Goal: Transaction & Acquisition: Purchase product/service

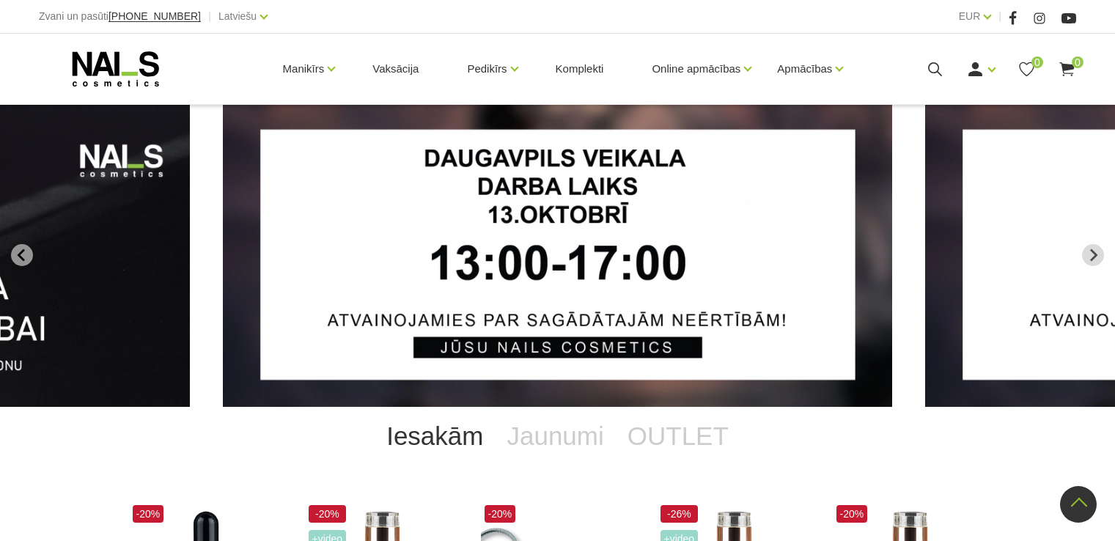
drag, startPoint x: 0, startPoint y: 0, endPoint x: 555, endPoint y: 290, distance: 626.1
click at [557, 298] on html "Zvani un pasūti +37120446646 | Latviešu Latviešu Russian English EUR EUR | Mani…" at bounding box center [557, 270] width 1115 height 541
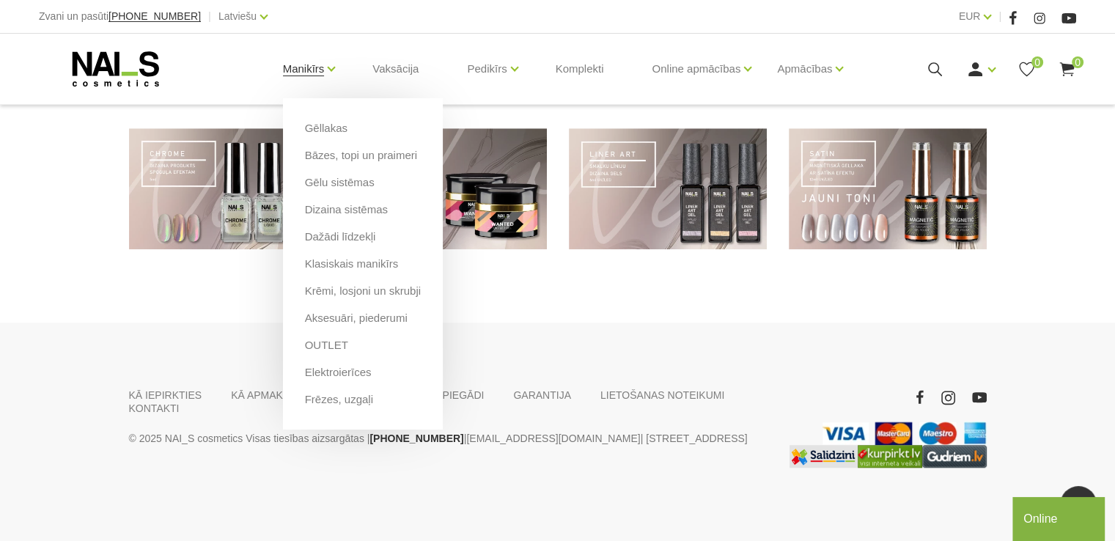
click at [324, 61] on link "Manikīrs" at bounding box center [304, 69] width 42 height 59
click at [326, 127] on link "Gēllakas" at bounding box center [326, 128] width 43 height 16
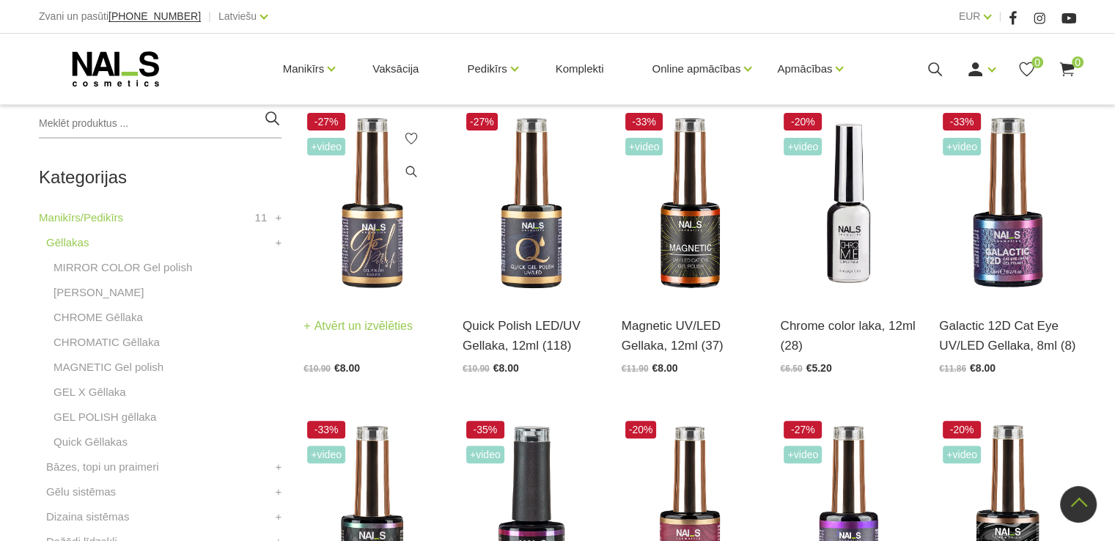
scroll to position [293, 0]
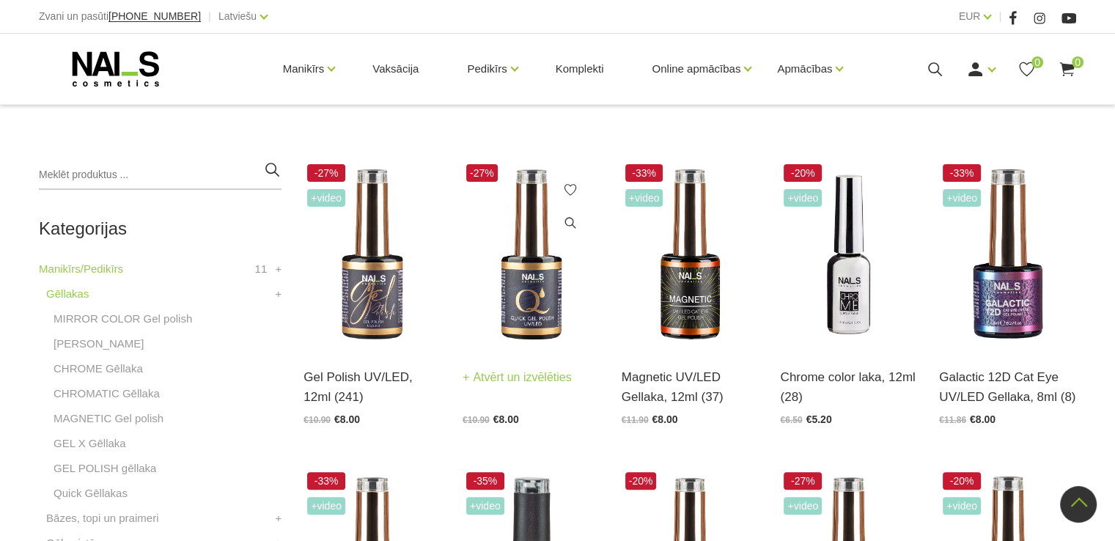
click at [548, 301] on img at bounding box center [531, 255] width 137 height 188
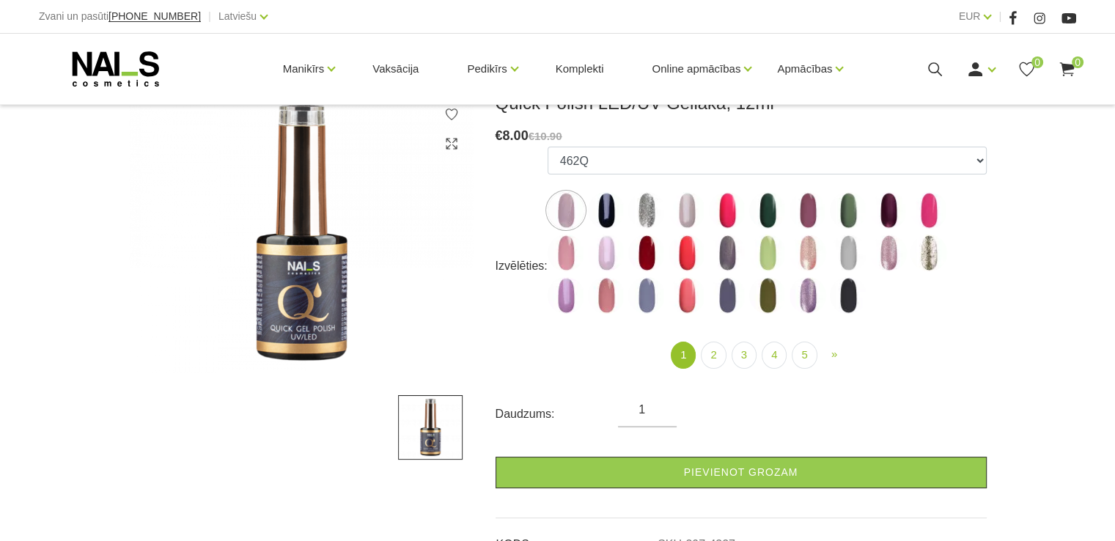
scroll to position [220, 0]
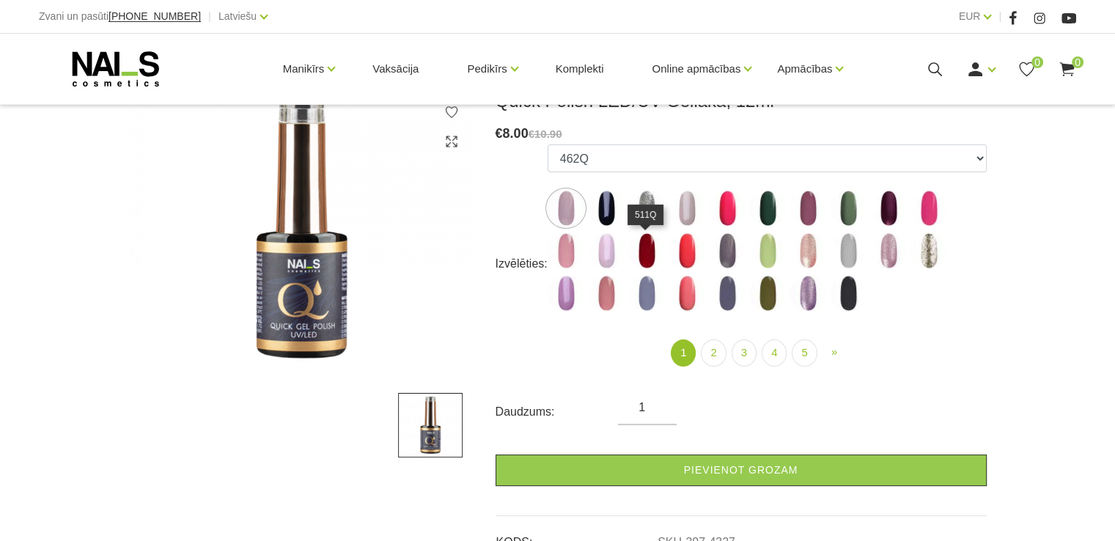
click at [643, 256] on img at bounding box center [646, 250] width 37 height 37
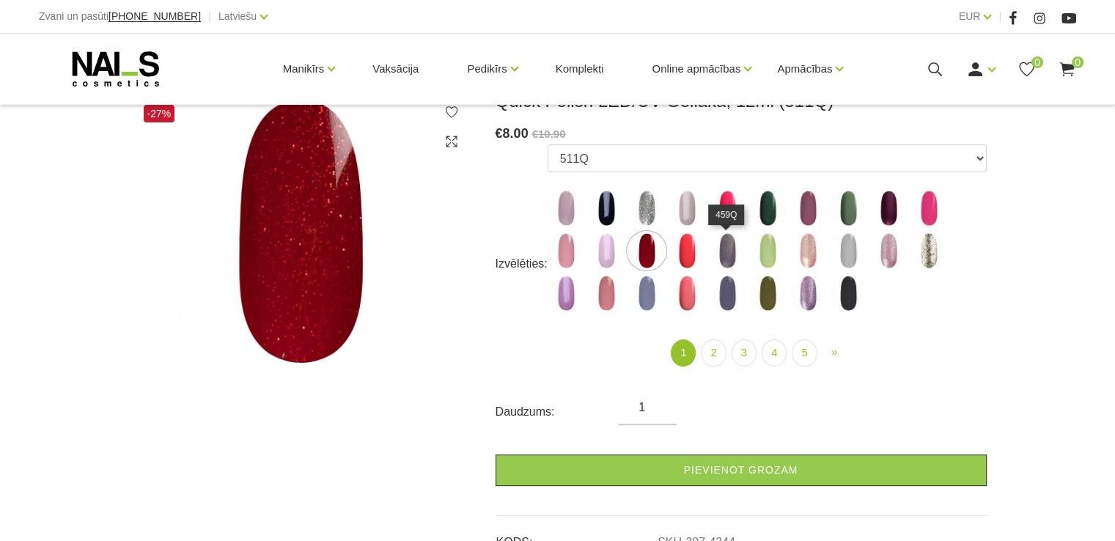
click at [713, 252] on img at bounding box center [727, 250] width 37 height 37
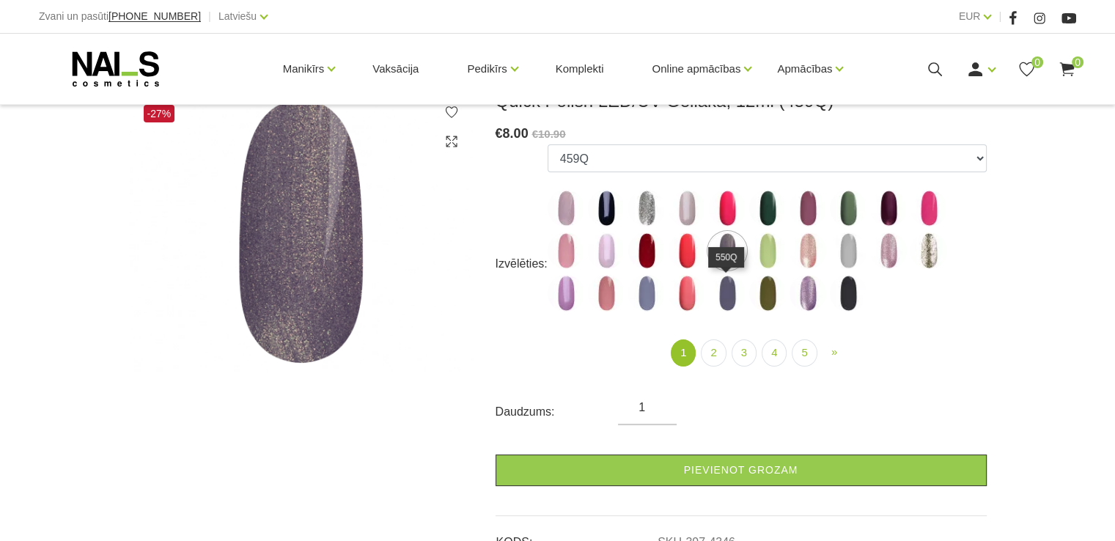
click at [732, 281] on img at bounding box center [727, 293] width 37 height 37
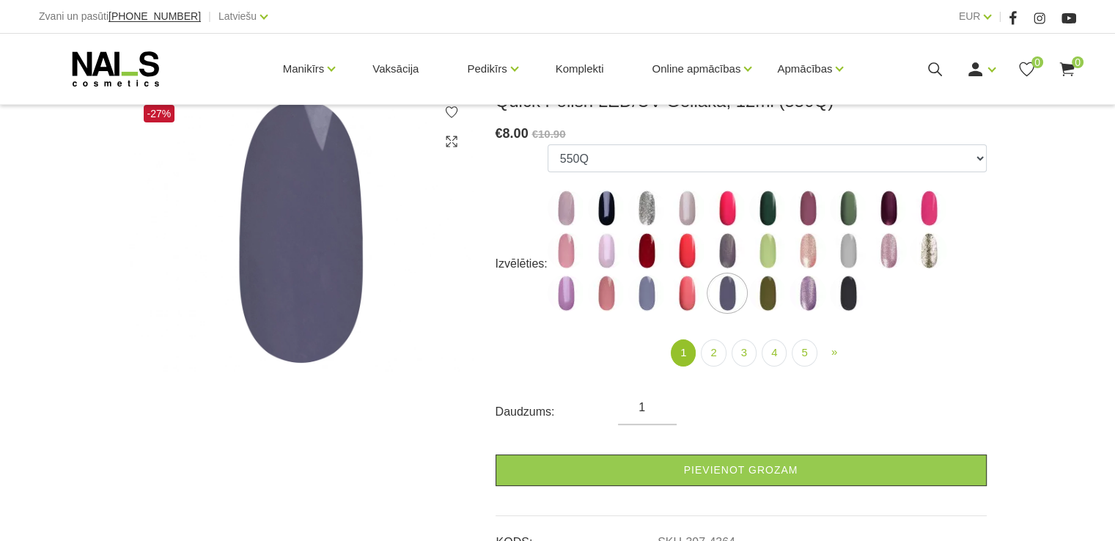
click at [692, 290] on img at bounding box center [687, 293] width 37 height 37
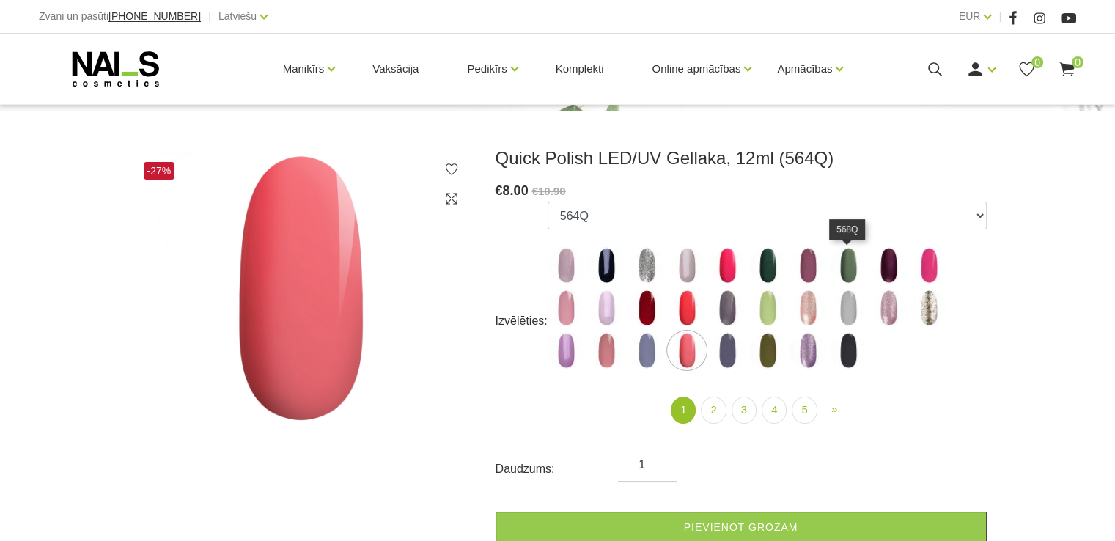
scroll to position [147, 0]
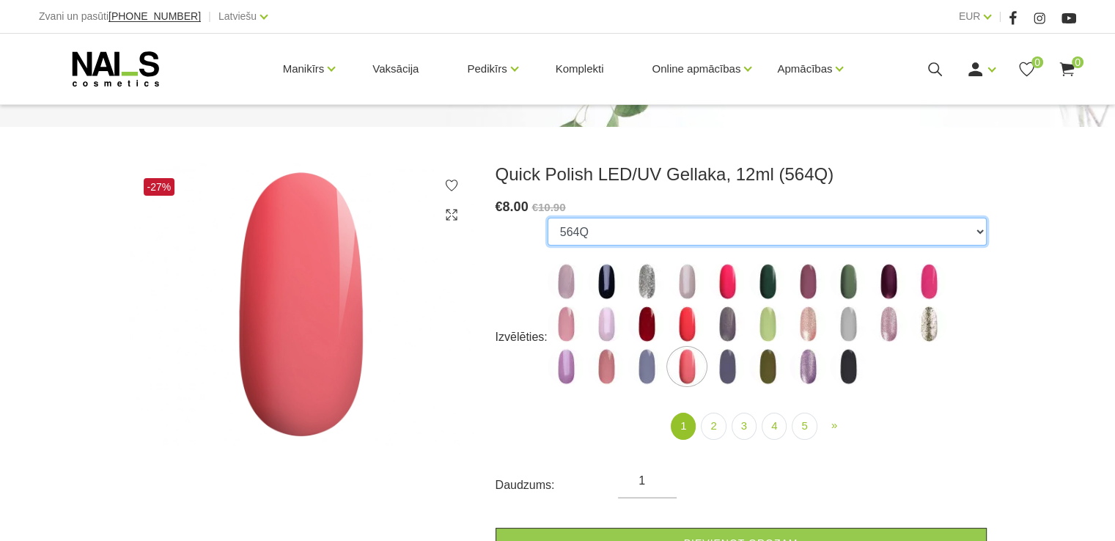
click at [977, 224] on select "462Q 401Q 443Q 445Q 569Q 560Q 552Q 568Q 510Q 413Q 529Q 484Q 511Q 565Q 459Q 538Q…" at bounding box center [767, 232] width 439 height 28
select select "6310"
click at [548, 218] on select "462Q 401Q 443Q 445Q 569Q 560Q 552Q 568Q 510Q 413Q 529Q 484Q 511Q 565Q 459Q 538Q…" at bounding box center [767, 232] width 439 height 28
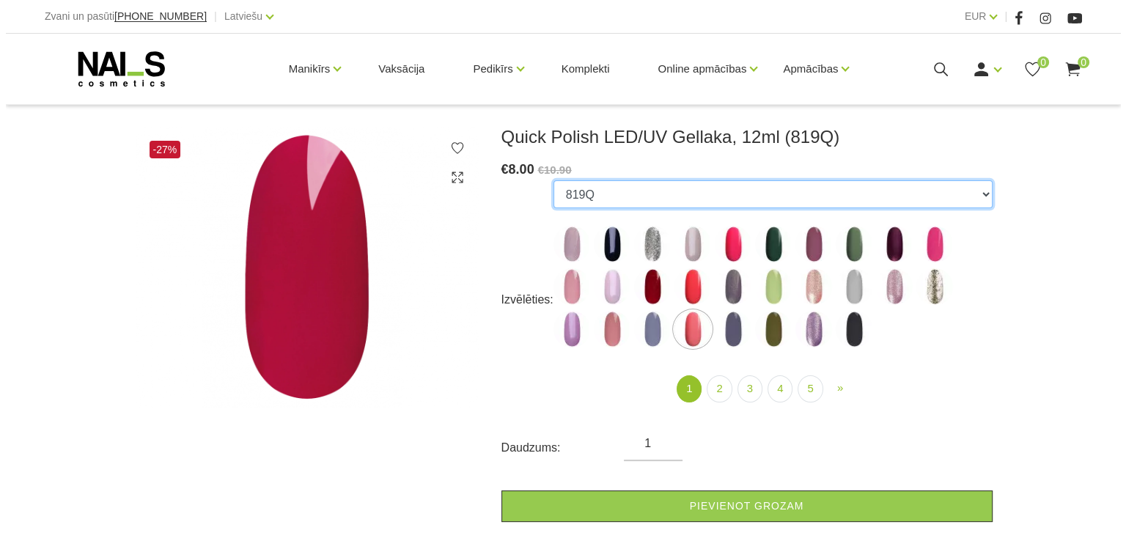
scroll to position [220, 0]
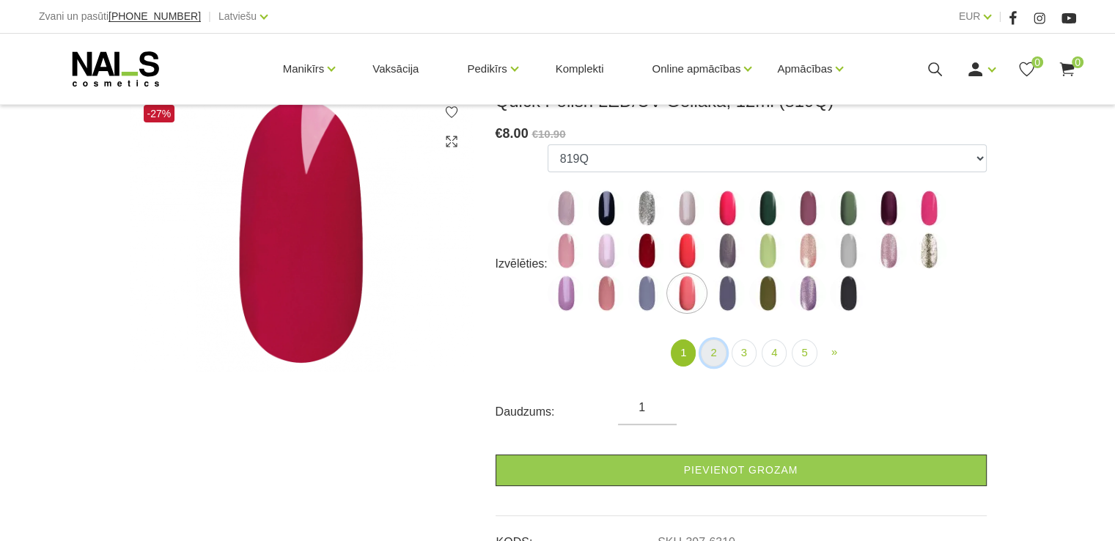
click at [705, 350] on link "2" at bounding box center [713, 352] width 25 height 27
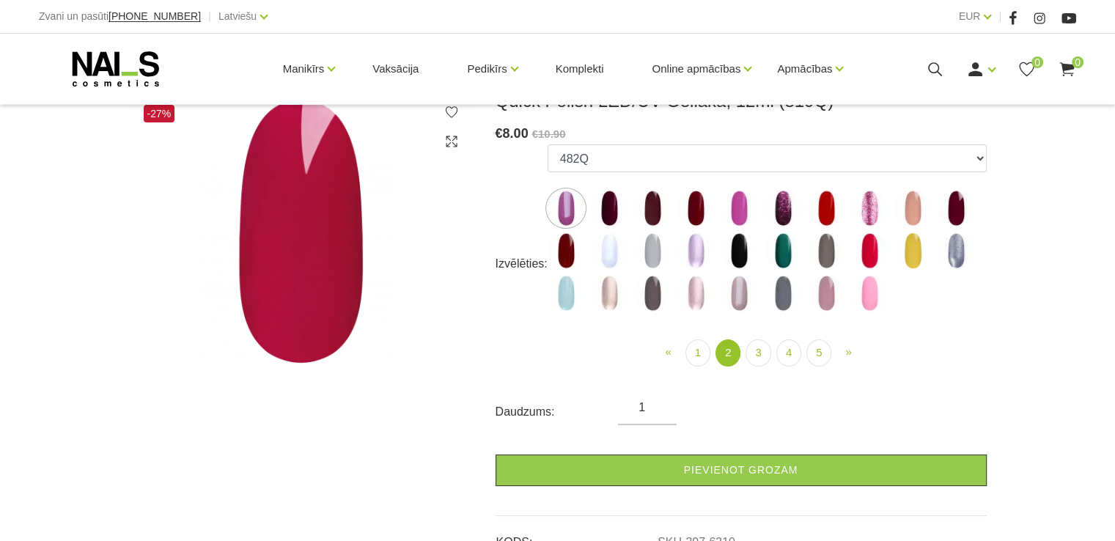
click at [666, 211] on img at bounding box center [652, 208] width 37 height 37
click at [619, 210] on img at bounding box center [609, 208] width 37 height 37
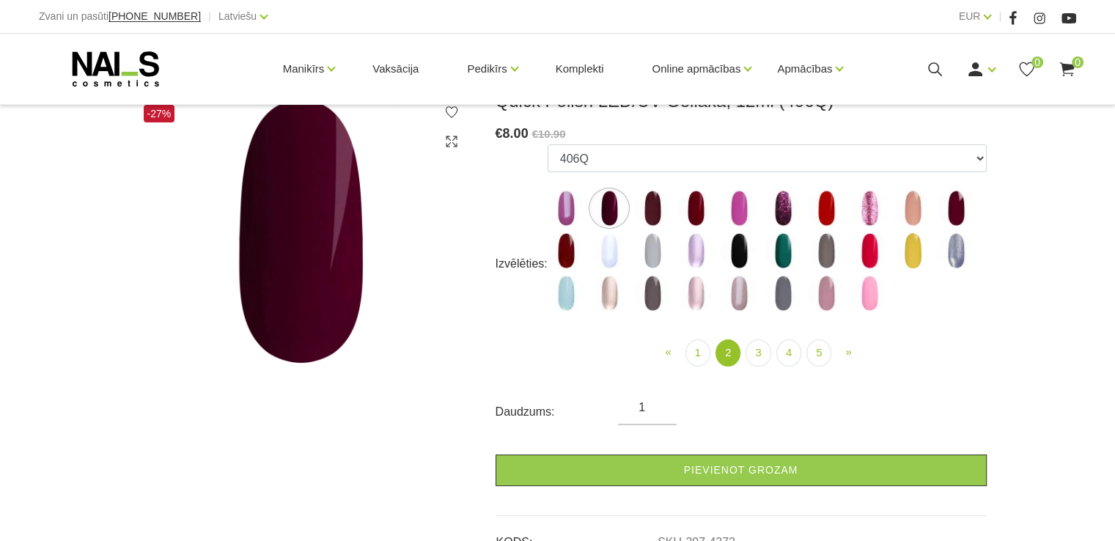
click at [609, 208] on img at bounding box center [609, 208] width 37 height 37
click at [748, 209] on img at bounding box center [739, 208] width 37 height 37
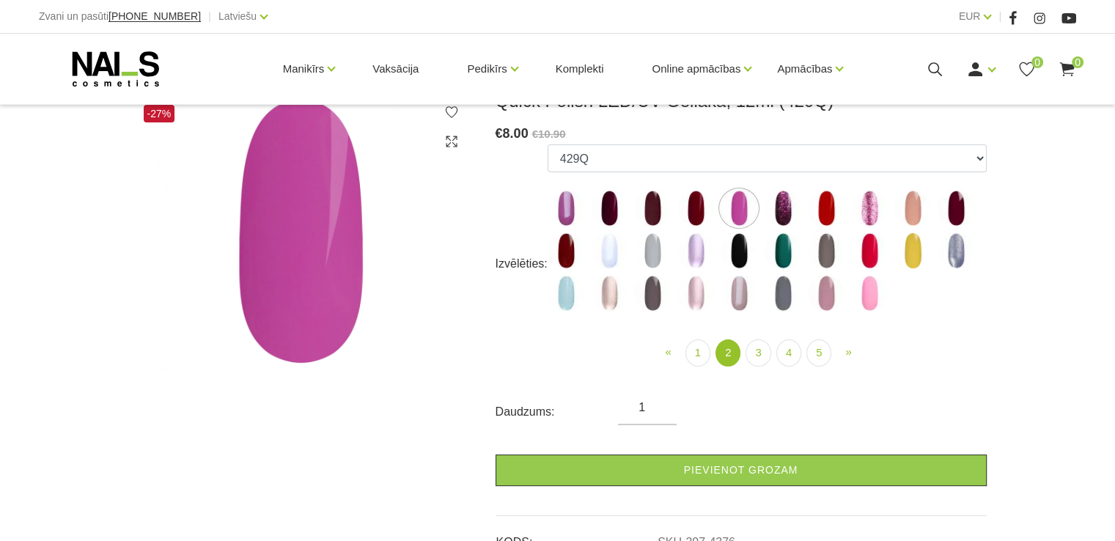
click at [769, 240] on img at bounding box center [783, 250] width 37 height 37
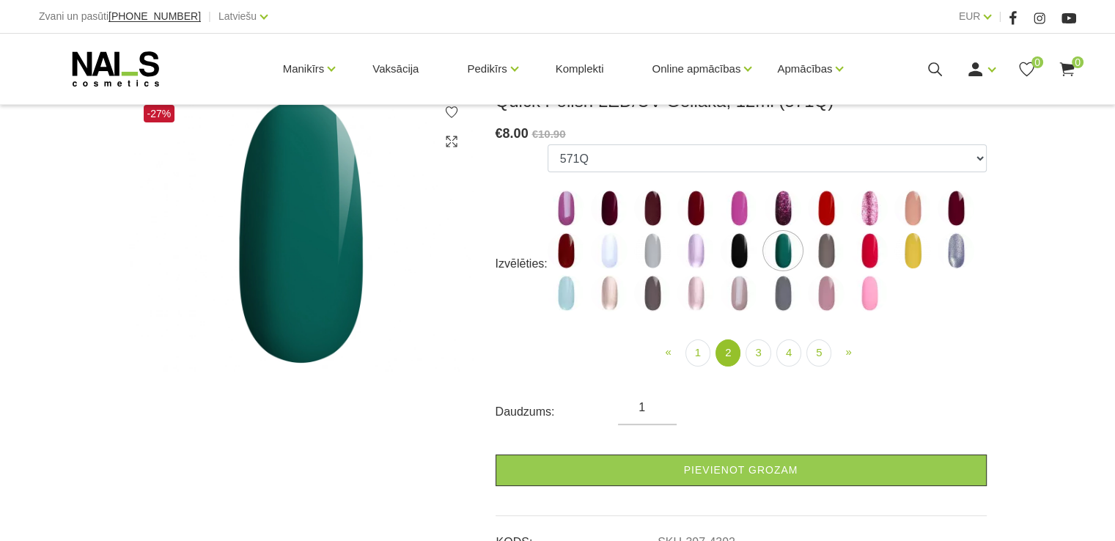
click at [697, 300] on img at bounding box center [695, 293] width 37 height 37
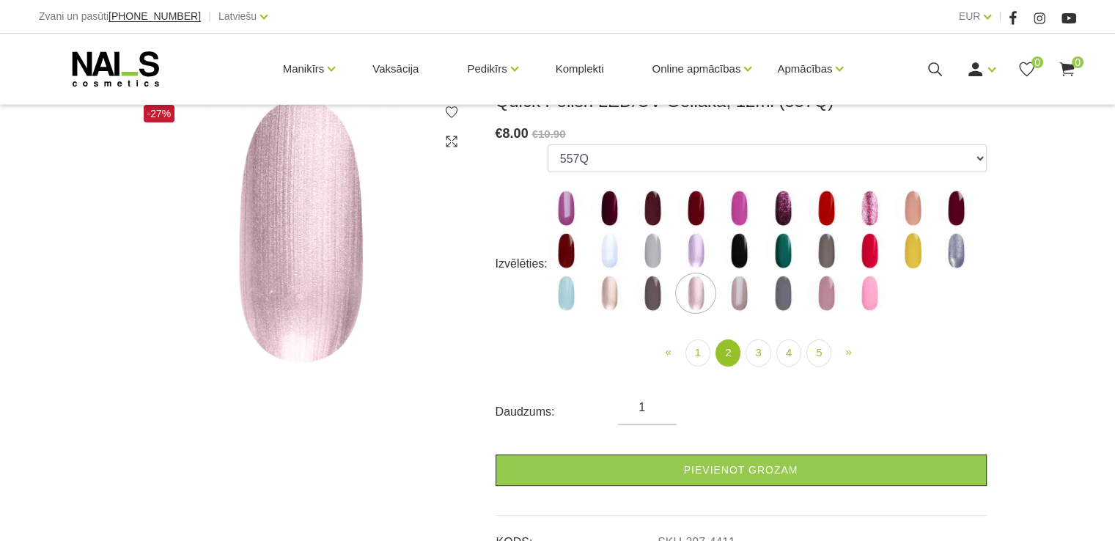
click at [689, 248] on img at bounding box center [695, 250] width 37 height 37
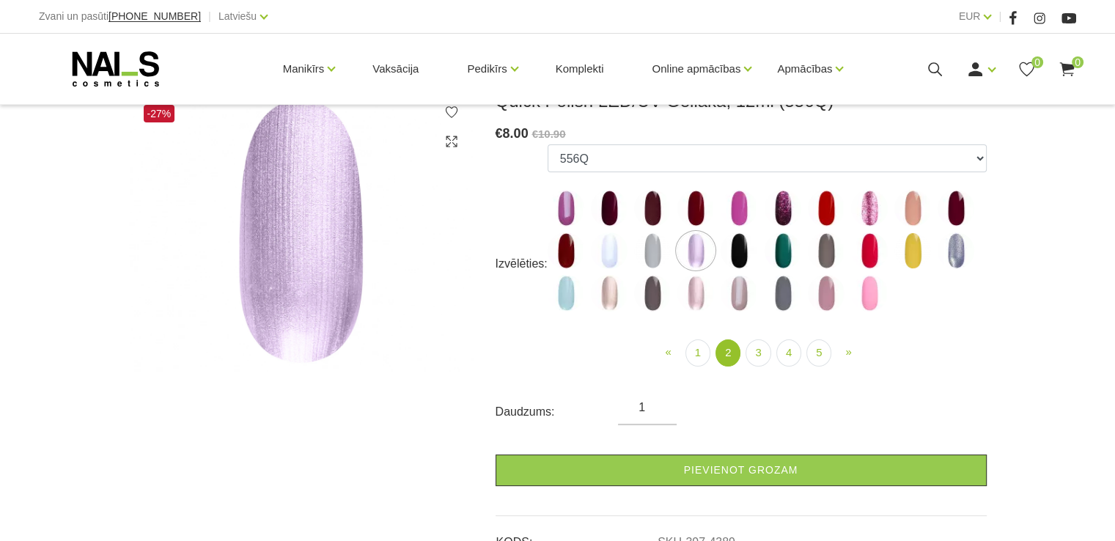
click at [774, 288] on img at bounding box center [783, 293] width 37 height 37
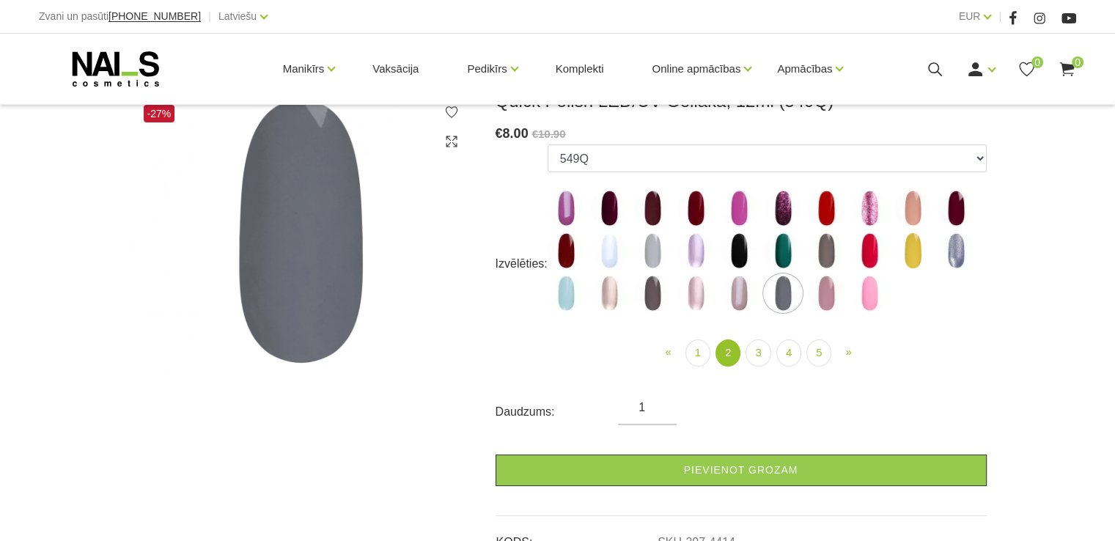
click at [830, 283] on img at bounding box center [826, 293] width 37 height 37
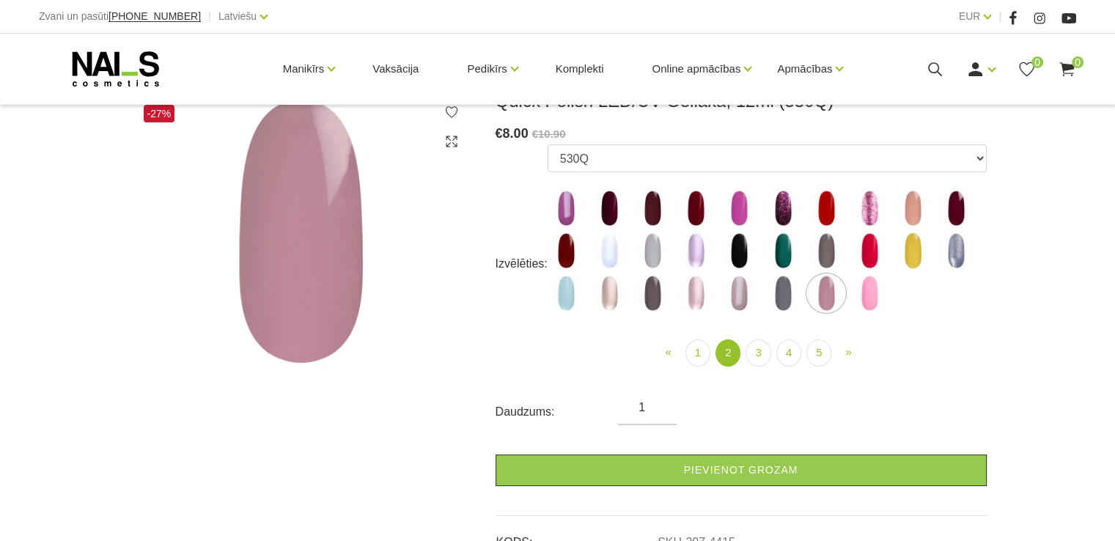
click at [881, 282] on img at bounding box center [869, 293] width 37 height 37
select select "4417"
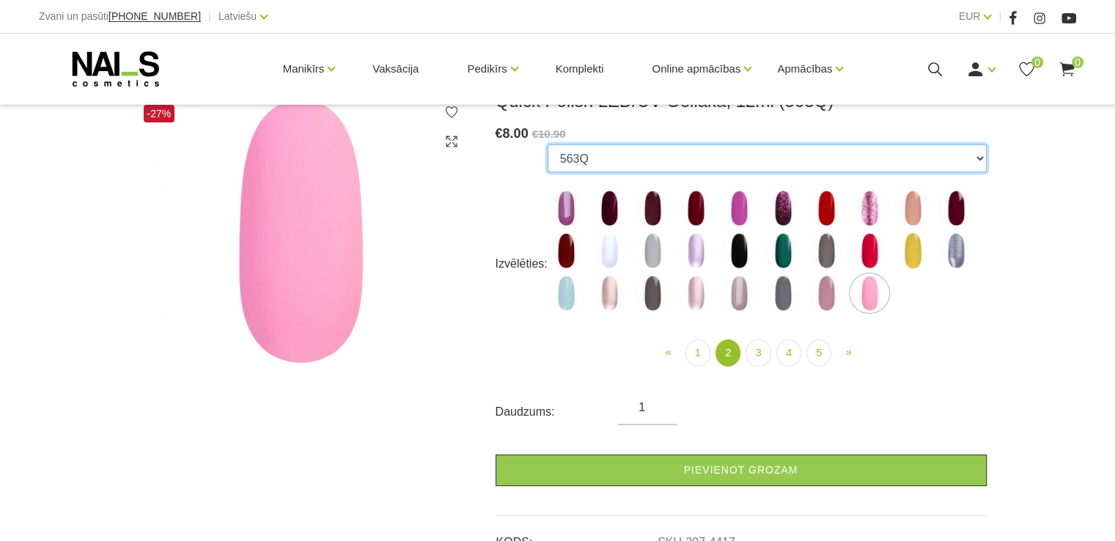
click at [979, 159] on select "462Q 401Q 443Q 445Q 569Q 560Q 552Q 568Q 510Q 413Q 529Q 484Q 511Q 565Q 459Q 538Q…" at bounding box center [767, 158] width 439 height 28
click at [669, 157] on select "462Q 401Q 443Q 445Q 569Q 560Q 552Q 568Q 510Q 413Q 529Q 484Q 511Q 565Q 459Q 538Q…" at bounding box center [767, 158] width 439 height 28
click at [663, 155] on select "462Q 401Q 443Q 445Q 569Q 560Q 552Q 568Q 510Q 413Q 529Q 484Q 511Q 565Q 459Q 538Q…" at bounding box center [767, 158] width 439 height 28
click at [666, 157] on select "462Q 401Q 443Q 445Q 569Q 560Q 552Q 568Q 510Q 413Q 529Q 484Q 511Q 565Q 459Q 538Q…" at bounding box center [767, 158] width 439 height 28
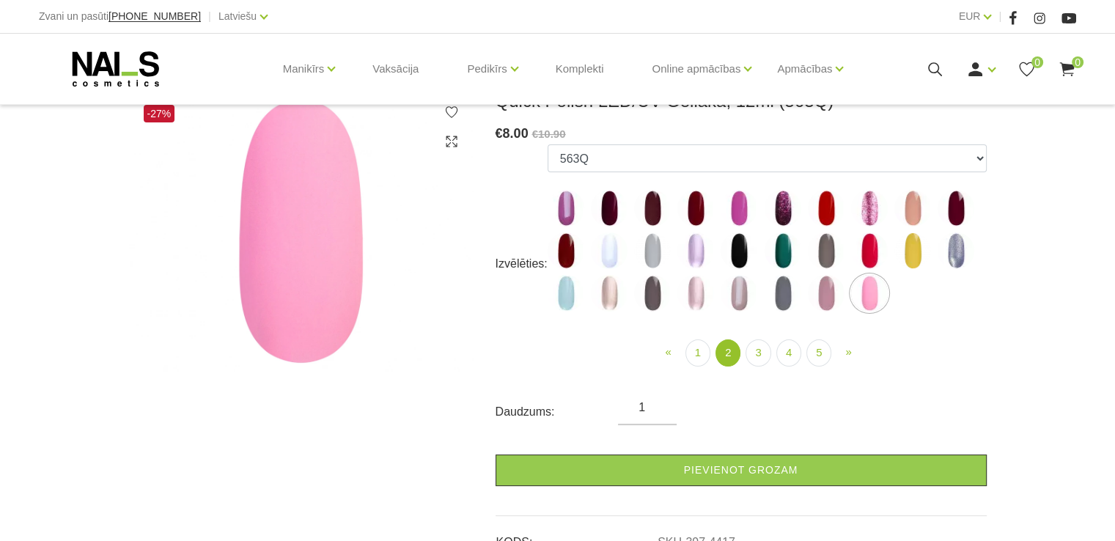
click at [930, 67] on icon at bounding box center [935, 69] width 18 height 18
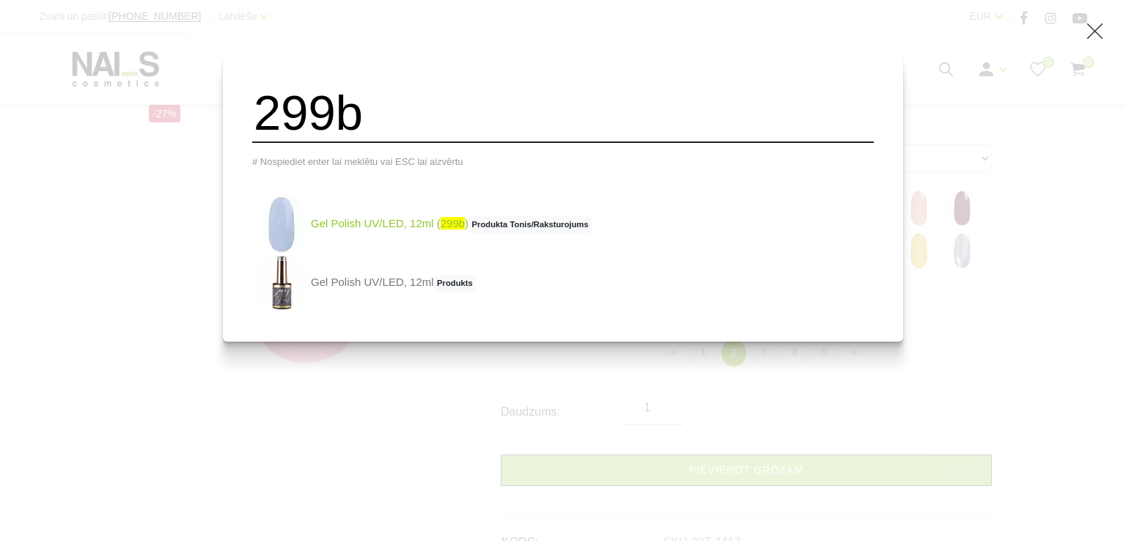
type input "299b"
click at [311, 218] on img at bounding box center [281, 224] width 59 height 59
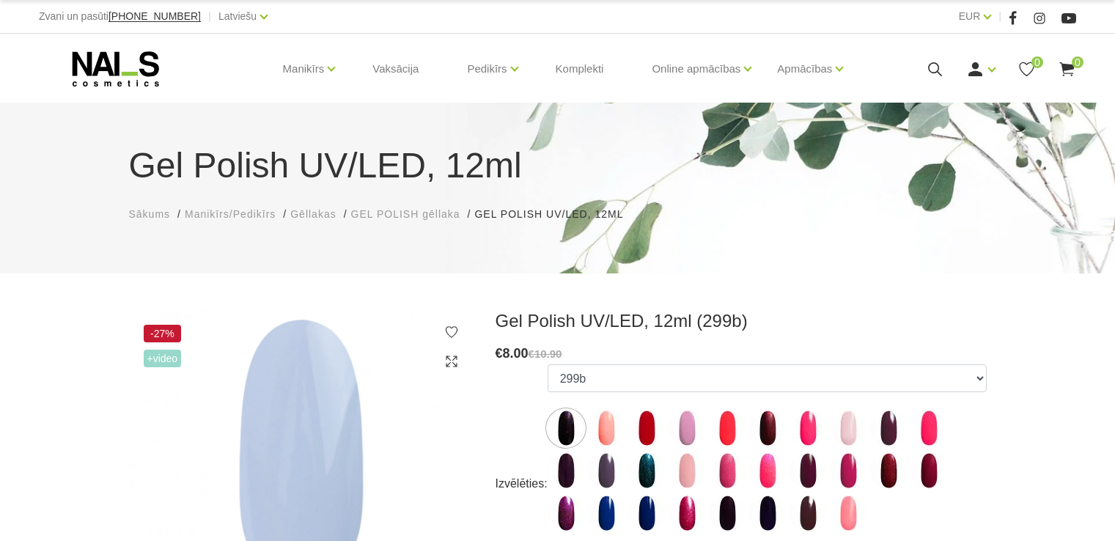
select select "4078"
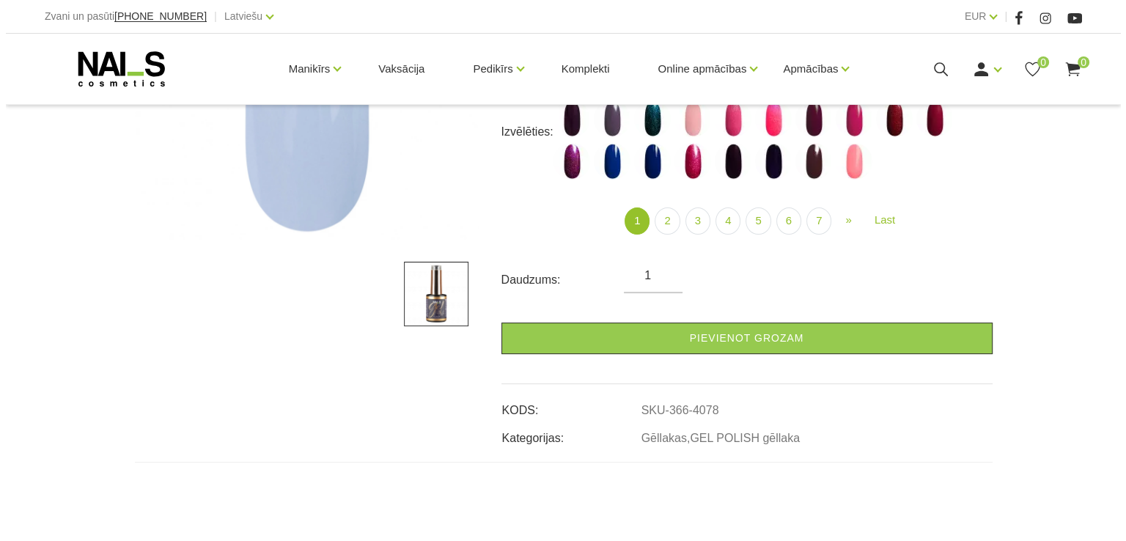
scroll to position [367, 0]
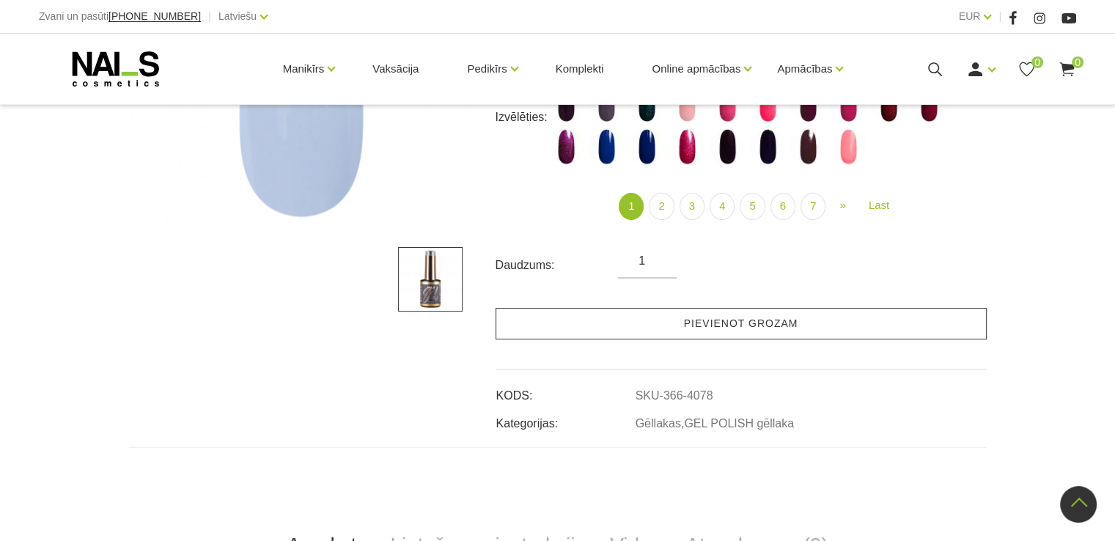
click at [742, 326] on link "Pievienot grozam" at bounding box center [741, 324] width 491 height 32
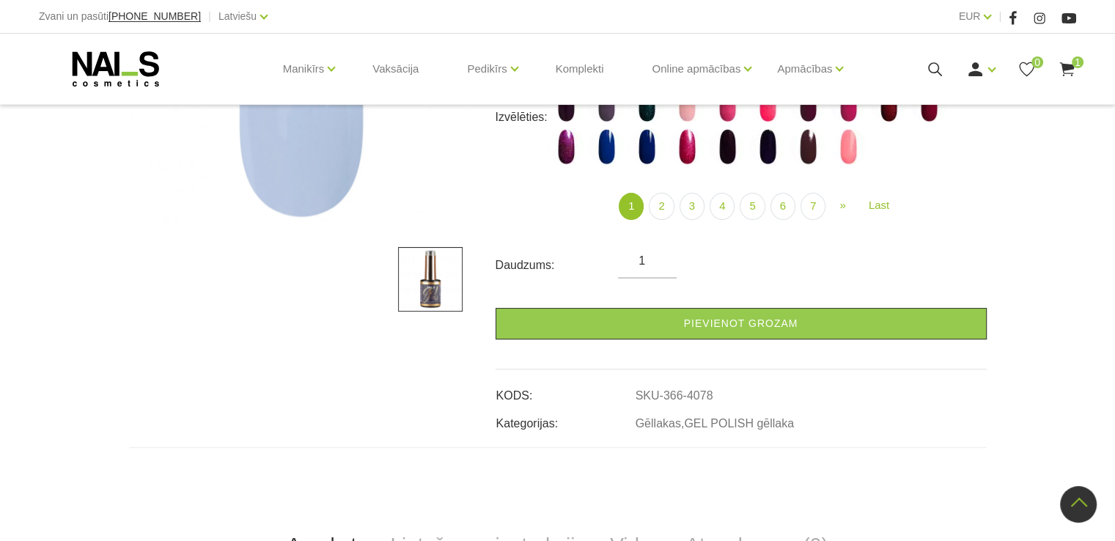
click at [926, 65] on icon at bounding box center [935, 69] width 18 height 18
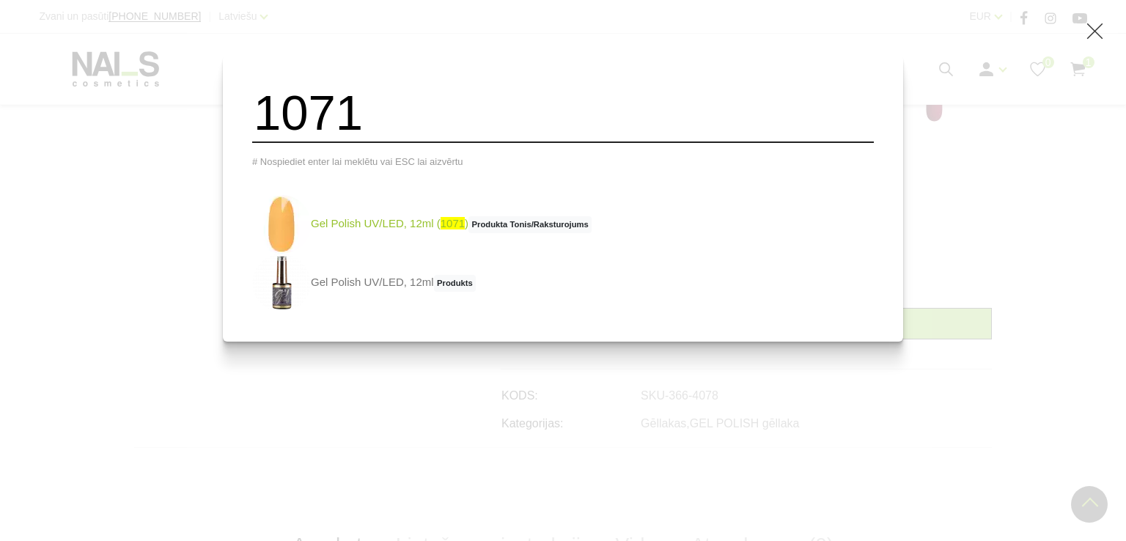
type input "1071"
click at [305, 231] on img at bounding box center [281, 224] width 59 height 59
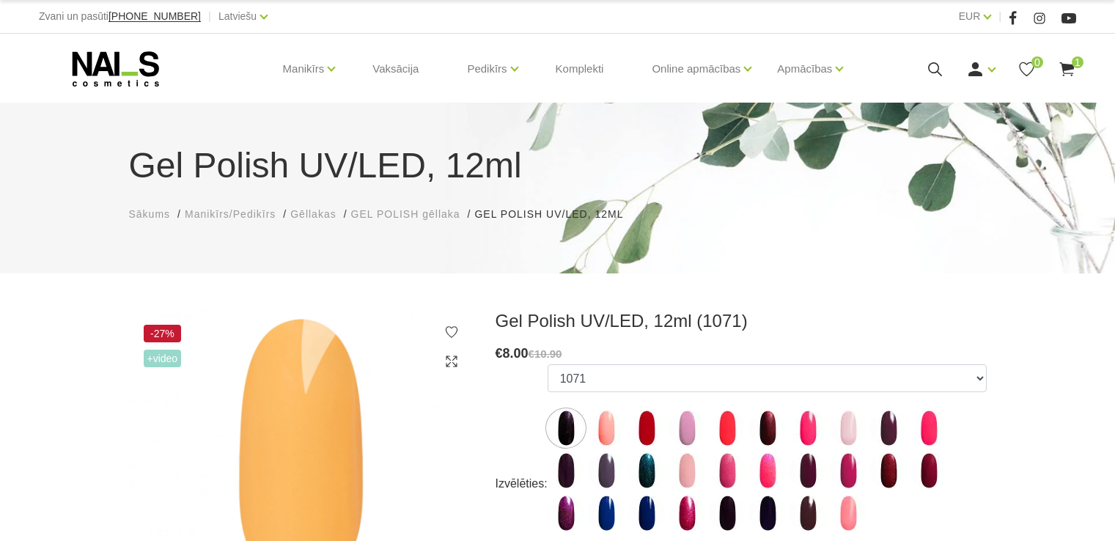
select select "5885"
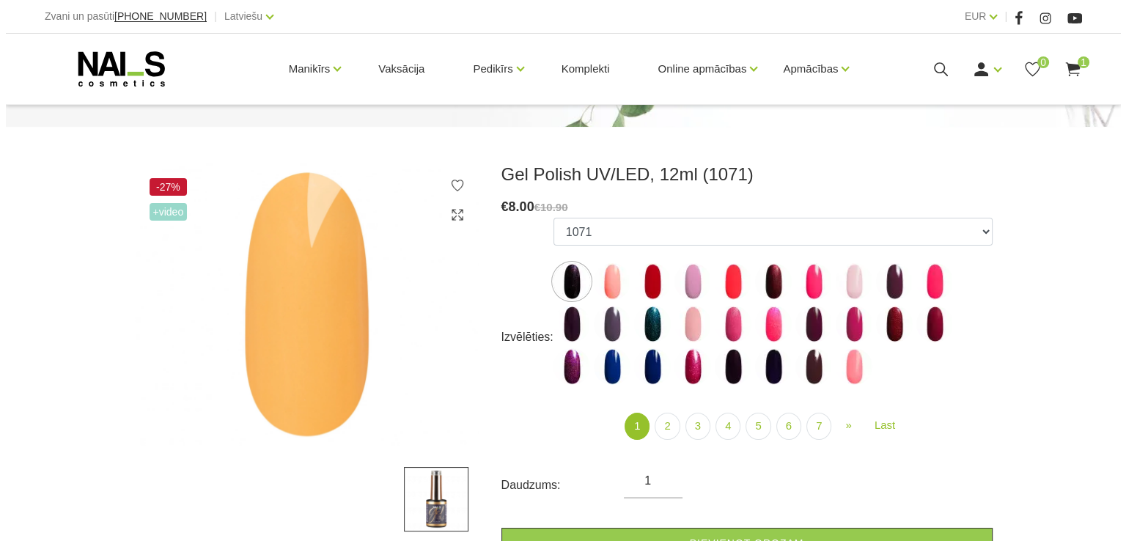
scroll to position [220, 0]
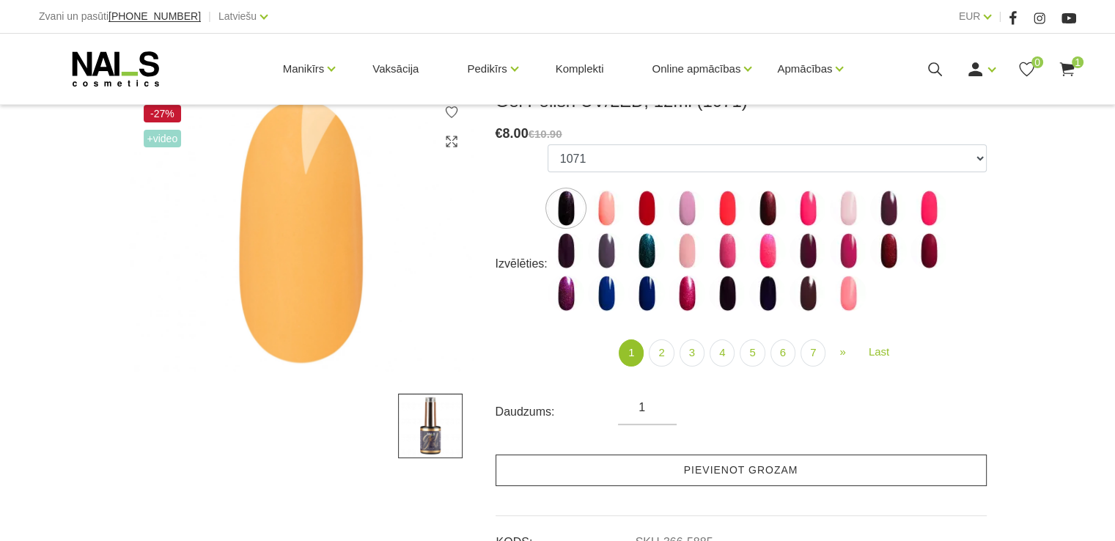
click at [592, 482] on link "Pievienot grozam" at bounding box center [741, 471] width 491 height 32
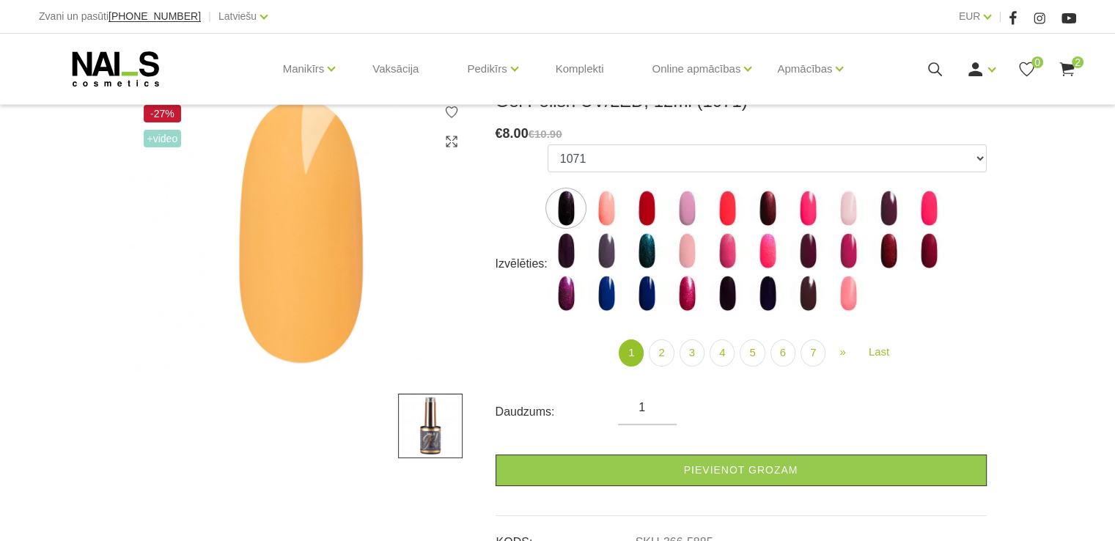
click at [933, 67] on icon at bounding box center [935, 69] width 18 height 18
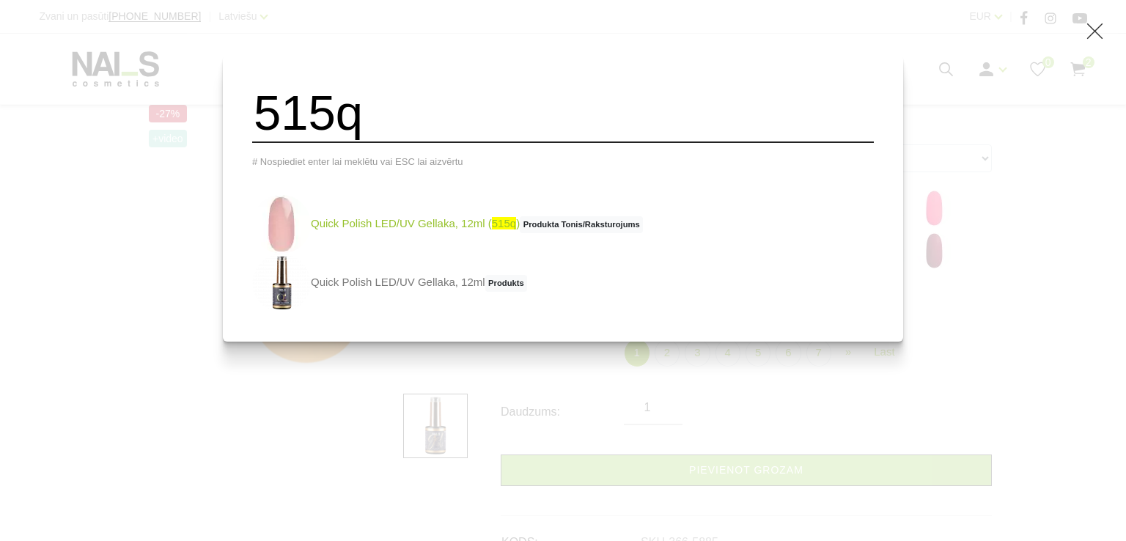
type input "515q"
click at [359, 231] on link "Quick Polish LED/UV Gellaka, 12ml ( 515q ) Produkta Tonis/Raksturojums" at bounding box center [447, 224] width 391 height 59
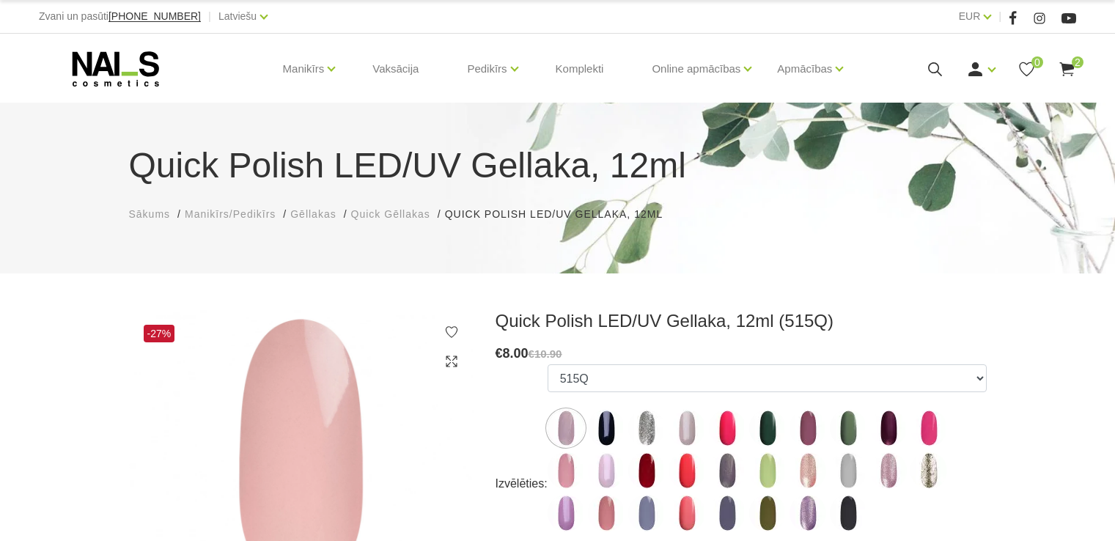
select select "4429"
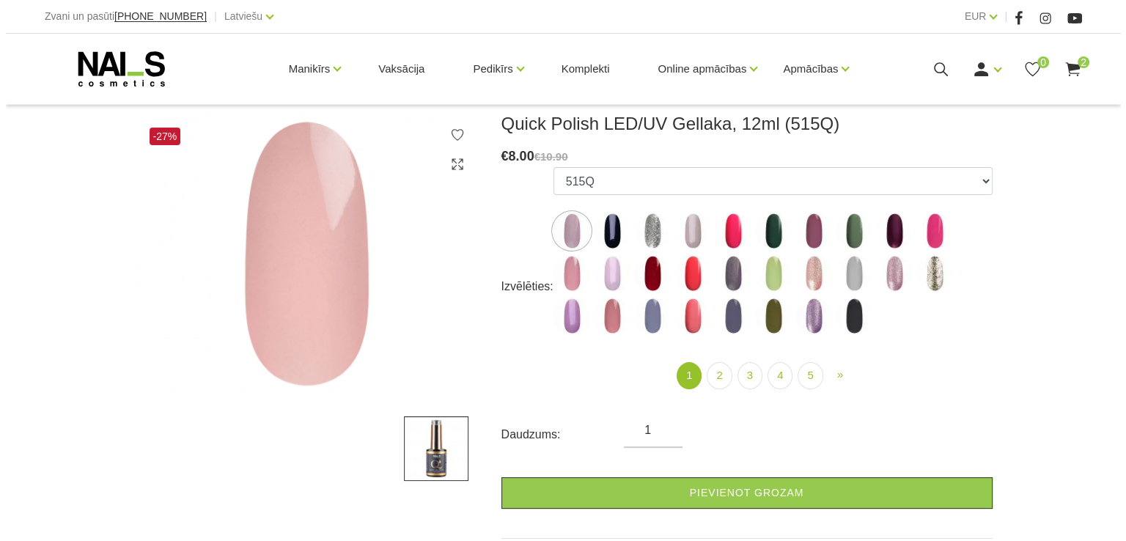
scroll to position [220, 0]
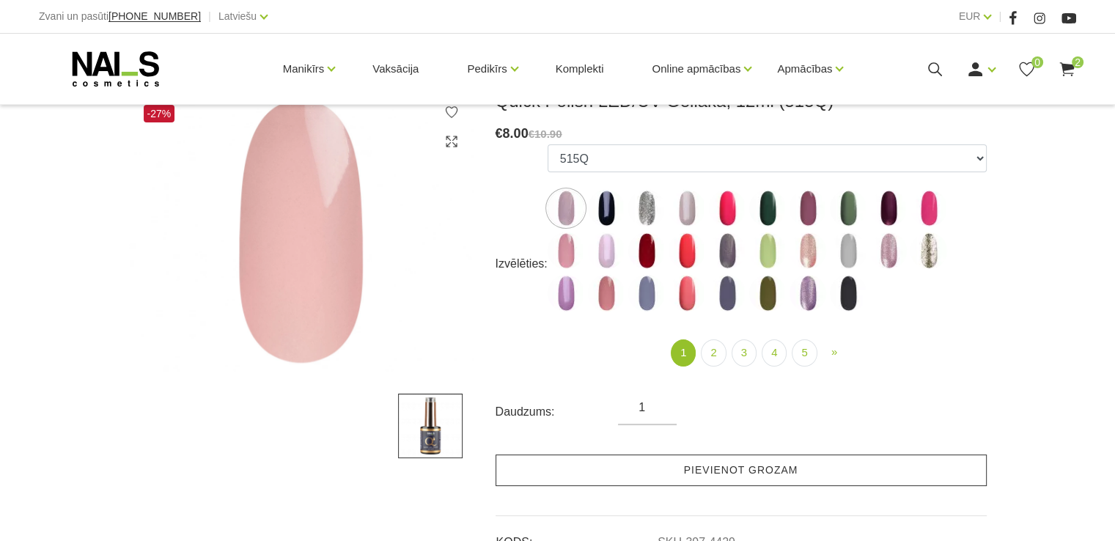
click at [572, 466] on link "Pievienot grozam" at bounding box center [741, 471] width 491 height 32
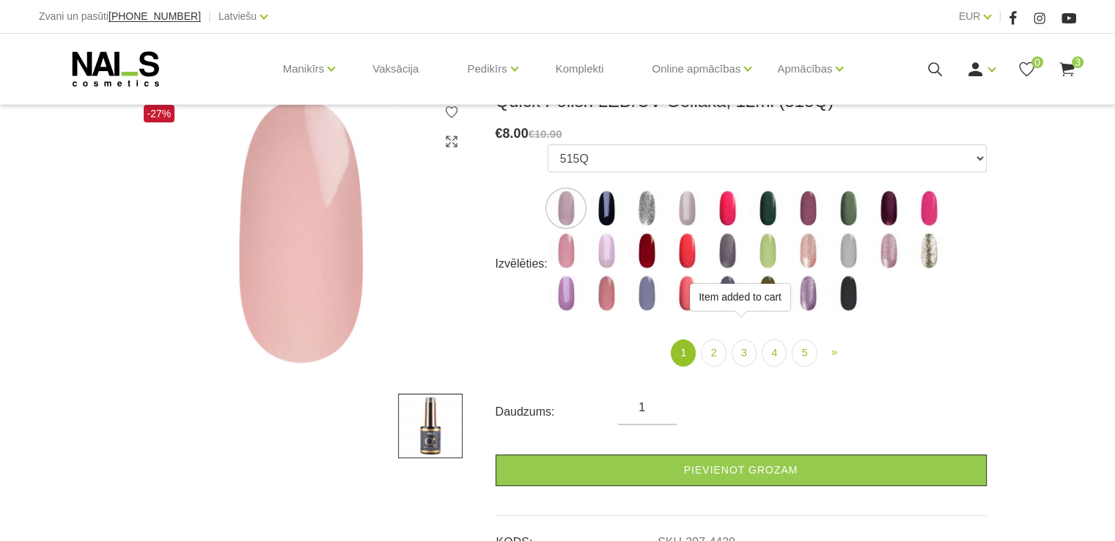
click at [938, 70] on use at bounding box center [935, 69] width 14 height 14
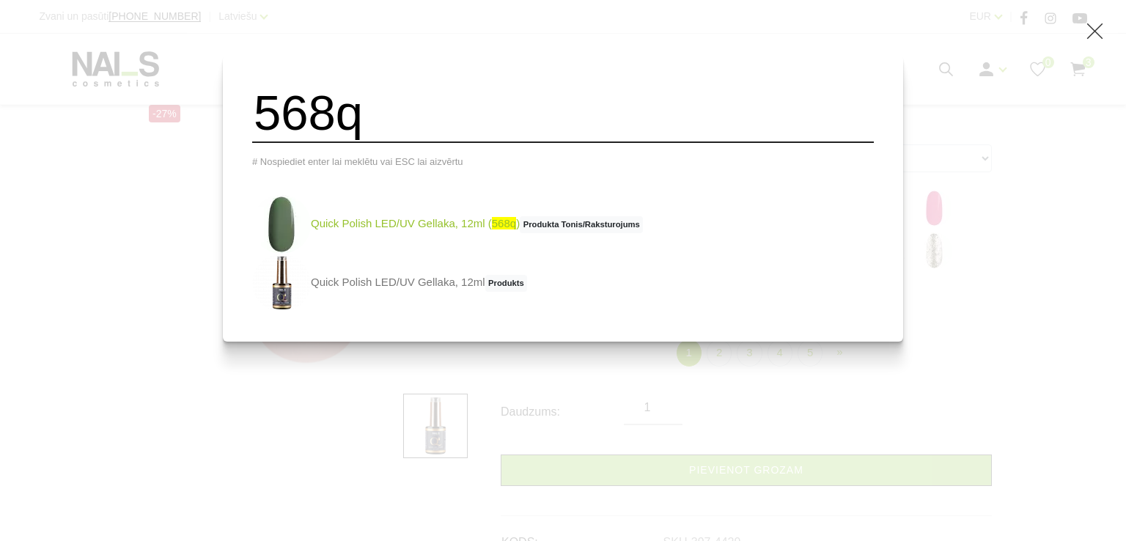
type input "568q"
click at [309, 233] on img at bounding box center [281, 224] width 59 height 59
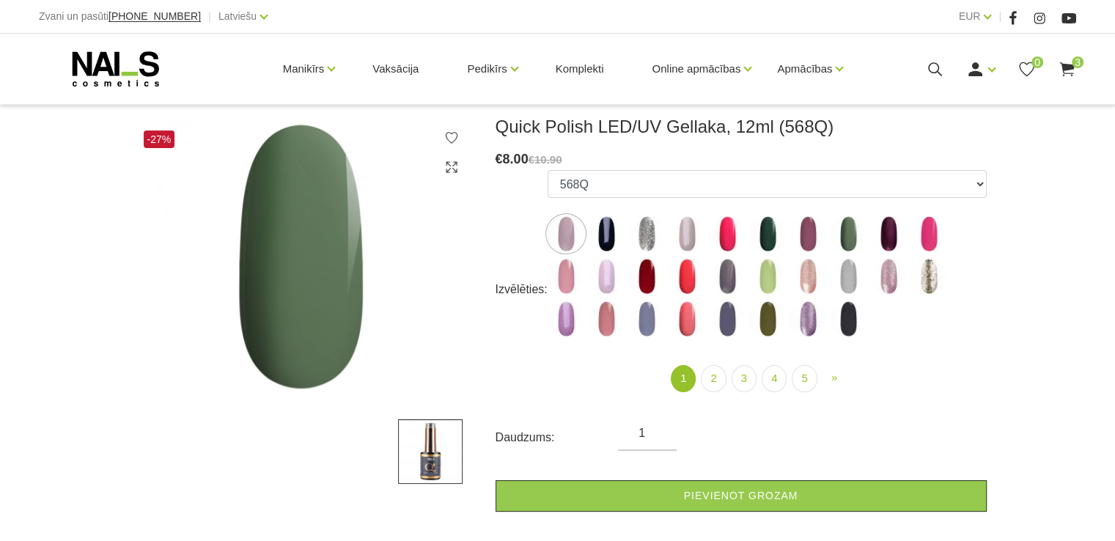
scroll to position [220, 0]
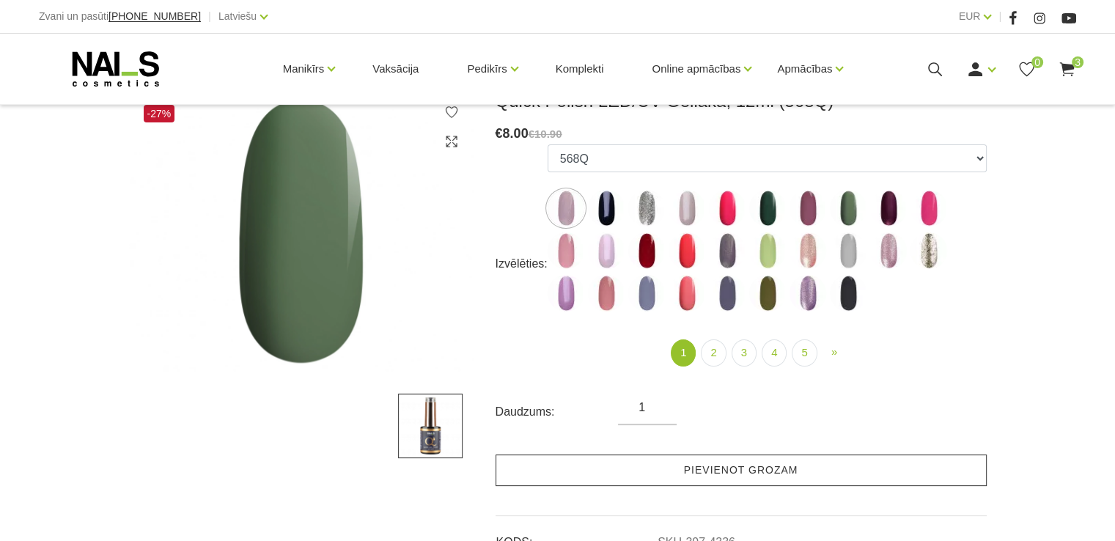
click at [543, 463] on link "Pievienot grozam" at bounding box center [741, 471] width 491 height 32
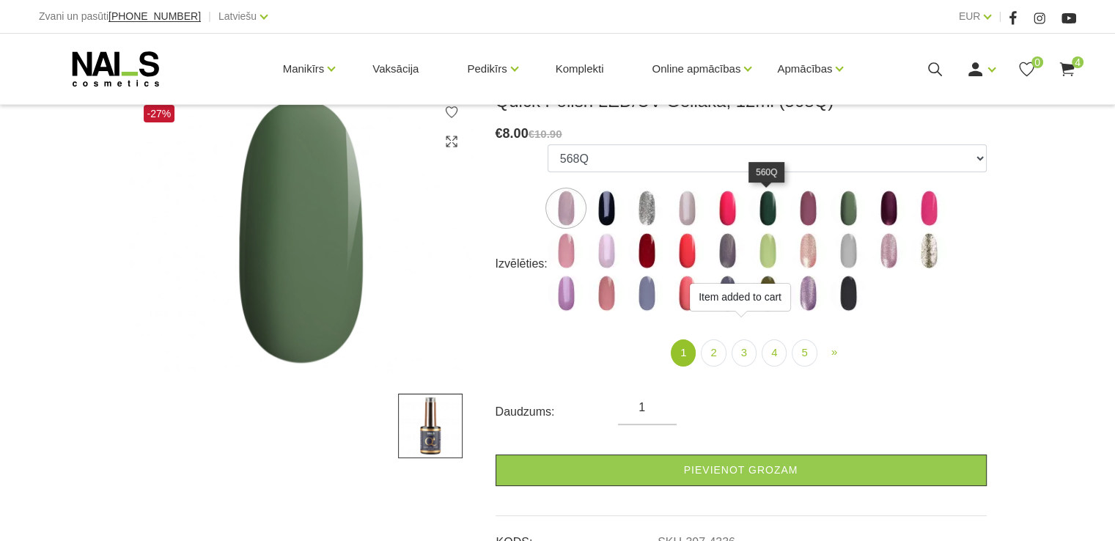
click at [773, 208] on img at bounding box center [767, 208] width 37 height 37
select select "4334"
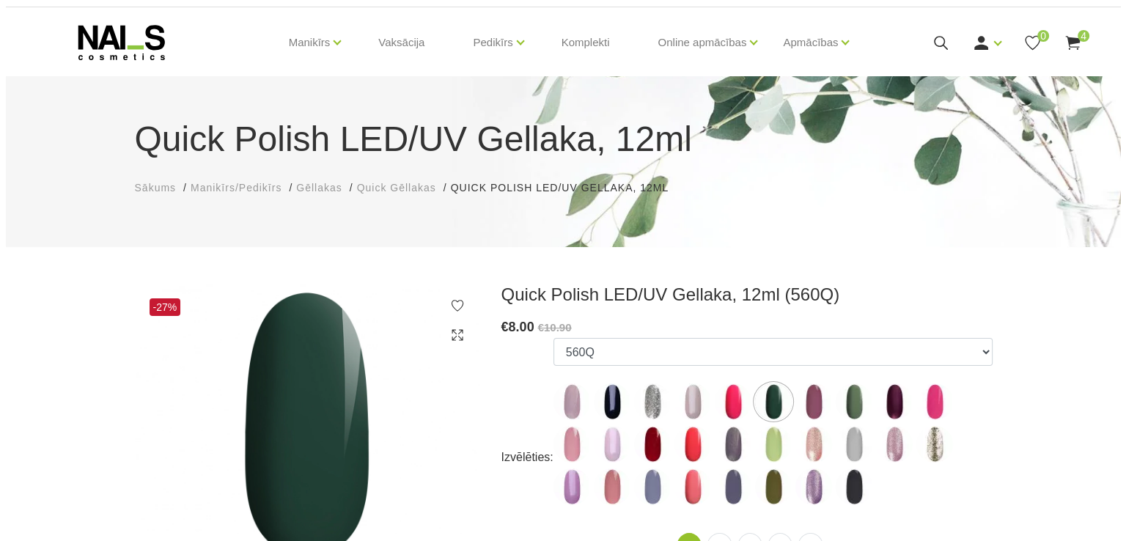
scroll to position [0, 0]
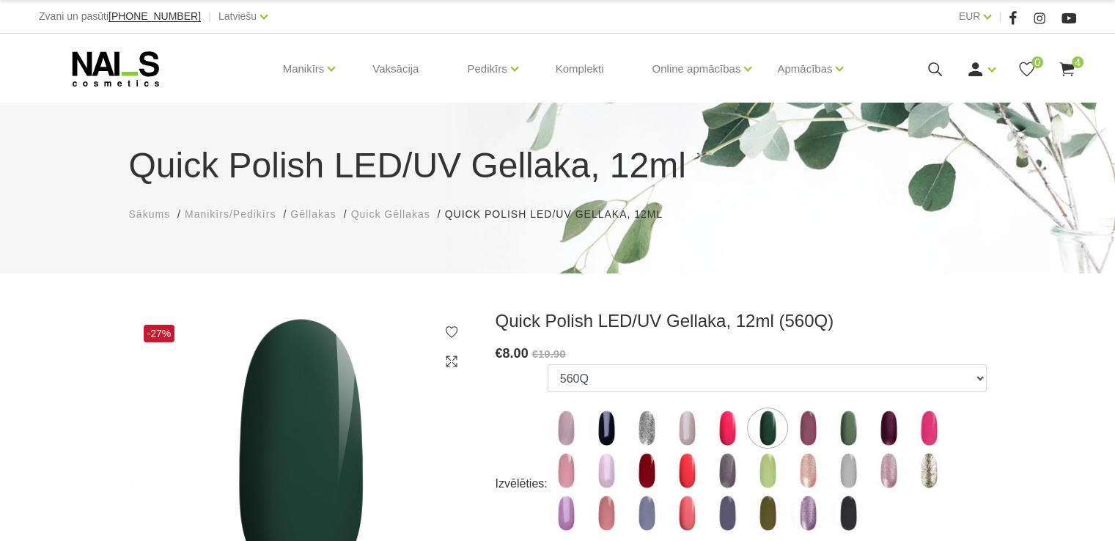
click at [936, 70] on icon at bounding box center [935, 69] width 18 height 18
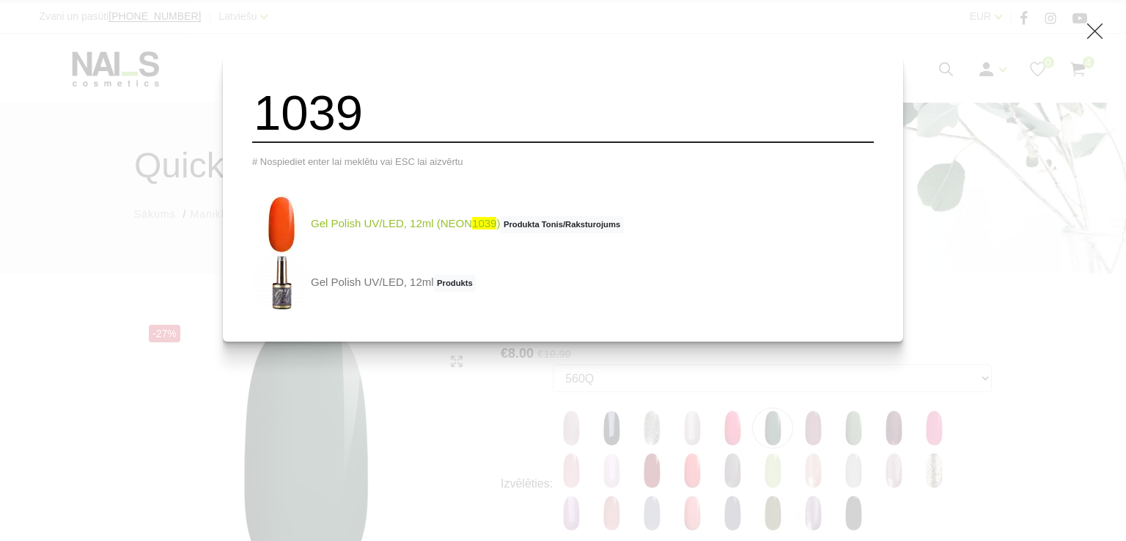
type input "1039"
click at [441, 219] on link "Gel Polish UV/LED, 12ml (NEON 1039 ) Produkta Tonis/Raksturojums" at bounding box center [438, 224] width 372 height 59
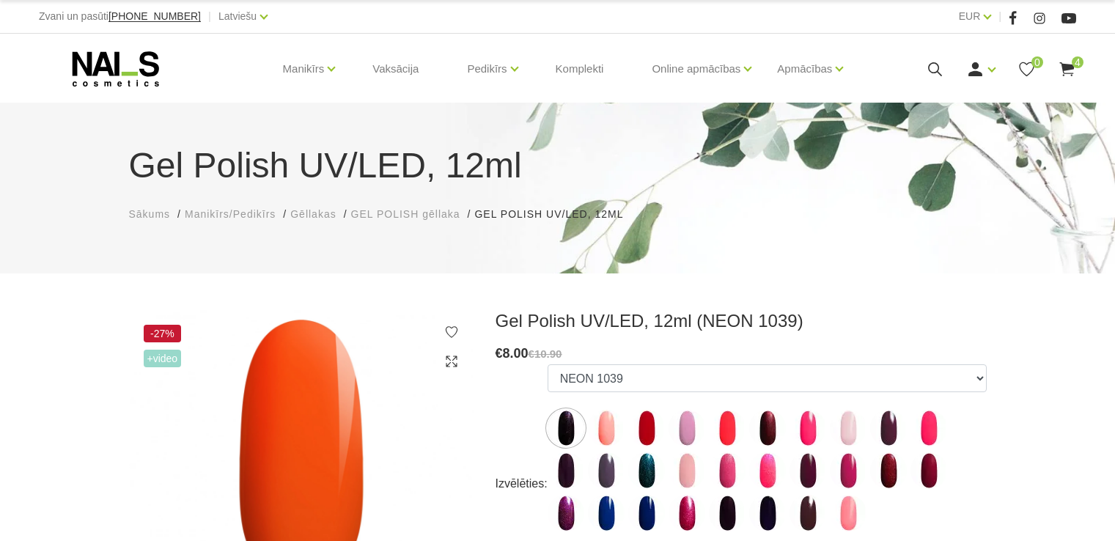
select select "4461"
click at [922, 69] on div "Ienākt Reģistrēties 0 4" at bounding box center [973, 69] width 208 height 18
click at [928, 67] on use at bounding box center [935, 69] width 14 height 14
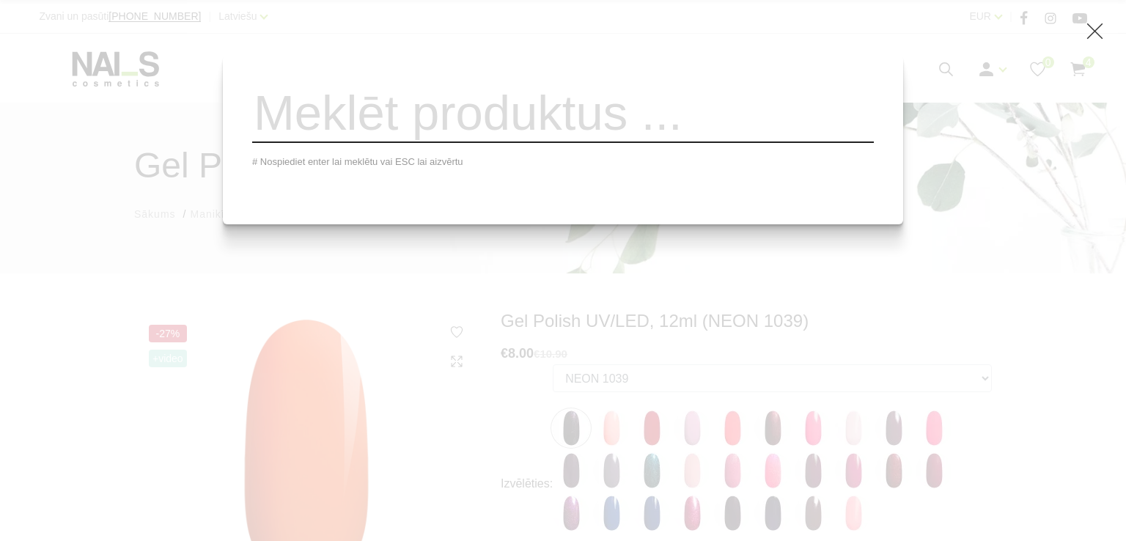
click at [669, 121] on input "search" at bounding box center [563, 113] width 622 height 59
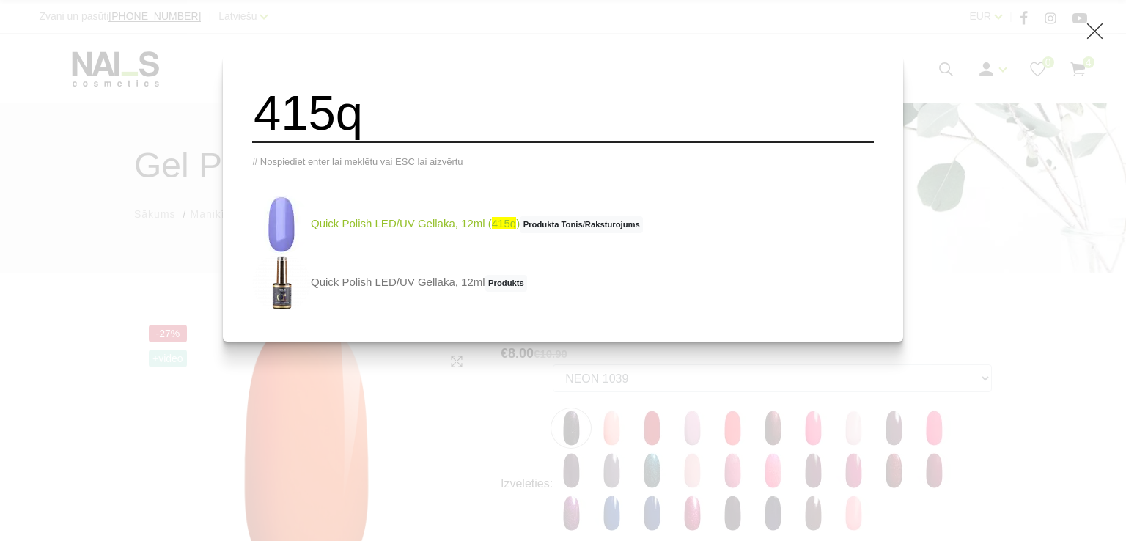
type input "415q"
click at [367, 224] on link "Quick Polish LED/UV Gellaka, 12ml ( 415q ) Produkta Tonis/Raksturojums" at bounding box center [447, 224] width 391 height 59
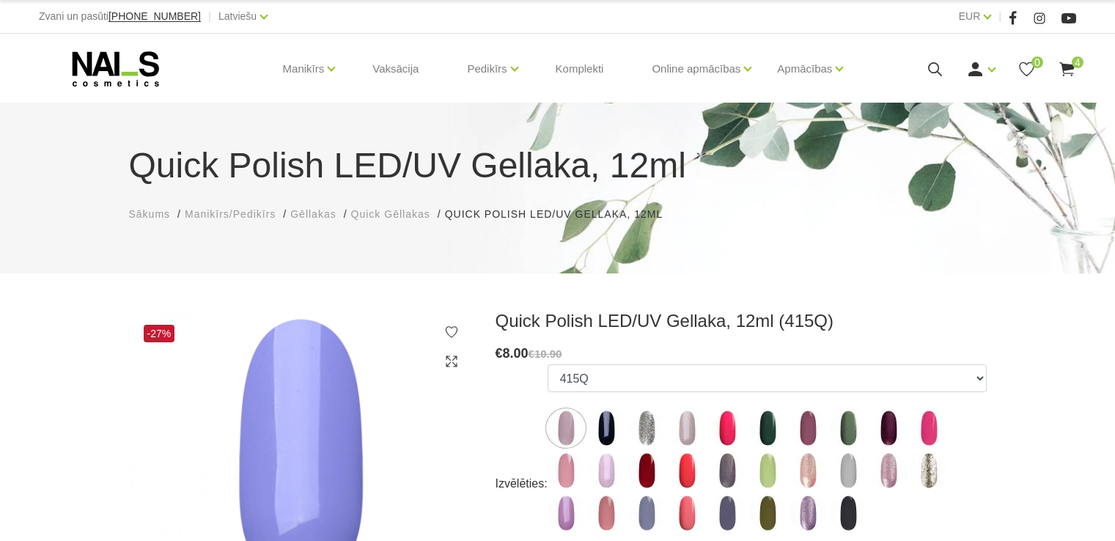
select select "4423"
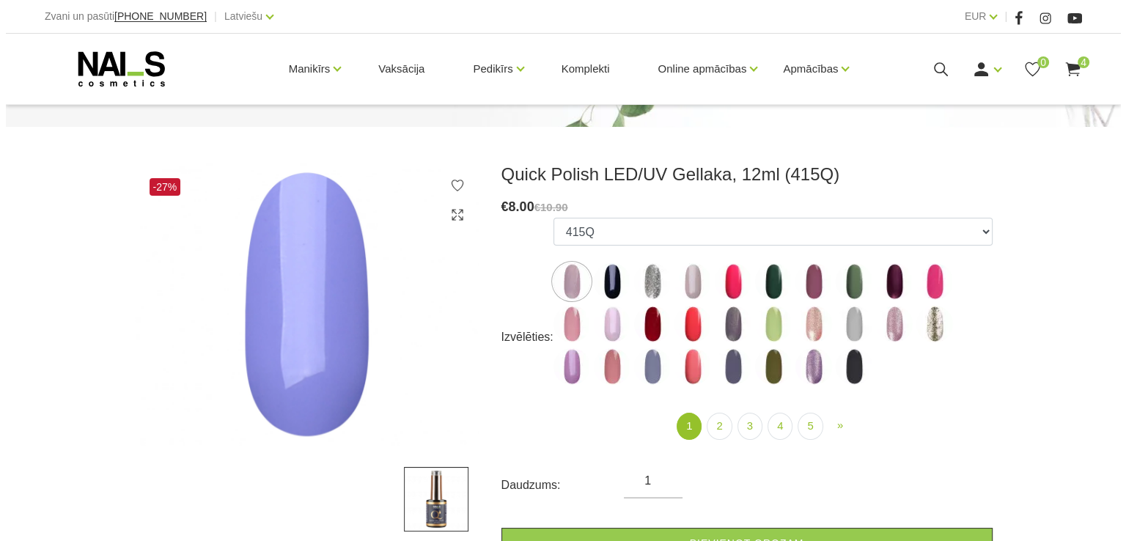
scroll to position [220, 0]
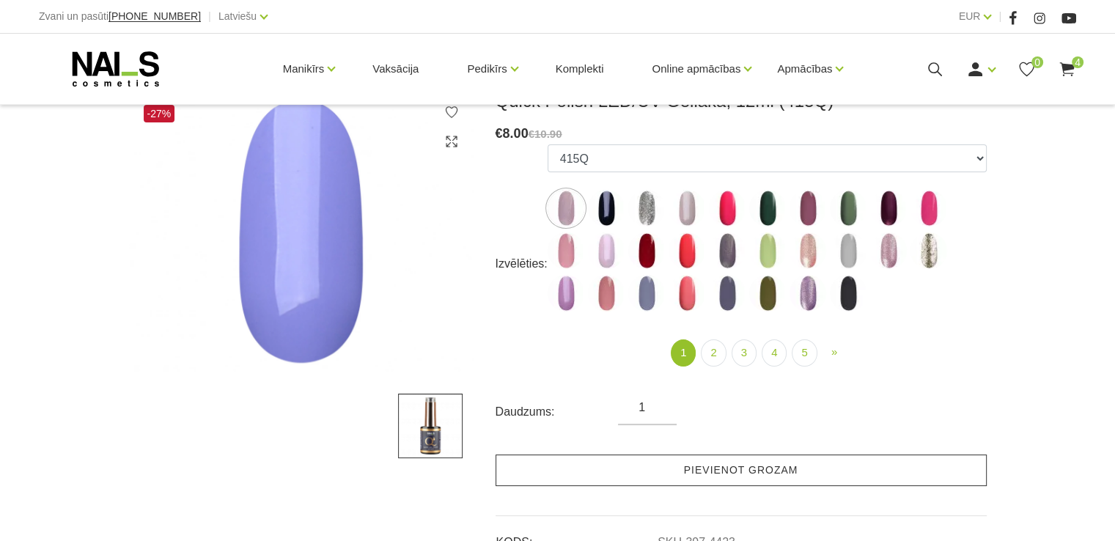
click at [672, 478] on link "Pievienot grozam" at bounding box center [741, 471] width 491 height 32
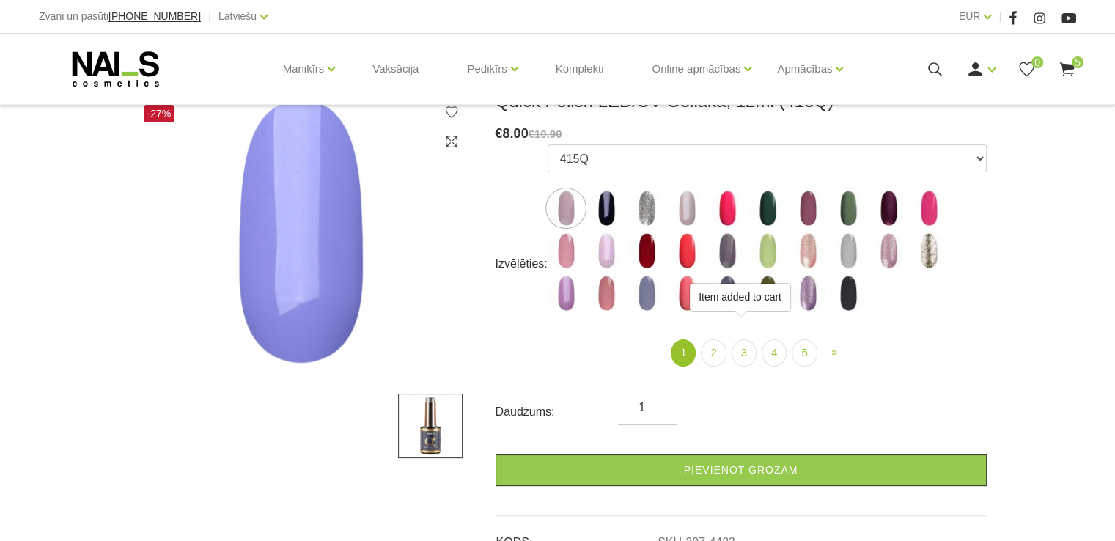
click at [933, 71] on icon at bounding box center [935, 69] width 18 height 18
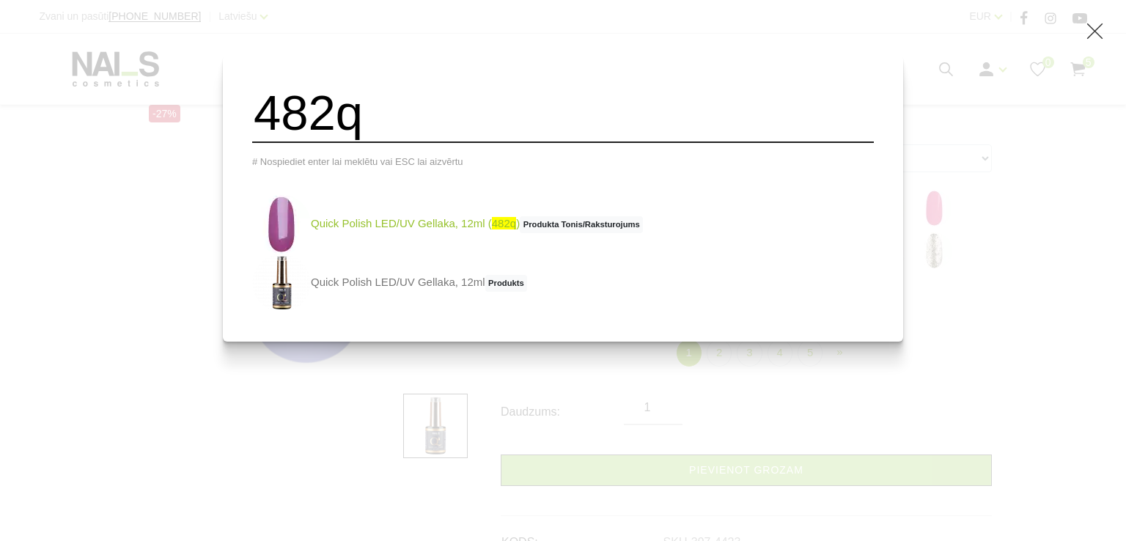
type input "482q"
click at [342, 224] on link "Quick Polish LED/UV Gellaka, 12ml ( 482q ) Produkta Tonis/Raksturojums" at bounding box center [447, 224] width 391 height 59
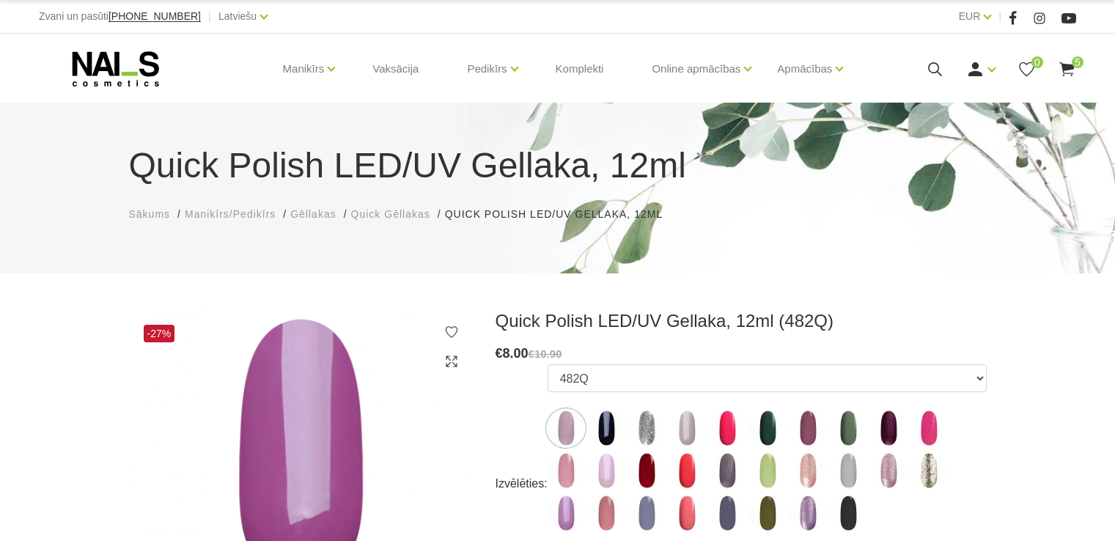
select select "4369"
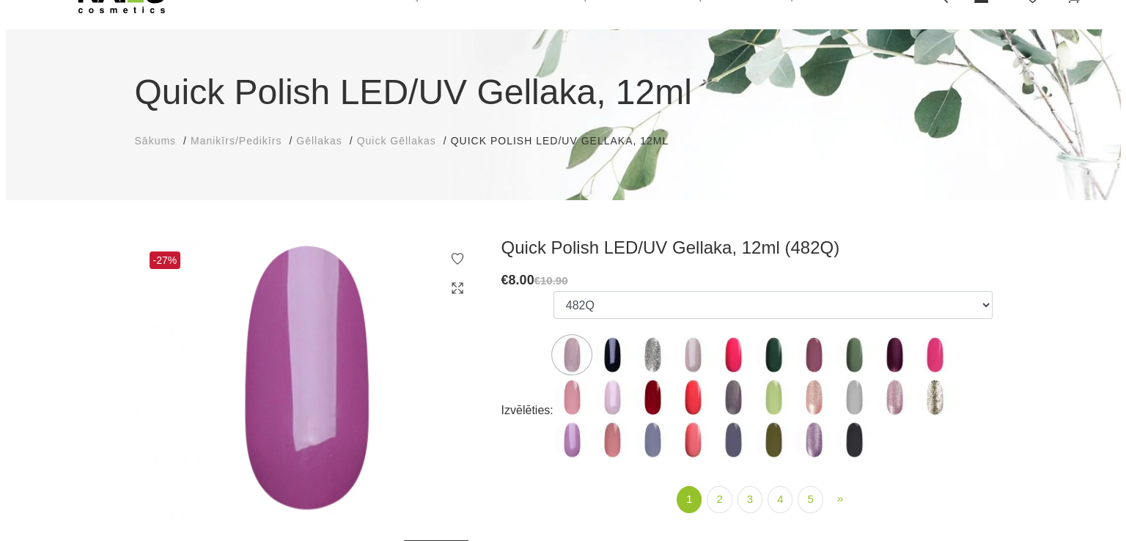
scroll to position [220, 0]
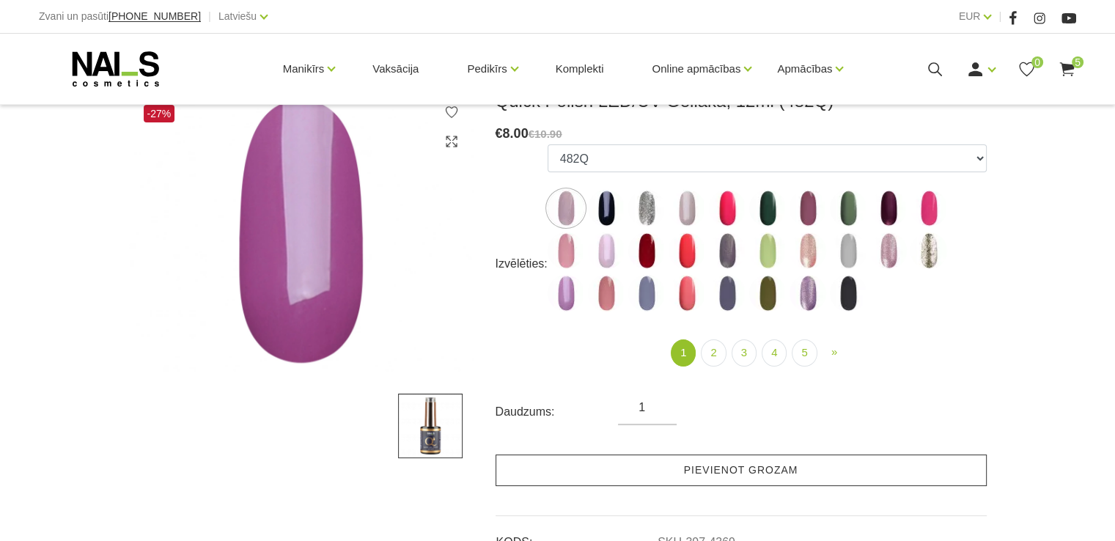
click at [628, 462] on link "Pievienot grozam" at bounding box center [741, 471] width 491 height 32
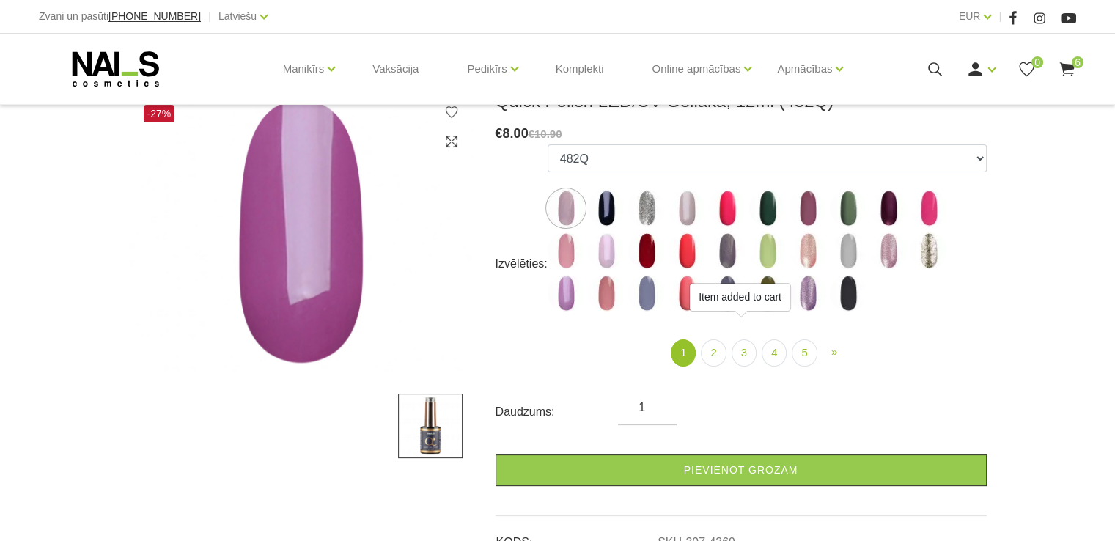
click at [939, 65] on icon at bounding box center [935, 69] width 18 height 18
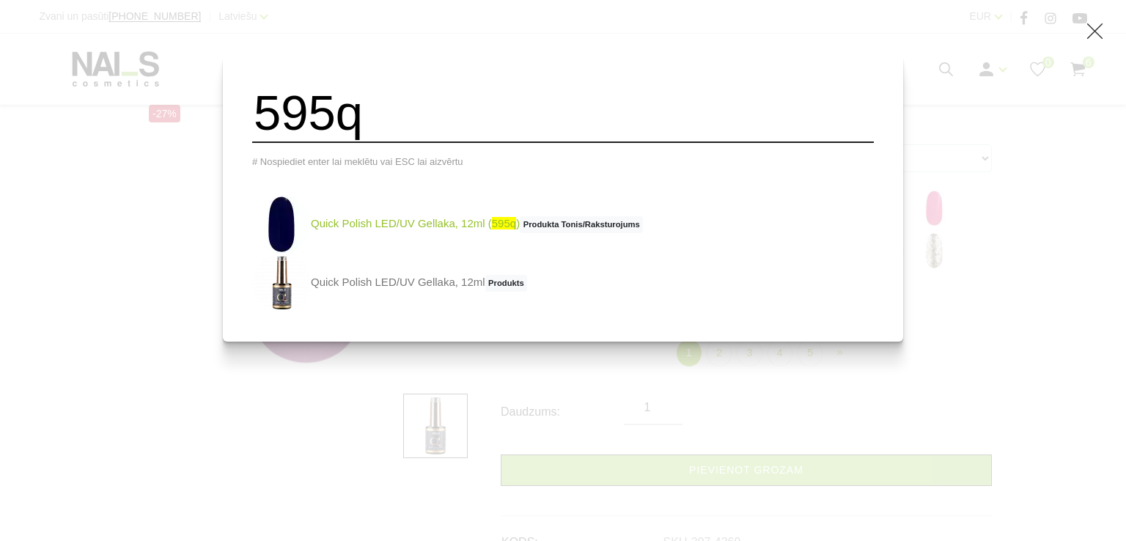
type input "595q"
click at [346, 229] on link "Quick Polish LED/UV Gellaka, 12ml ( 595q ) Produkta Tonis/Raksturojums" at bounding box center [447, 224] width 391 height 59
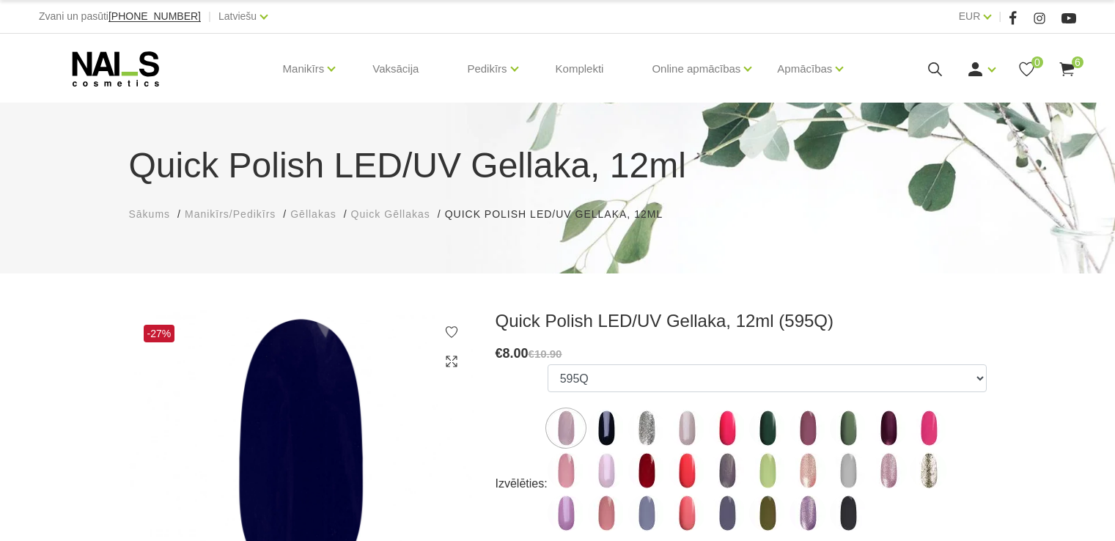
select select "5444"
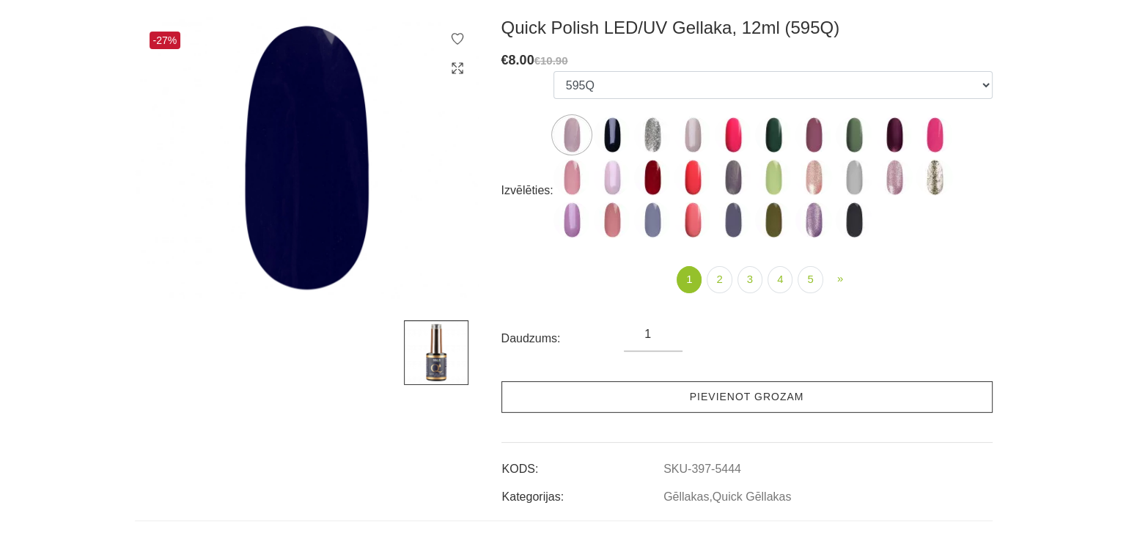
scroll to position [293, 0]
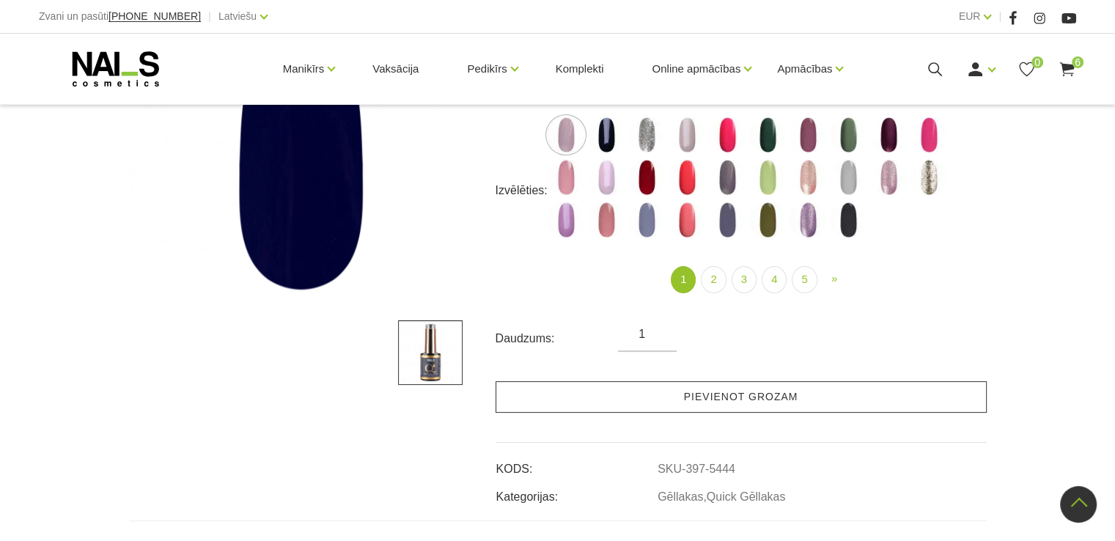
click at [601, 403] on link "Pievienot grozam" at bounding box center [741, 397] width 491 height 32
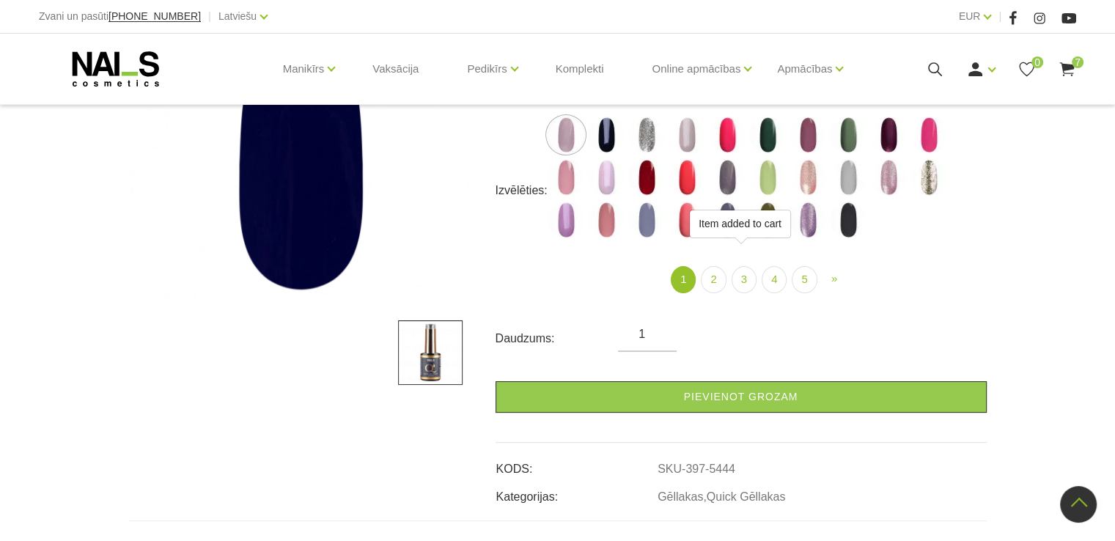
click at [931, 65] on icon at bounding box center [935, 69] width 18 height 18
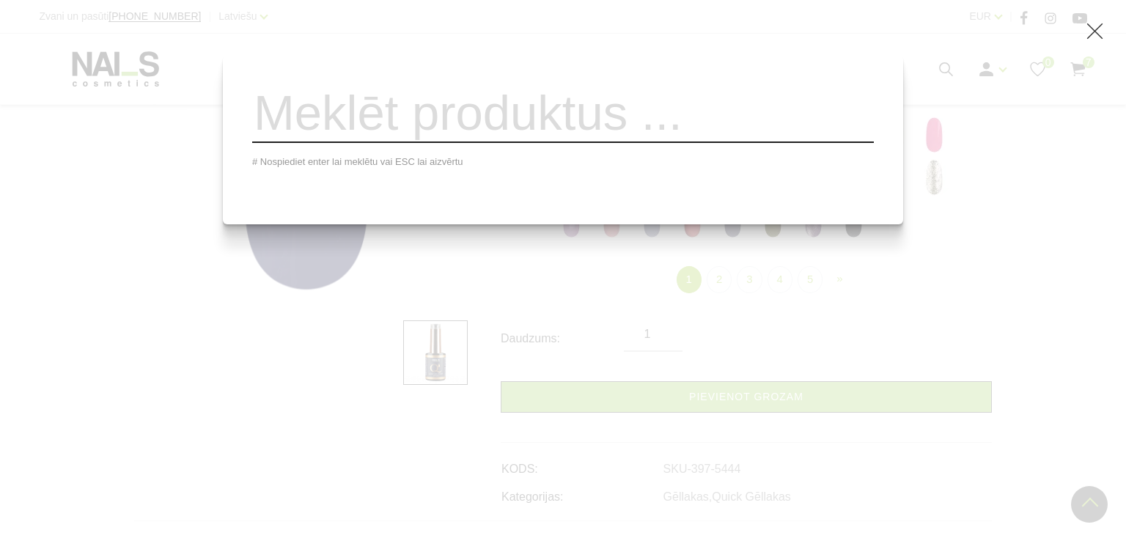
click at [644, 116] on input "search" at bounding box center [563, 113] width 622 height 59
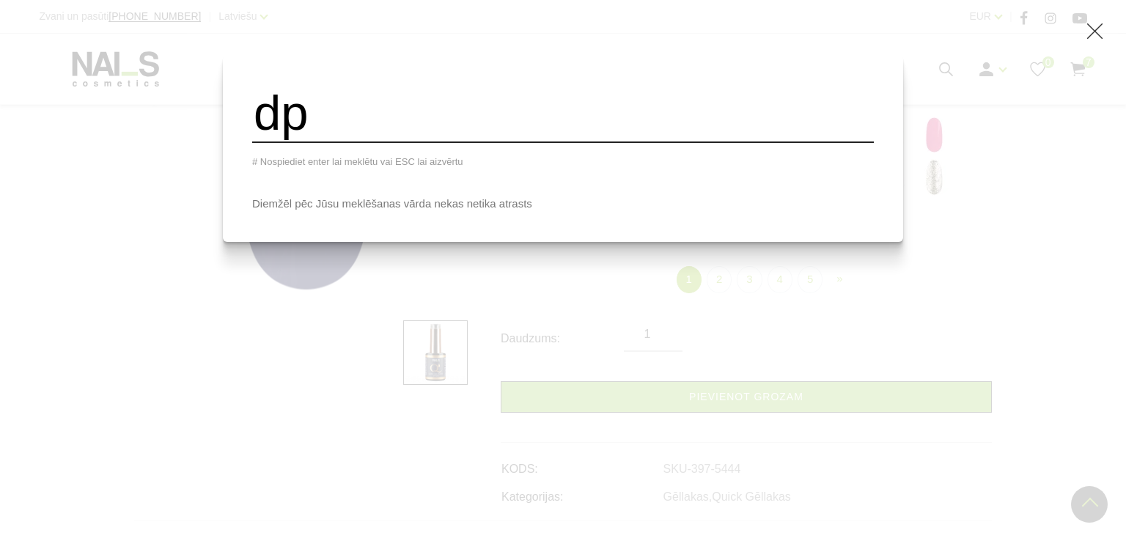
type input "d"
type input "o"
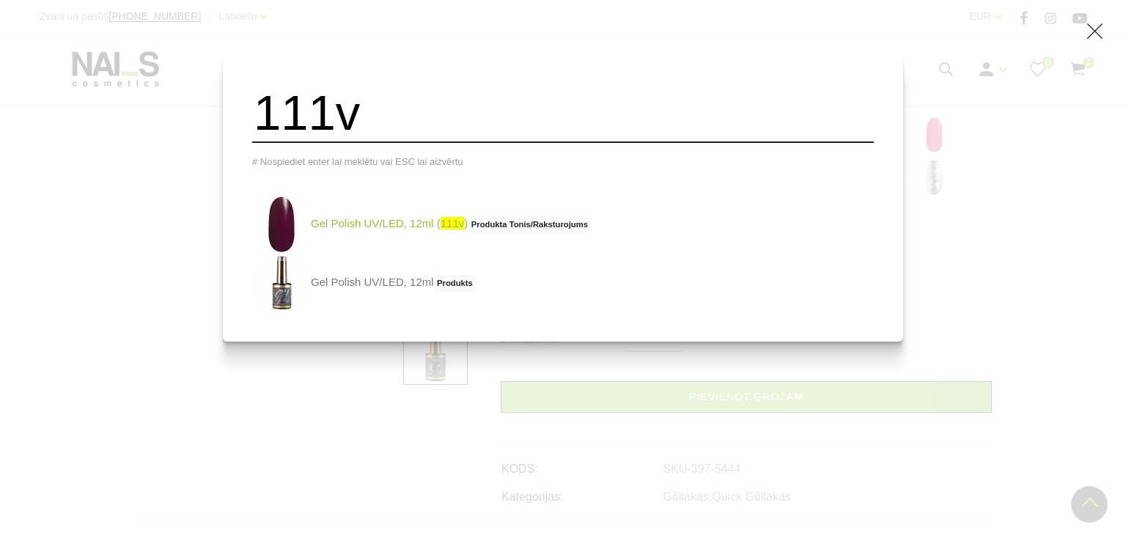
type input "111v"
click at [416, 232] on link "Gel Polish UV/LED, 12ml ( 111v ) Produkta Tonis/Raksturojums" at bounding box center [421, 224] width 339 height 59
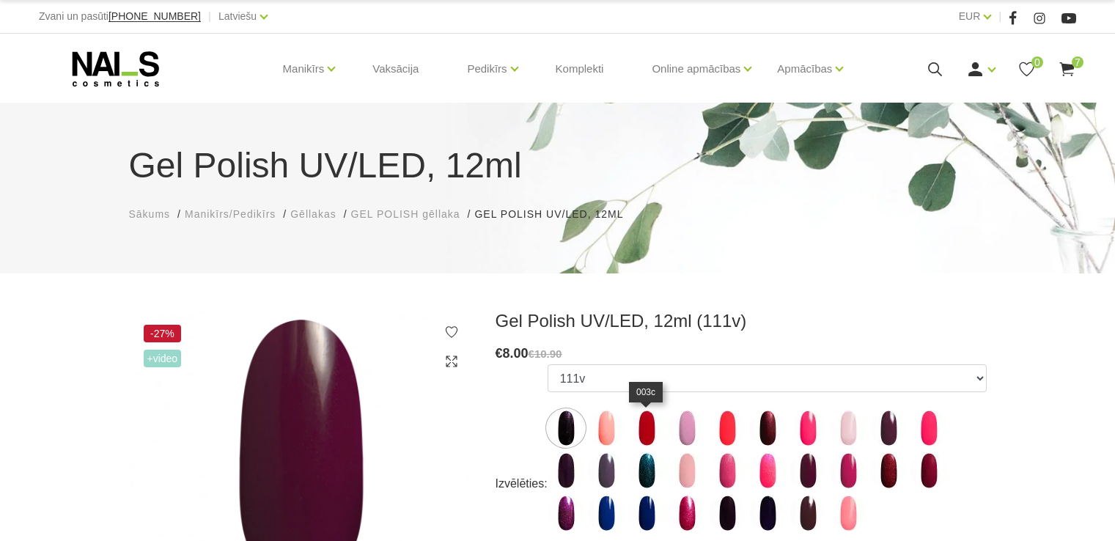
select select "4021"
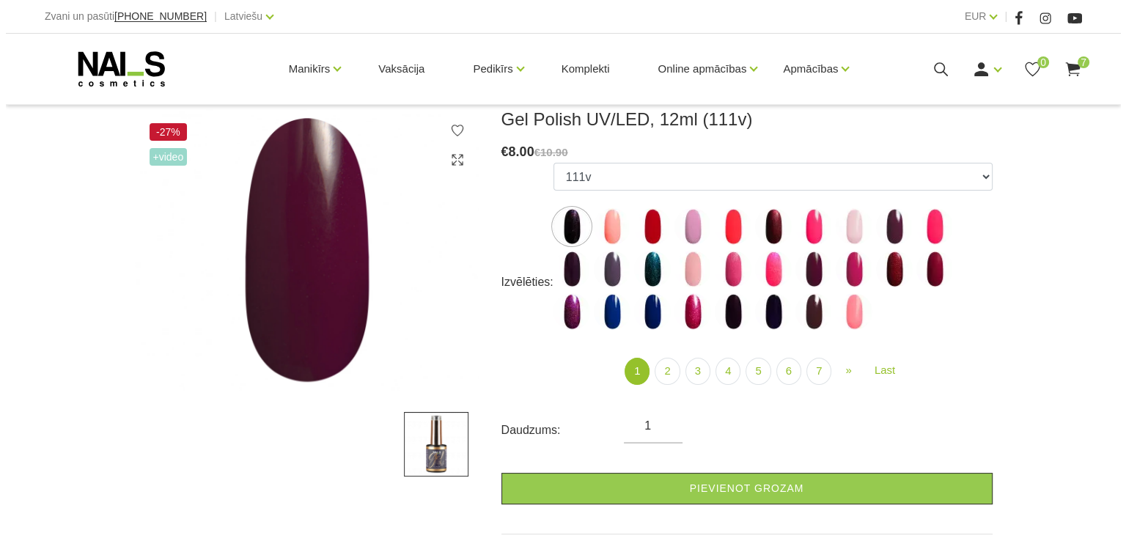
scroll to position [293, 0]
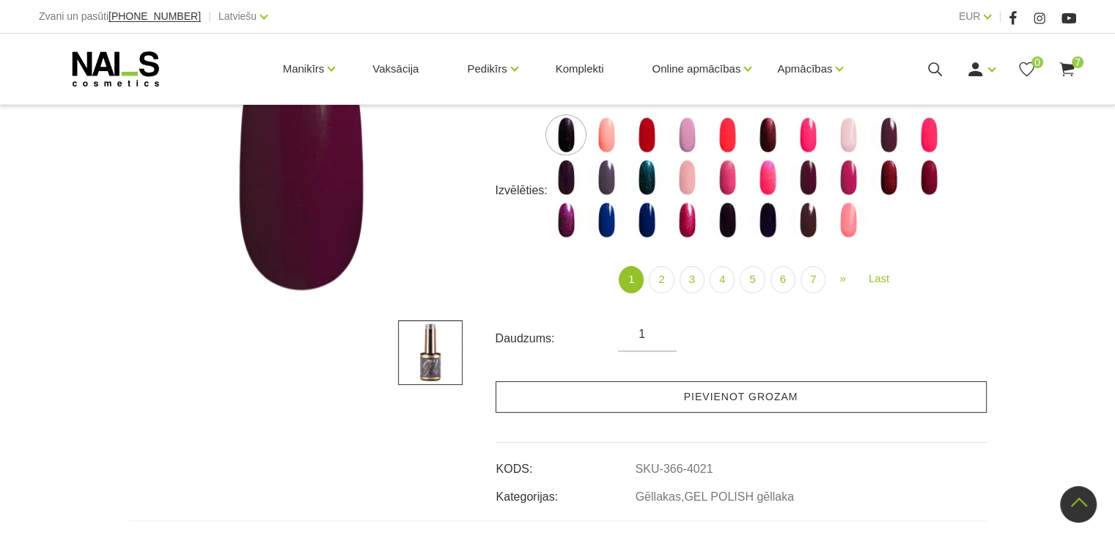
click at [647, 408] on link "Pievienot grozam" at bounding box center [741, 397] width 491 height 32
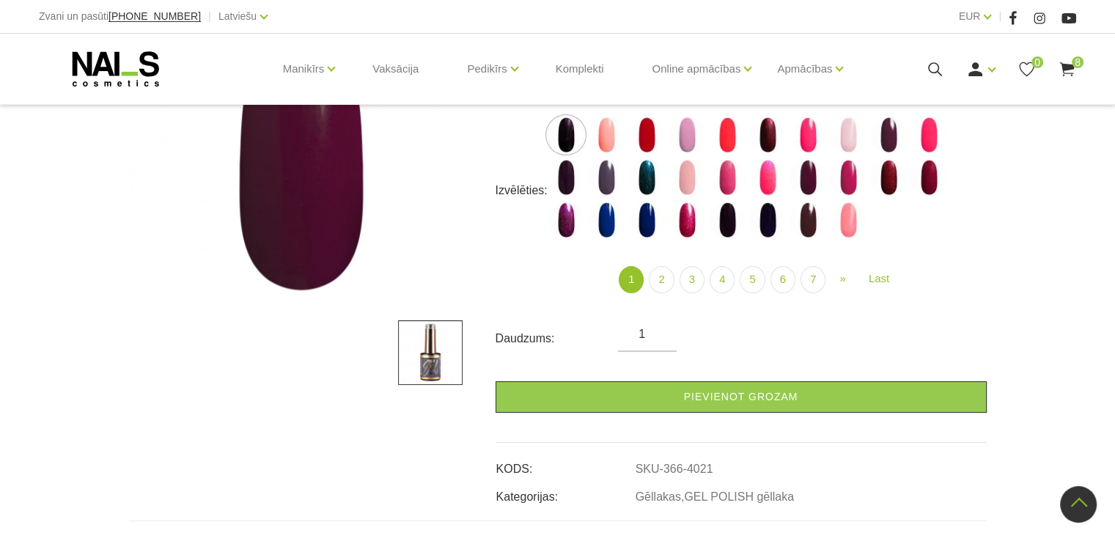
click at [919, 74] on div "Ienākt Reģistrēties 0 8" at bounding box center [973, 69] width 208 height 18
click at [931, 65] on icon at bounding box center [935, 69] width 18 height 18
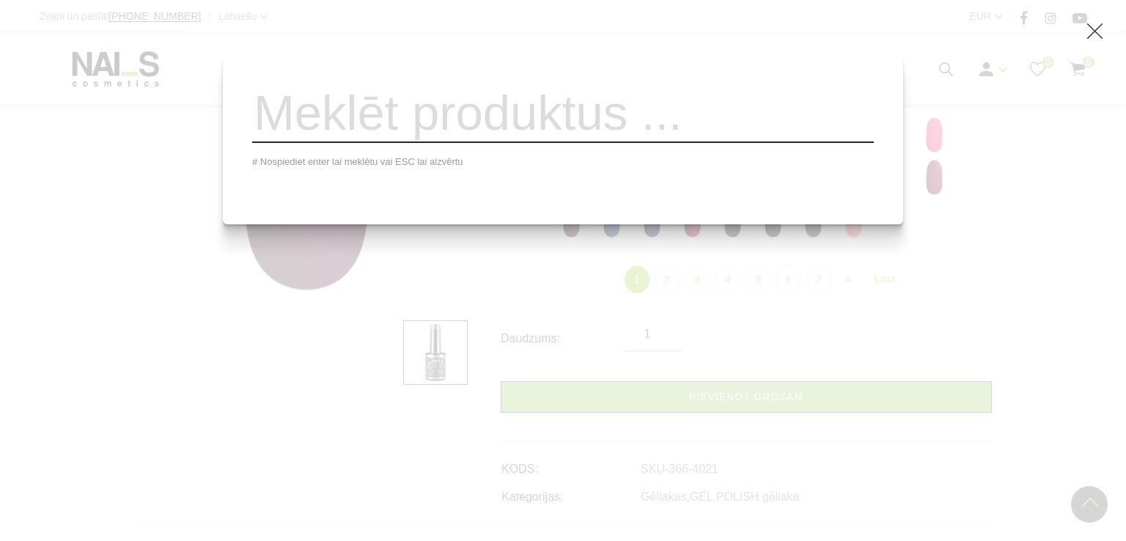
click at [608, 124] on input "search" at bounding box center [563, 113] width 622 height 59
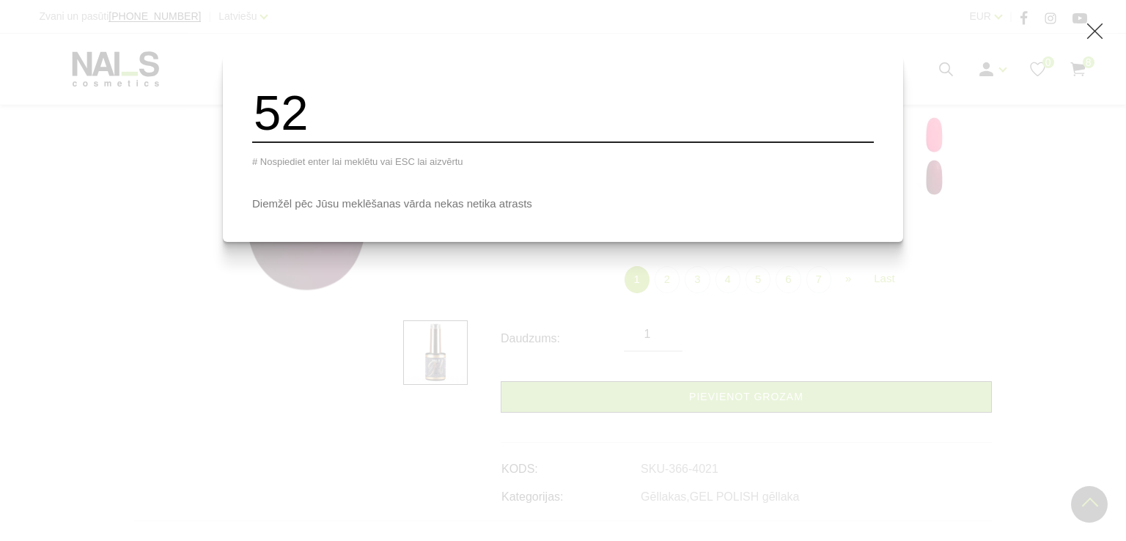
type input "5"
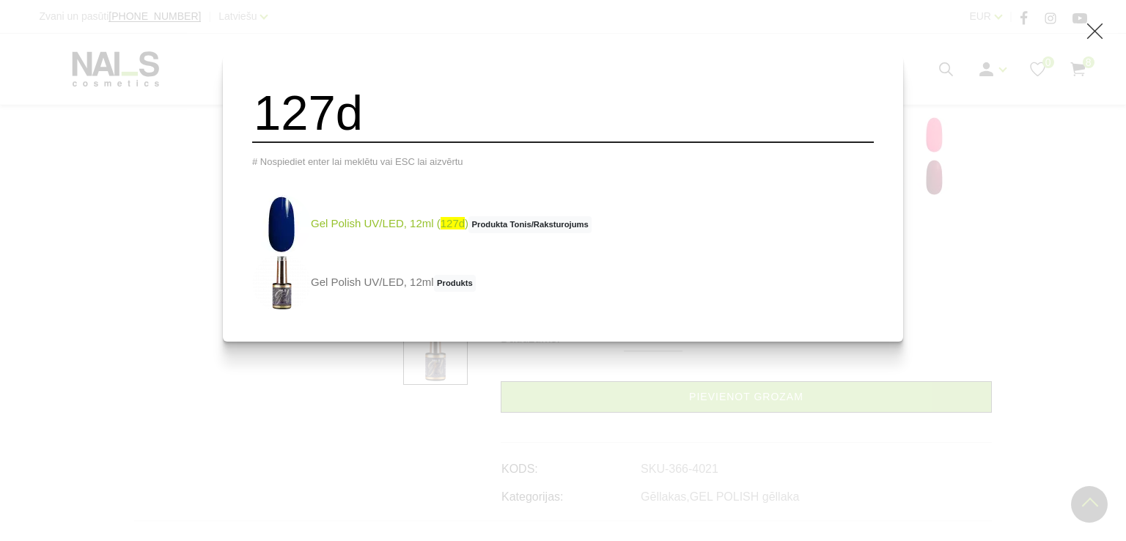
type input "127d"
click at [380, 232] on link "Gel Polish UV/LED, 12ml ( 127d ) Produkta Tonis/Raksturojums" at bounding box center [421, 224] width 339 height 59
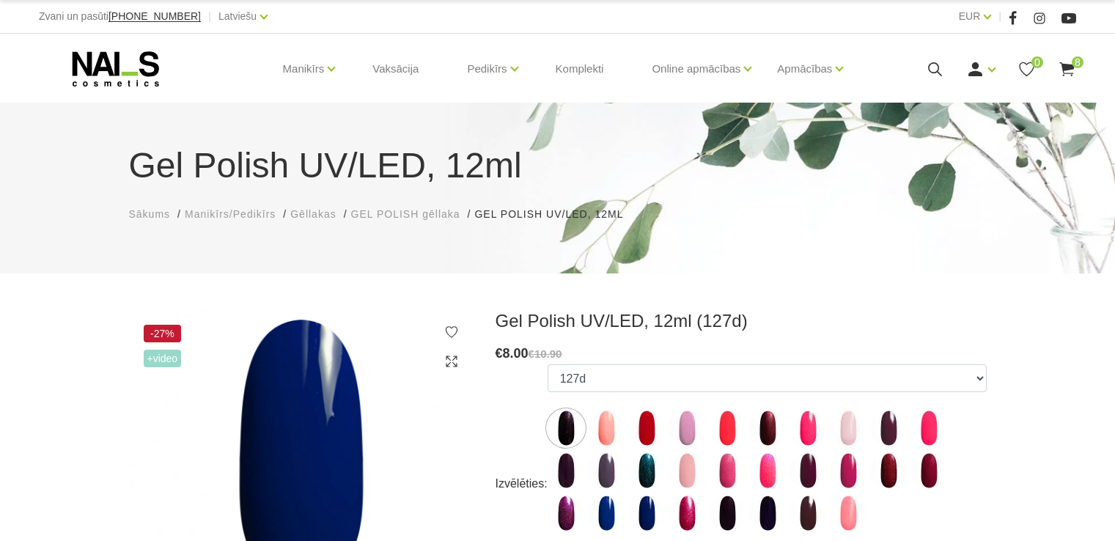
select select "4031"
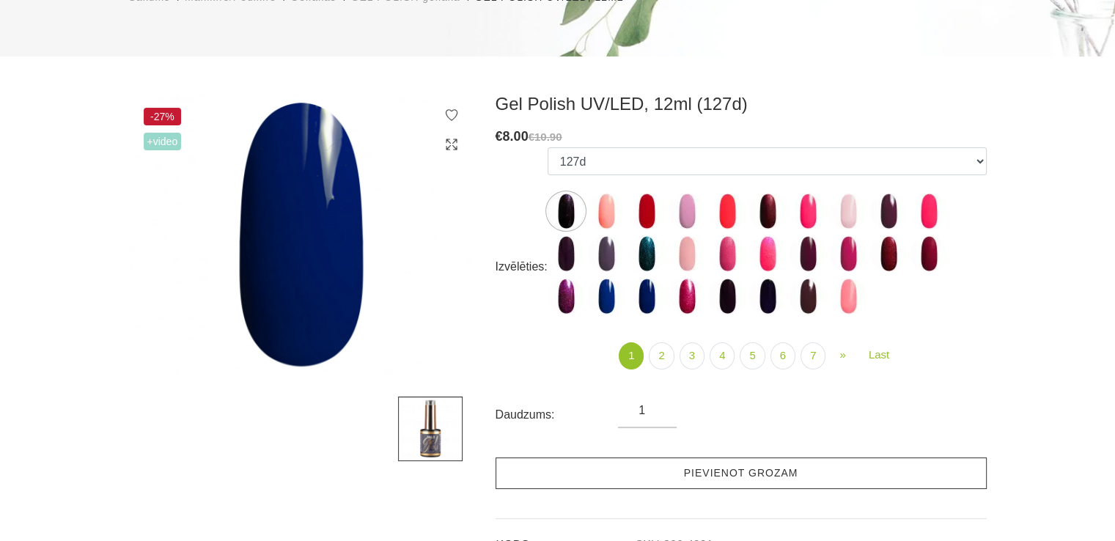
scroll to position [220, 0]
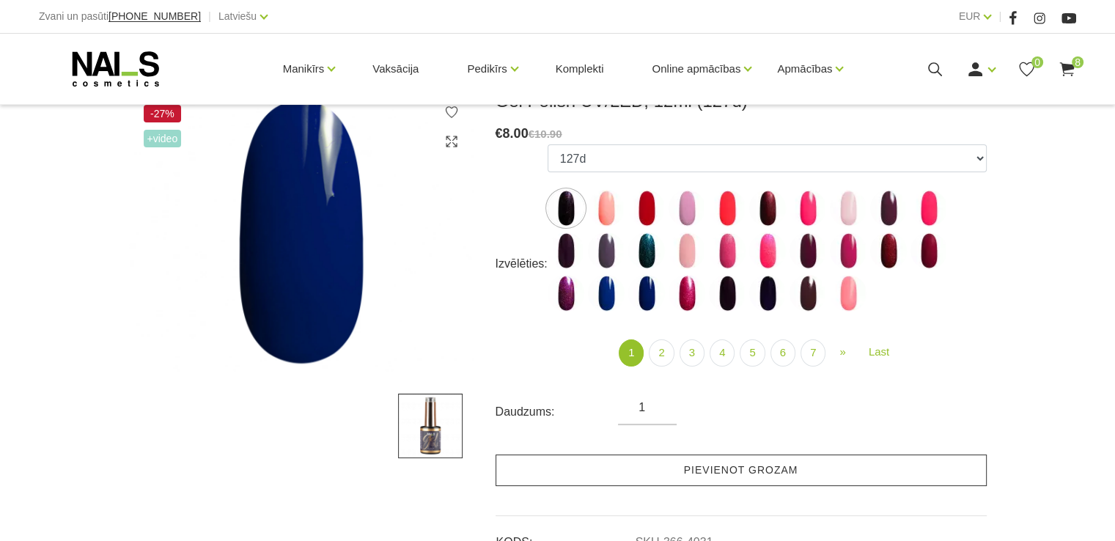
click at [656, 464] on link "Pievienot grozam" at bounding box center [741, 471] width 491 height 32
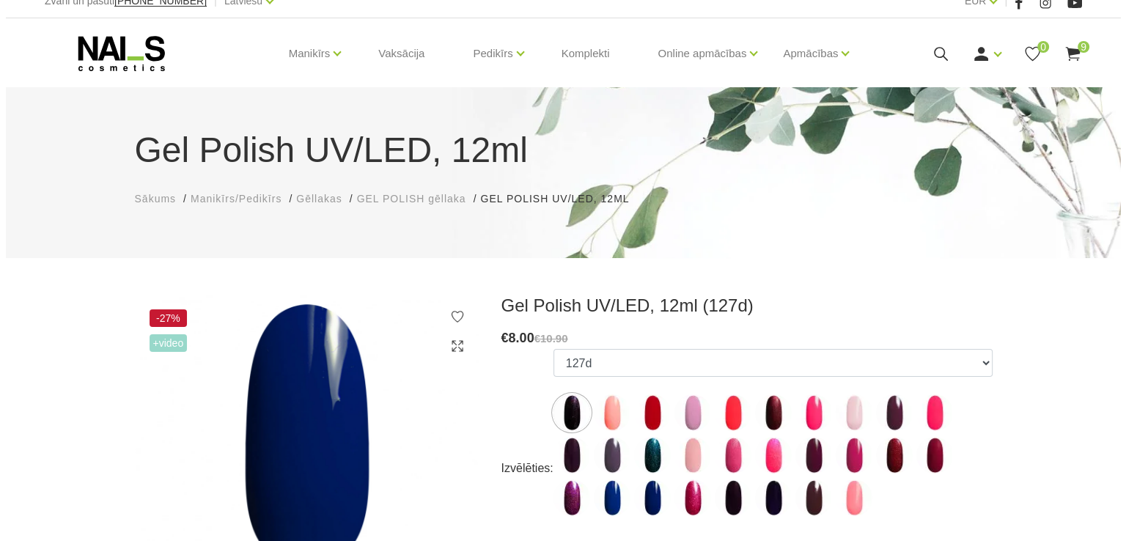
scroll to position [0, 0]
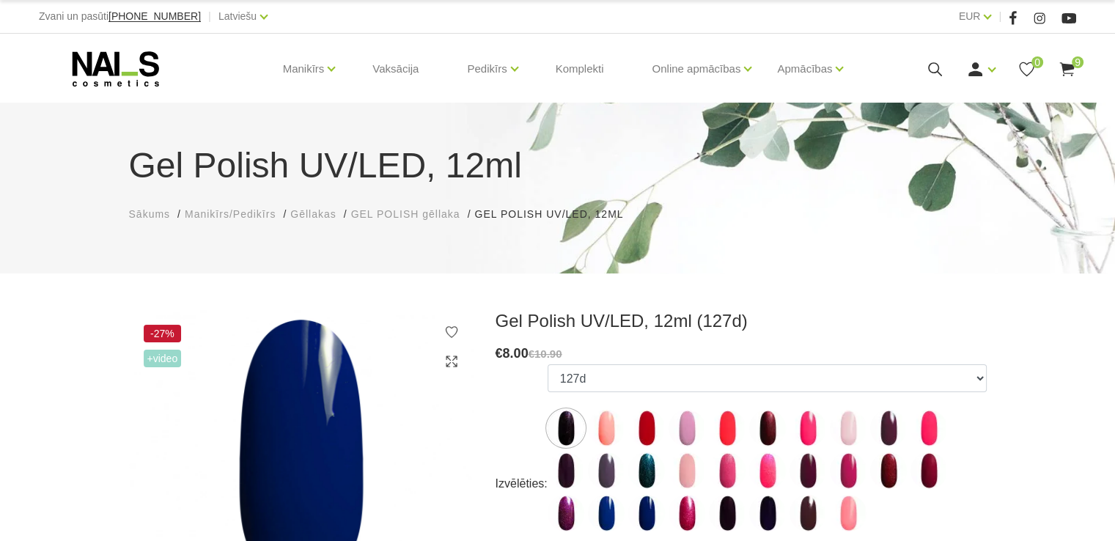
click at [929, 65] on use at bounding box center [935, 69] width 14 height 14
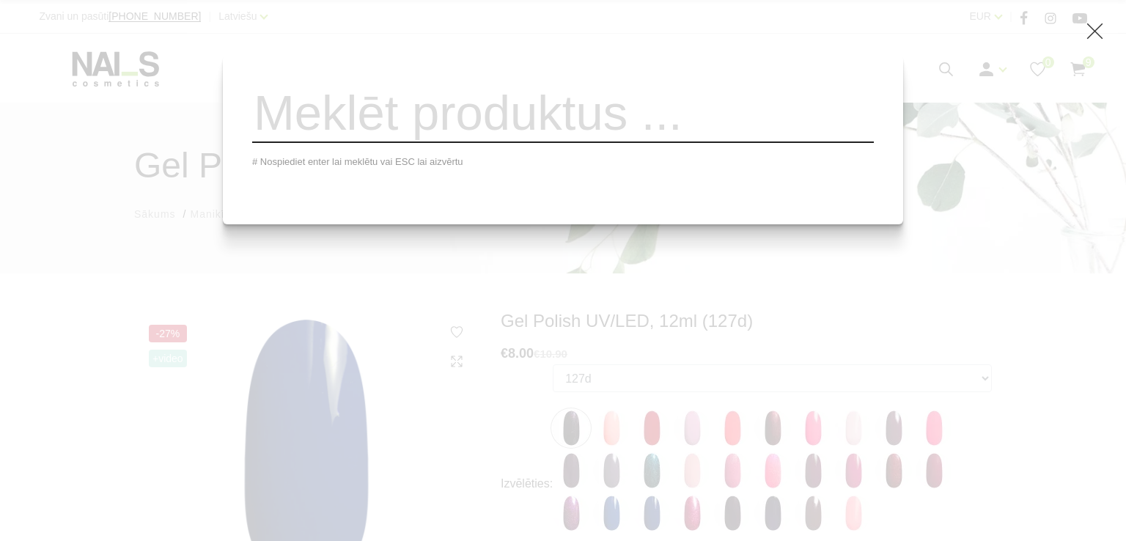
click at [496, 118] on input "search" at bounding box center [563, 113] width 622 height 59
click at [522, 117] on input "search" at bounding box center [563, 113] width 622 height 59
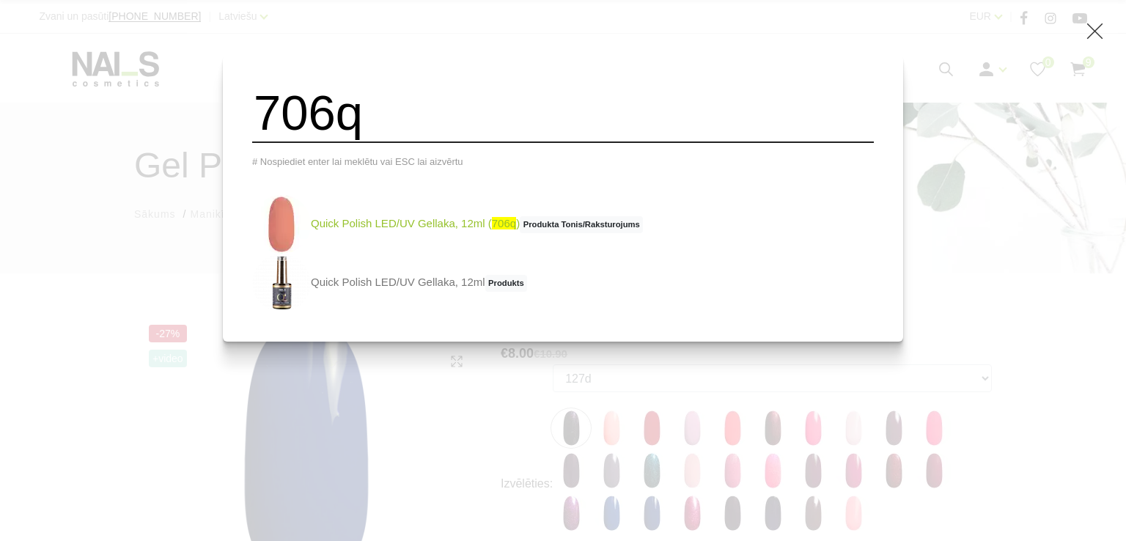
type input "706q"
click at [403, 226] on link "Quick Polish LED/UV Gellaka, 12ml ( 706q ) Produkta Tonis/Raksturojums" at bounding box center [447, 224] width 391 height 59
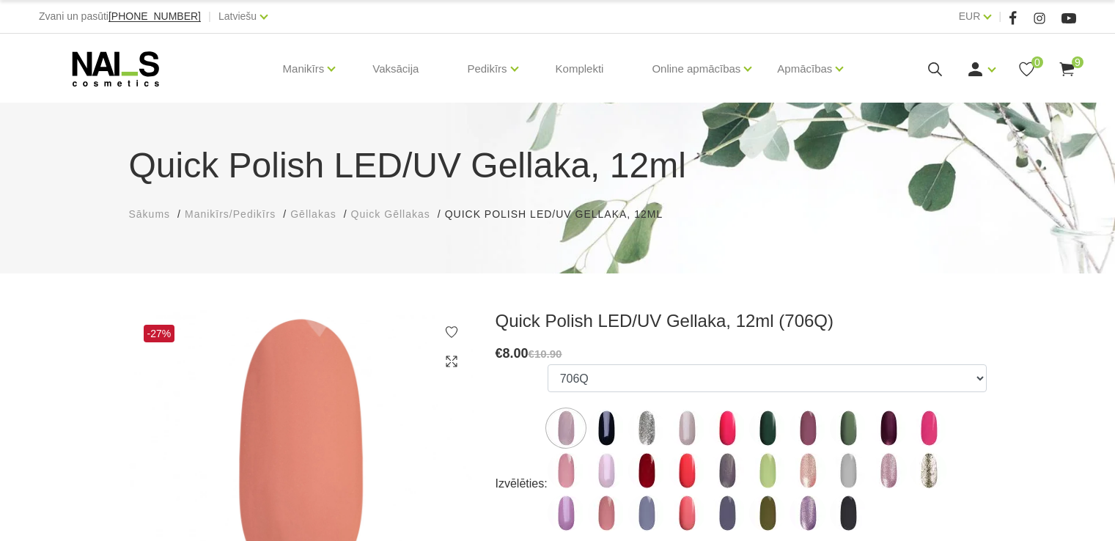
select select "5197"
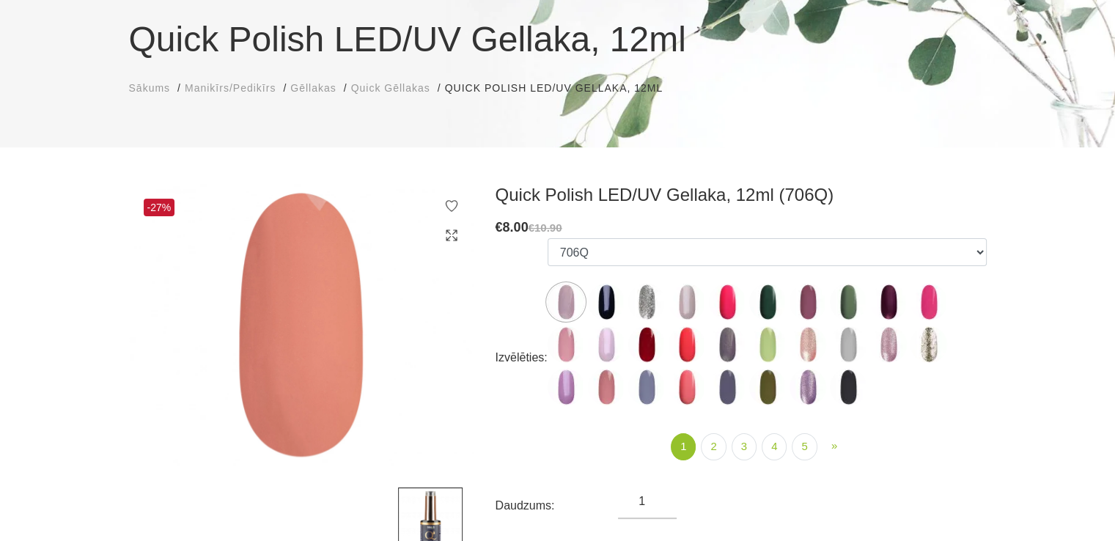
scroll to position [220, 0]
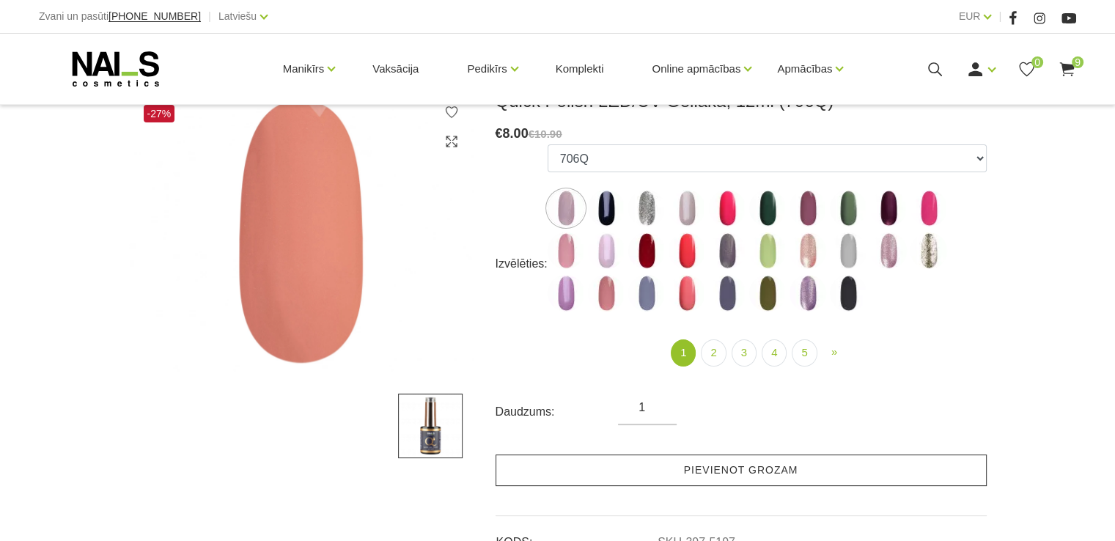
click at [544, 482] on link "Pievienot grozam" at bounding box center [741, 471] width 491 height 32
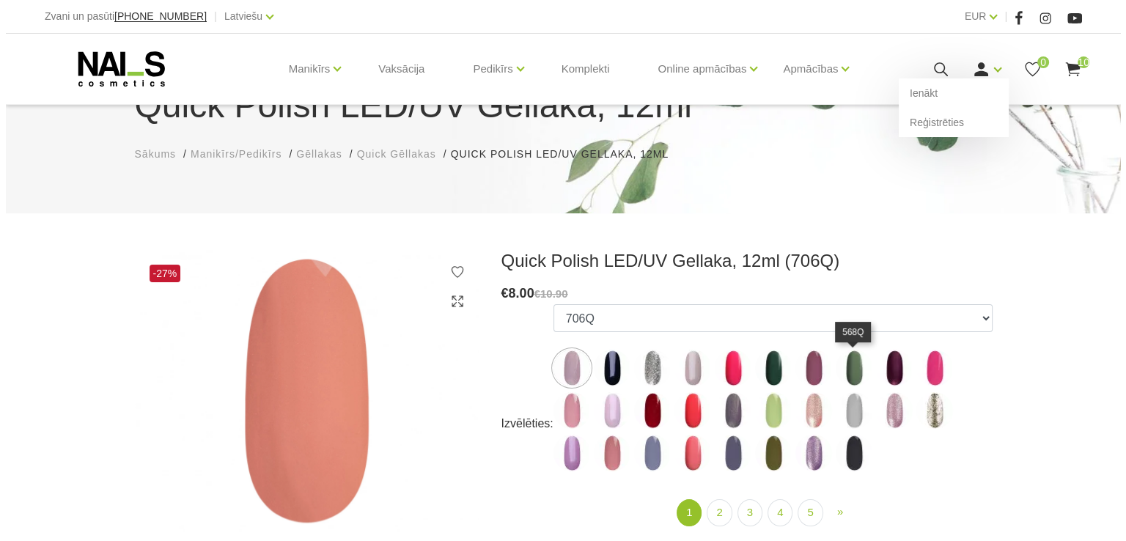
scroll to position [0, 0]
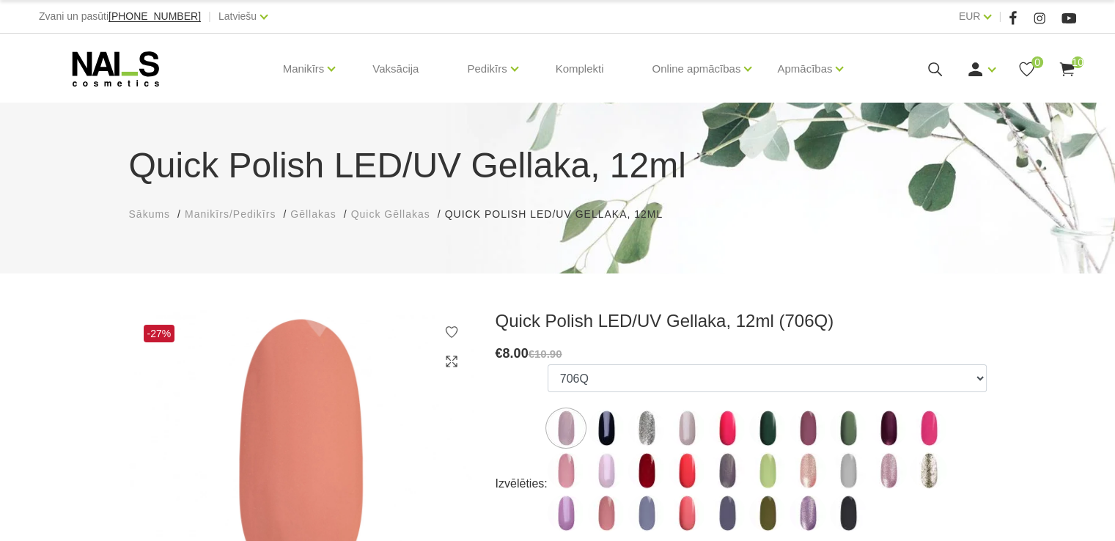
click at [930, 68] on icon at bounding box center [935, 69] width 18 height 18
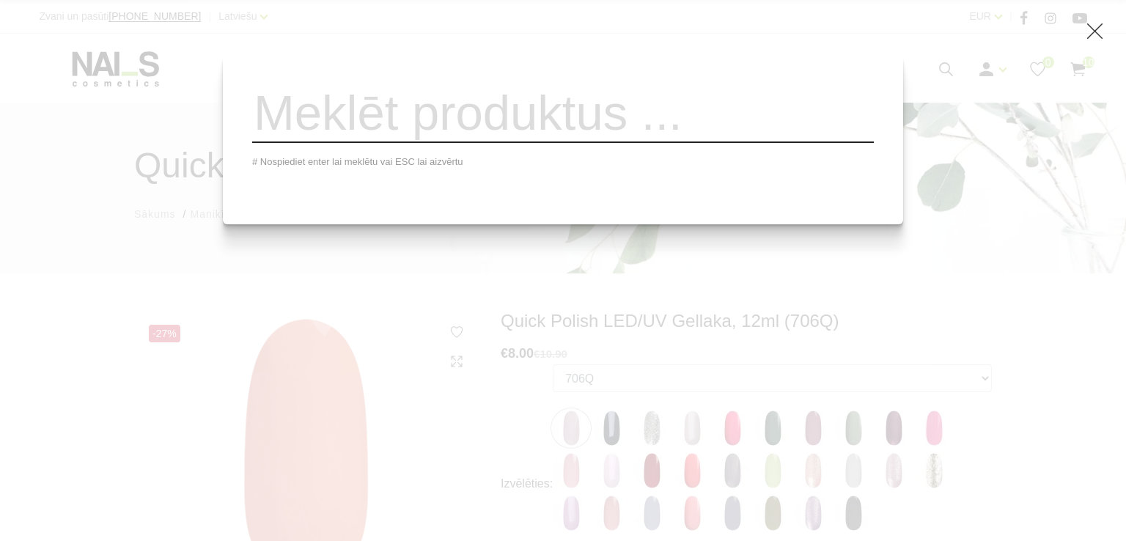
click at [556, 120] on input "search" at bounding box center [563, 113] width 622 height 59
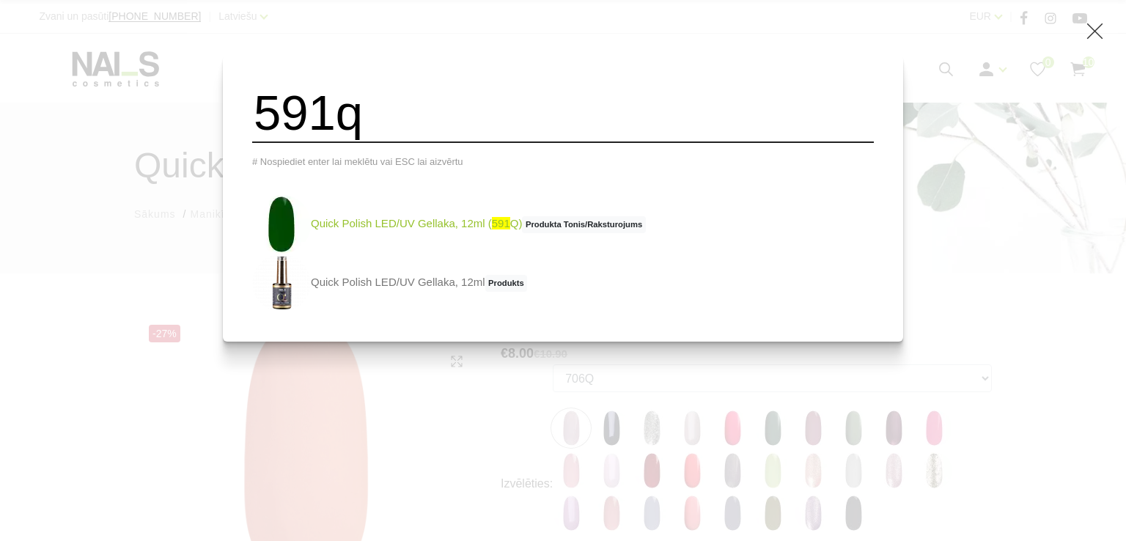
type input "591q"
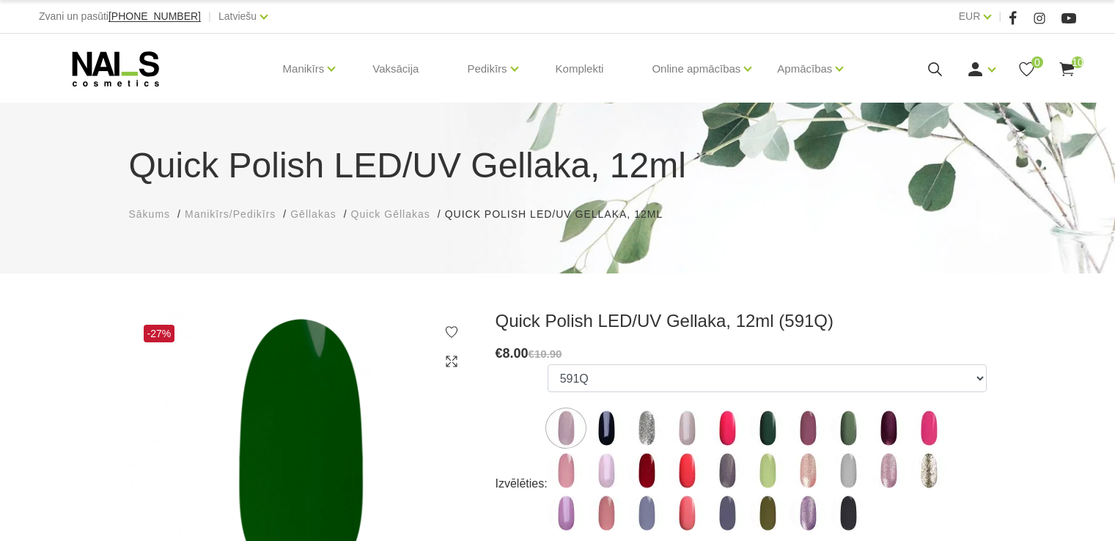
scroll to position [367, 0]
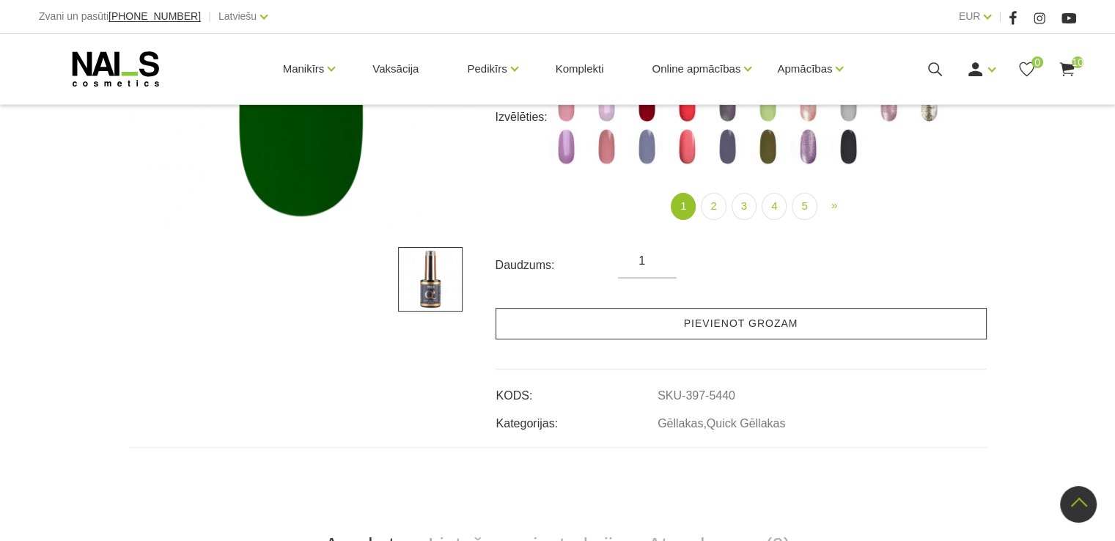
click at [668, 326] on link "Pievienot grozam" at bounding box center [741, 324] width 491 height 32
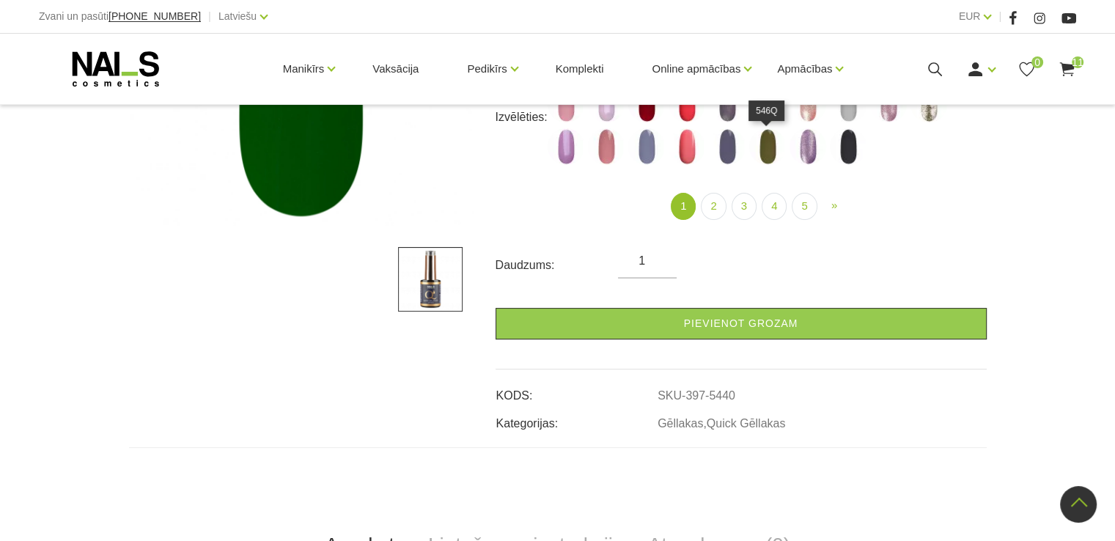
click at [766, 136] on img at bounding box center [767, 146] width 37 height 37
select select "4365"
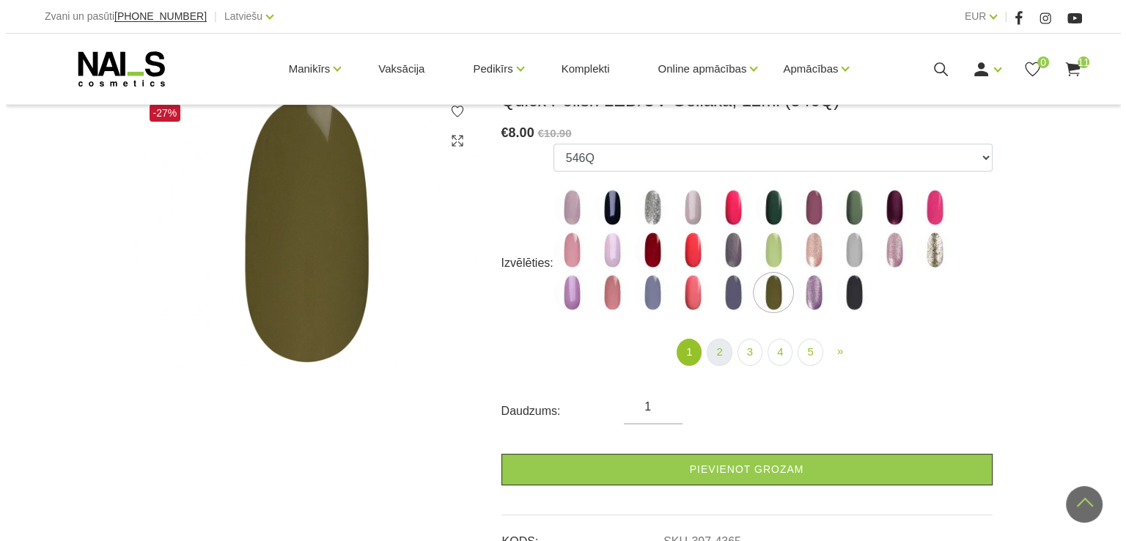
scroll to position [220, 0]
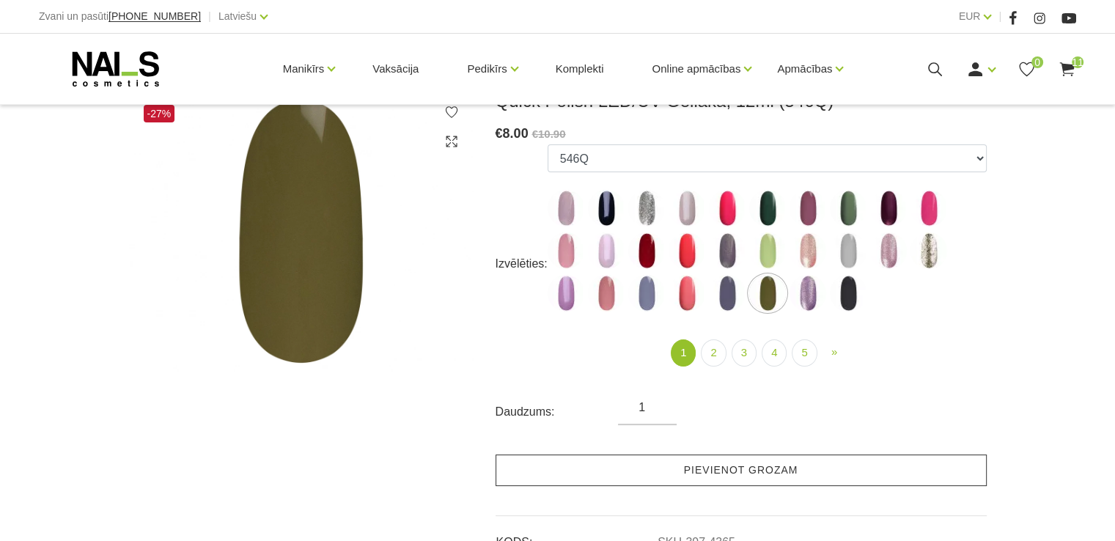
click at [657, 471] on link "Pievienot grozam" at bounding box center [741, 471] width 491 height 32
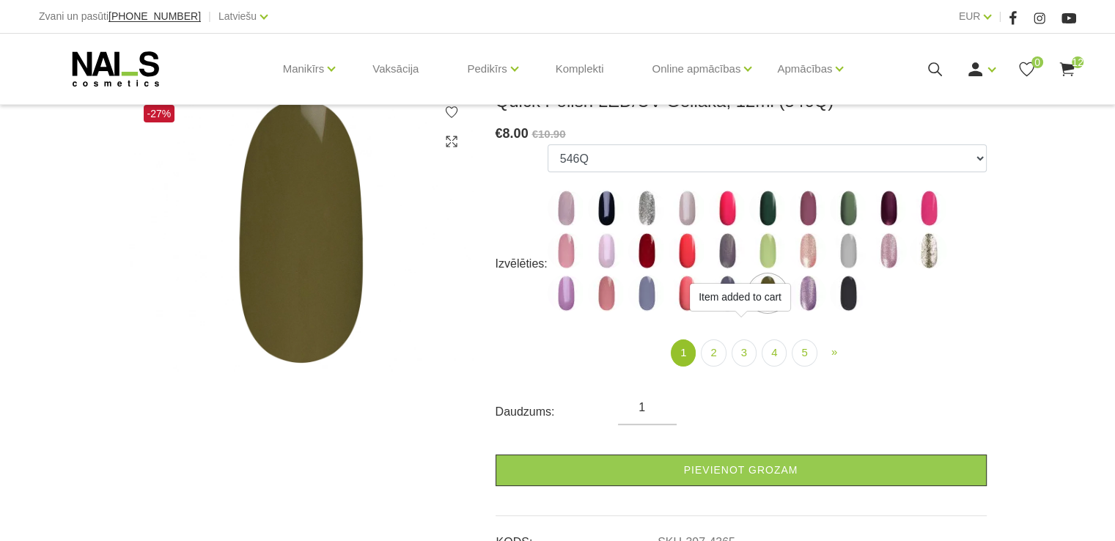
click at [928, 67] on icon at bounding box center [935, 69] width 18 height 18
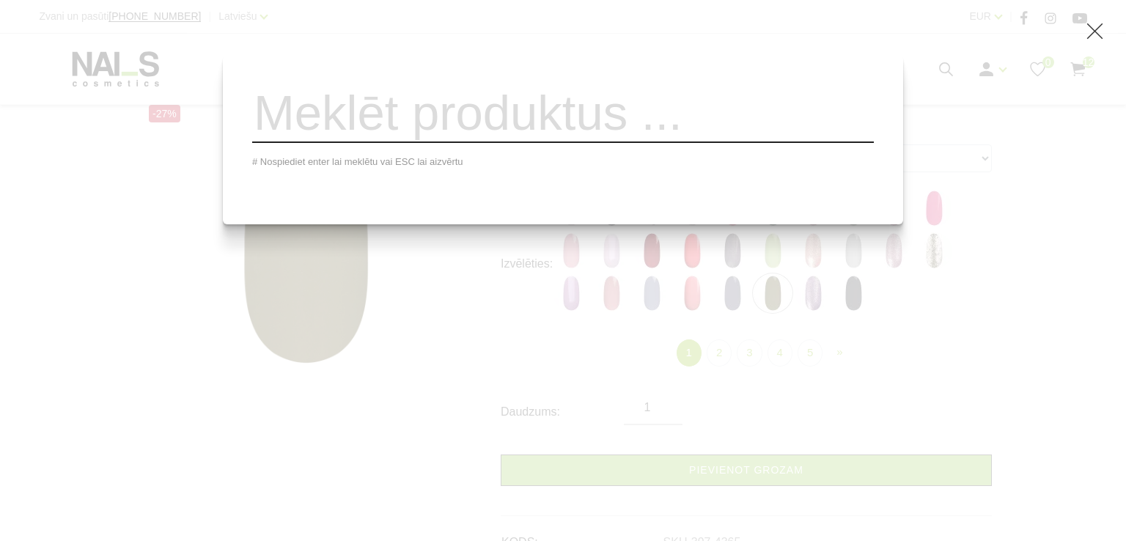
click at [530, 114] on input "search" at bounding box center [563, 113] width 622 height 59
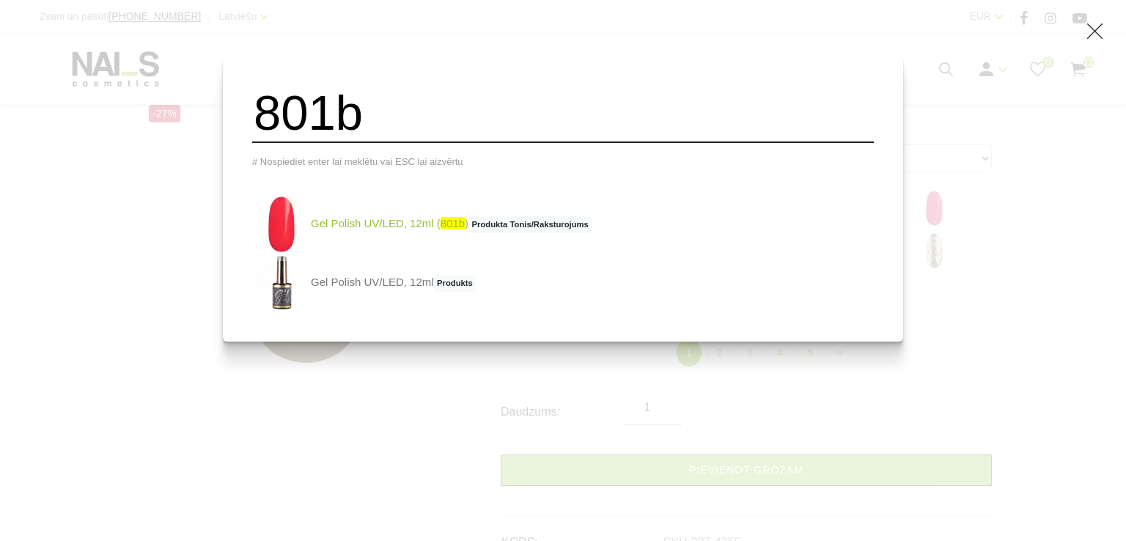
type input "801b"
click at [433, 229] on link "Gel Polish UV/LED, 12ml ( 801b ) Produkta Tonis/Raksturojums" at bounding box center [421, 224] width 339 height 59
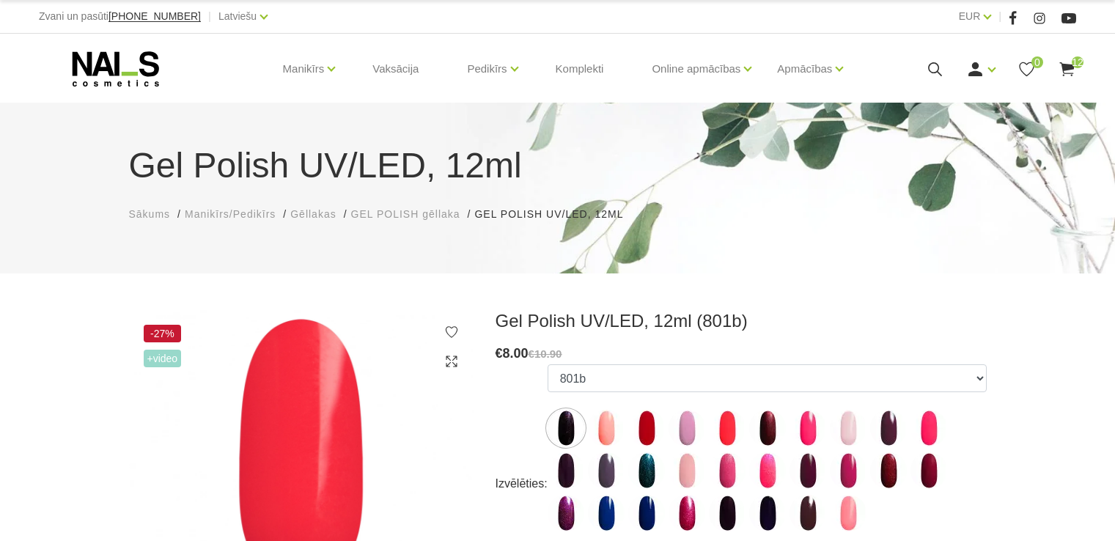
select select "4130"
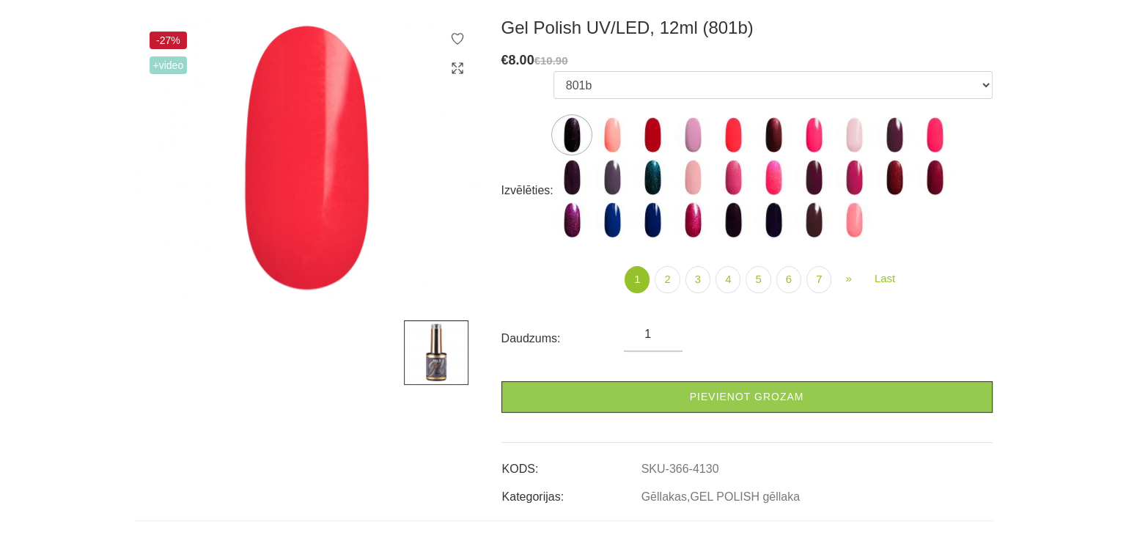
scroll to position [293, 0]
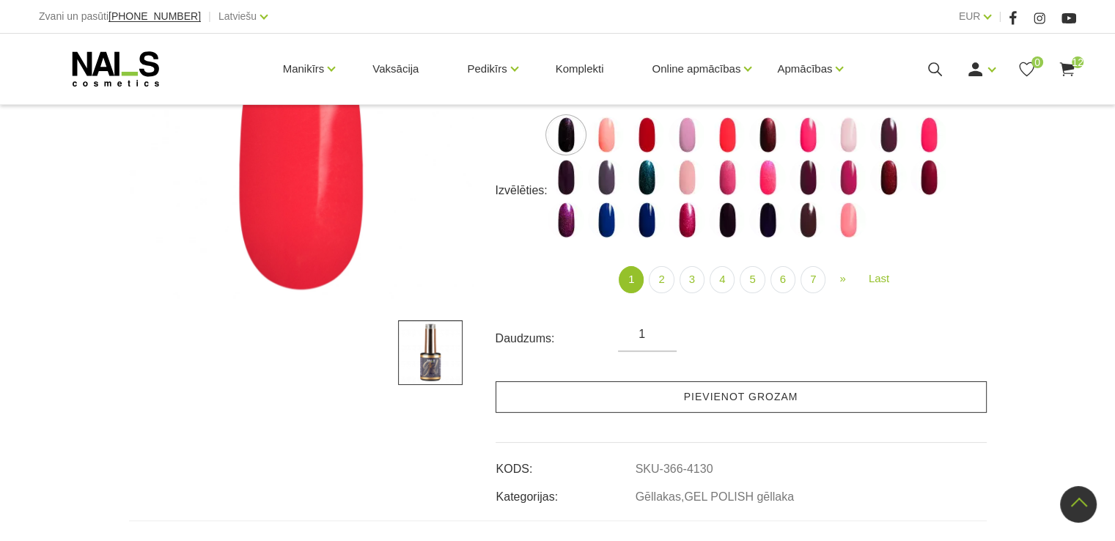
click at [694, 391] on link "Pievienot grozam" at bounding box center [741, 397] width 491 height 32
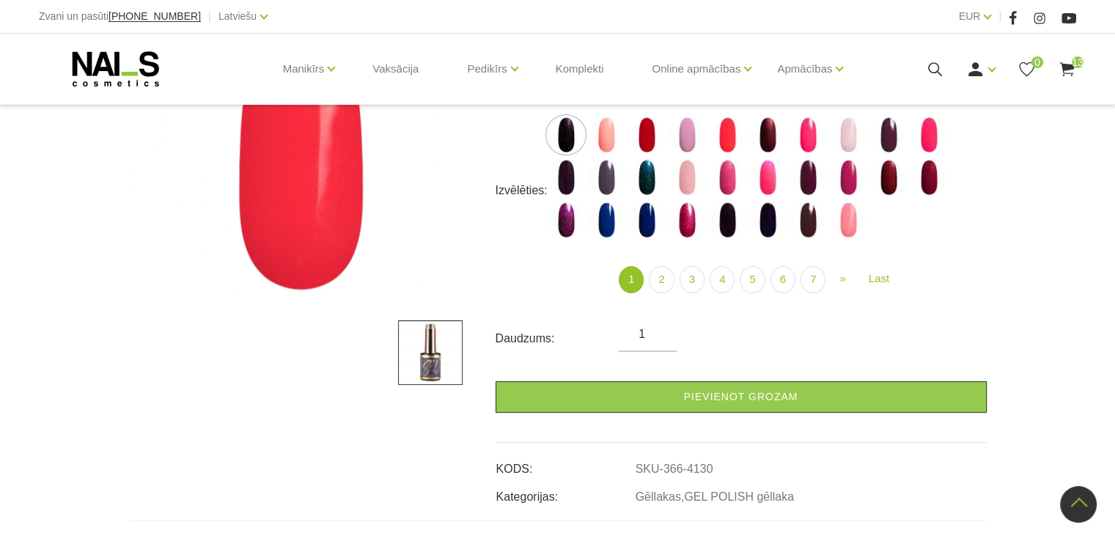
click at [939, 70] on icon at bounding box center [935, 69] width 18 height 18
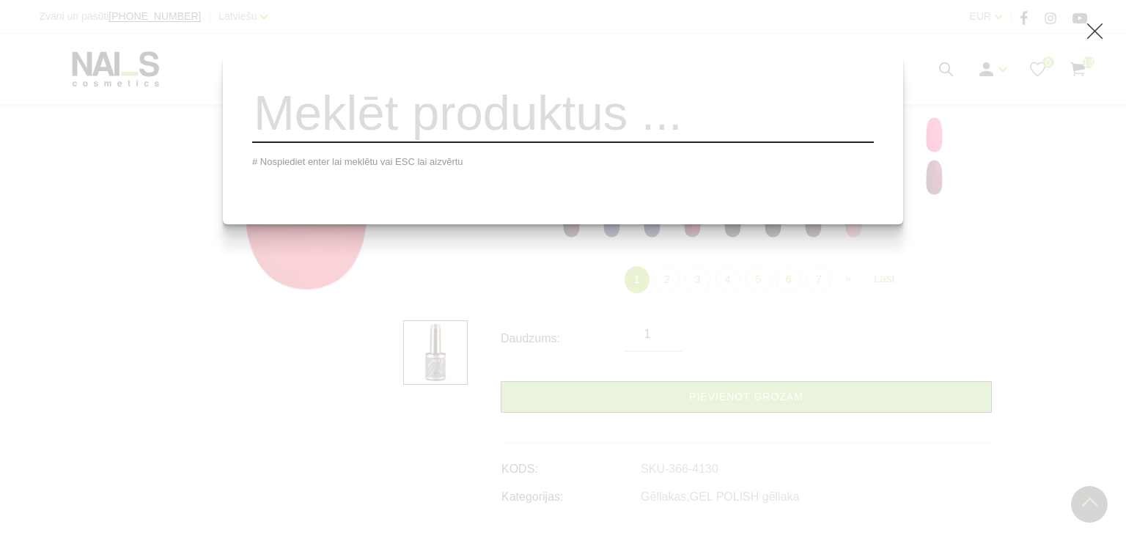
click at [693, 111] on input "search" at bounding box center [563, 113] width 622 height 59
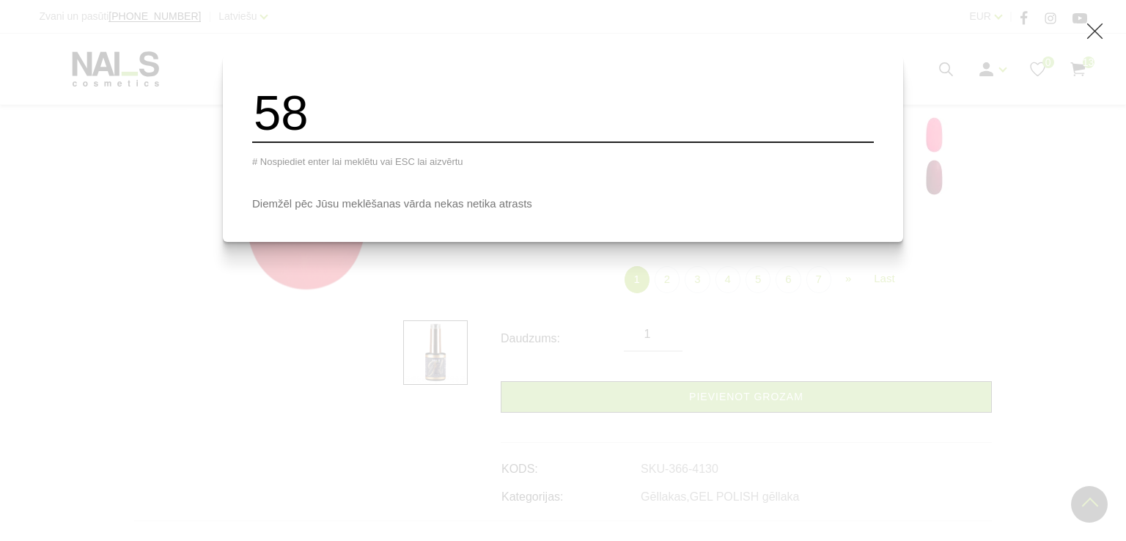
type input "5"
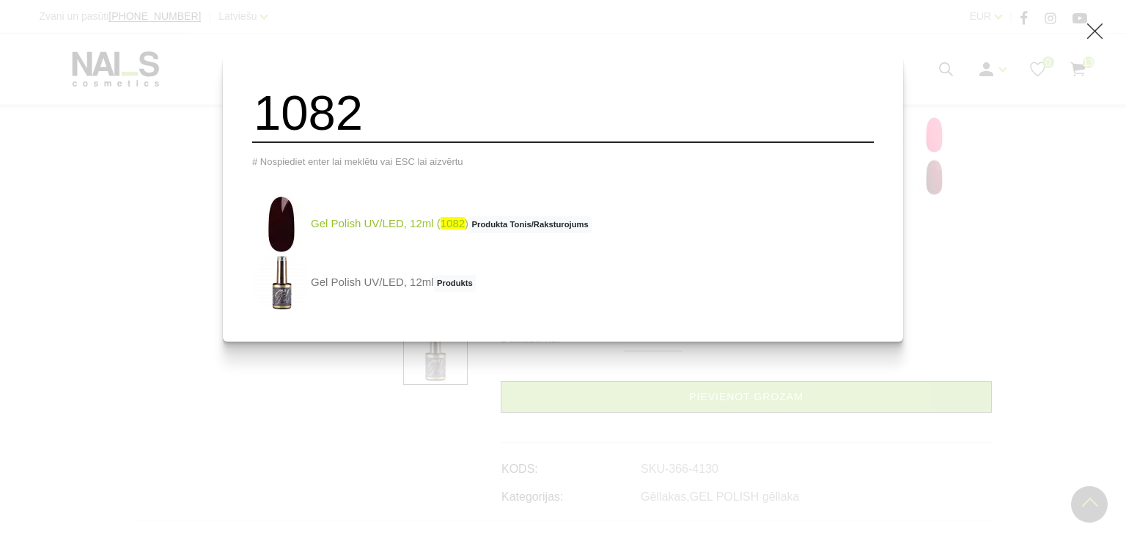
type input "1082"
click at [349, 232] on link "Gel Polish UV/LED, 12ml ( 1082 ) Produkta Tonis/Raksturojums" at bounding box center [421, 224] width 339 height 59
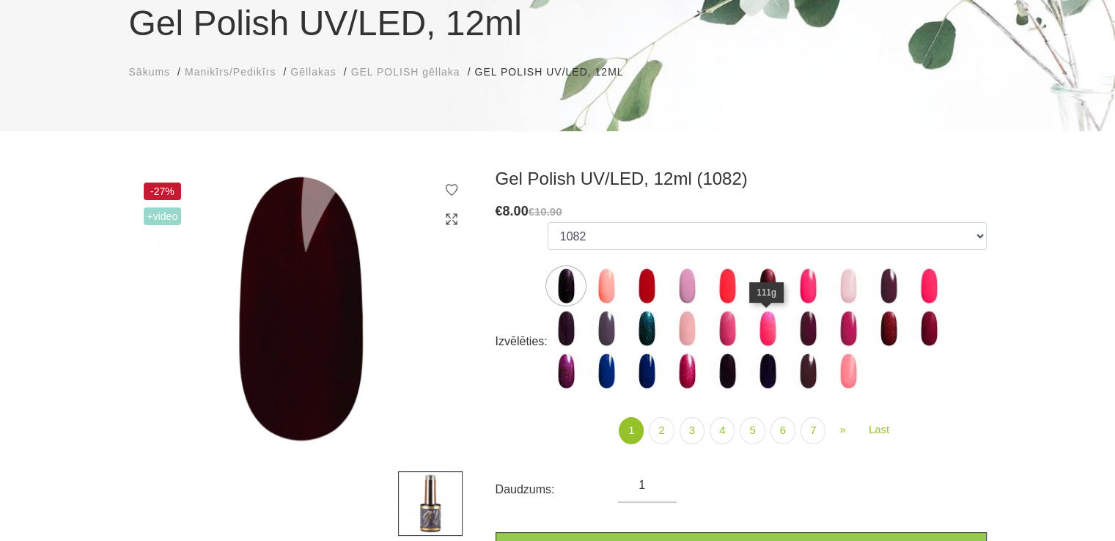
scroll to position [293, 0]
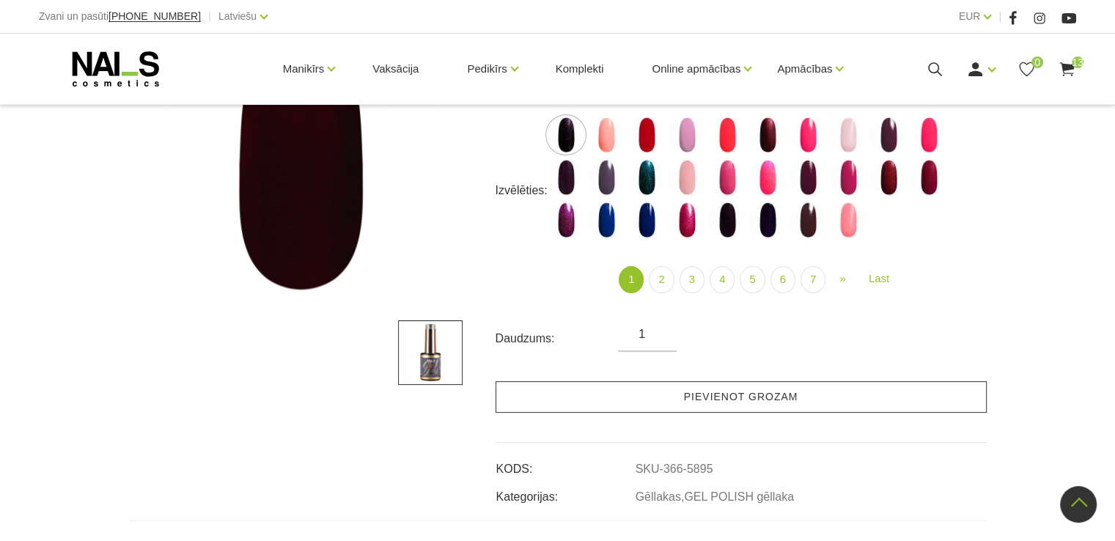
click at [734, 399] on link "Pievienot grozam" at bounding box center [741, 397] width 491 height 32
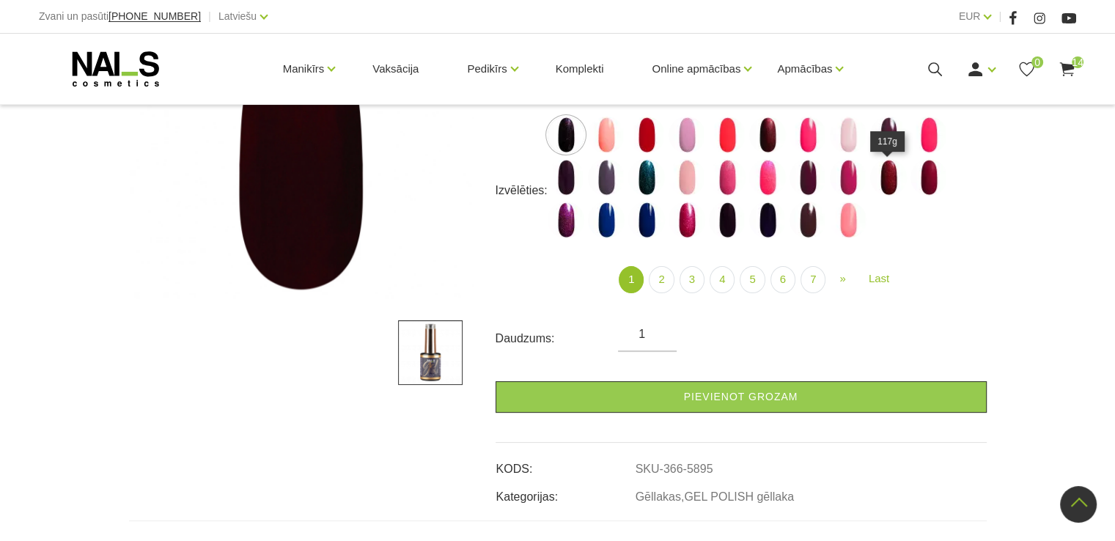
click at [882, 175] on img at bounding box center [888, 177] width 37 height 37
select select "4025"
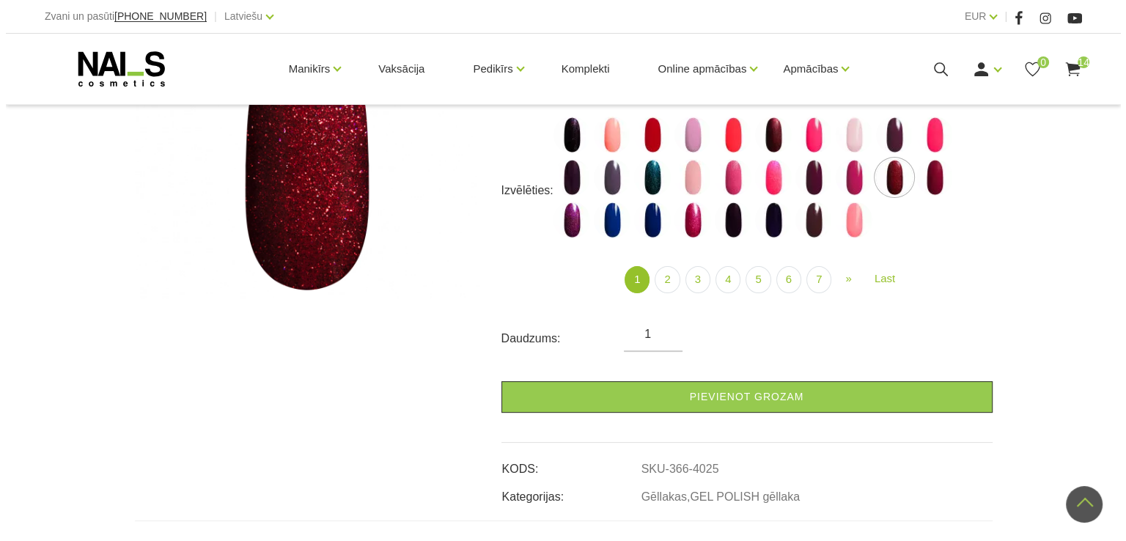
scroll to position [147, 0]
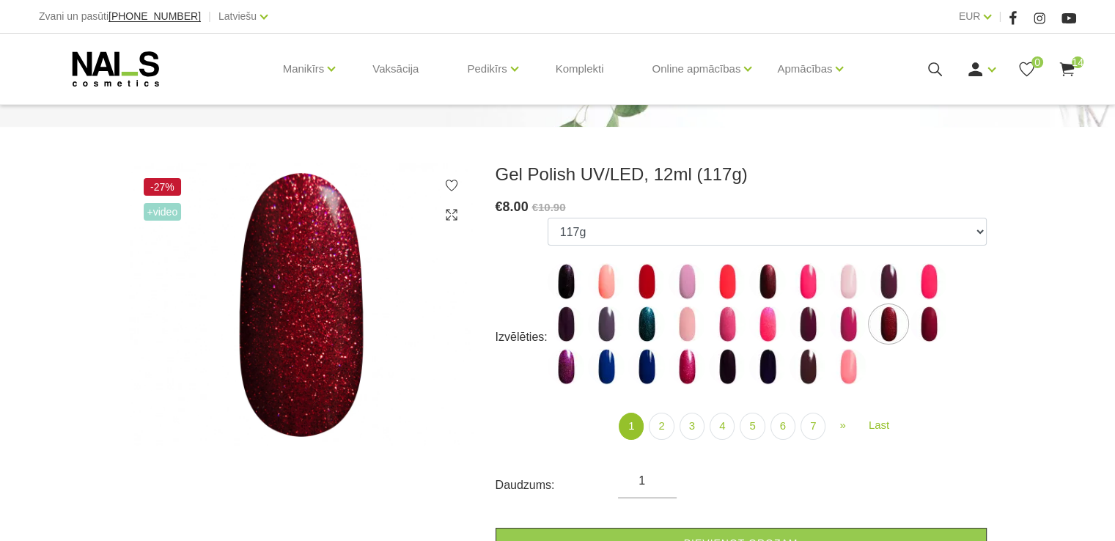
click at [930, 67] on icon at bounding box center [935, 69] width 18 height 18
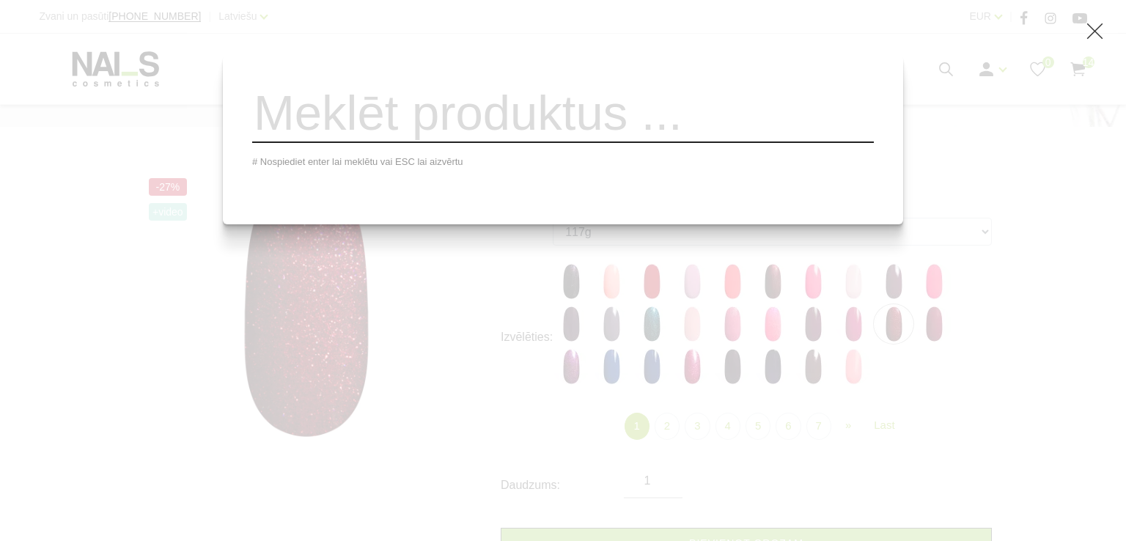
click at [588, 124] on input "search" at bounding box center [563, 113] width 622 height 59
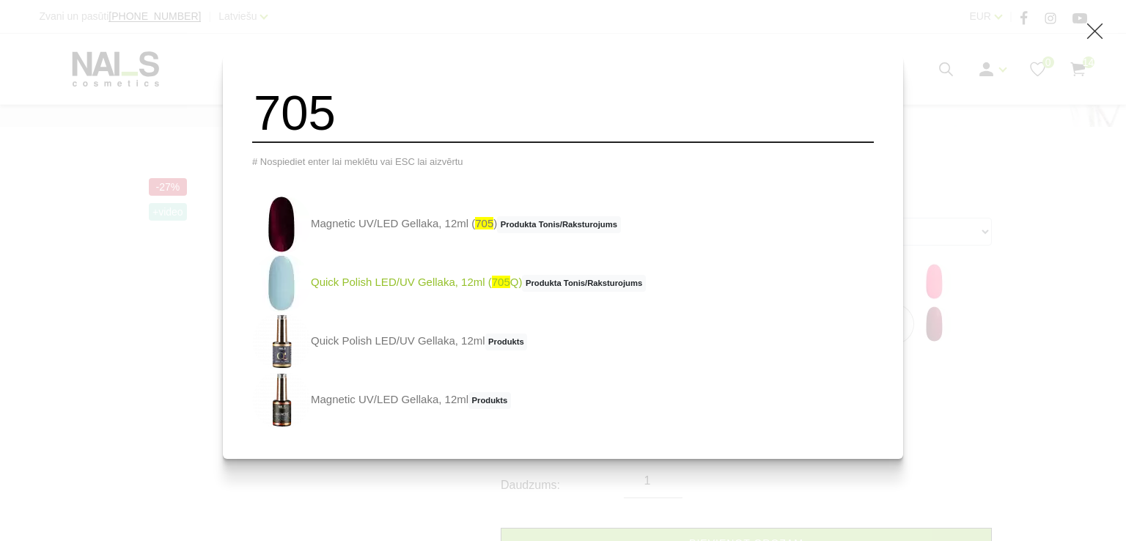
type input "705"
click at [419, 286] on link "Quick Polish LED/UV Gellaka, 12ml ( 705 Q) Produkta Tonis/Raksturojums" at bounding box center [449, 283] width 394 height 59
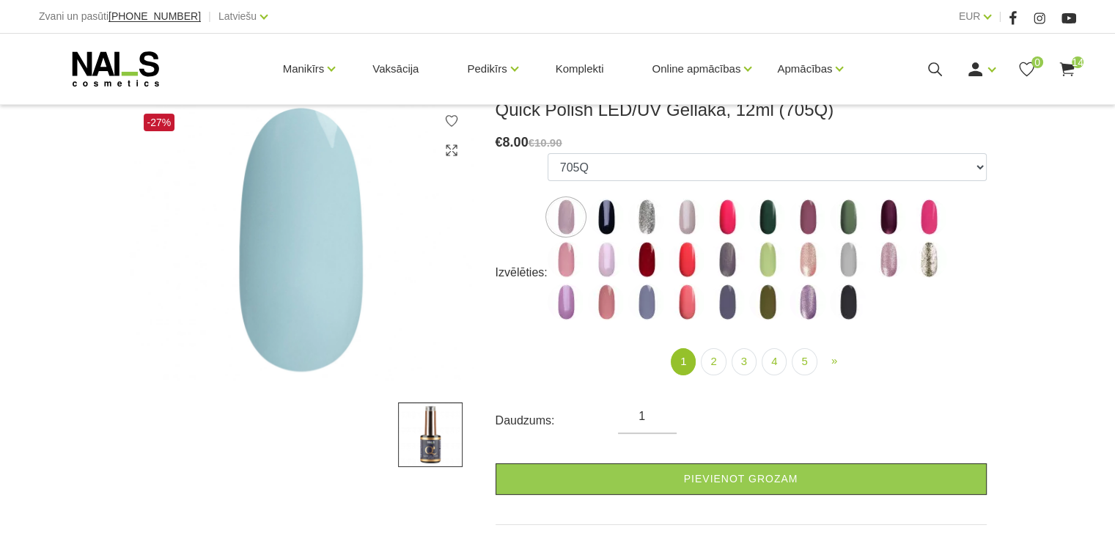
scroll to position [220, 0]
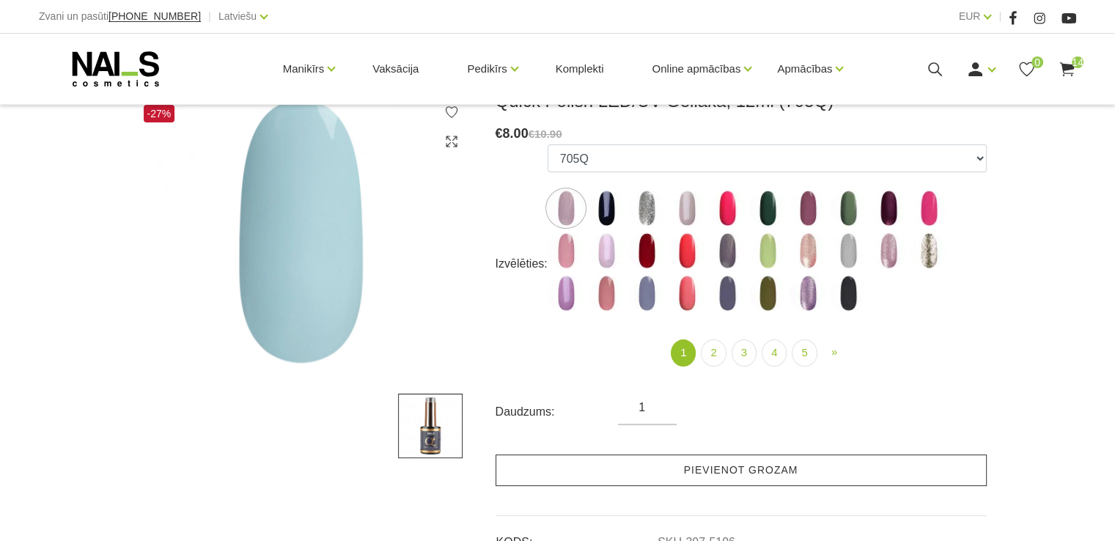
click at [631, 470] on link "Pievienot grozam" at bounding box center [741, 471] width 491 height 32
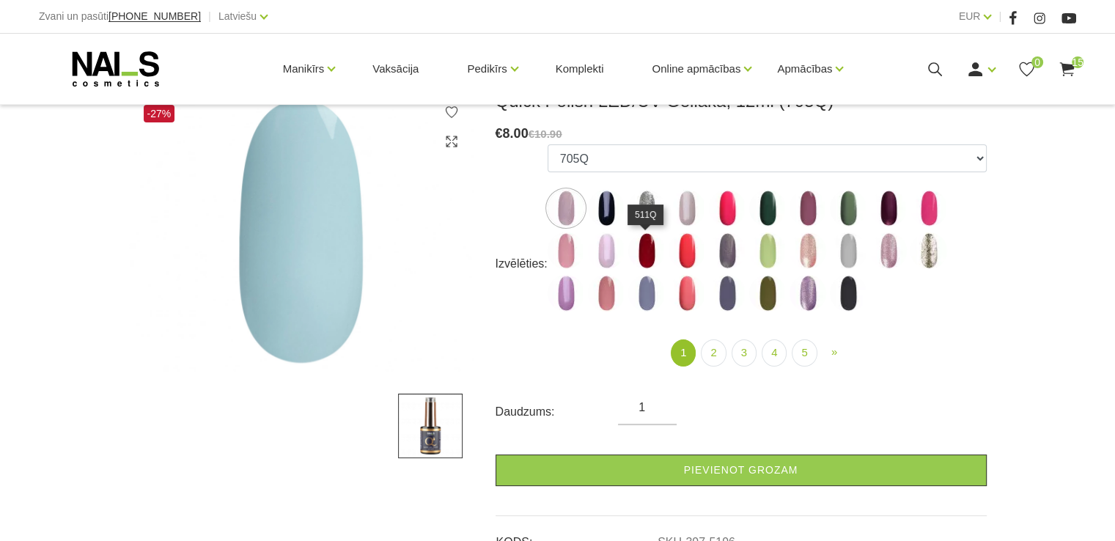
click at [640, 257] on img at bounding box center [646, 250] width 37 height 37
select select "4344"
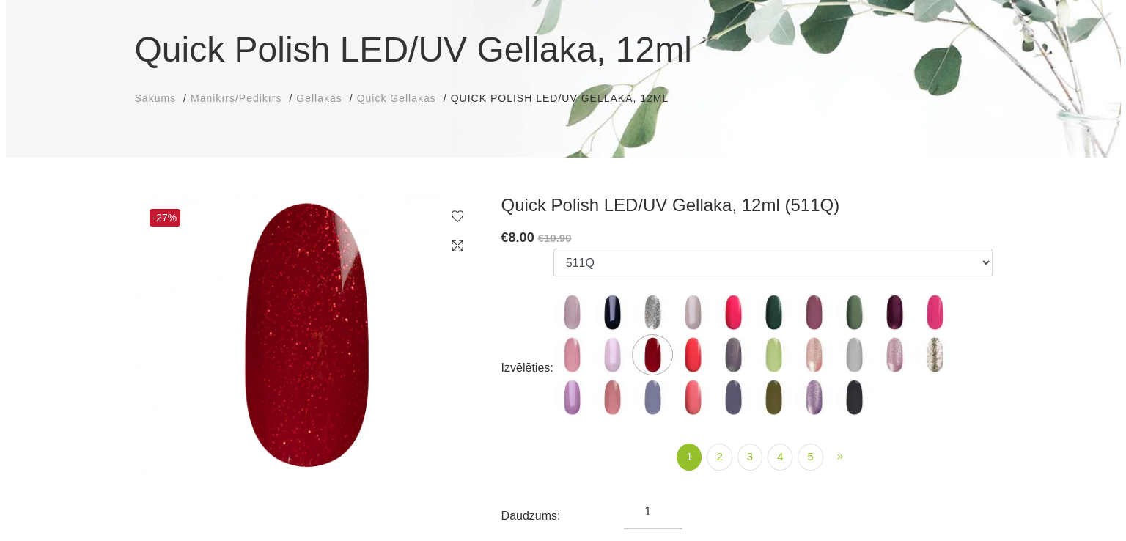
scroll to position [0, 0]
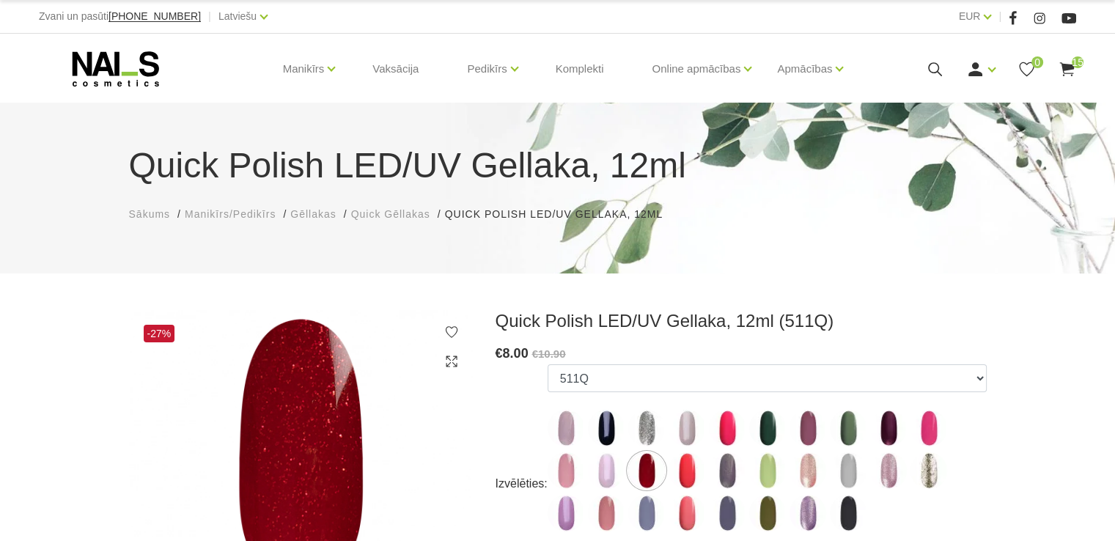
click at [1071, 65] on use at bounding box center [1066, 69] width 15 height 14
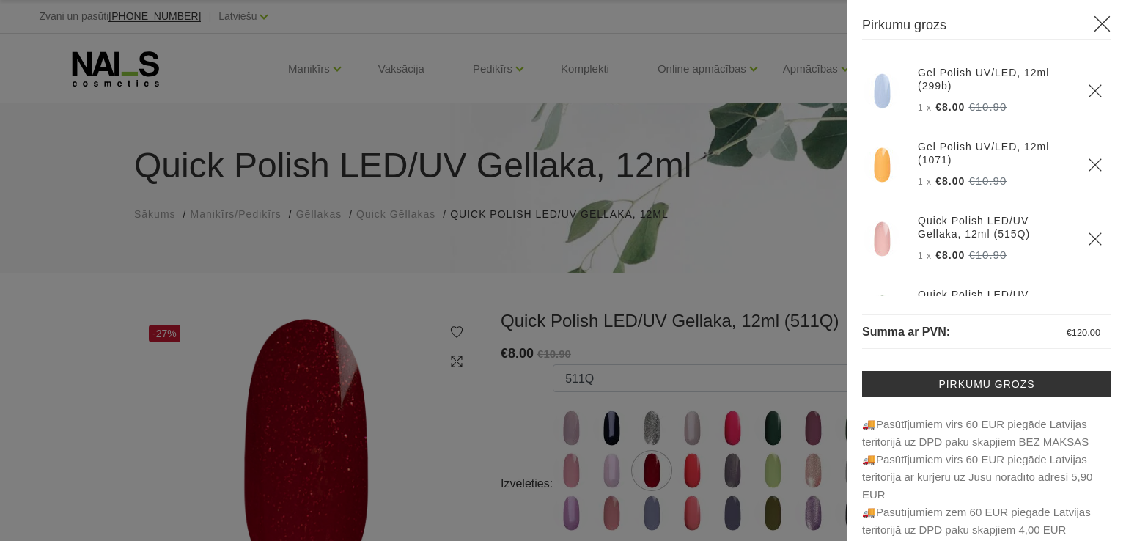
click at [1088, 91] on icon "Delete" at bounding box center [1095, 91] width 15 height 15
click at [1093, 30] on icon at bounding box center [1102, 24] width 18 height 18
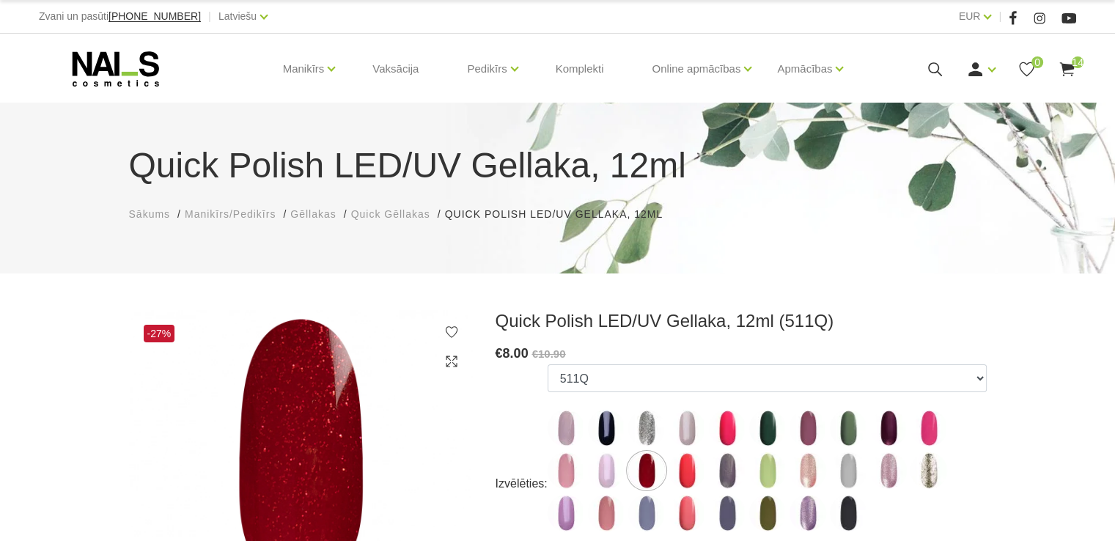
click at [788, 224] on div "Quick Polish LED/UV Gellaka, 12ml Sākums Manikīrs/Pedikīrs Gēllakas Quick Gēlla…" at bounding box center [557, 188] width 1115 height 171
click at [958, 318] on h3 "Quick Polish LED/UV Gellaka, 12ml (511Q)" at bounding box center [741, 321] width 491 height 22
click at [128, 67] on icon at bounding box center [116, 69] width 154 height 37
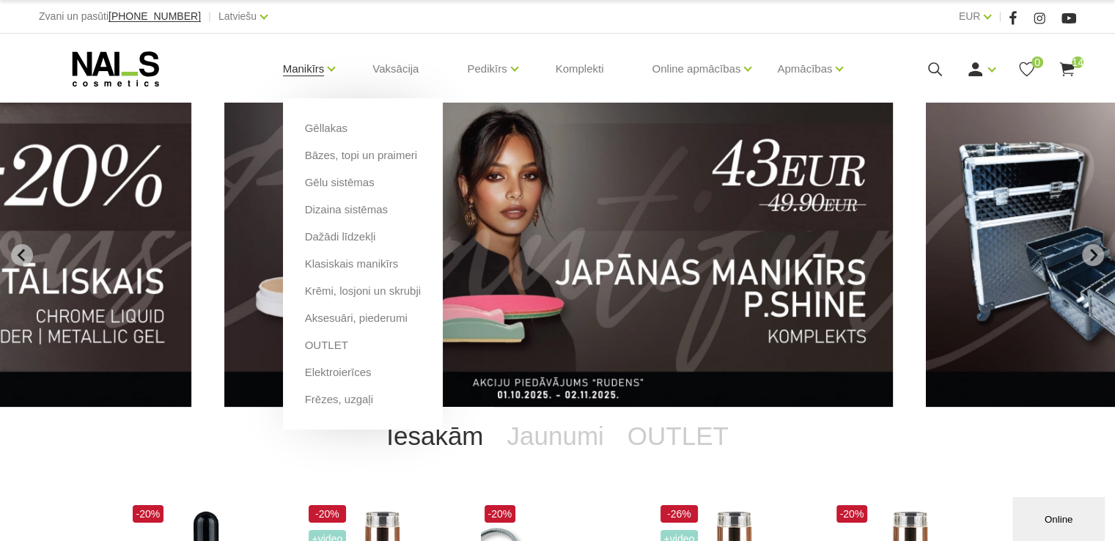
click at [305, 68] on link "Manikīrs" at bounding box center [304, 69] width 42 height 59
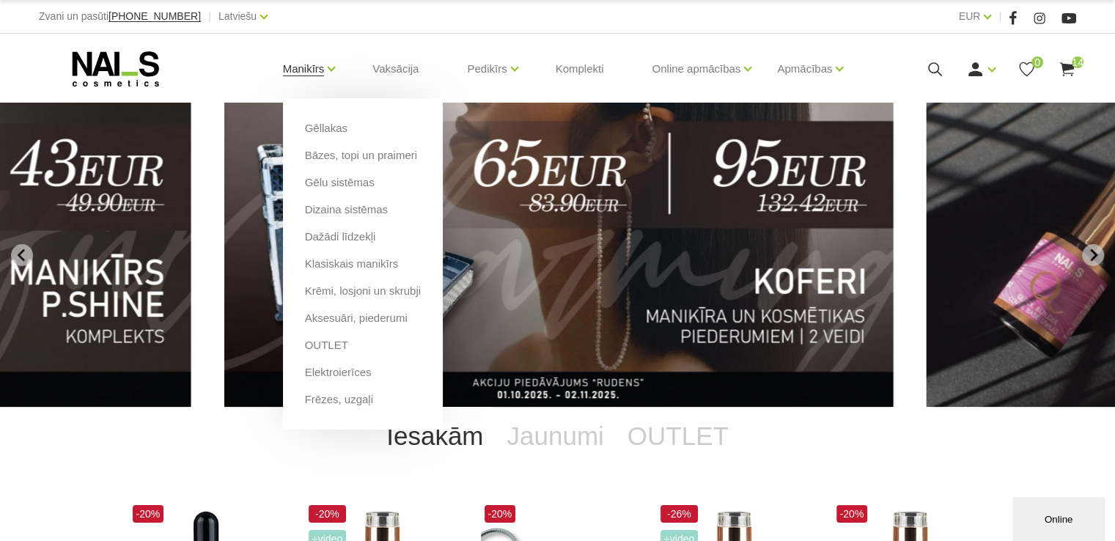
click at [316, 70] on link "Manikīrs" at bounding box center [304, 69] width 42 height 59
click at [315, 70] on link "Manikīrs" at bounding box center [304, 69] width 42 height 59
click at [316, 70] on link "Manikīrs" at bounding box center [304, 69] width 42 height 59
click at [308, 76] on link "Manikīrs" at bounding box center [304, 69] width 42 height 59
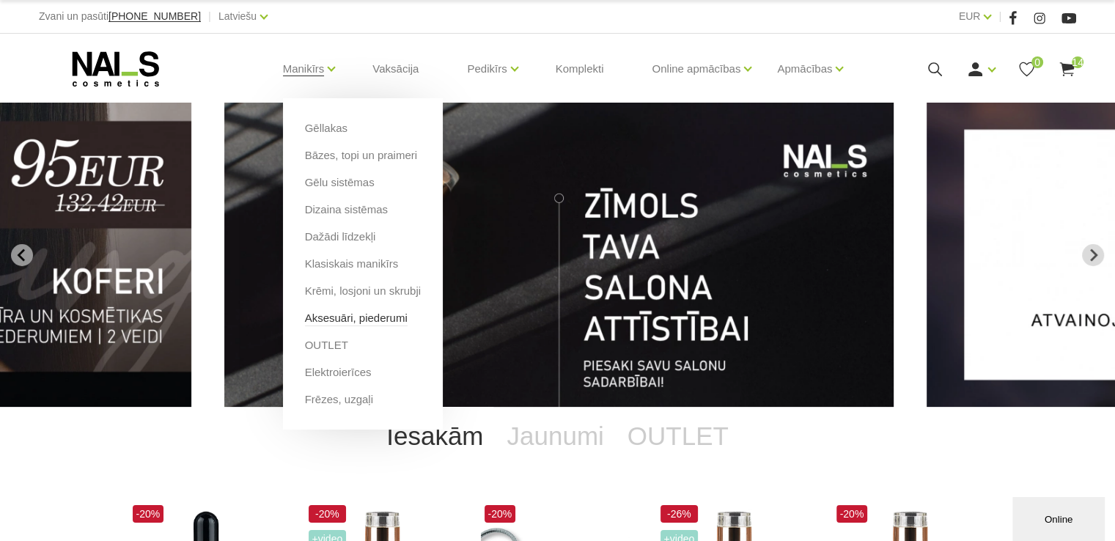
click at [337, 318] on link "Aksesuāri, piederumi" at bounding box center [356, 318] width 103 height 16
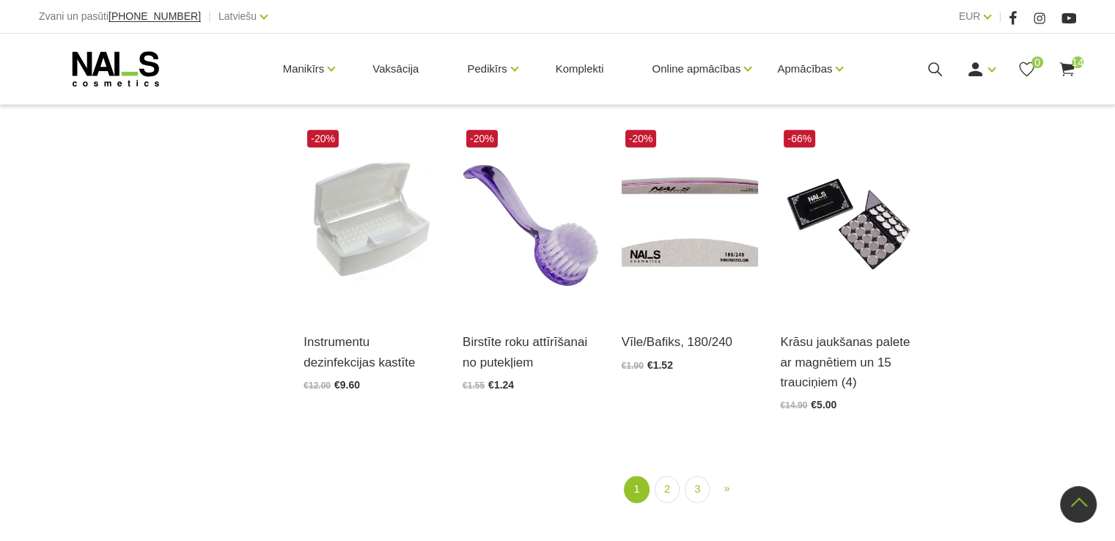
scroll to position [1686, 0]
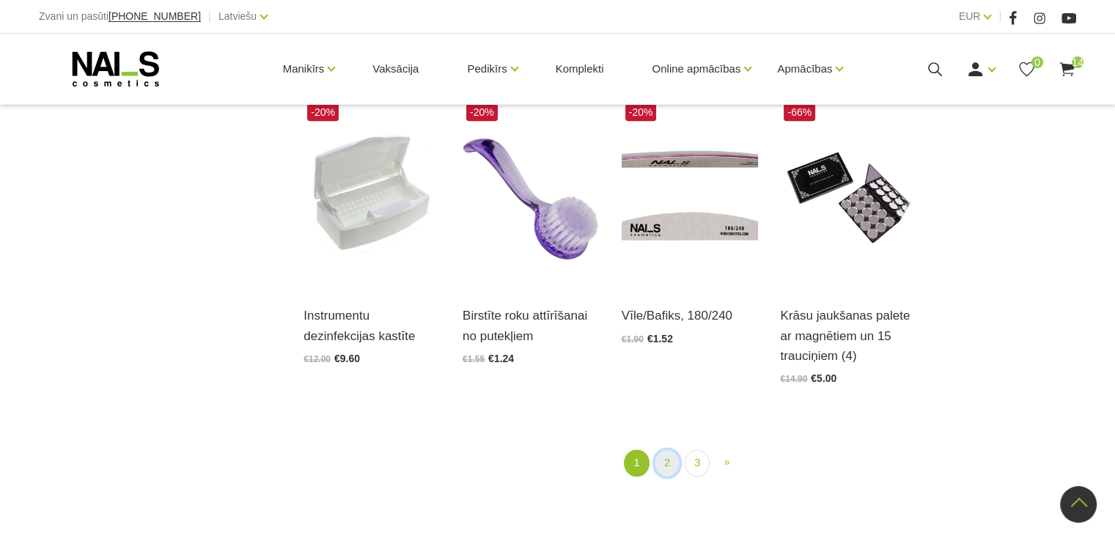
click at [672, 449] on link "2" at bounding box center [667, 462] width 25 height 27
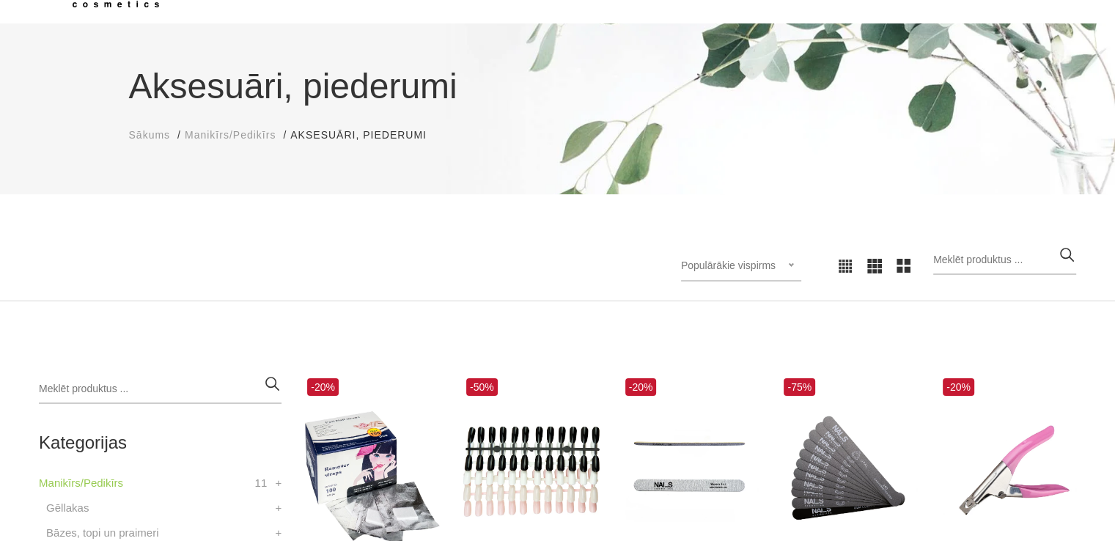
scroll to position [446, 0]
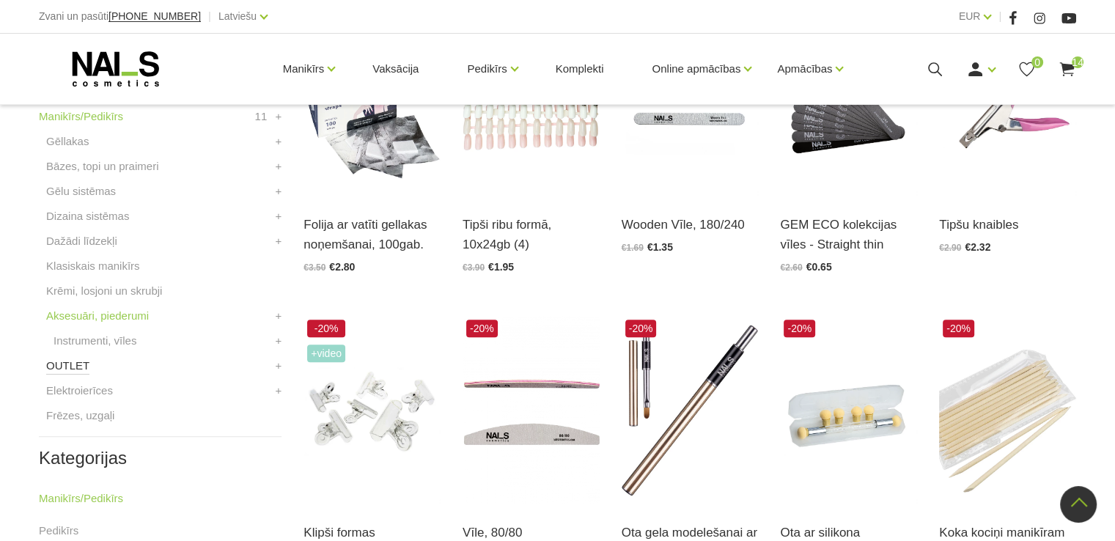
click at [73, 369] on link "OUTLET" at bounding box center [67, 366] width 43 height 18
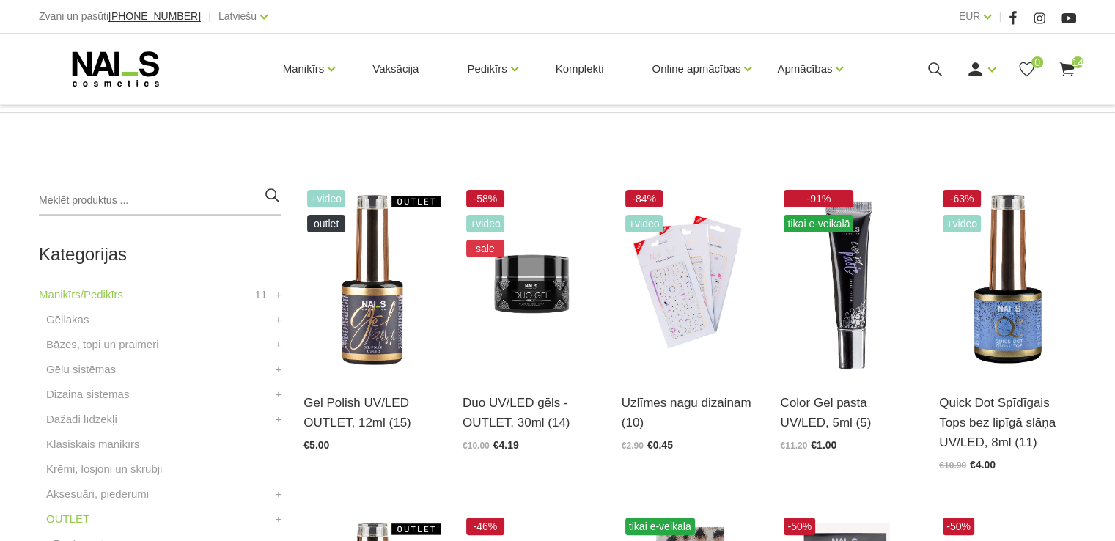
scroll to position [293, 0]
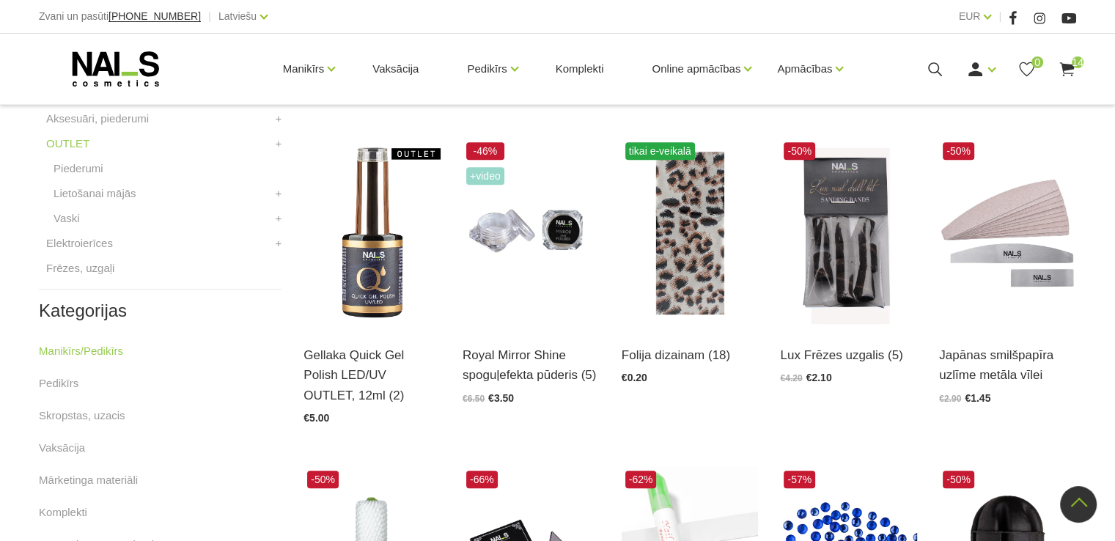
scroll to position [733, 0]
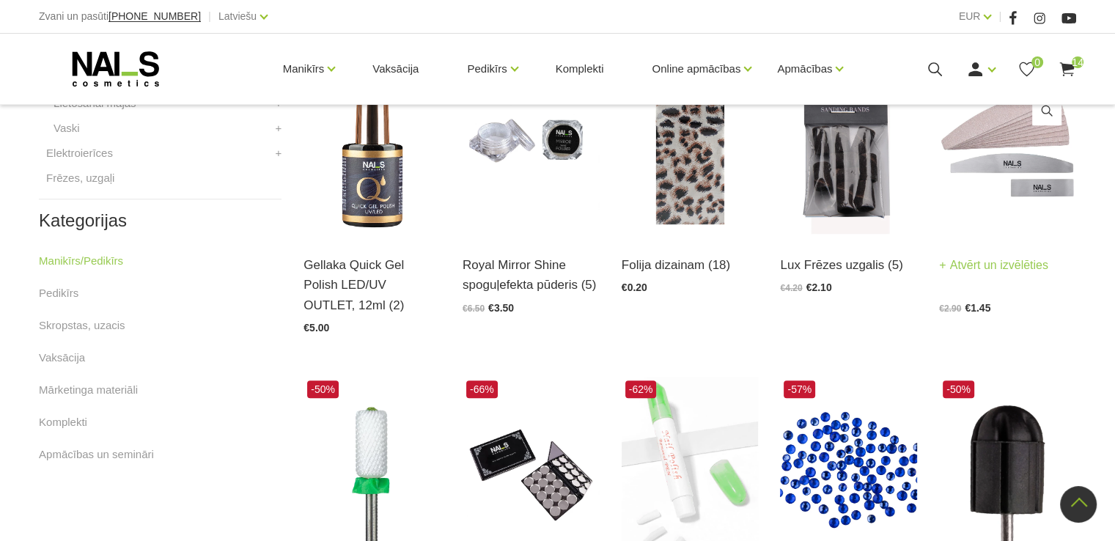
click at [1027, 171] on img at bounding box center [1007, 142] width 137 height 188
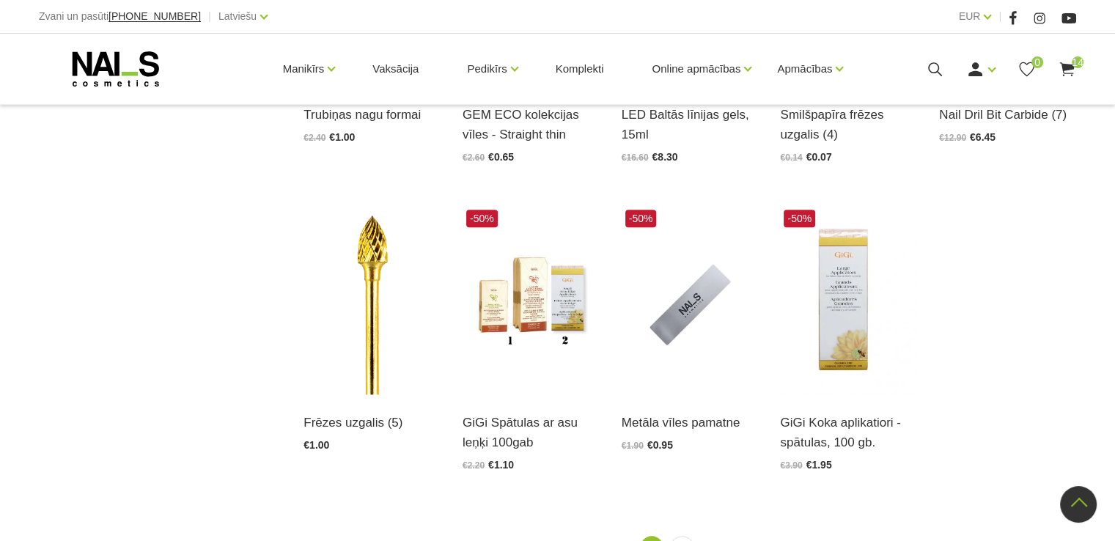
scroll to position [1686, 0]
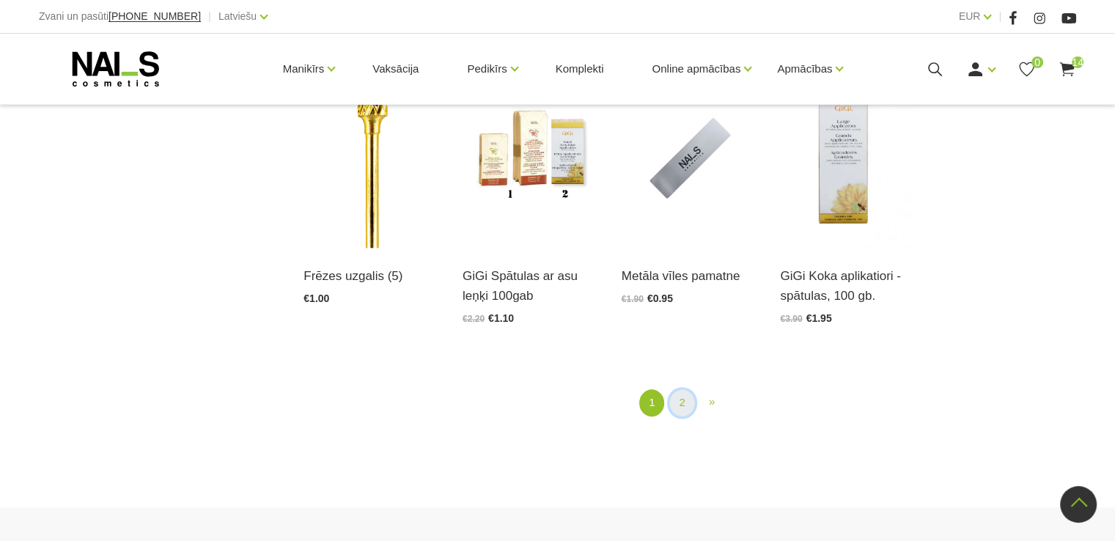
click at [676, 404] on link "2" at bounding box center [681, 402] width 25 height 27
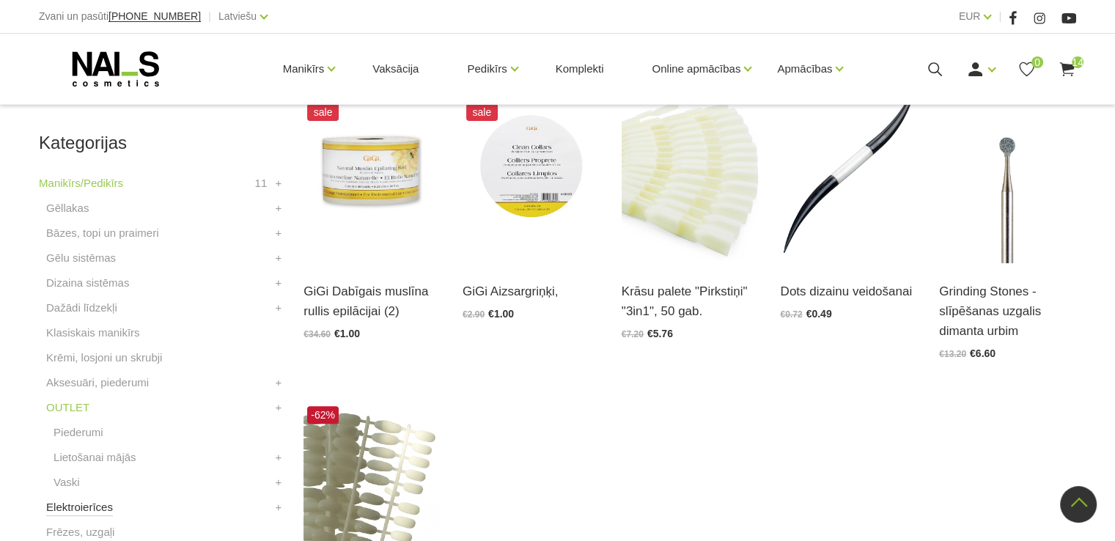
scroll to position [372, 0]
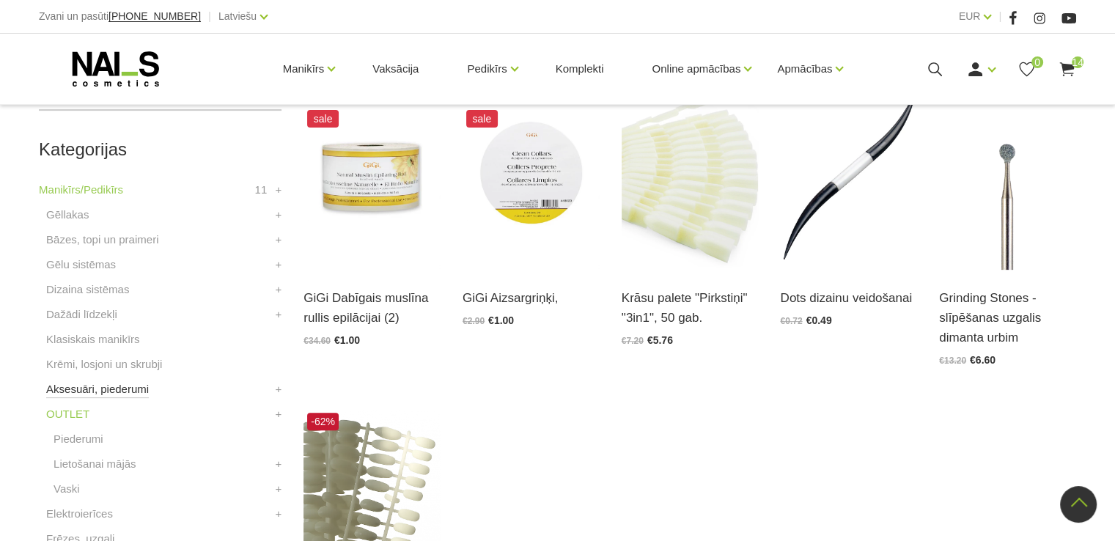
click at [89, 390] on link "Aksesuāri, piederumi" at bounding box center [97, 390] width 103 height 18
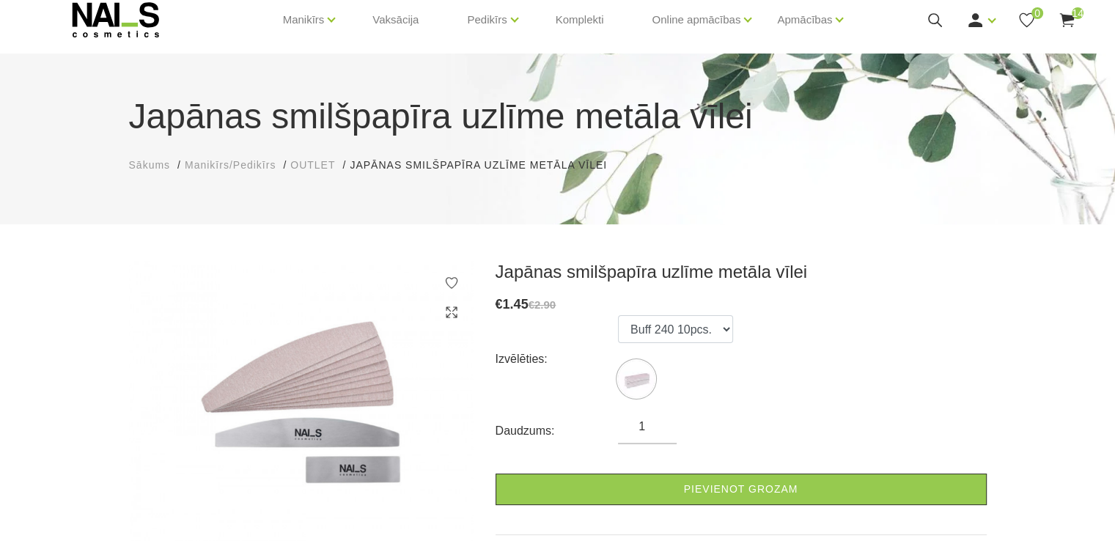
scroll to position [73, 0]
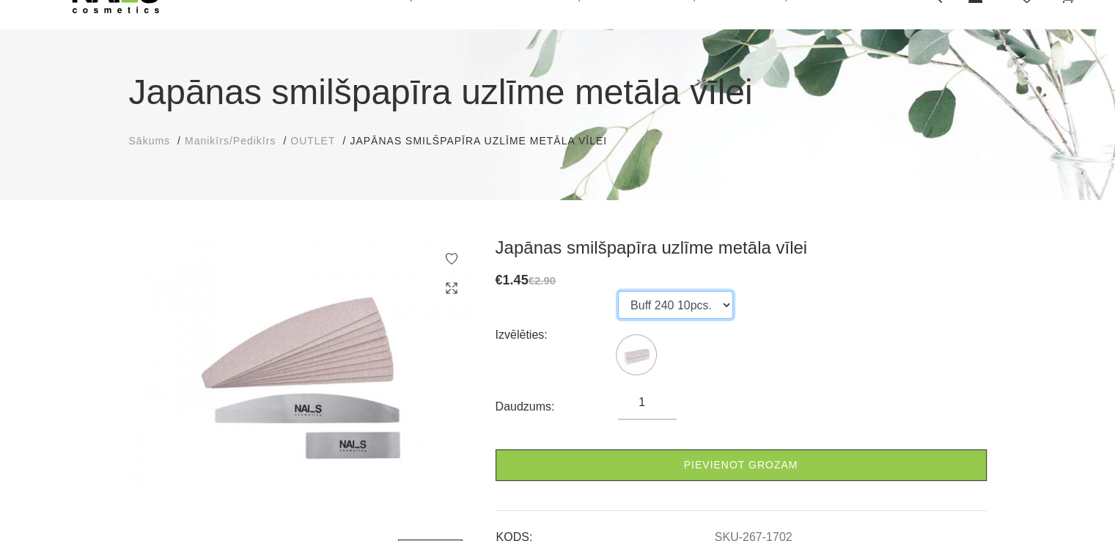
click at [724, 298] on select "Buff 240 10pcs." at bounding box center [675, 305] width 115 height 28
click at [719, 300] on select "Buff 240 10pcs." at bounding box center [675, 305] width 115 height 28
click at [713, 305] on select "Buff 240 10pcs." at bounding box center [675, 305] width 115 height 28
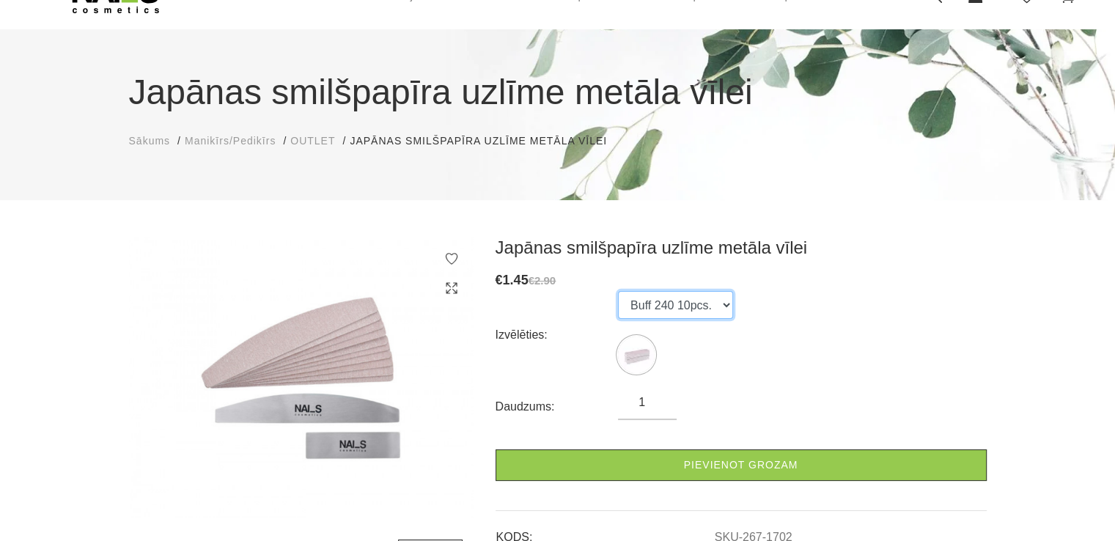
drag, startPoint x: 713, startPoint y: 305, endPoint x: 714, endPoint y: 312, distance: 7.5
click at [713, 305] on select "Buff 240 10pcs." at bounding box center [675, 305] width 115 height 28
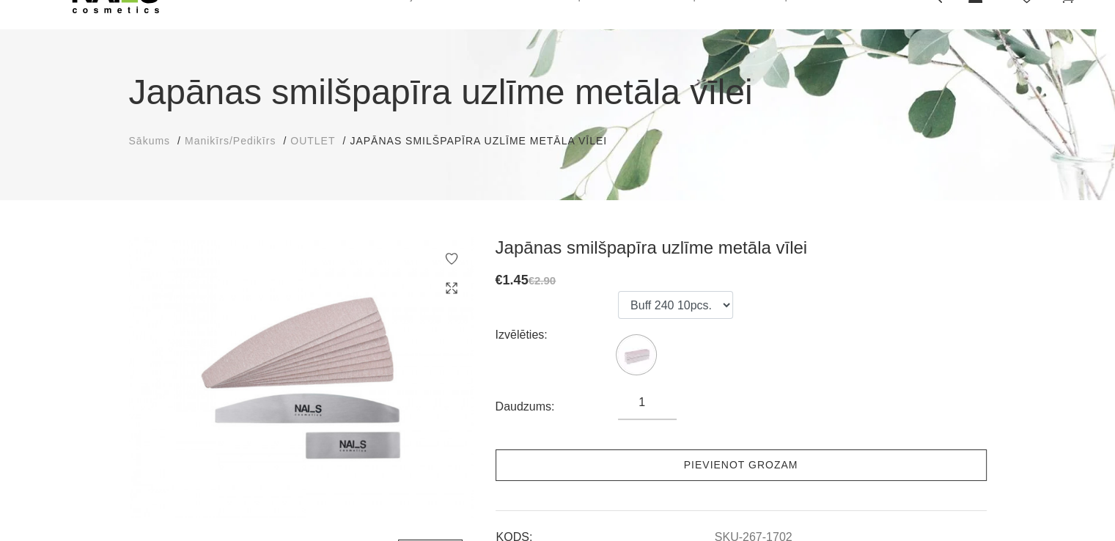
click at [698, 460] on link "Pievienot grozam" at bounding box center [741, 465] width 491 height 32
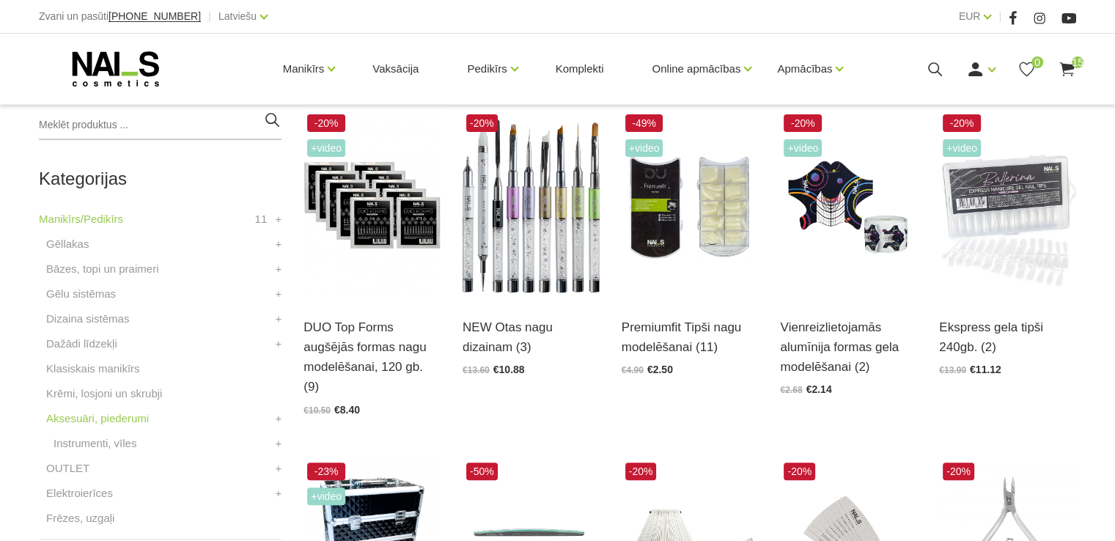
scroll to position [513, 0]
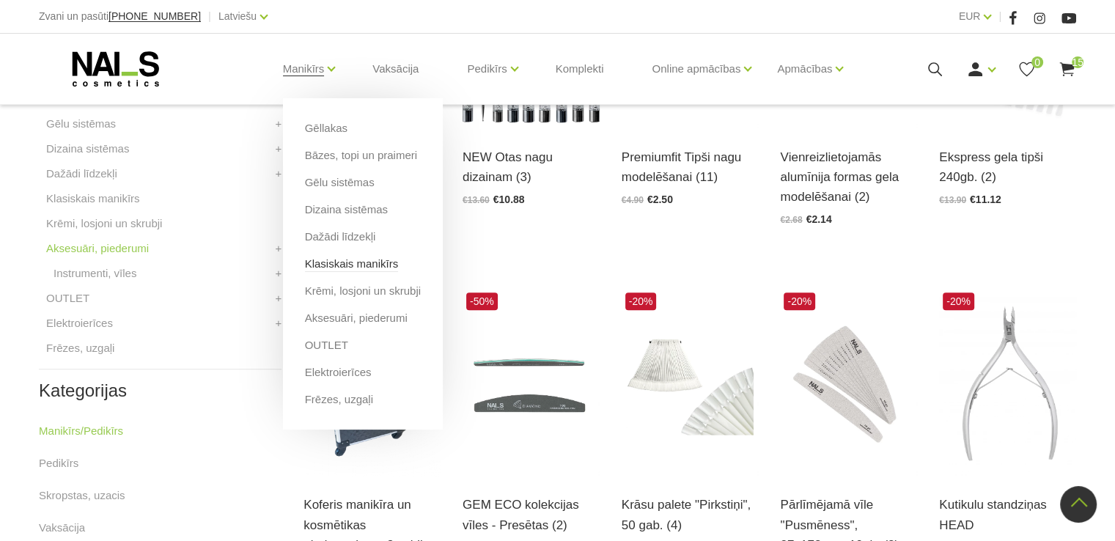
click at [338, 265] on link "Klasiskais manikīrs" at bounding box center [352, 264] width 94 height 16
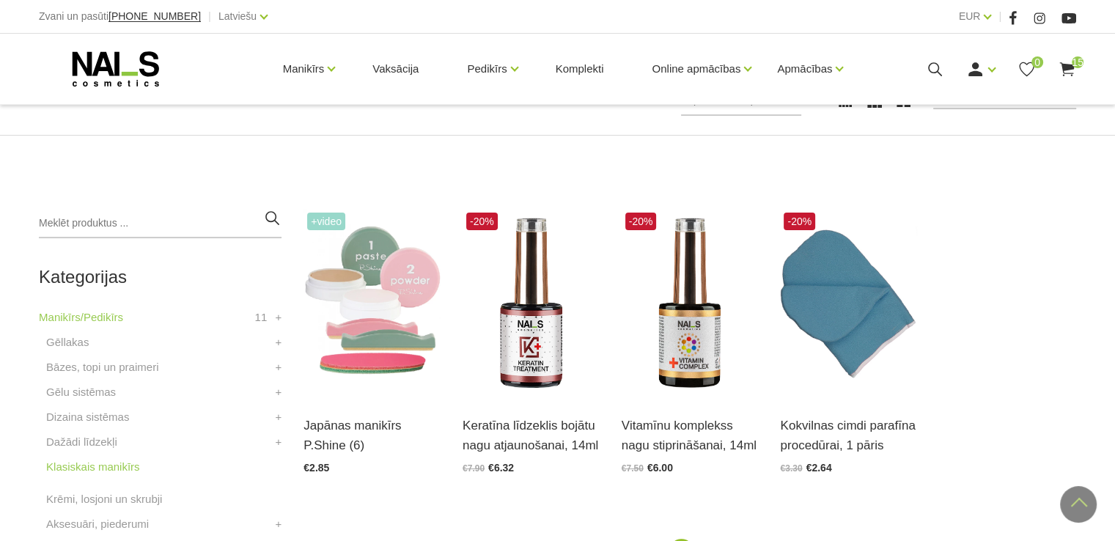
scroll to position [220, 0]
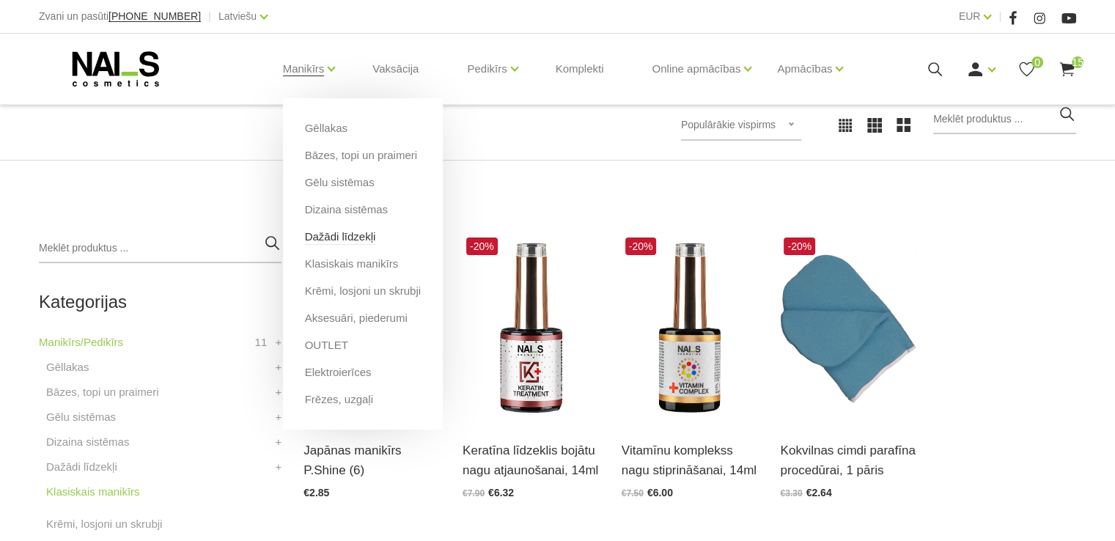
click at [327, 230] on link "Dažādi līdzekļi" at bounding box center [340, 237] width 71 height 16
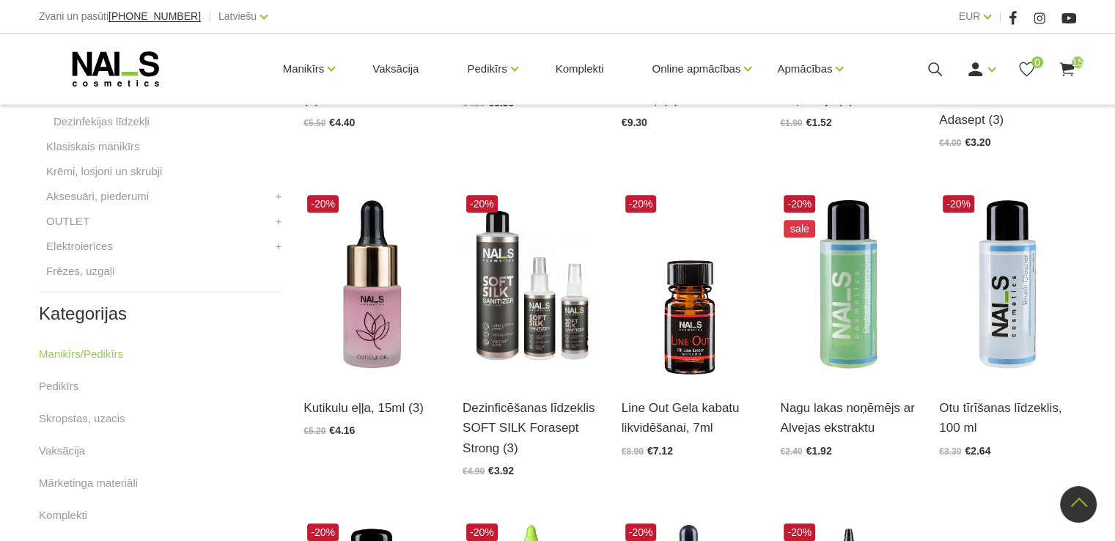
scroll to position [587, 0]
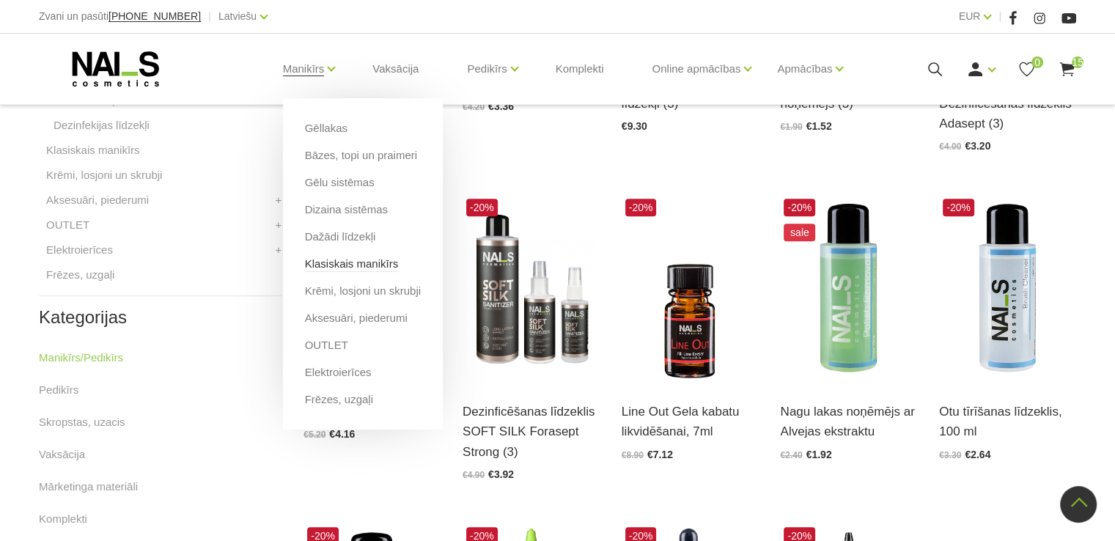
click at [341, 265] on link "Klasiskais manikīrs" at bounding box center [352, 264] width 94 height 16
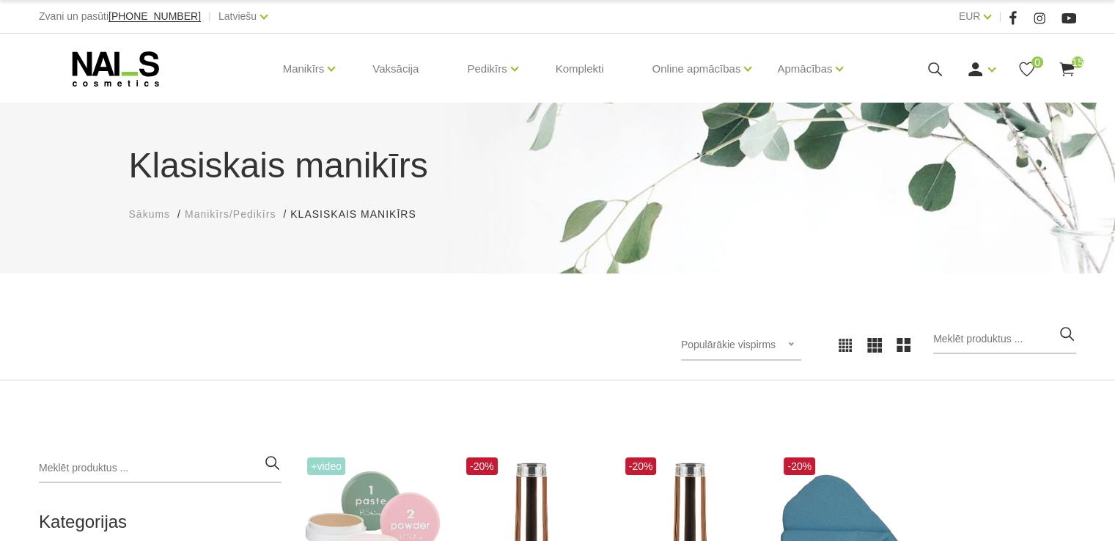
scroll to position [293, 0]
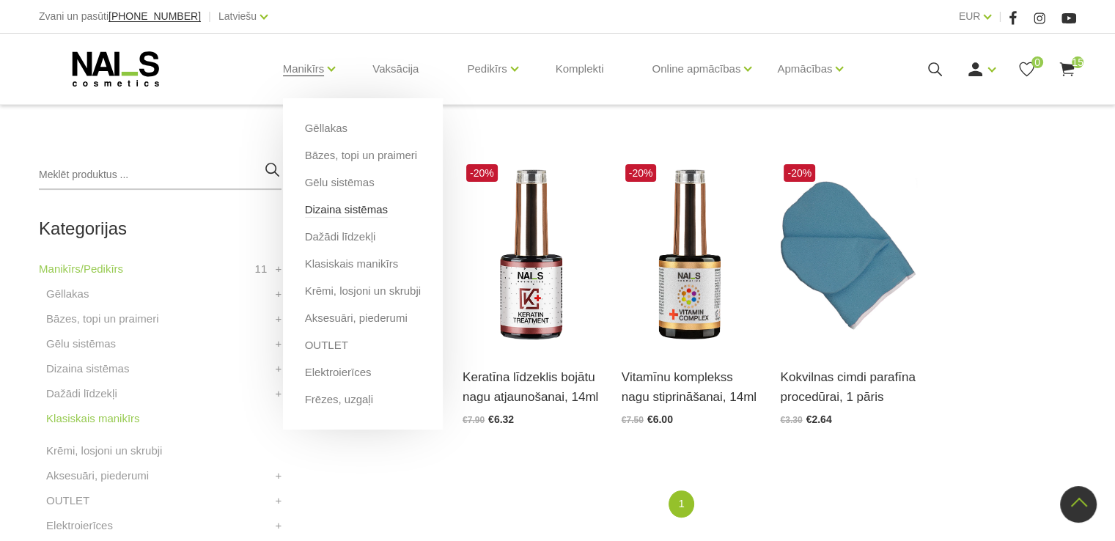
click at [337, 210] on link "Dizaina sistēmas" at bounding box center [346, 210] width 83 height 16
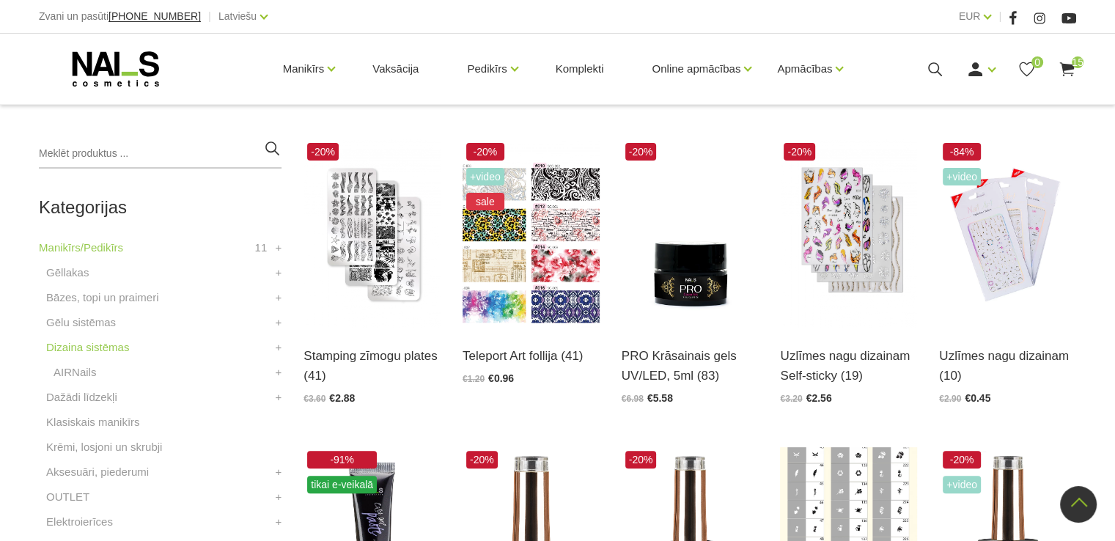
scroll to position [147, 0]
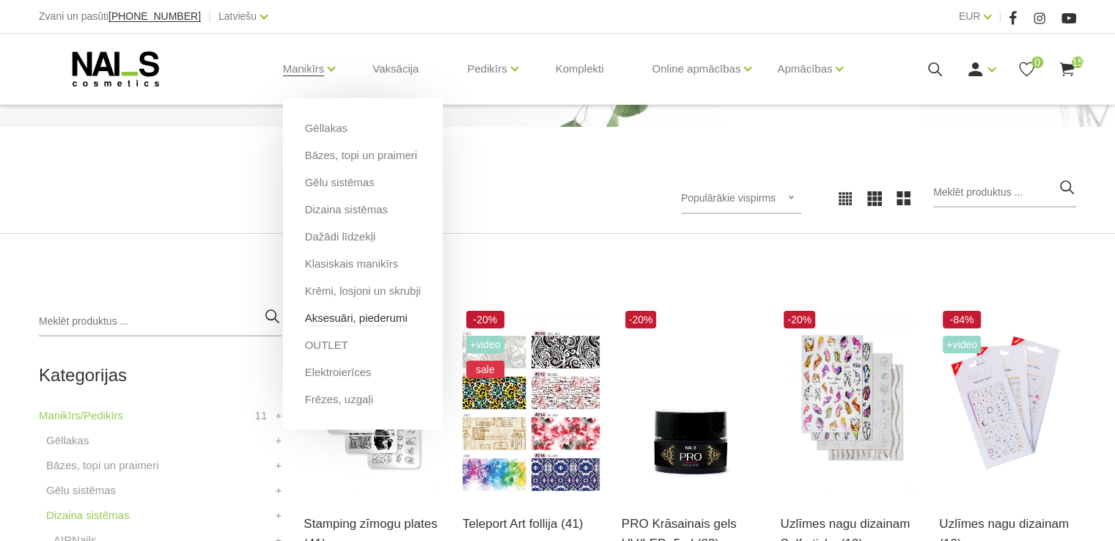
click at [341, 320] on link "Aksesuāri, piederumi" at bounding box center [356, 318] width 103 height 16
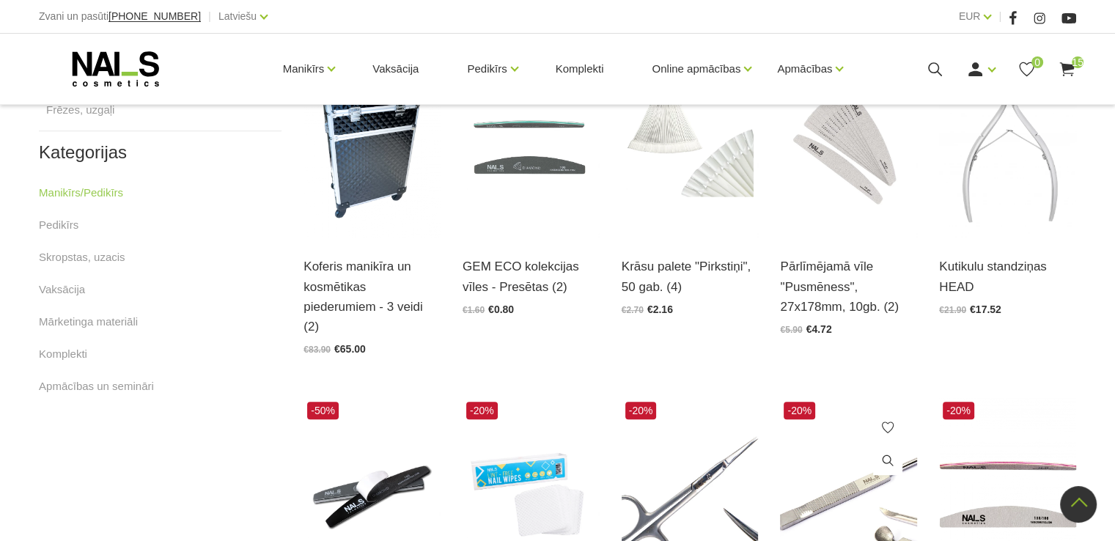
scroll to position [660, 0]
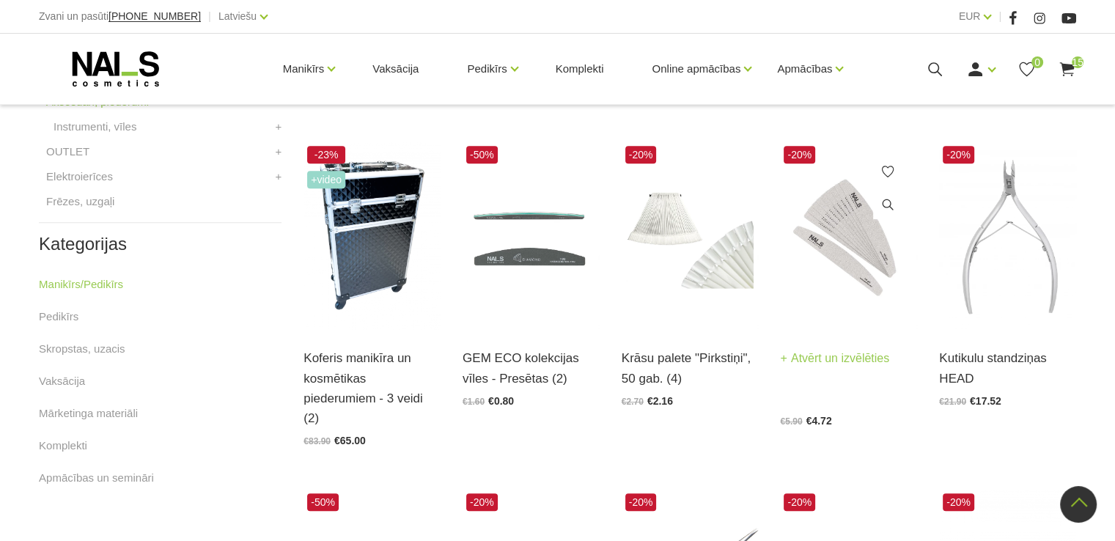
click at [866, 258] on img at bounding box center [848, 236] width 137 height 188
click at [851, 234] on img at bounding box center [848, 236] width 137 height 188
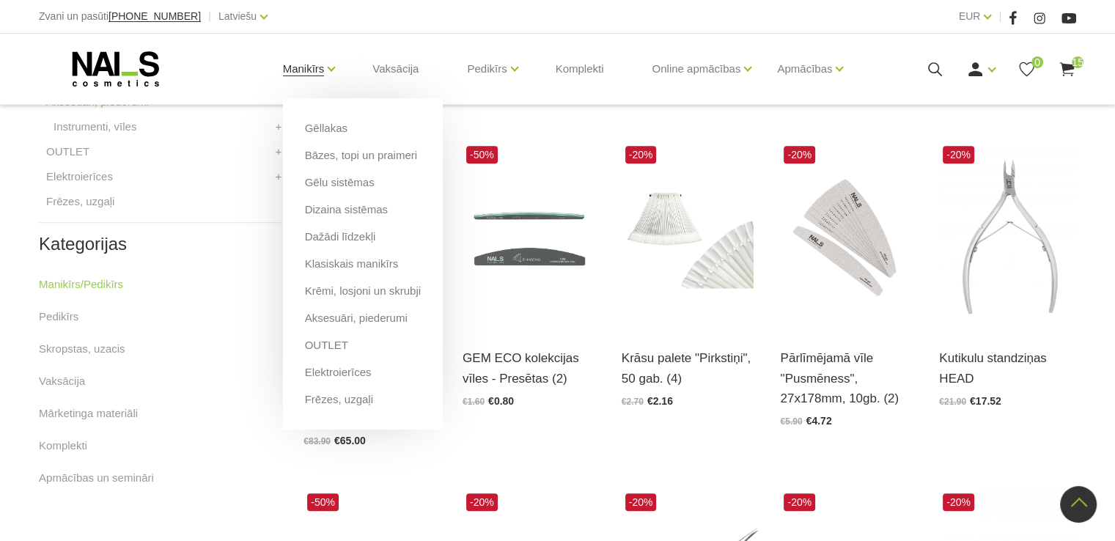
click at [322, 72] on link "Manikīrs" at bounding box center [304, 69] width 42 height 59
click at [345, 183] on link "Gēlu sistēmas" at bounding box center [340, 183] width 70 height 16
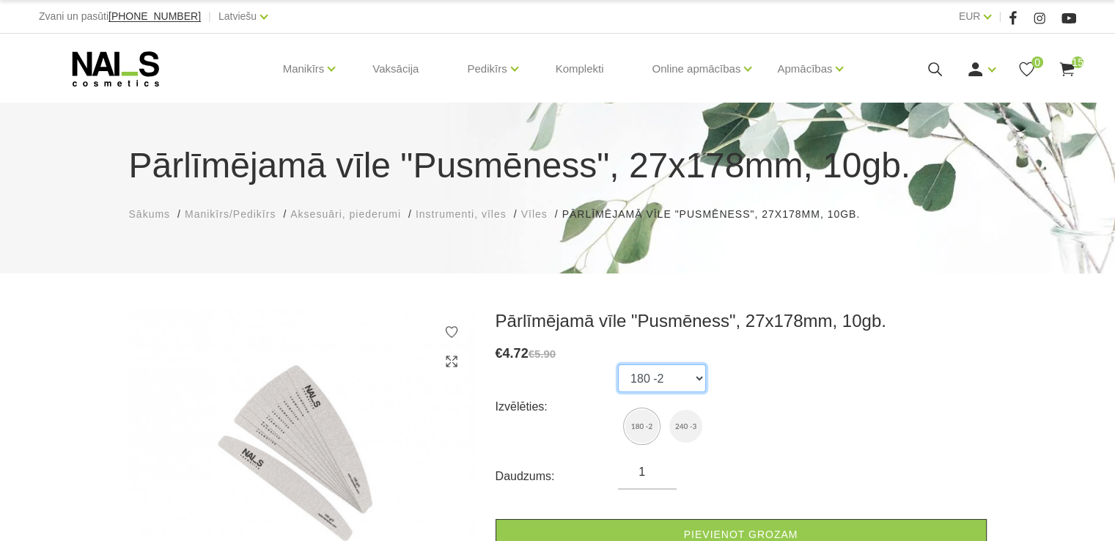
click at [688, 378] on select "180 -2 240 -3" at bounding box center [662, 378] width 88 height 28
click at [732, 383] on div "Izvēlēties: 180 -2 240 -3" at bounding box center [741, 406] width 491 height 84
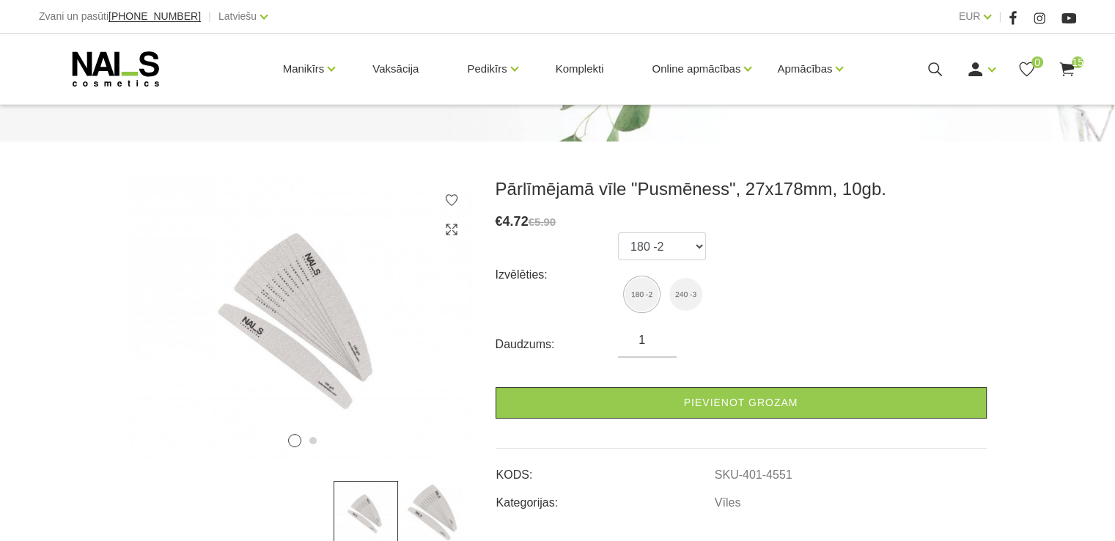
scroll to position [220, 0]
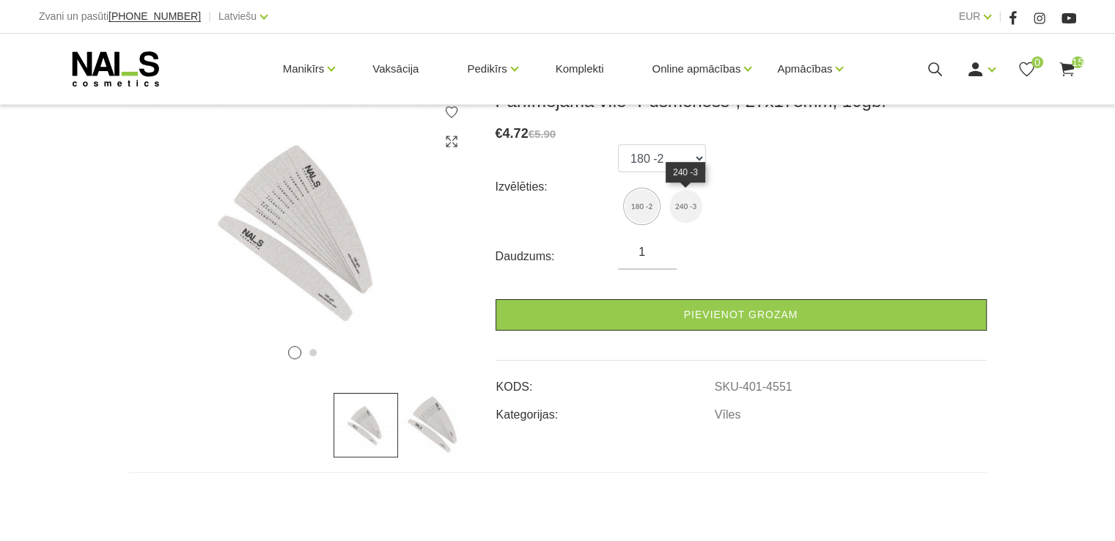
click at [686, 206] on img at bounding box center [685, 206] width 33 height 33
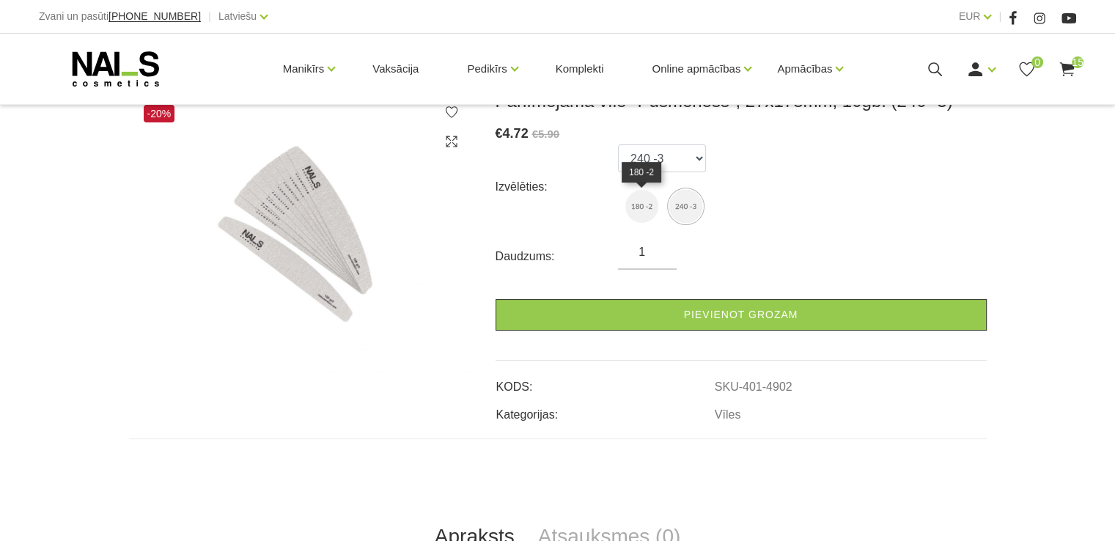
click at [643, 204] on img at bounding box center [641, 206] width 33 height 33
click at [642, 204] on img at bounding box center [641, 206] width 33 height 33
click at [635, 215] on img at bounding box center [641, 206] width 33 height 33
click at [645, 202] on img at bounding box center [641, 206] width 33 height 33
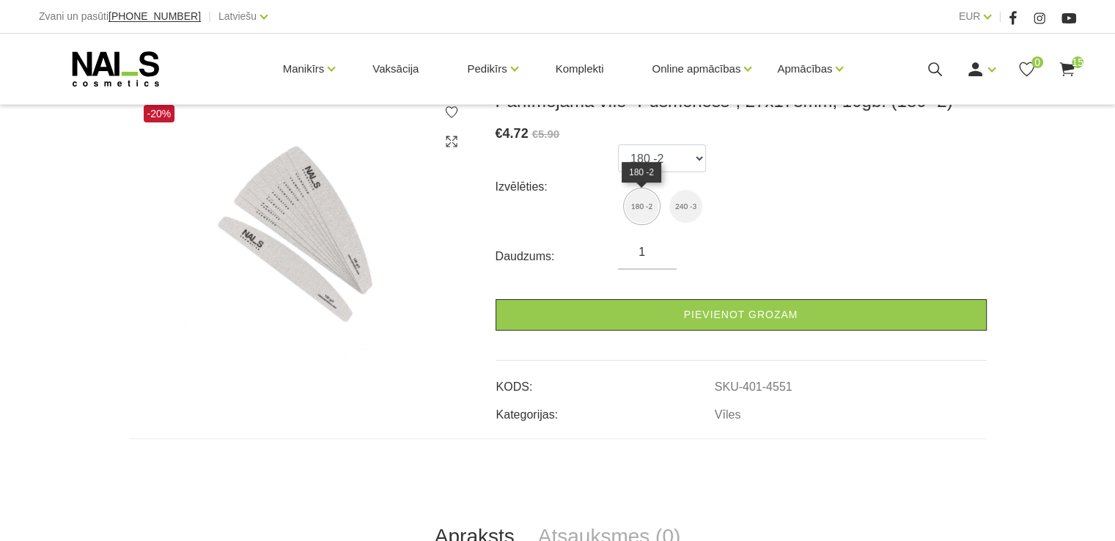
click at [639, 205] on img at bounding box center [641, 206] width 33 height 33
click at [639, 202] on img at bounding box center [641, 206] width 33 height 33
click at [688, 203] on img at bounding box center [685, 206] width 33 height 33
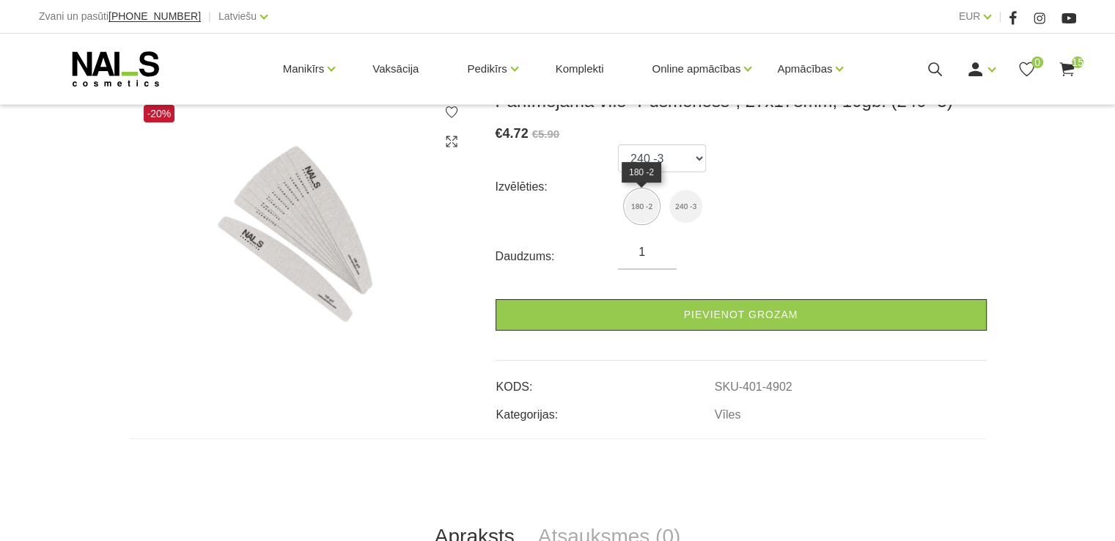
click at [642, 208] on img at bounding box center [641, 206] width 33 height 33
select select "4551"
click at [712, 163] on div "Izvēlēties: 180 -2 240 -3" at bounding box center [741, 186] width 491 height 84
click at [699, 163] on select "180 -2 240 -3" at bounding box center [662, 158] width 88 height 28
click at [618, 144] on select "180 -2 240 -3" at bounding box center [662, 158] width 88 height 28
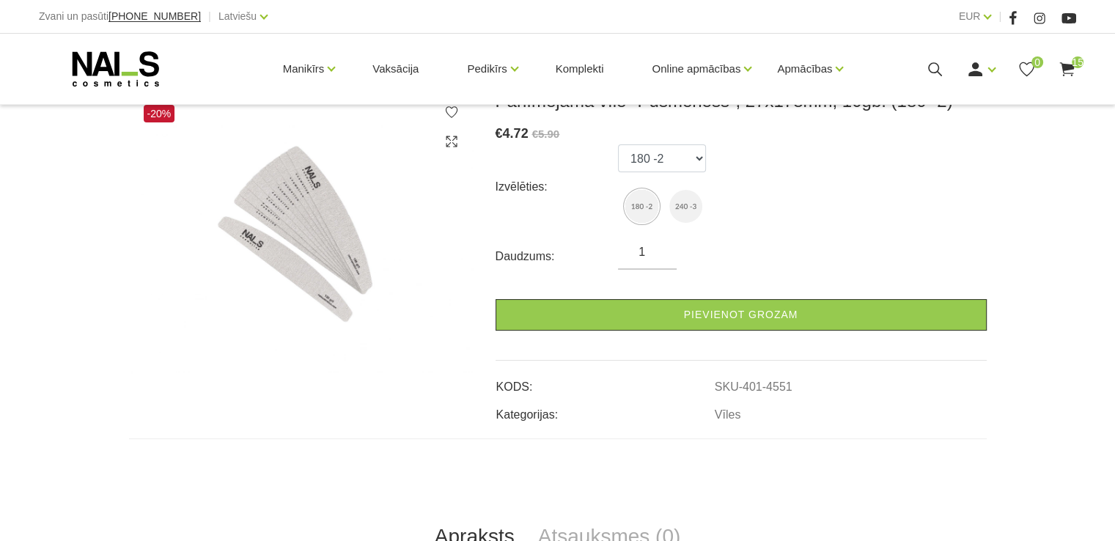
click at [639, 203] on img at bounding box center [641, 206] width 33 height 33
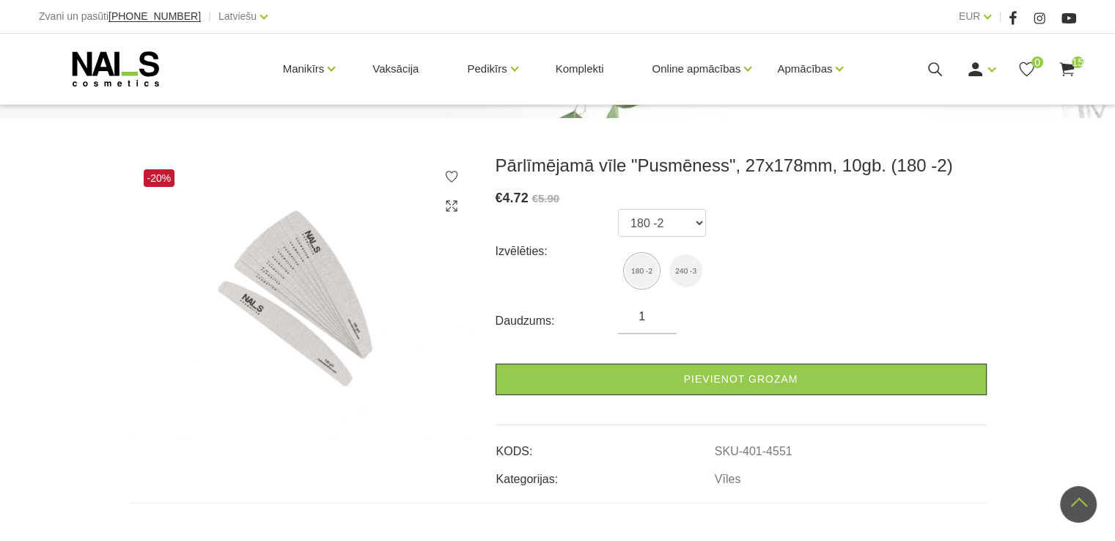
scroll to position [147, 0]
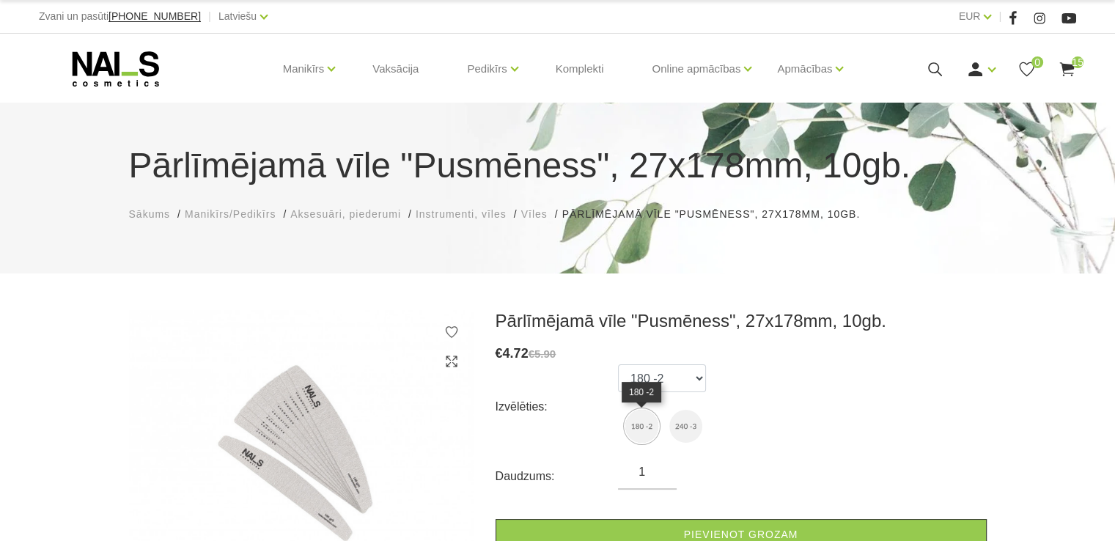
click at [645, 425] on img at bounding box center [641, 426] width 33 height 33
click at [643, 422] on img at bounding box center [641, 426] width 33 height 33
click at [688, 428] on img at bounding box center [685, 426] width 33 height 33
click at [658, 429] on label at bounding box center [641, 426] width 33 height 33
click at [688, 426] on img at bounding box center [685, 426] width 33 height 33
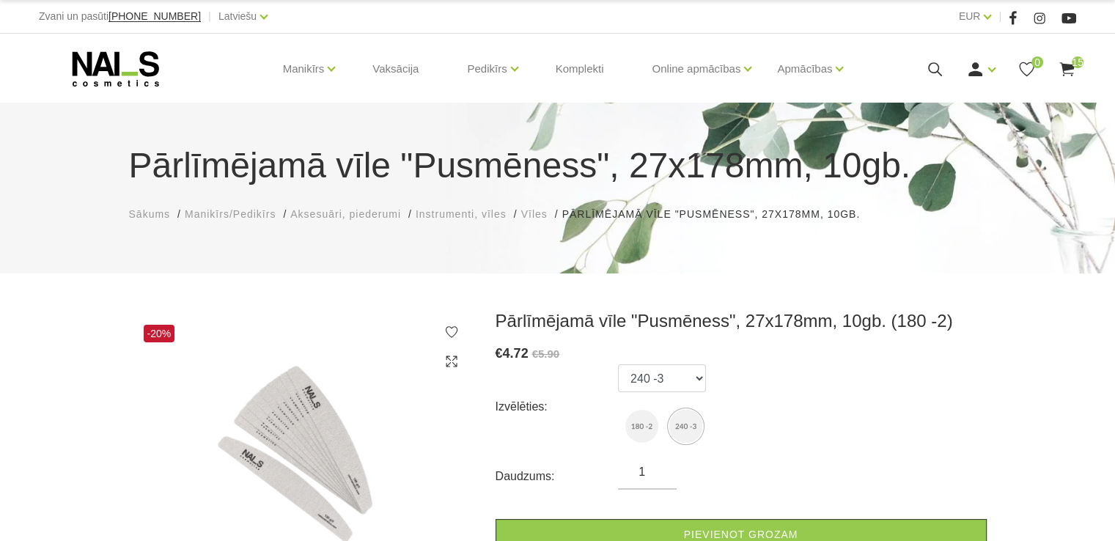
click at [650, 424] on img at bounding box center [641, 426] width 33 height 33
select select "4551"
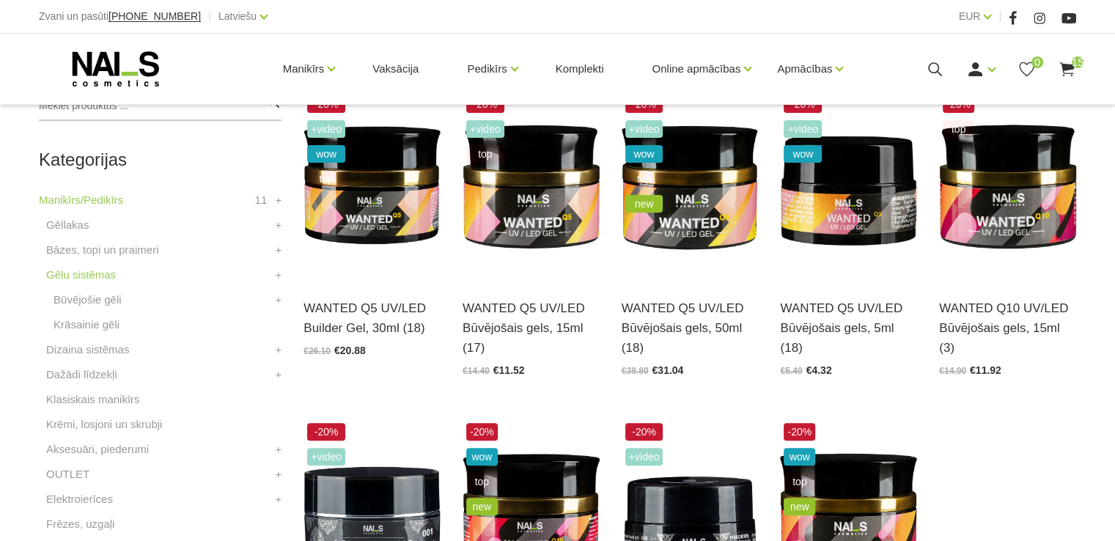
scroll to position [513, 0]
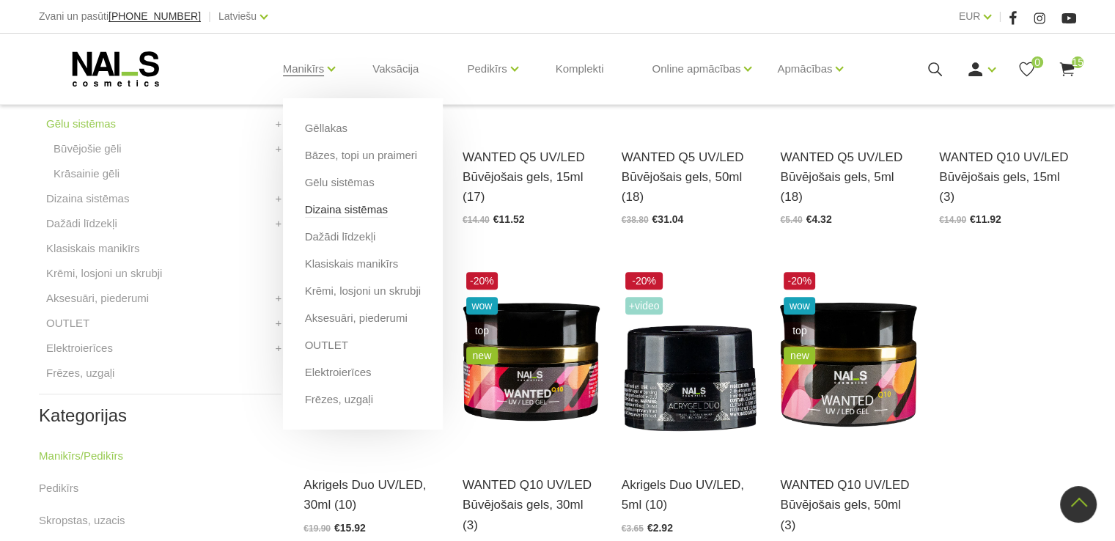
click at [352, 209] on link "Dizaina sistēmas" at bounding box center [346, 210] width 83 height 16
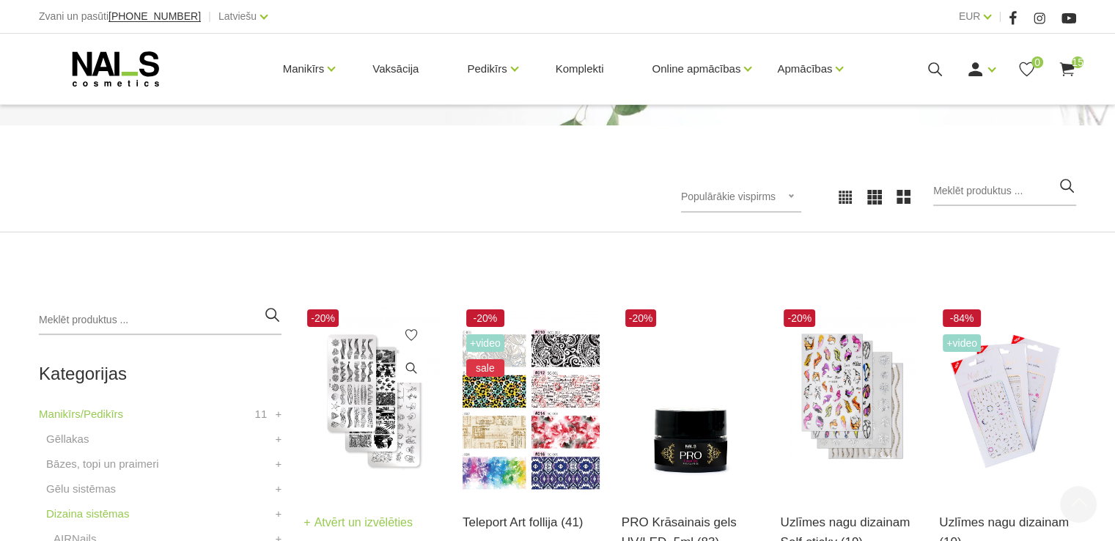
scroll to position [513, 0]
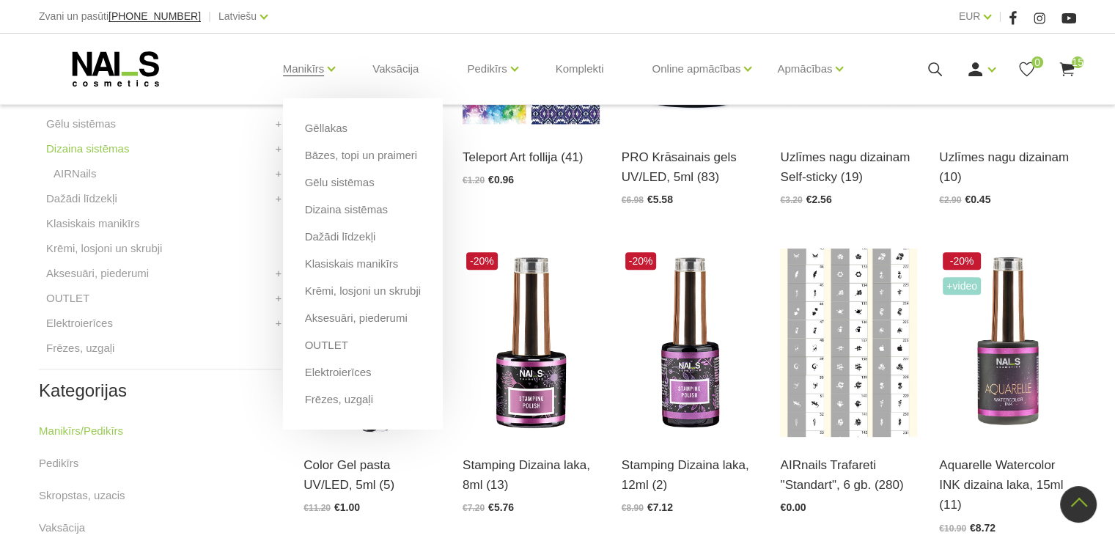
click at [340, 70] on li "Manikīrs Gēllakas Bāzes, topi un praimeri Gēlu sistēmas Dizaina sistēmas Dažādi…" at bounding box center [304, 69] width 78 height 59
click at [324, 238] on link "Dažādi līdzekļi" at bounding box center [340, 237] width 71 height 16
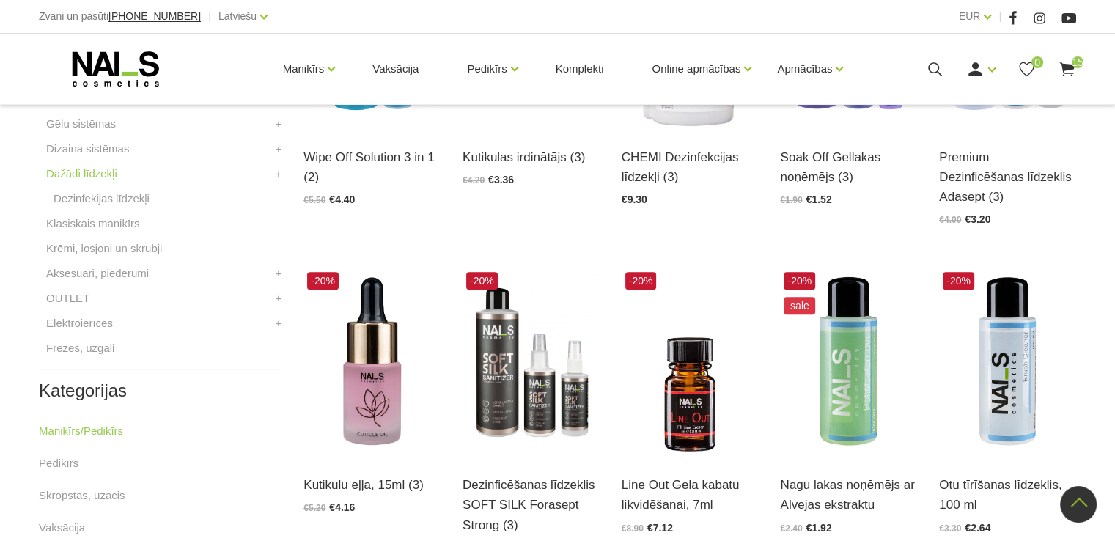
scroll to position [440, 0]
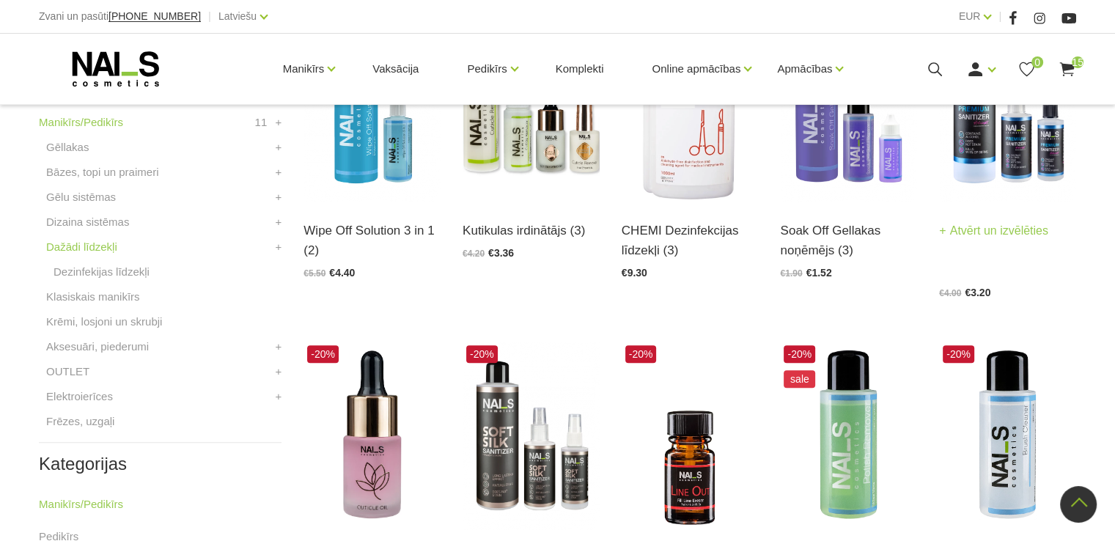
click at [979, 165] on img at bounding box center [1007, 108] width 137 height 188
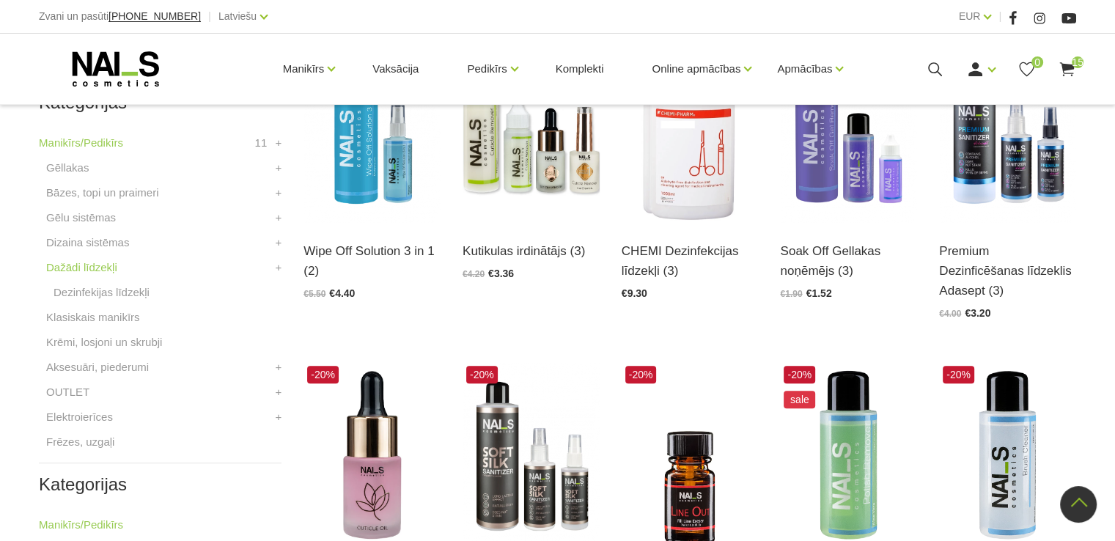
scroll to position [293, 0]
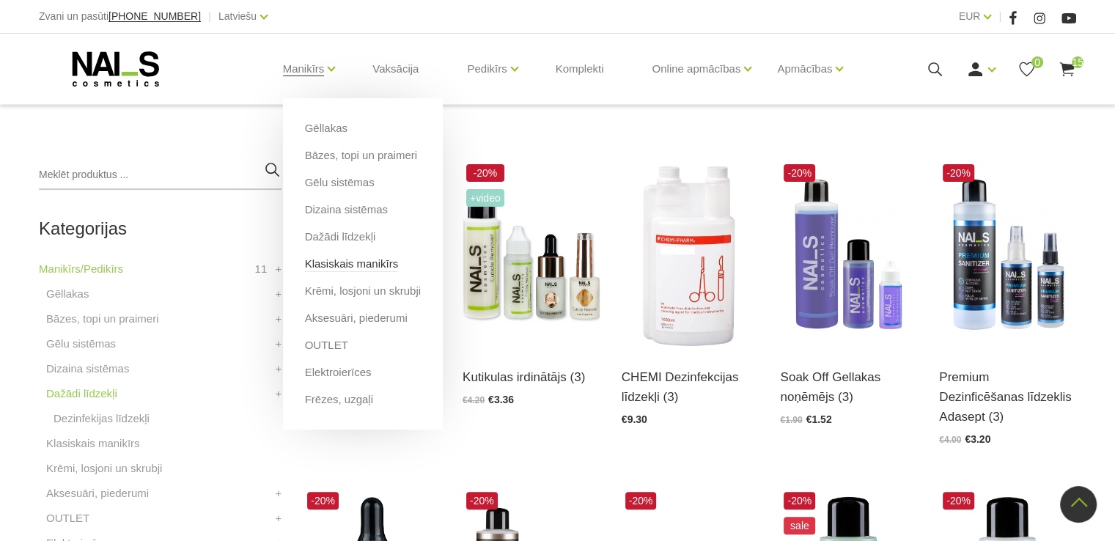
click at [346, 265] on link "Klasiskais manikīrs" at bounding box center [352, 264] width 94 height 16
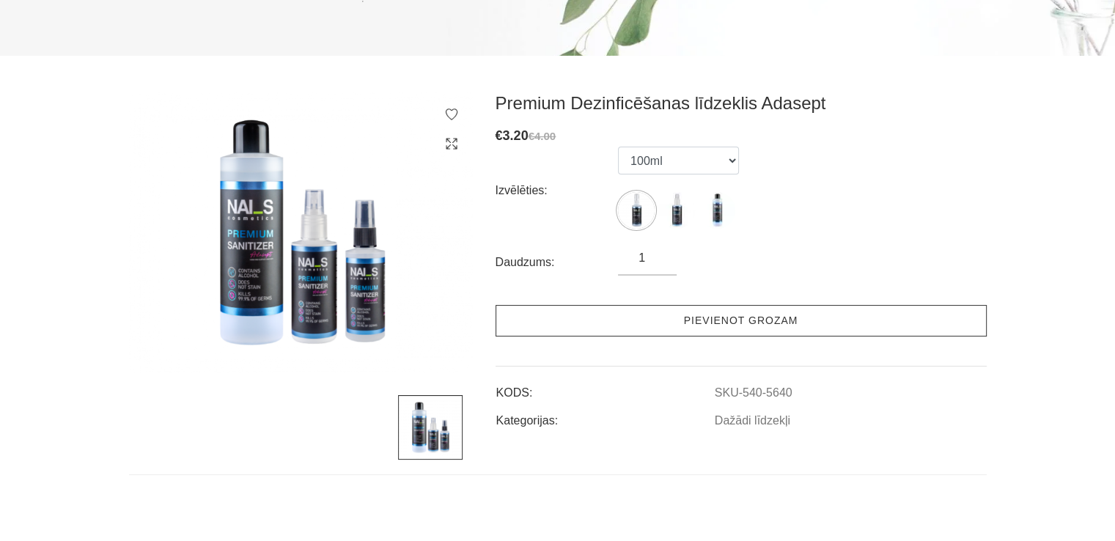
scroll to position [220, 0]
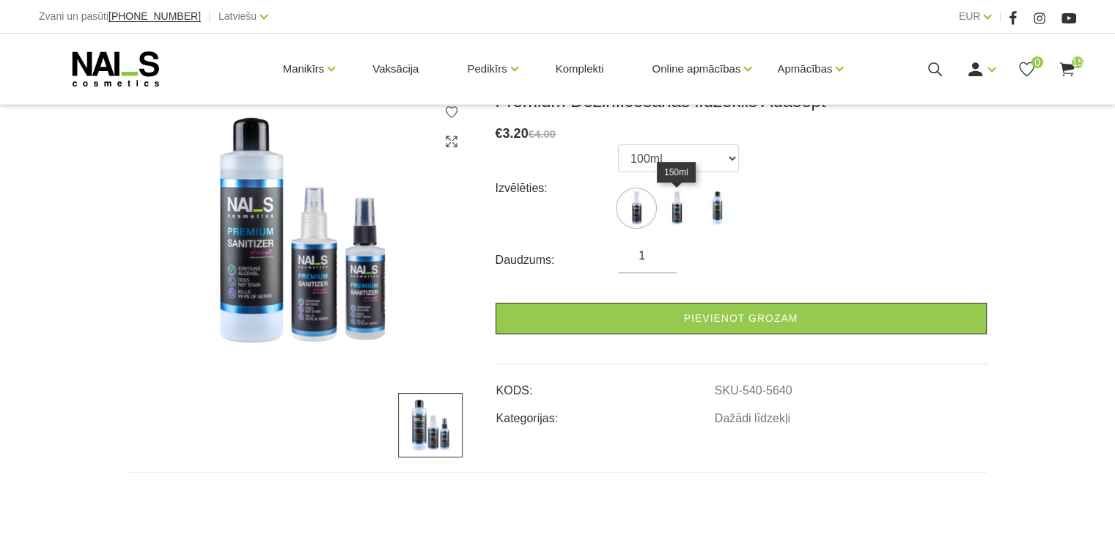
click at [677, 206] on img at bounding box center [676, 208] width 37 height 37
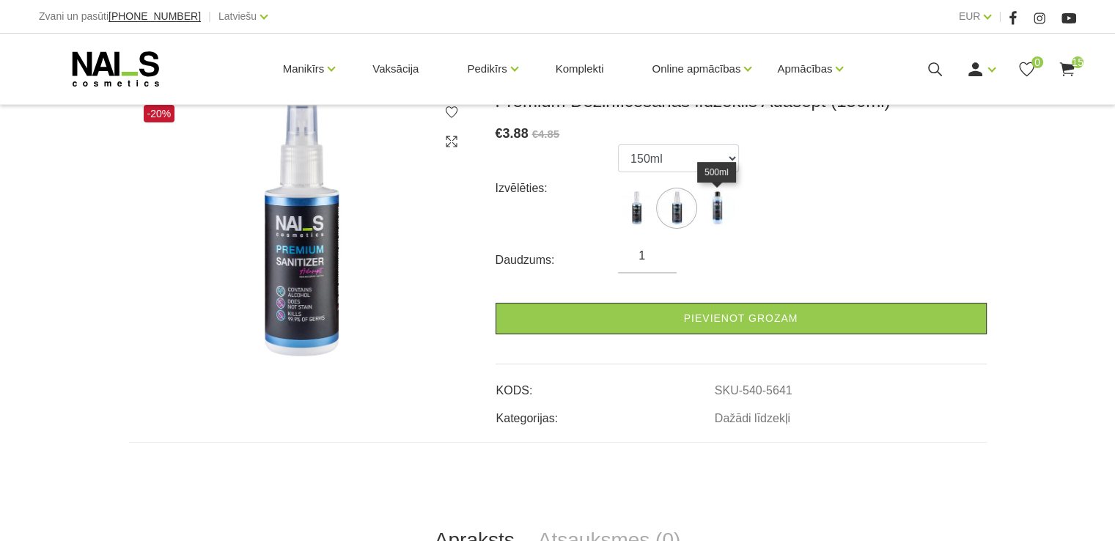
click at [708, 203] on img at bounding box center [717, 208] width 37 height 37
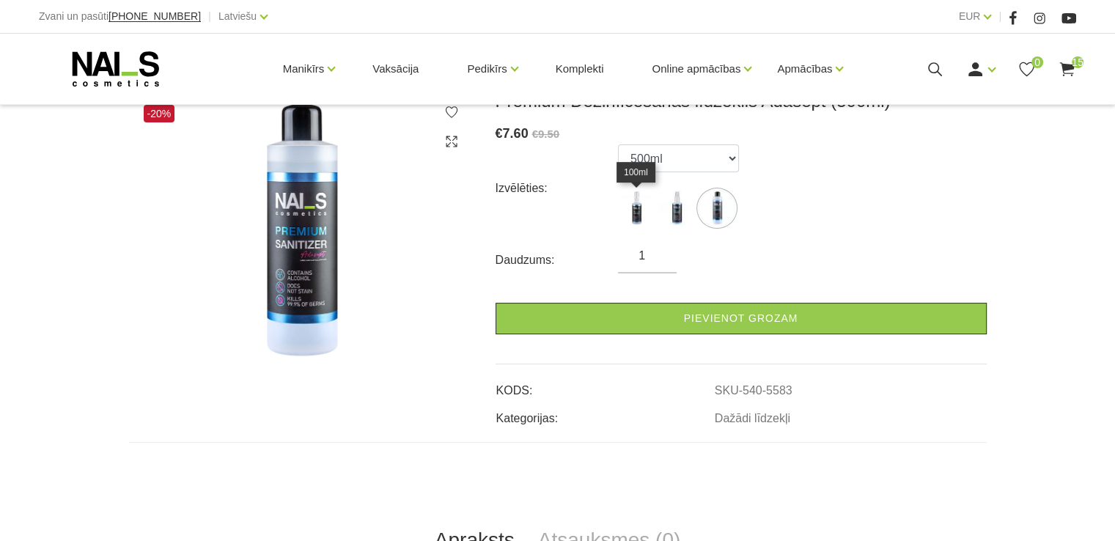
click at [636, 204] on img at bounding box center [636, 208] width 37 height 37
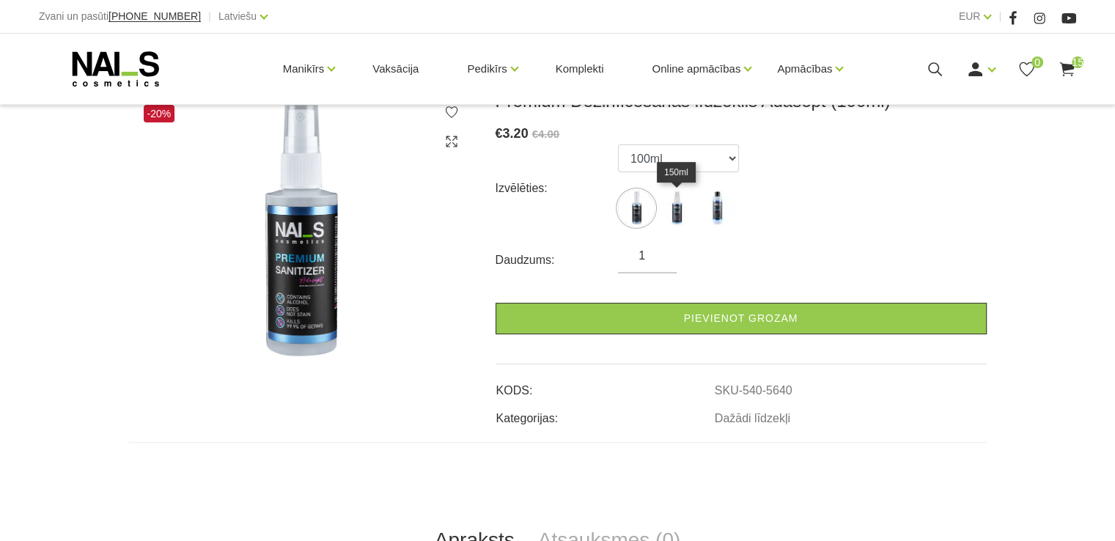
click at [675, 207] on img at bounding box center [676, 208] width 37 height 37
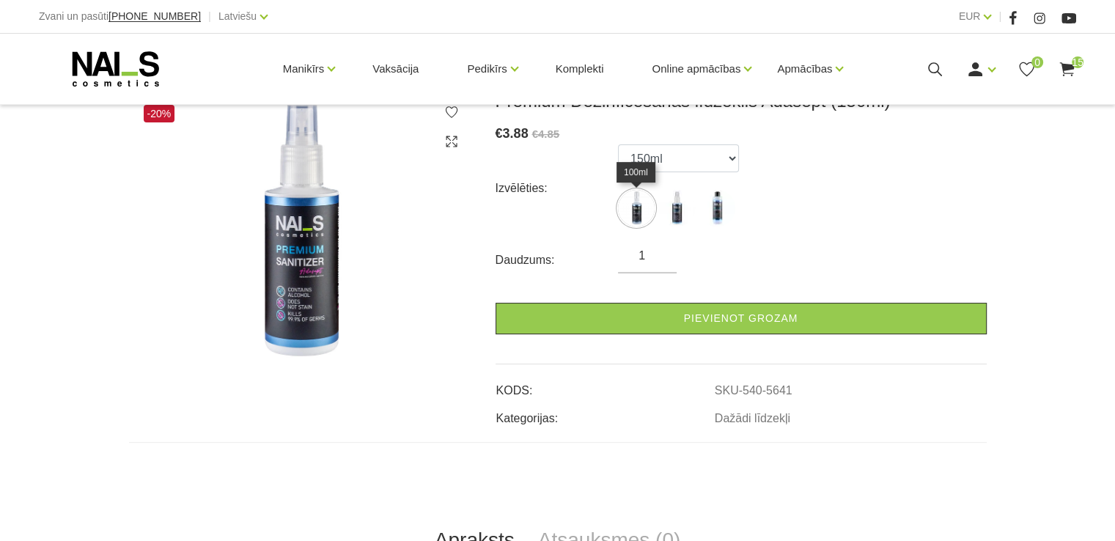
click at [630, 197] on img at bounding box center [636, 208] width 37 height 37
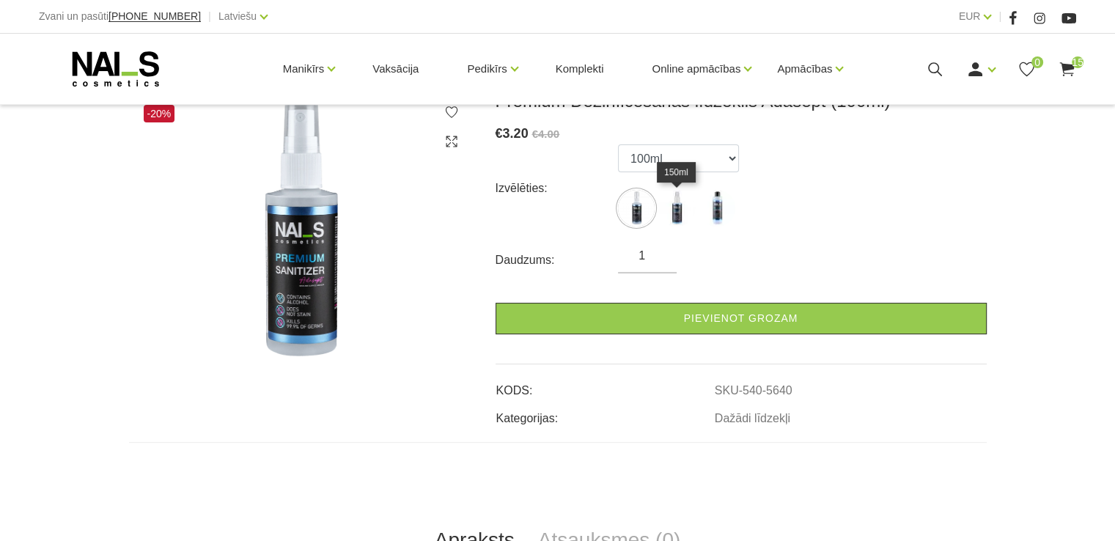
click at [673, 210] on img at bounding box center [676, 208] width 37 height 37
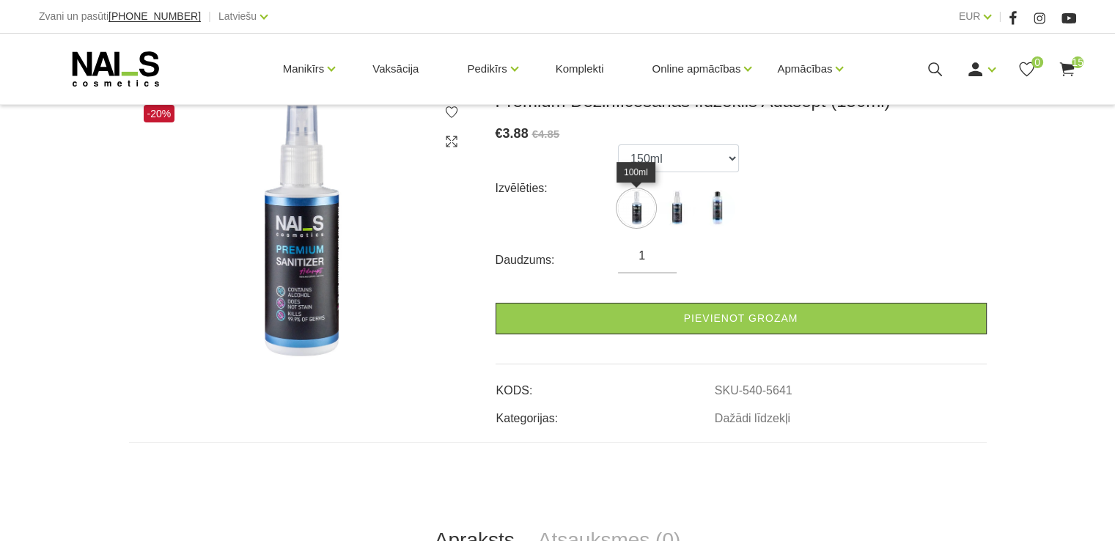
click at [636, 218] on img at bounding box center [636, 208] width 37 height 37
select select "5640"
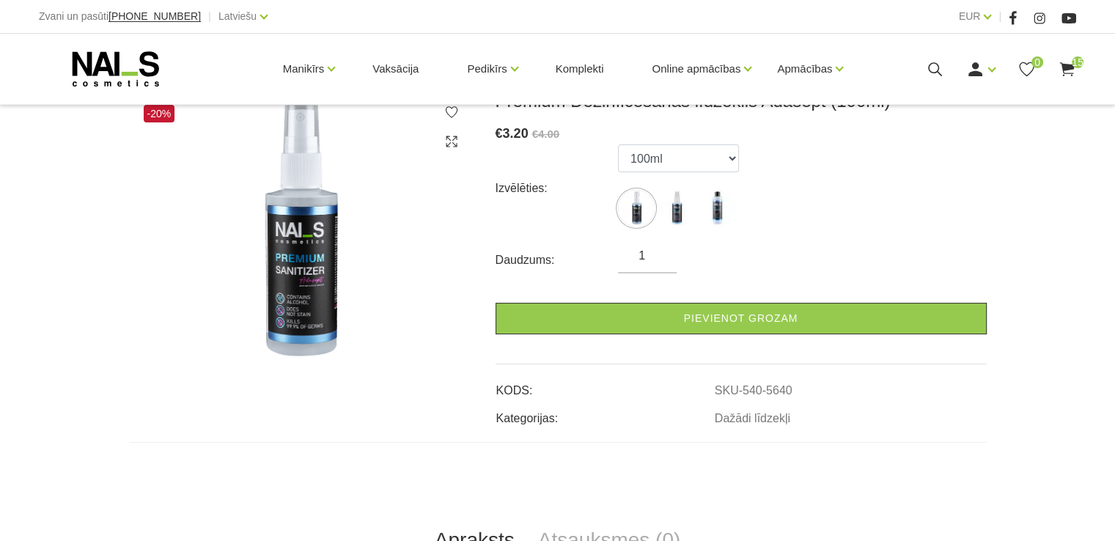
click at [672, 303] on link "Pievienot grozam" at bounding box center [741, 319] width 491 height 32
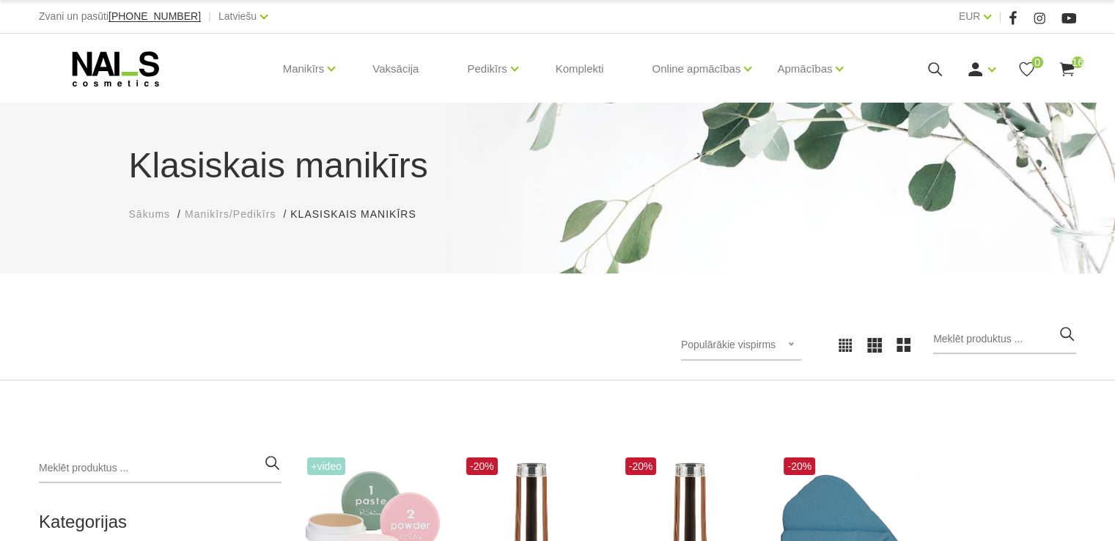
scroll to position [220, 0]
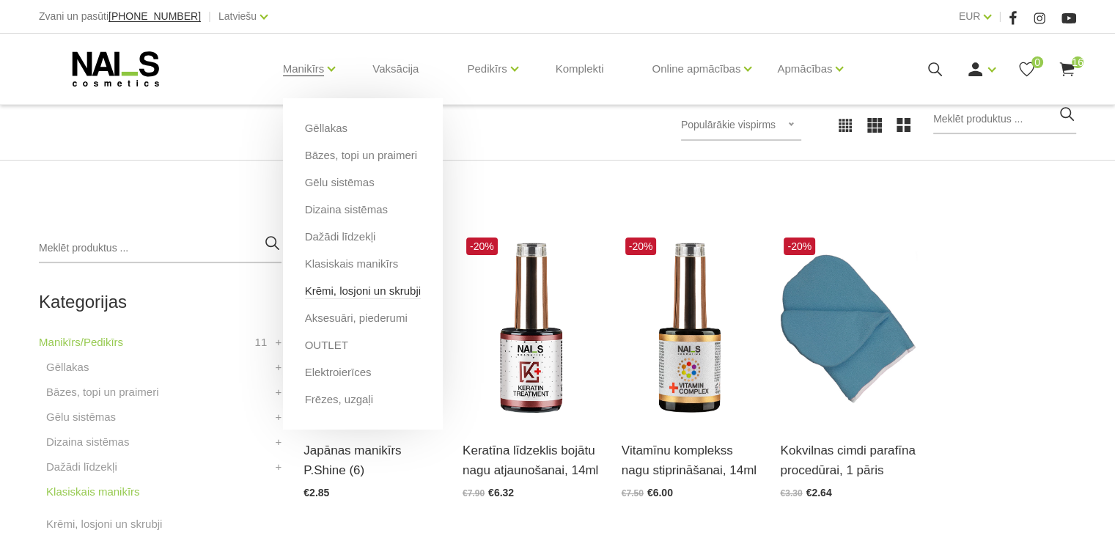
click at [347, 290] on link "Krēmi, losjoni un skrubji" at bounding box center [363, 291] width 116 height 16
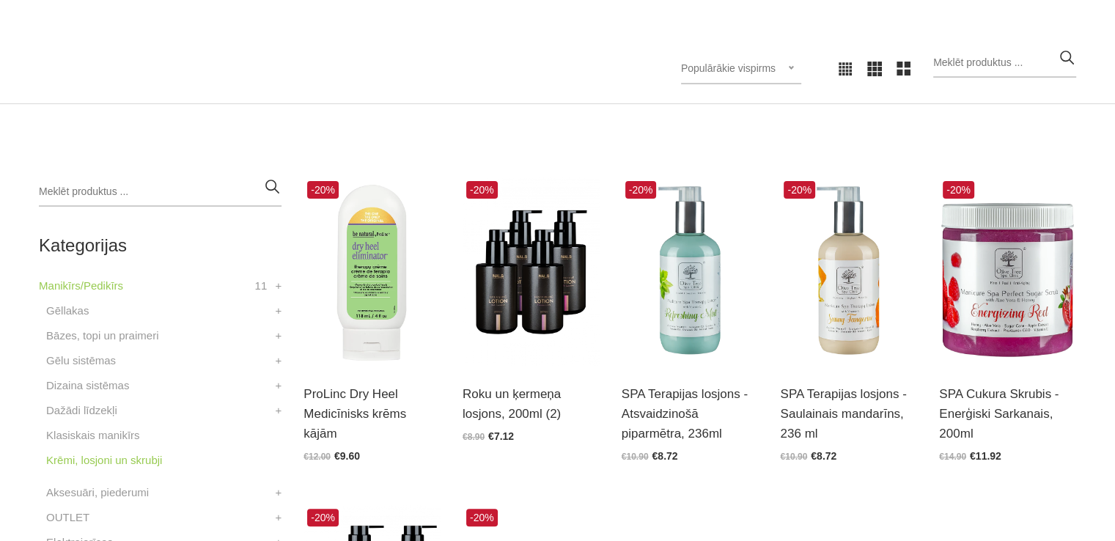
scroll to position [293, 0]
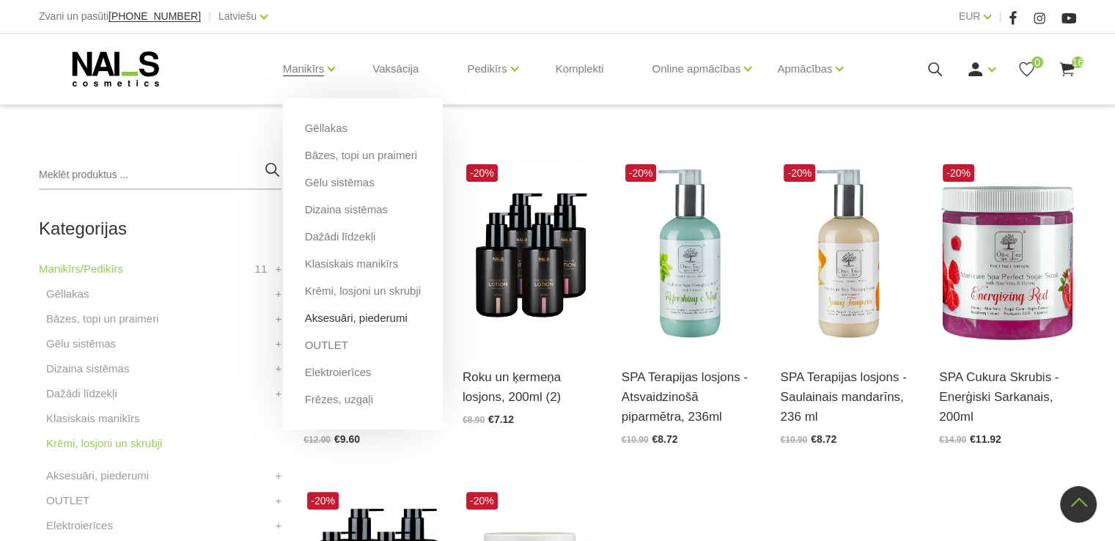
click at [331, 323] on link "Aksesuāri, piederumi" at bounding box center [356, 318] width 103 height 16
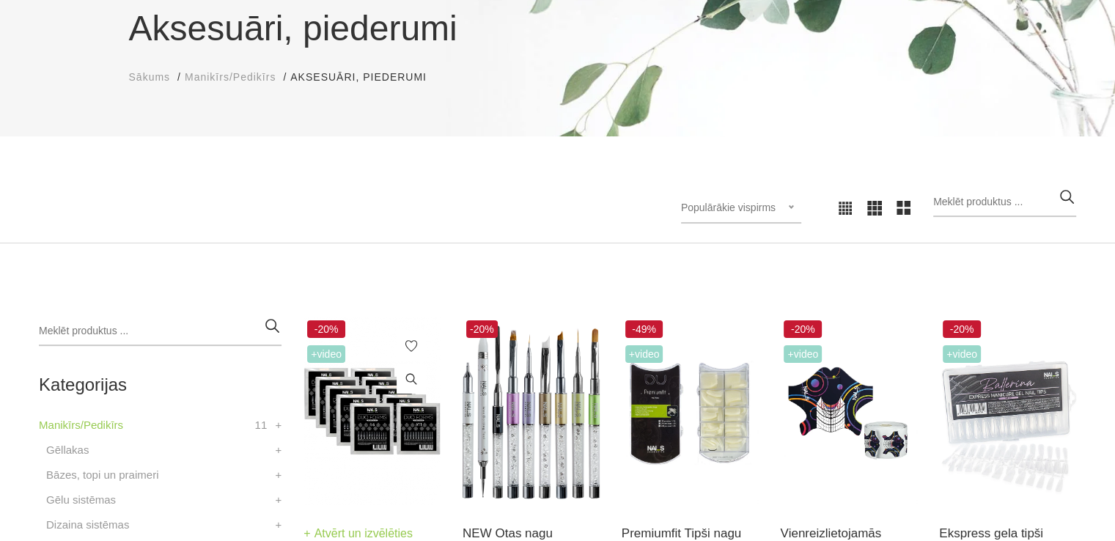
scroll to position [147, 0]
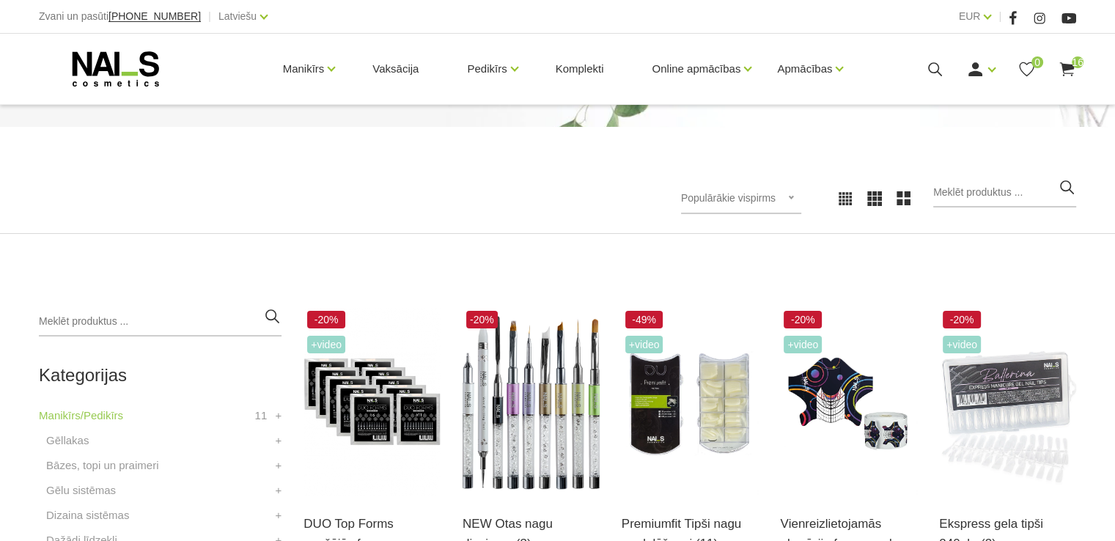
click at [532, 191] on div "Populārākie vispirms Jaunumi Lētākais vispirms Dārgākais vispirms Populārākie v…" at bounding box center [557, 198] width 1059 height 40
click at [582, 227] on div "Populārākie vispirms Jaunumi Lētākais vispirms Dārgākais vispirms Populārākie v…" at bounding box center [557, 199] width 1115 height 70
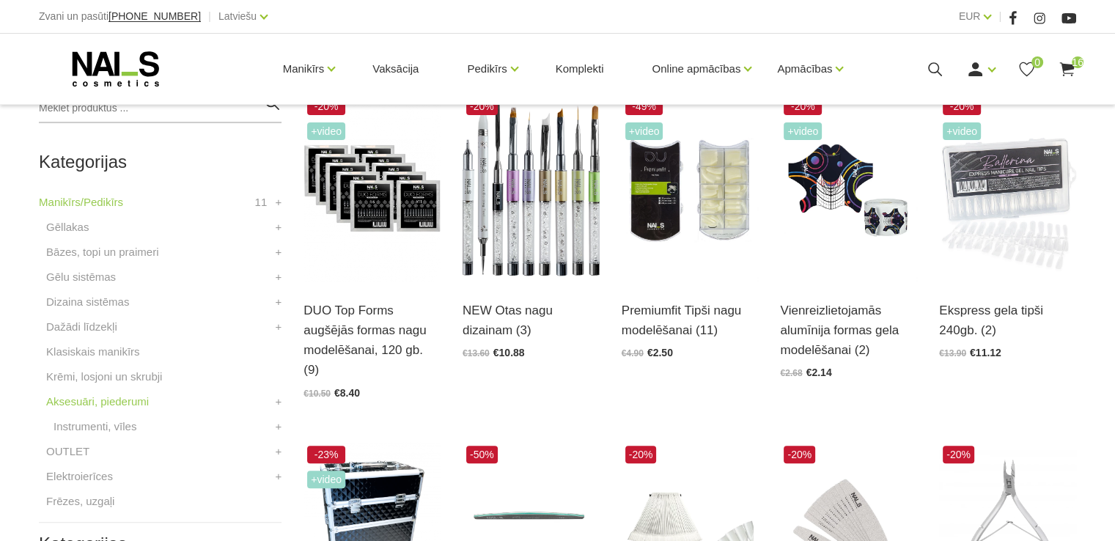
scroll to position [367, 0]
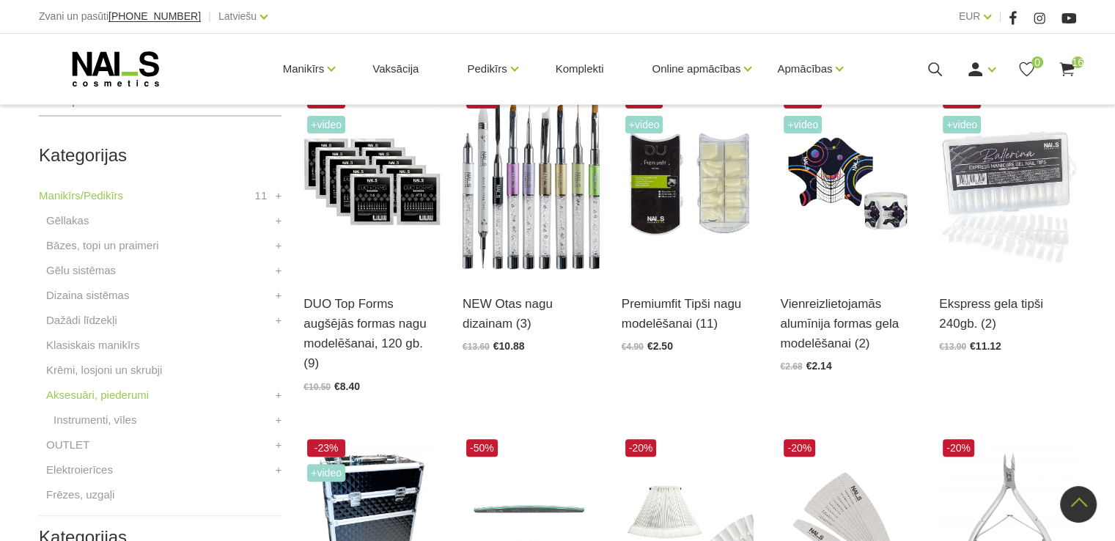
click at [592, 28] on div "Zvani un pasūti +37120446646 | Latviešu Latviešu Russian English EUR EUR |" at bounding box center [557, 17] width 1115 height 34
drag, startPoint x: 425, startPoint y: 34, endPoint x: 441, endPoint y: 30, distance: 16.7
click at [425, 34] on link "Vaksācija" at bounding box center [396, 69] width 70 height 70
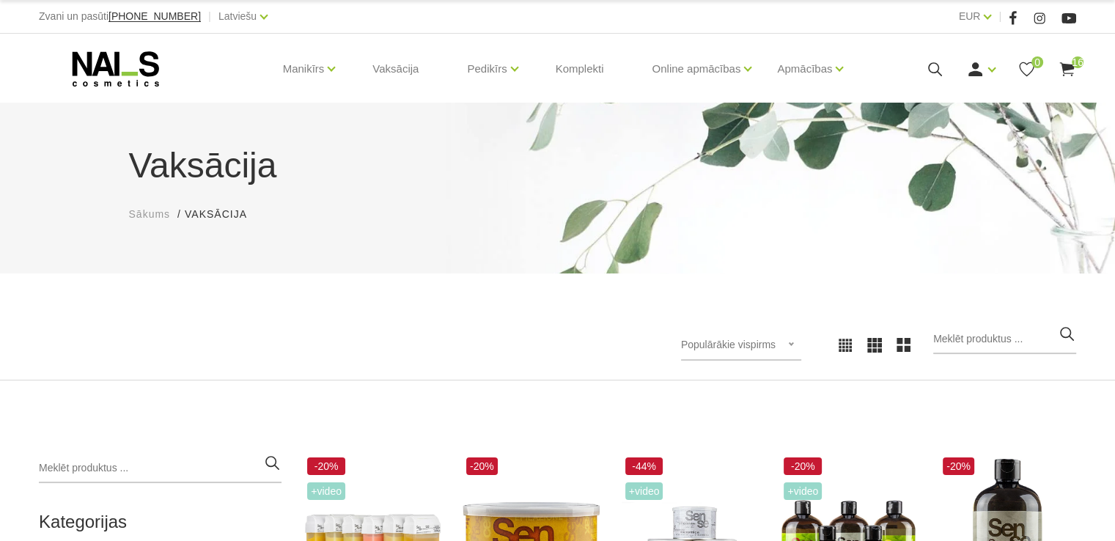
drag, startPoint x: 353, startPoint y: 251, endPoint x: 348, endPoint y: 273, distance: 22.4
click at [352, 251] on div "Vaksācija Sākums Vaksācija Vaksācija" at bounding box center [557, 188] width 1115 height 171
click at [592, 147] on h1 "Vaksācija" at bounding box center [558, 165] width 858 height 53
click at [557, 295] on div "Vaksācija Sākums Vaksācija Vaksācija Populārākie vispirms Jaunumi Lētākais visp…" at bounding box center [557, 242] width 1115 height 278
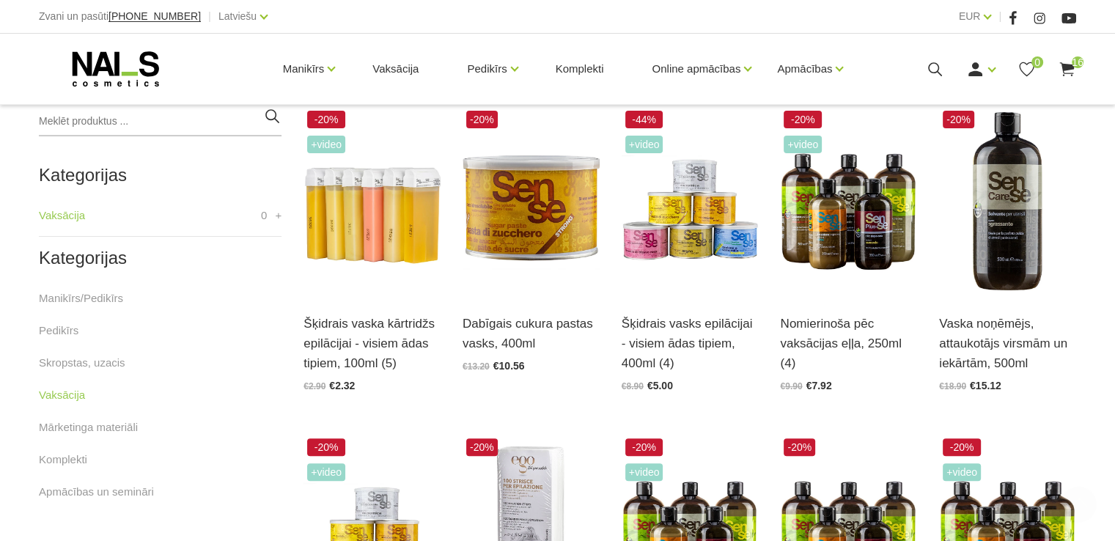
scroll to position [440, 0]
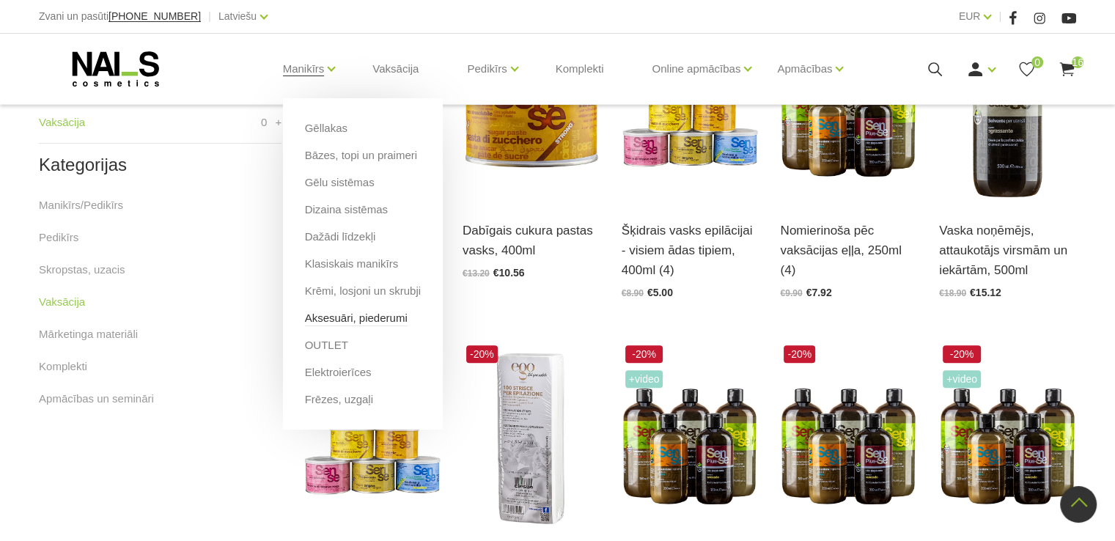
click at [344, 316] on link "Aksesuāri, piederumi" at bounding box center [356, 318] width 103 height 16
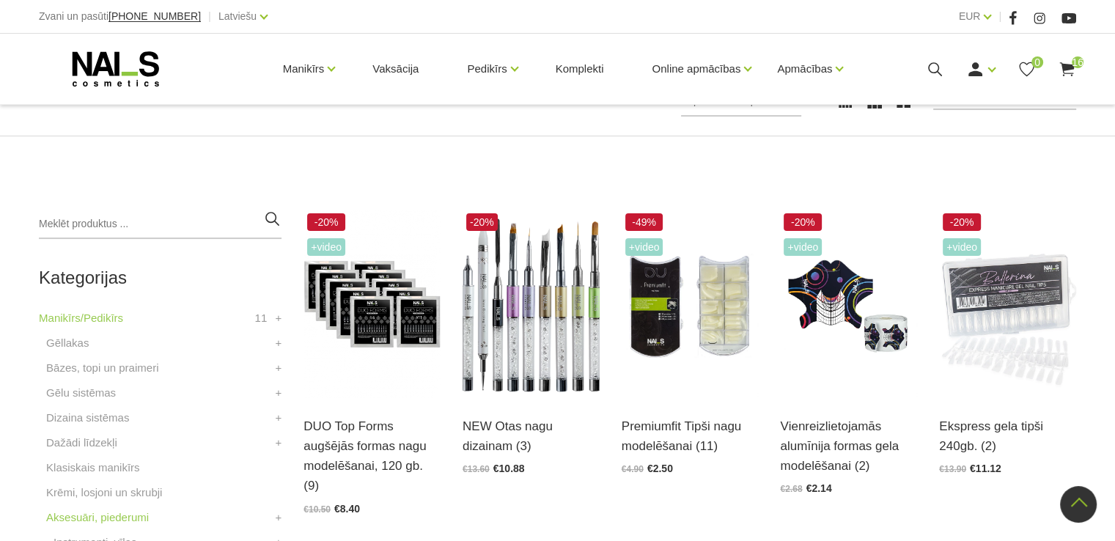
scroll to position [147, 0]
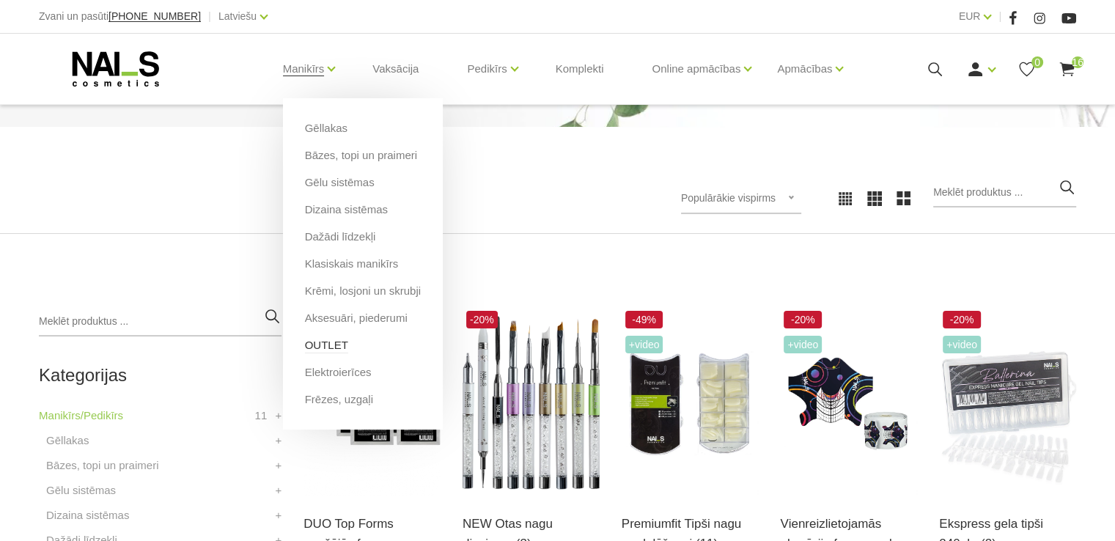
click at [311, 345] on link "OUTLET" at bounding box center [326, 345] width 43 height 16
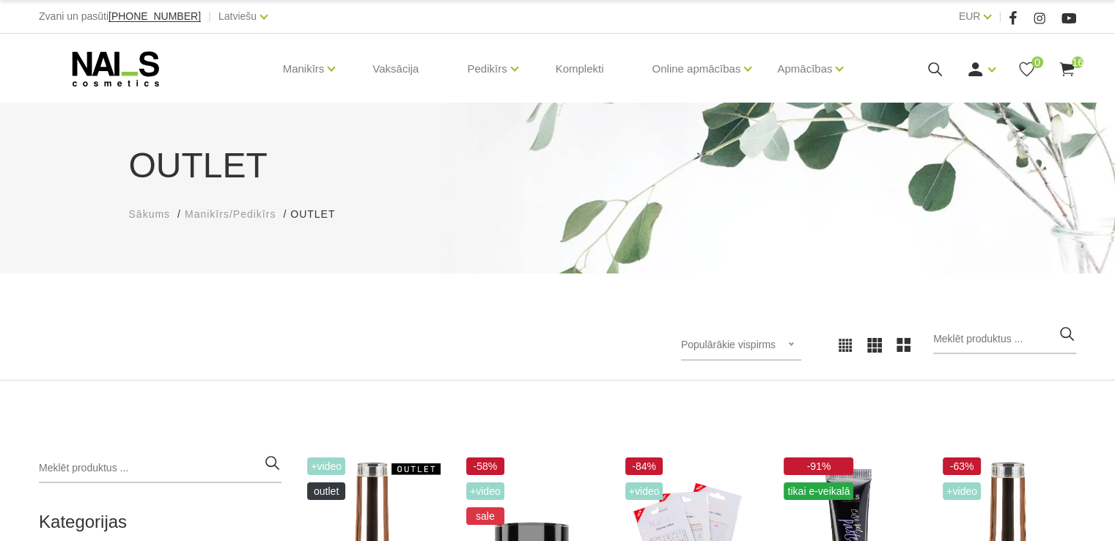
scroll to position [220, 0]
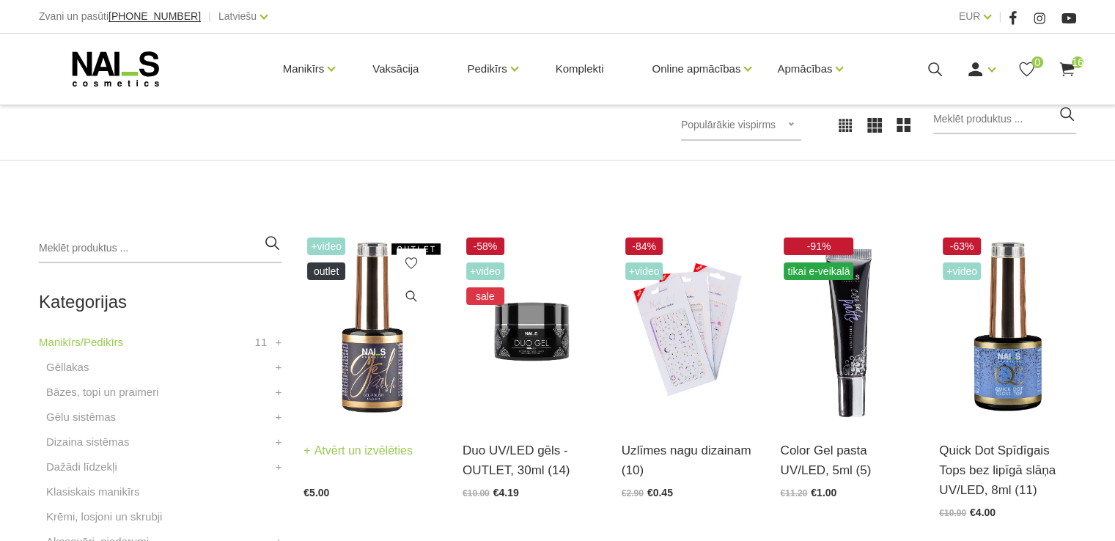
click at [381, 344] on img at bounding box center [372, 328] width 137 height 188
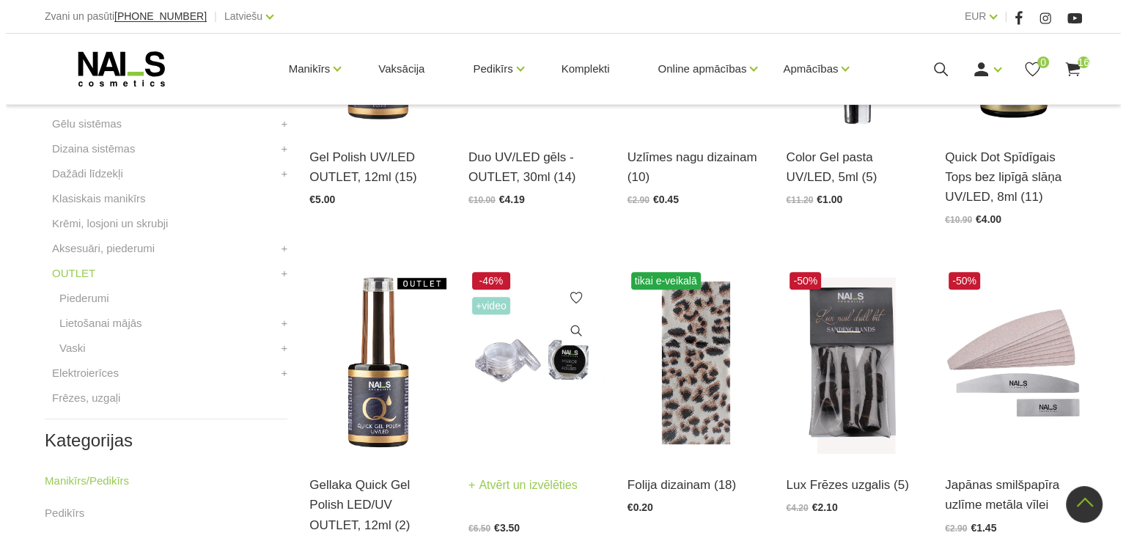
scroll to position [660, 0]
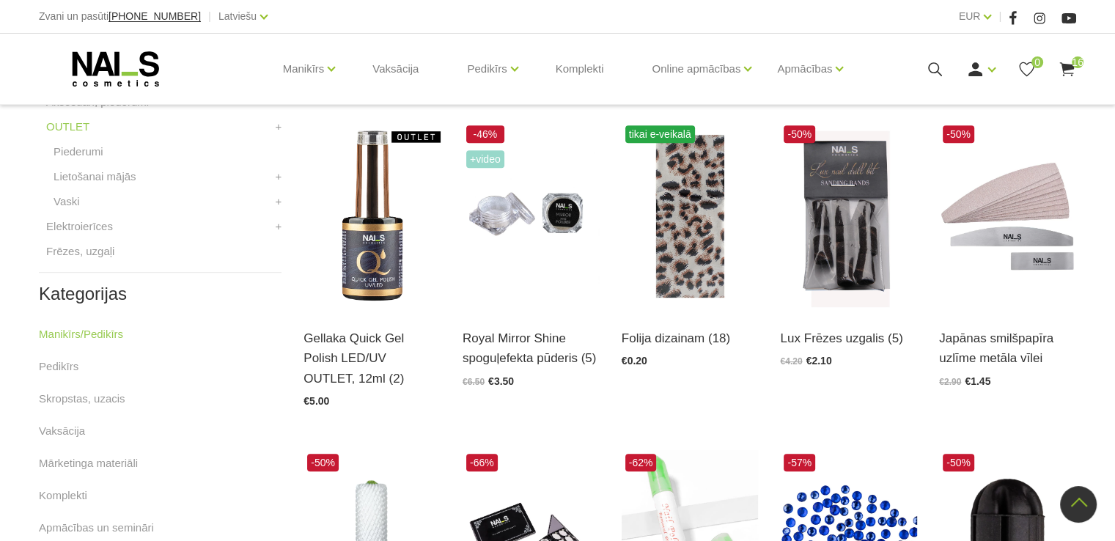
click at [1061, 66] on icon at bounding box center [1067, 69] width 18 height 18
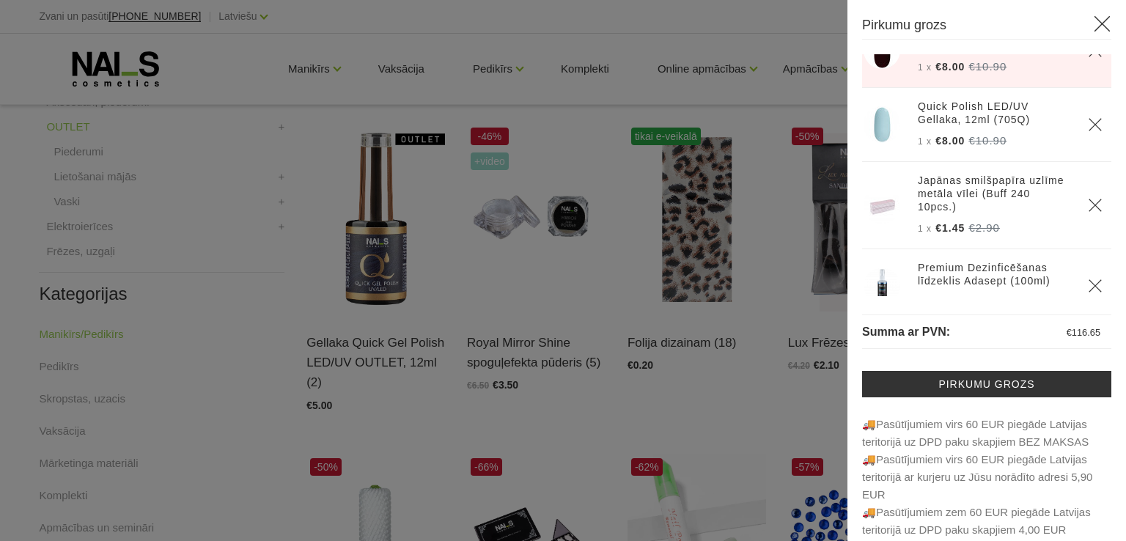
scroll to position [971, 0]
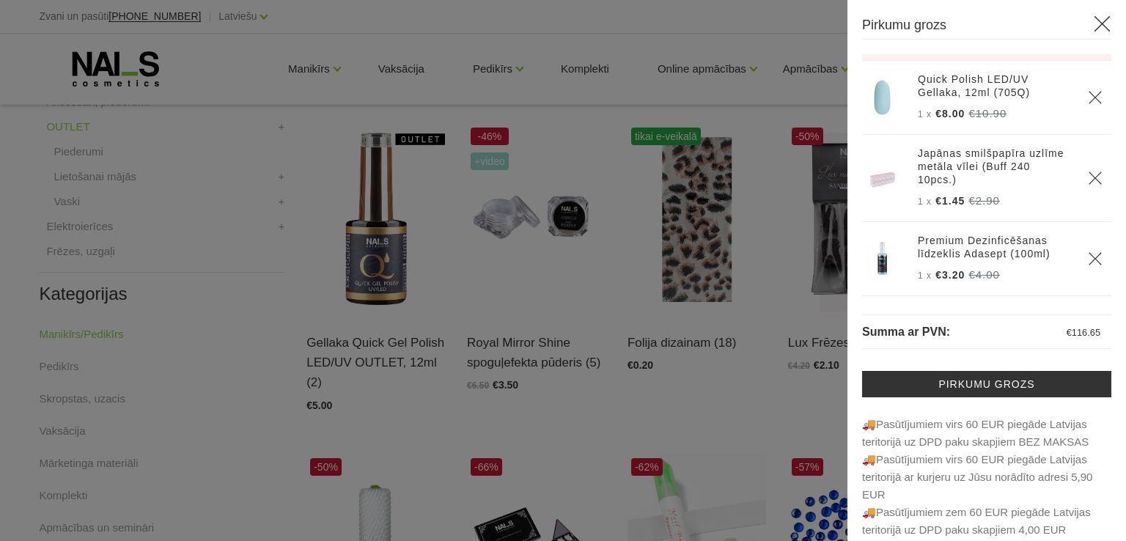
click at [1089, 91] on use "Delete" at bounding box center [1095, 97] width 12 height 12
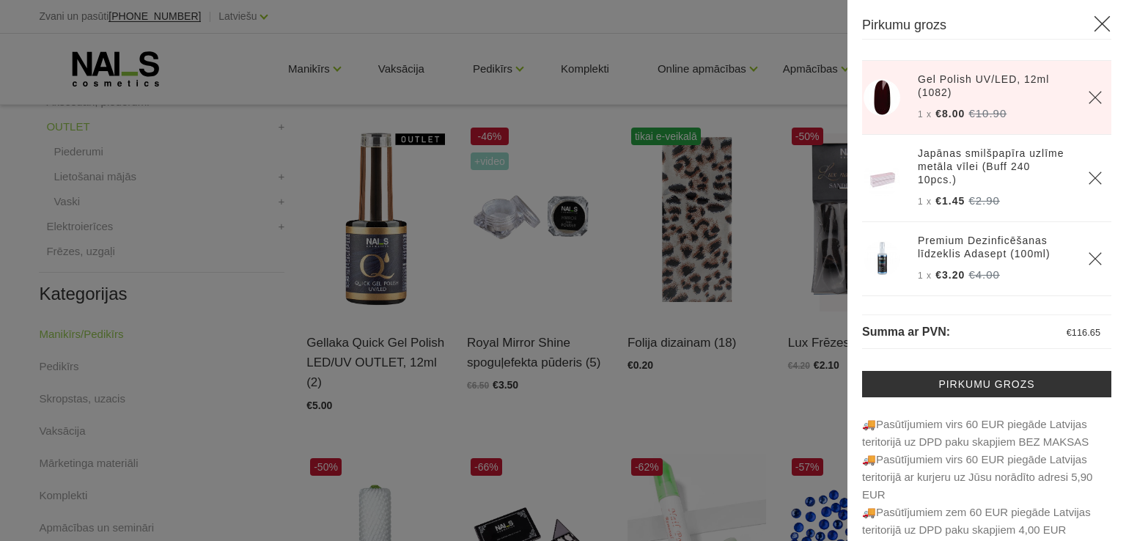
scroll to position [897, 0]
click at [1088, 90] on icon "Delete" at bounding box center [1095, 97] width 15 height 15
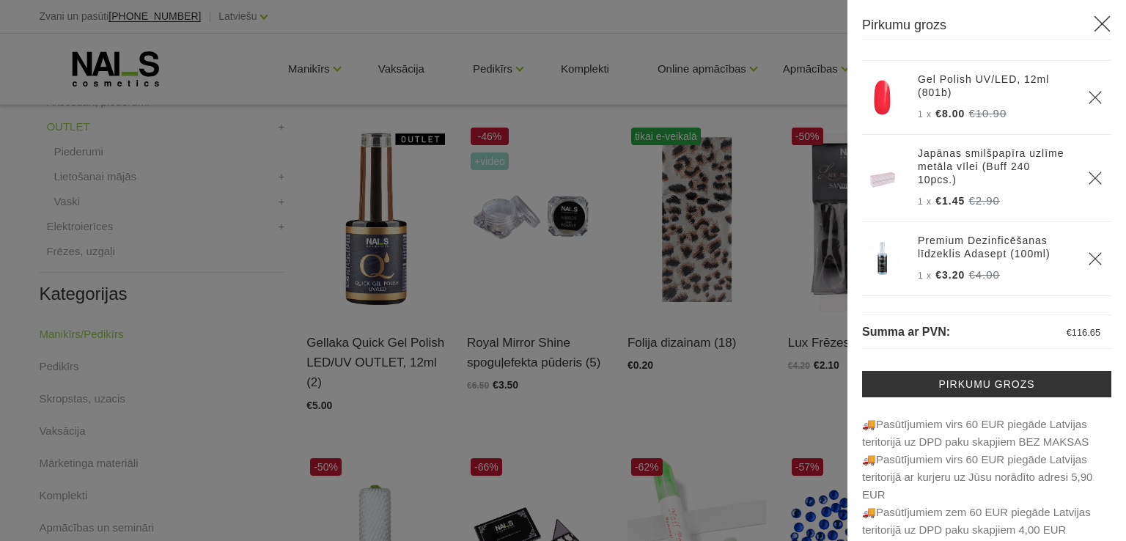
click at [1088, 90] on icon "Delete" at bounding box center [1095, 97] width 15 height 15
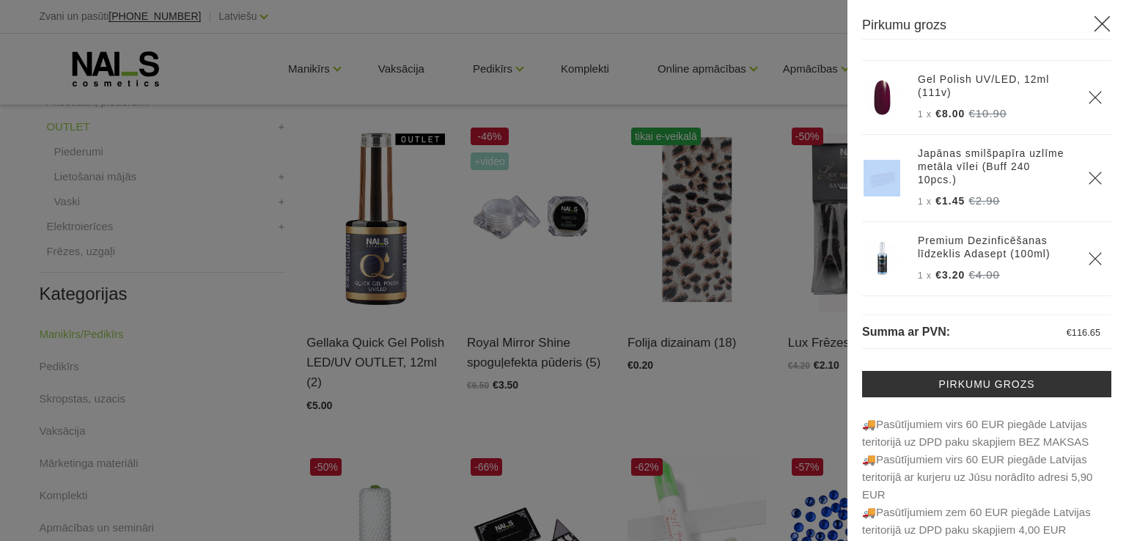
click at [1088, 90] on icon "Delete" at bounding box center [1095, 97] width 15 height 15
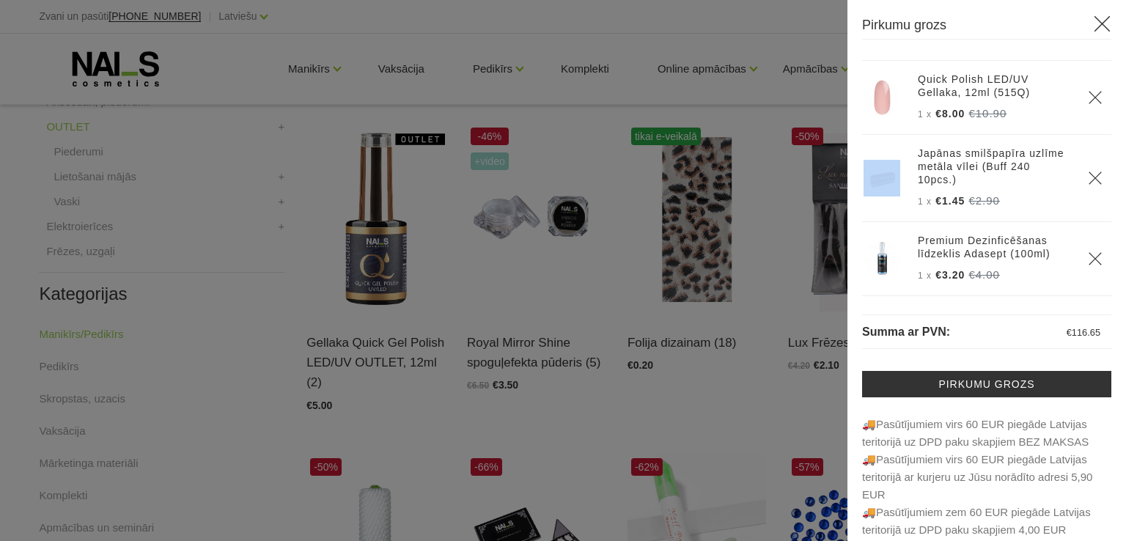
click at [1088, 90] on icon "Delete" at bounding box center [1095, 97] width 15 height 15
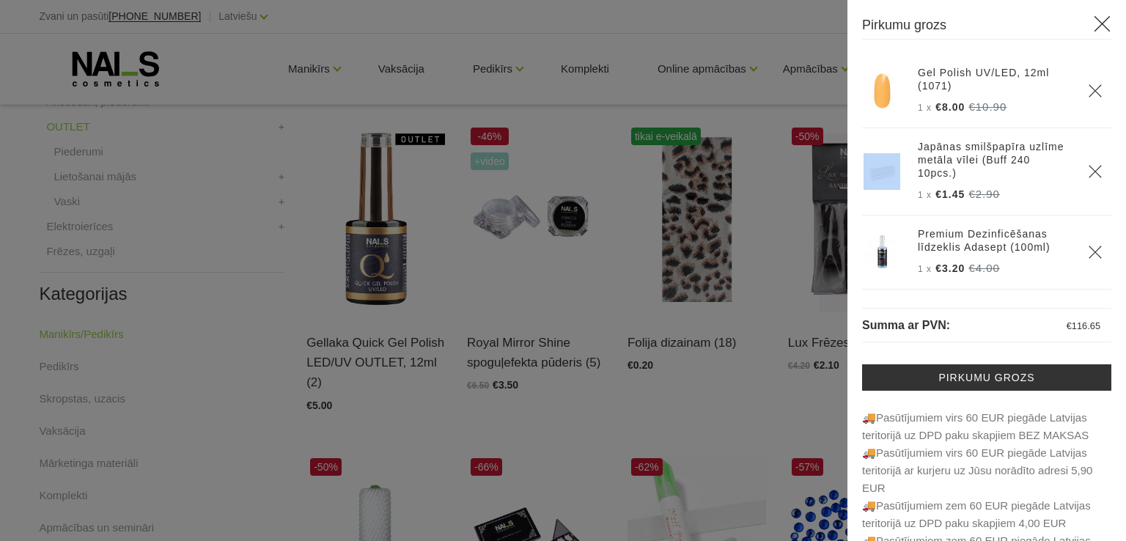
click at [1088, 86] on icon "Delete" at bounding box center [1095, 91] width 15 height 15
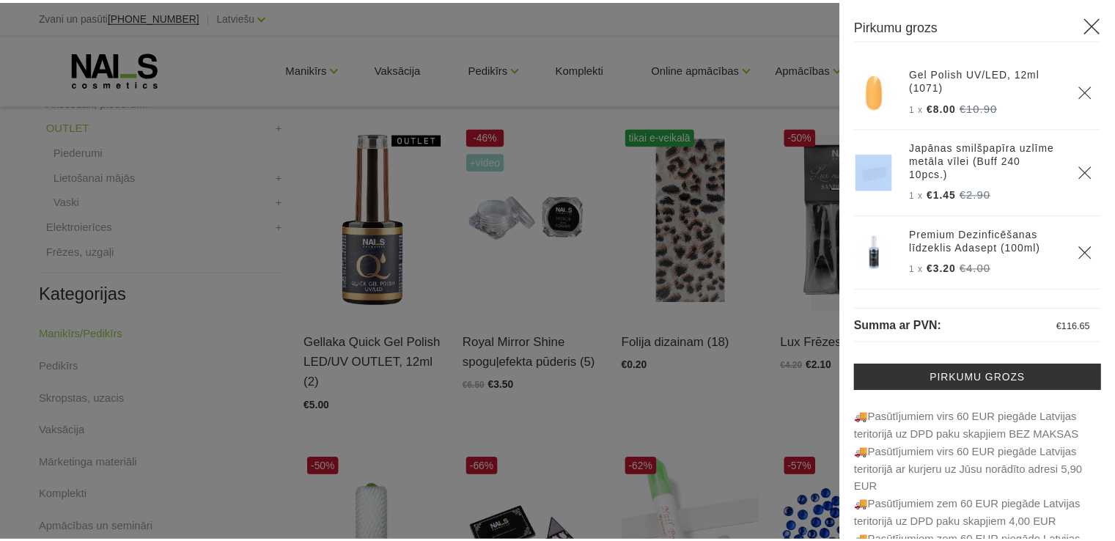
scroll to position [0, 0]
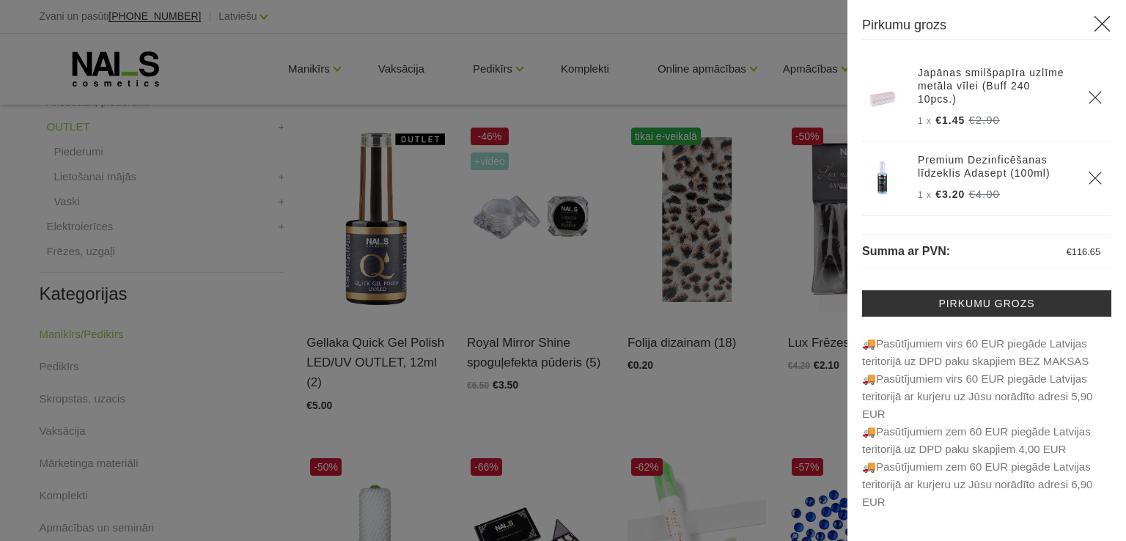
click at [1005, 218] on div "1 x €1.45" at bounding box center [986, 282] width 249 height 457
click at [1109, 11] on div "Pirkumu grozs" at bounding box center [987, 270] width 279 height 541
click at [1103, 18] on icon at bounding box center [1102, 24] width 18 height 18
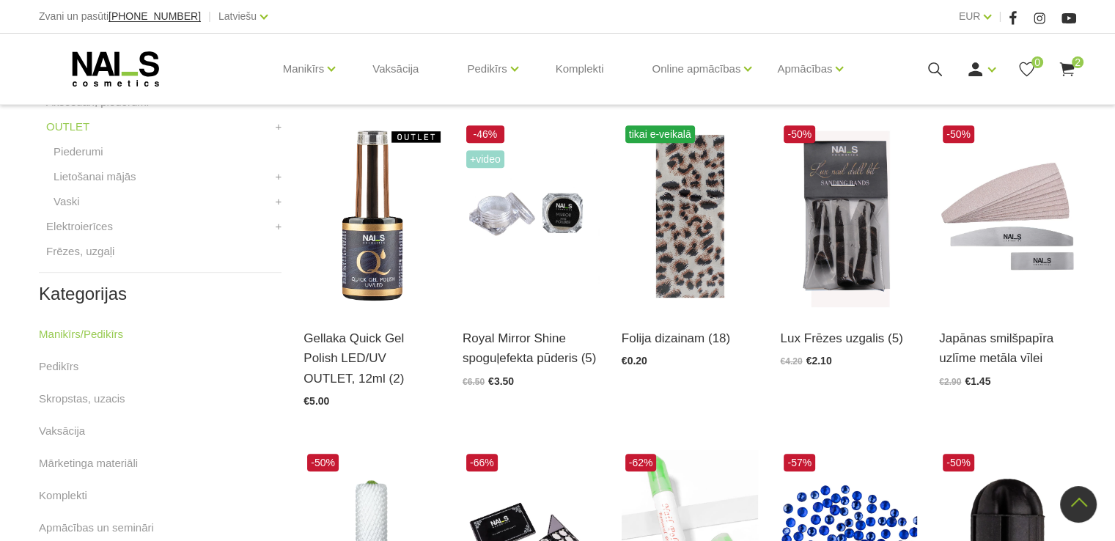
click at [1076, 65] on span "2" at bounding box center [1078, 62] width 12 height 12
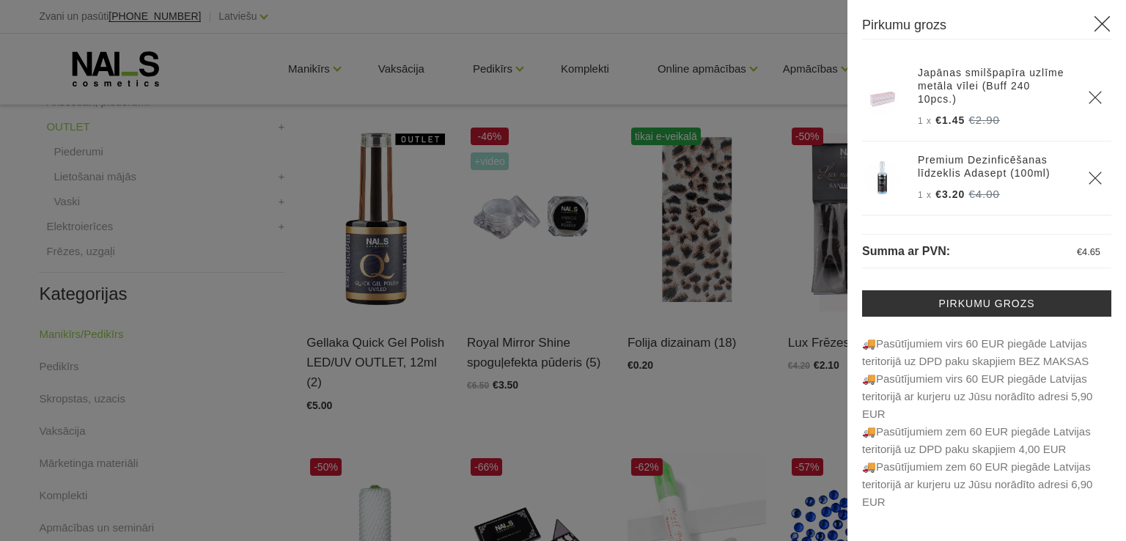
click at [1108, 18] on use at bounding box center [1103, 24] width 16 height 16
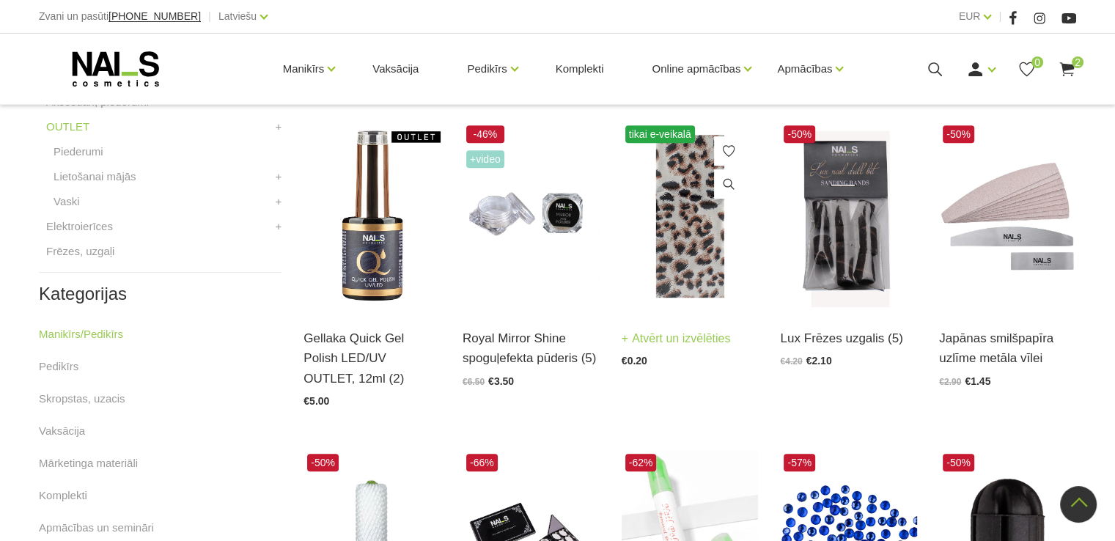
click at [685, 230] on img at bounding box center [690, 216] width 137 height 188
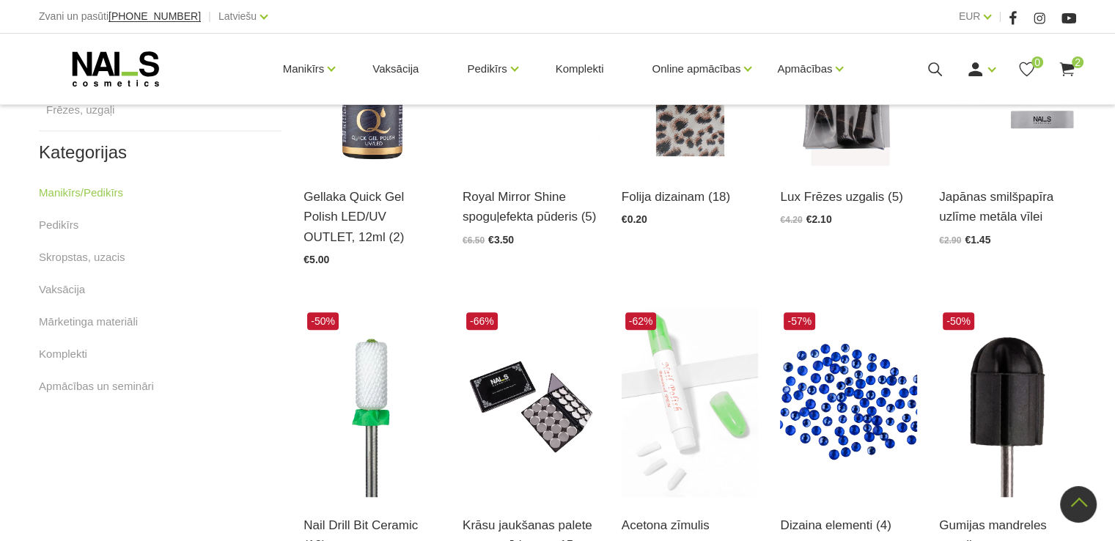
scroll to position [880, 0]
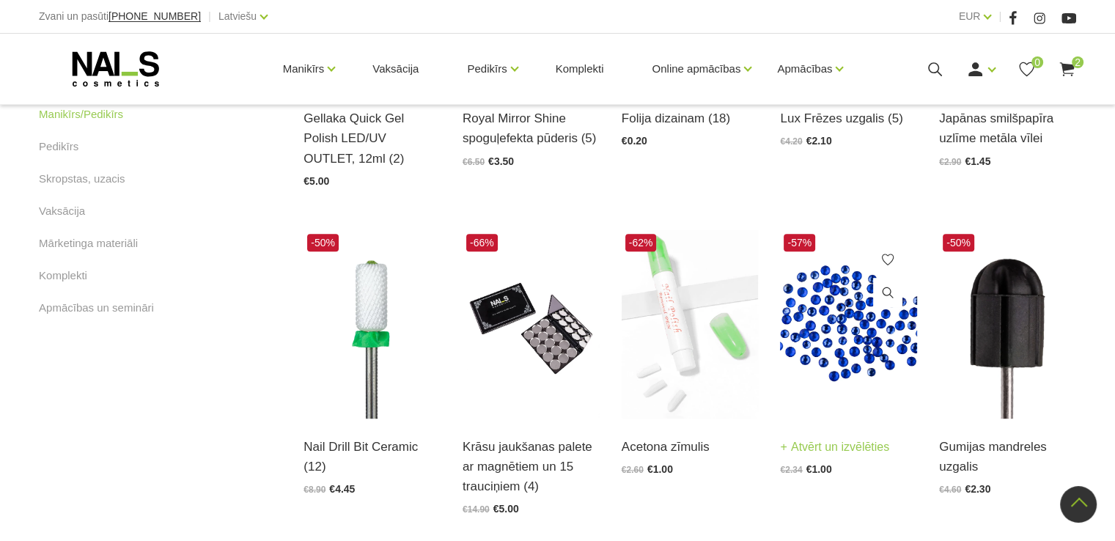
click at [845, 317] on img at bounding box center [848, 324] width 137 height 188
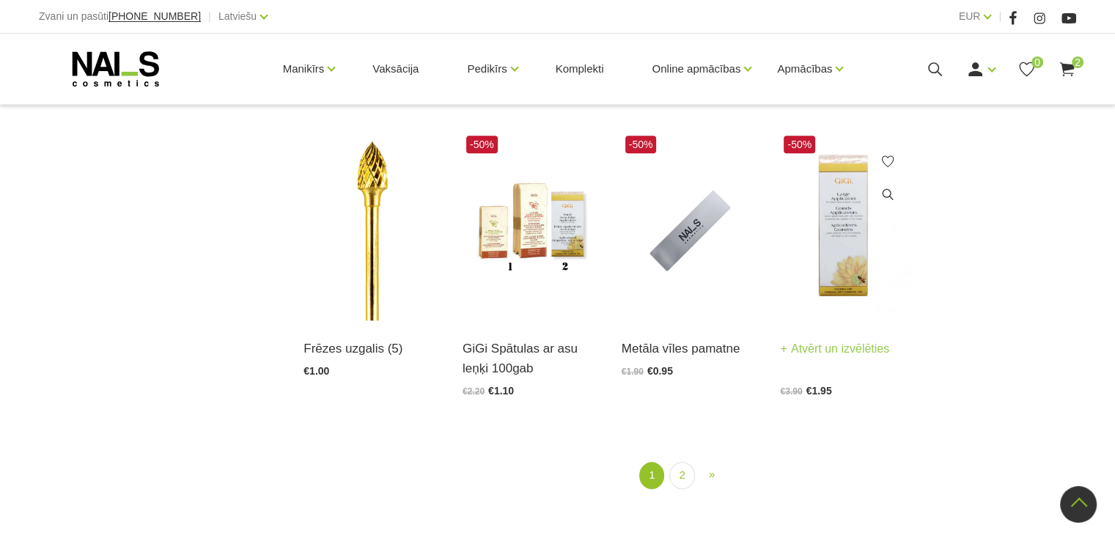
scroll to position [1579, 0]
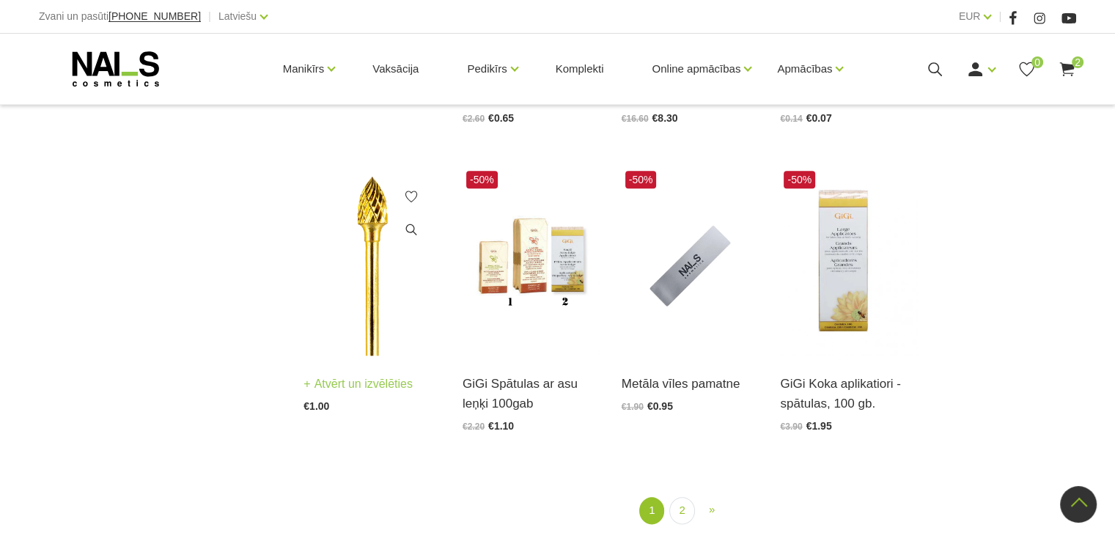
click at [372, 290] on img at bounding box center [372, 261] width 137 height 188
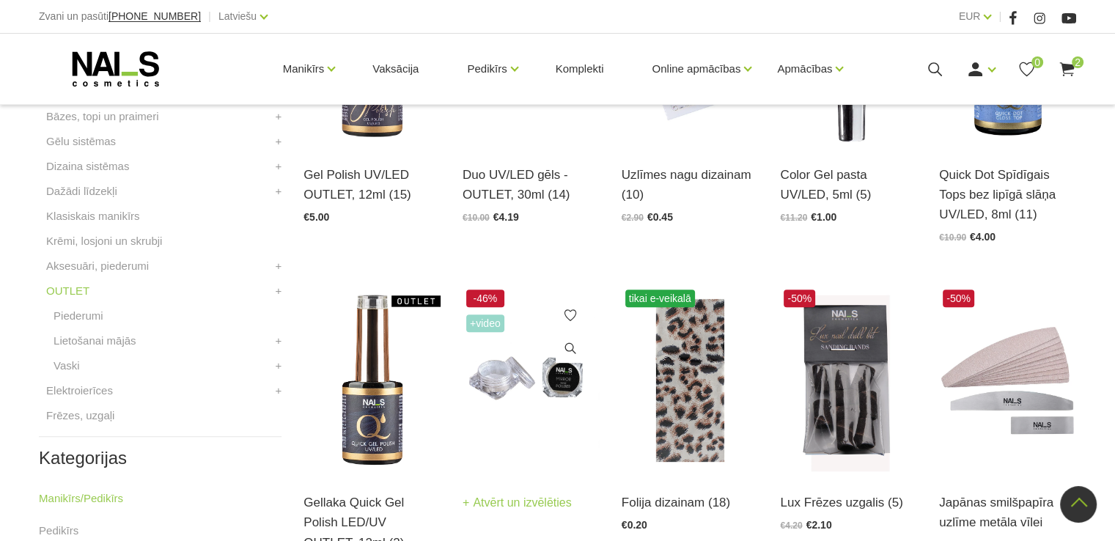
scroll to position [552, 0]
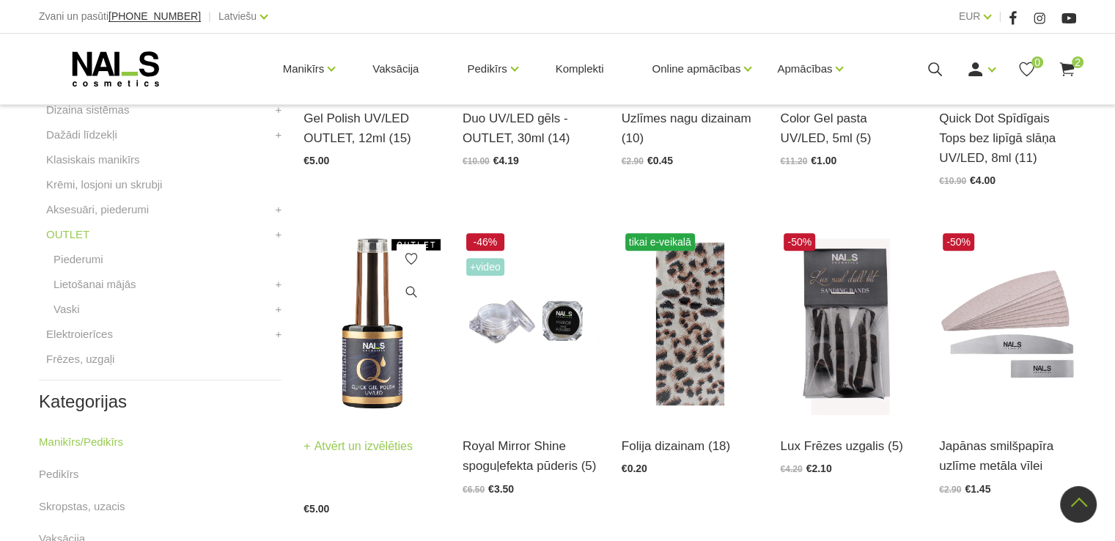
click at [393, 367] on img at bounding box center [372, 323] width 137 height 188
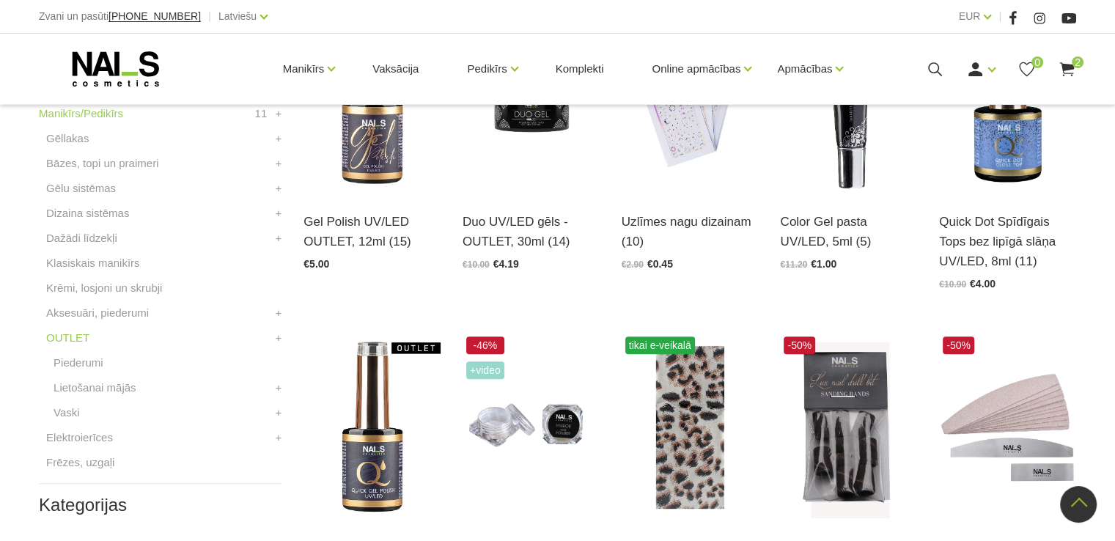
scroll to position [332, 0]
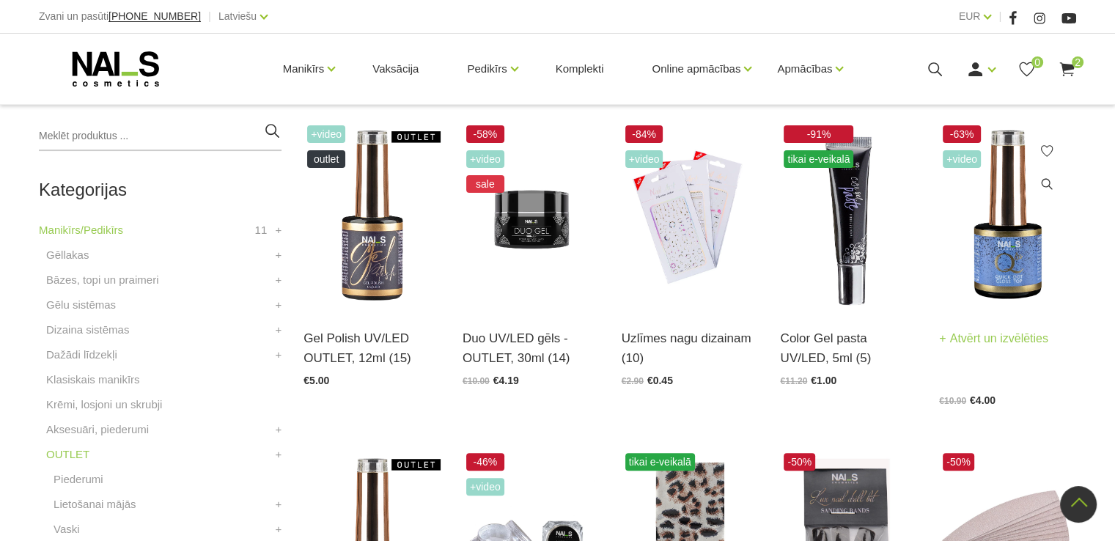
click at [997, 276] on img at bounding box center [1007, 216] width 137 height 188
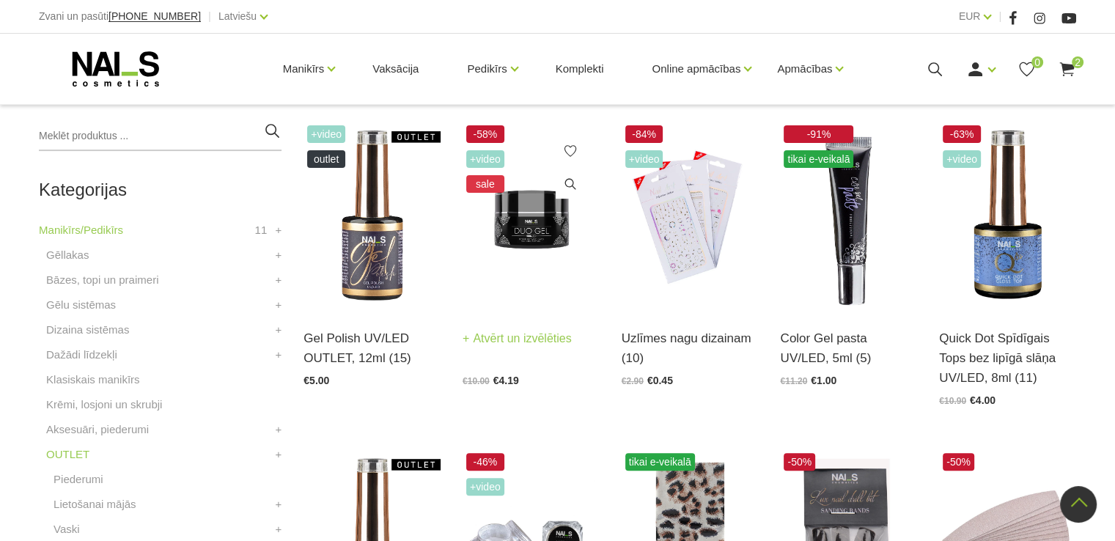
click at [557, 242] on img at bounding box center [531, 216] width 137 height 188
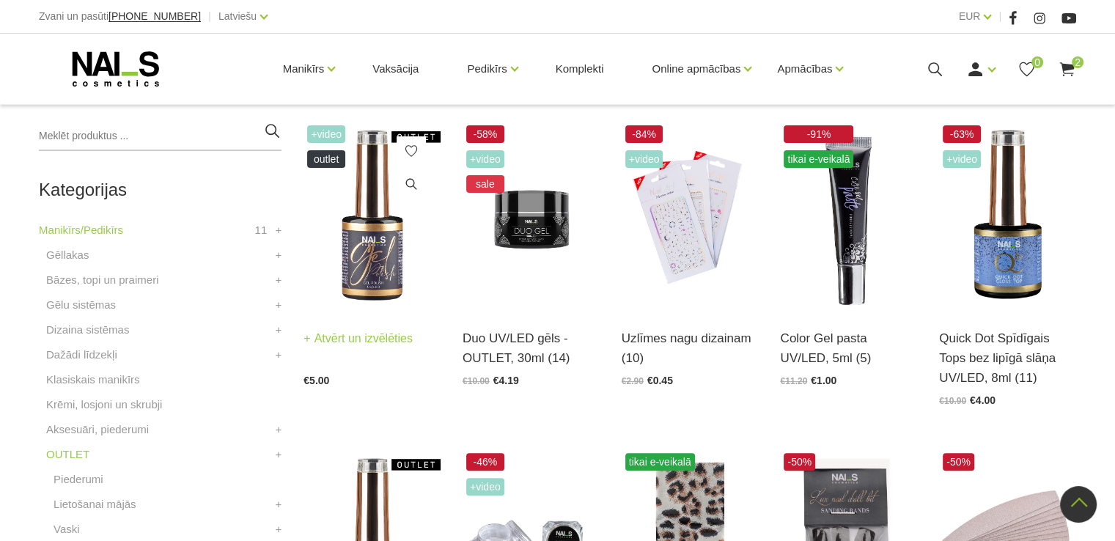
click at [372, 259] on img at bounding box center [372, 216] width 137 height 188
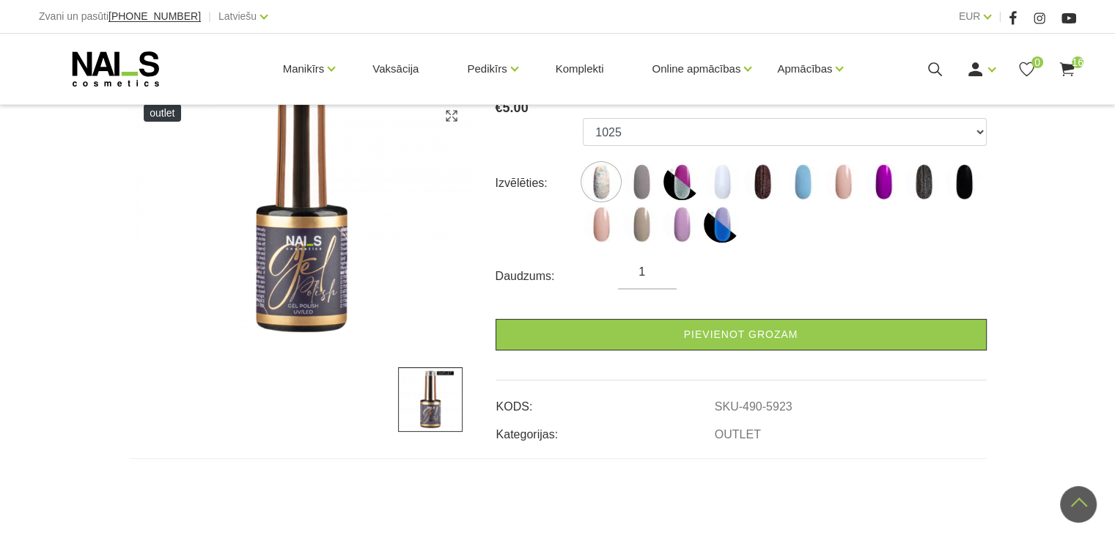
scroll to position [220, 0]
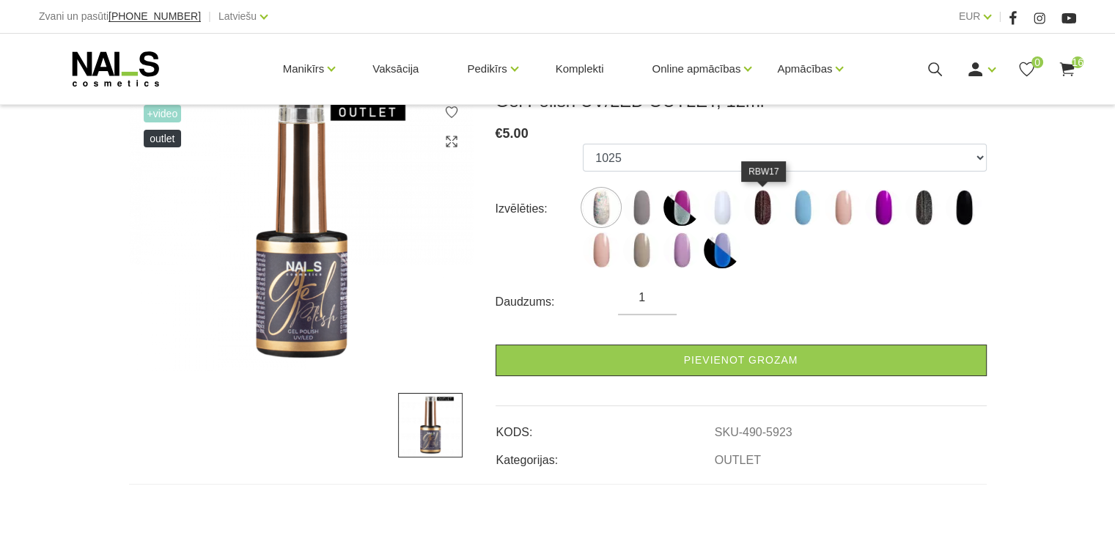
click at [759, 206] on img at bounding box center [762, 207] width 37 height 37
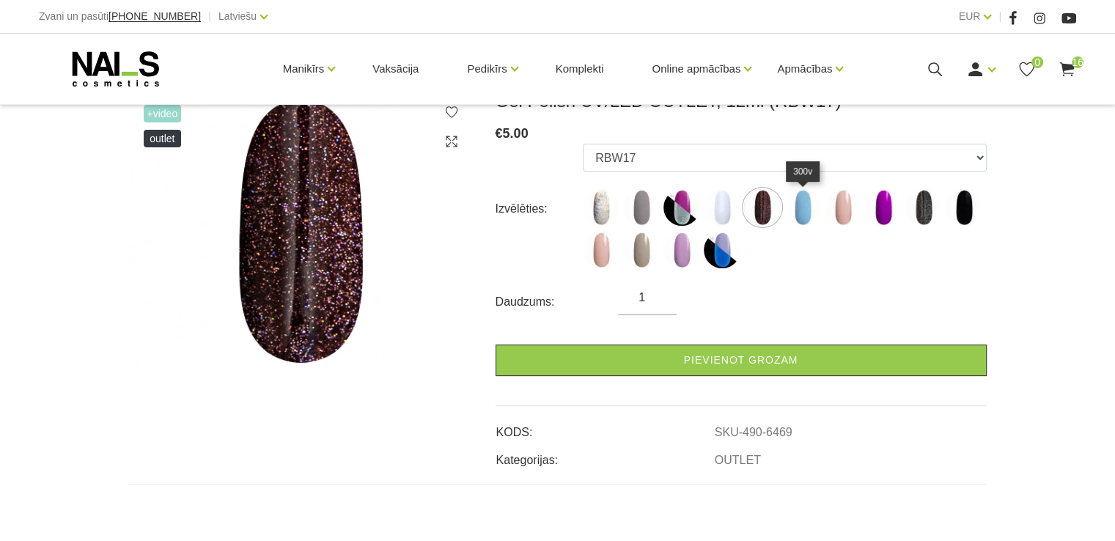
click at [804, 207] on img at bounding box center [803, 207] width 37 height 37
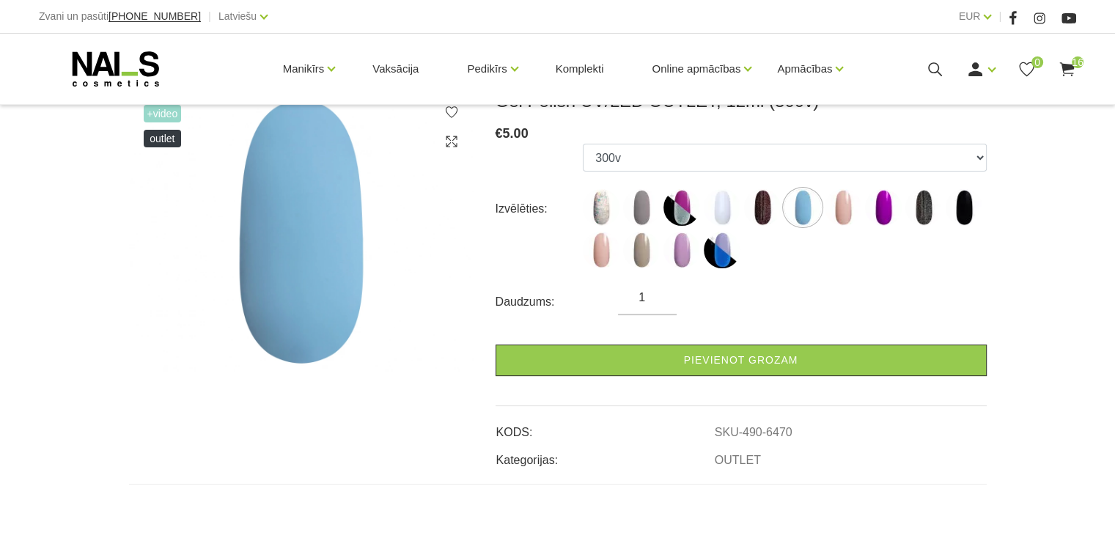
scroll to position [147, 0]
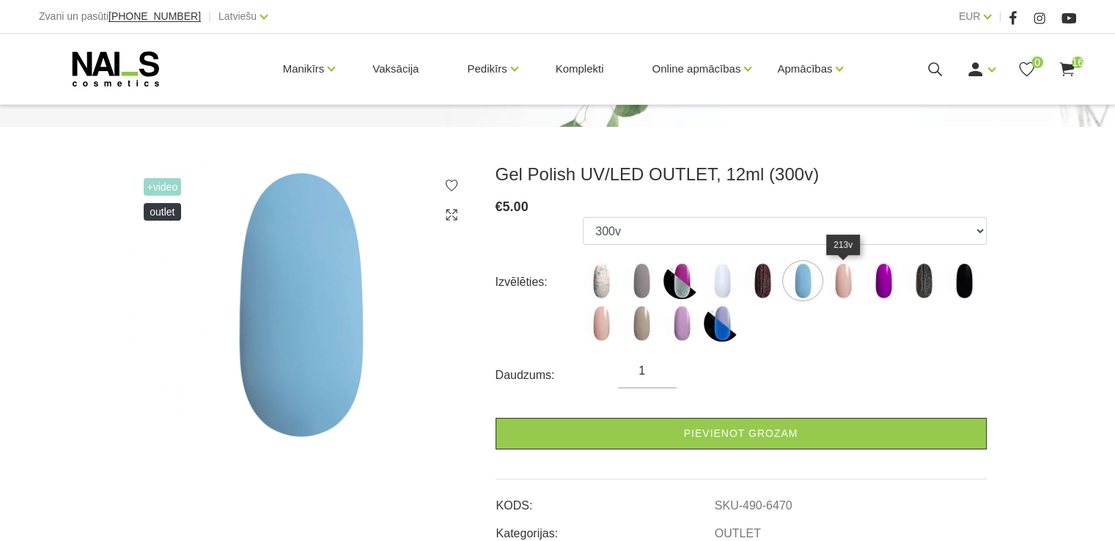
click at [827, 272] on img at bounding box center [843, 280] width 37 height 37
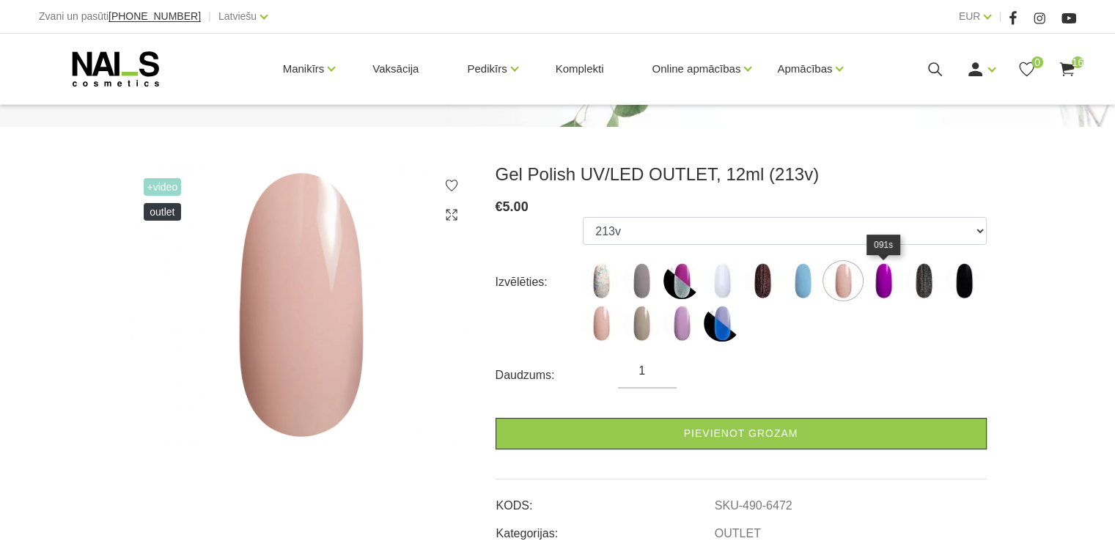
click at [883, 279] on img at bounding box center [883, 280] width 37 height 37
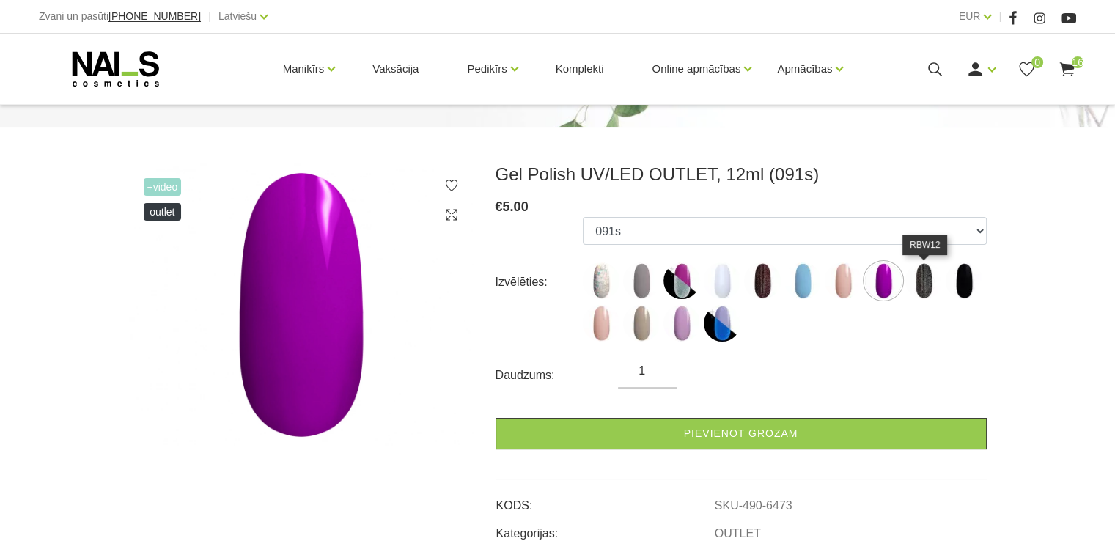
click at [913, 276] on img at bounding box center [924, 280] width 37 height 37
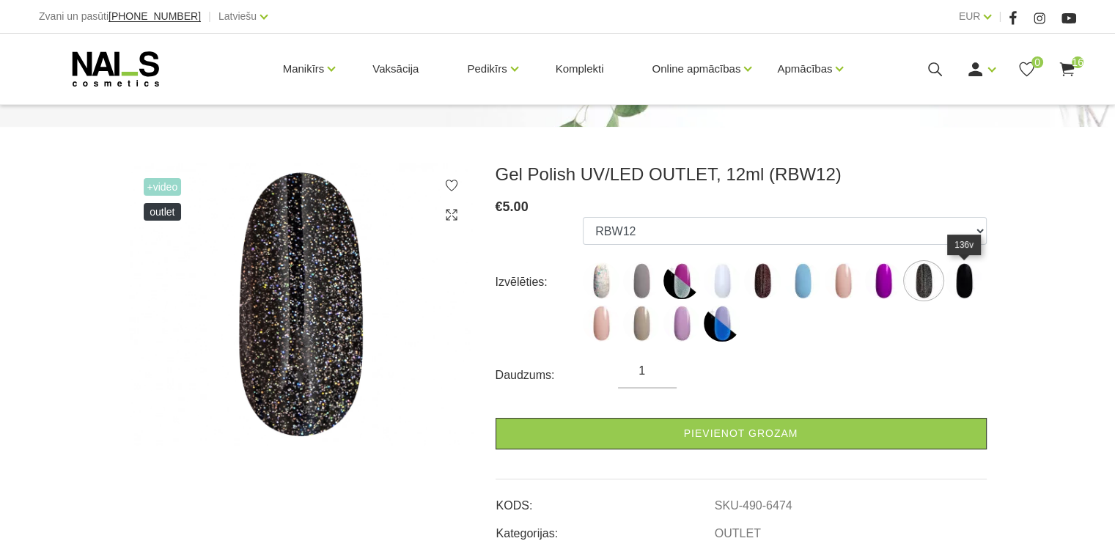
click at [971, 277] on img at bounding box center [964, 280] width 37 height 37
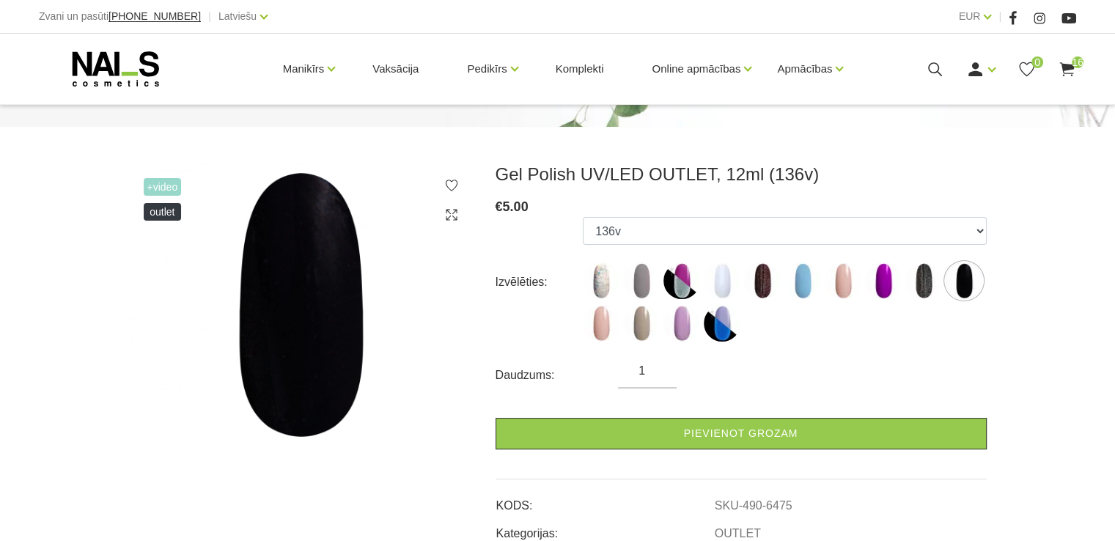
click at [618, 330] on label at bounding box center [601, 323] width 37 height 37
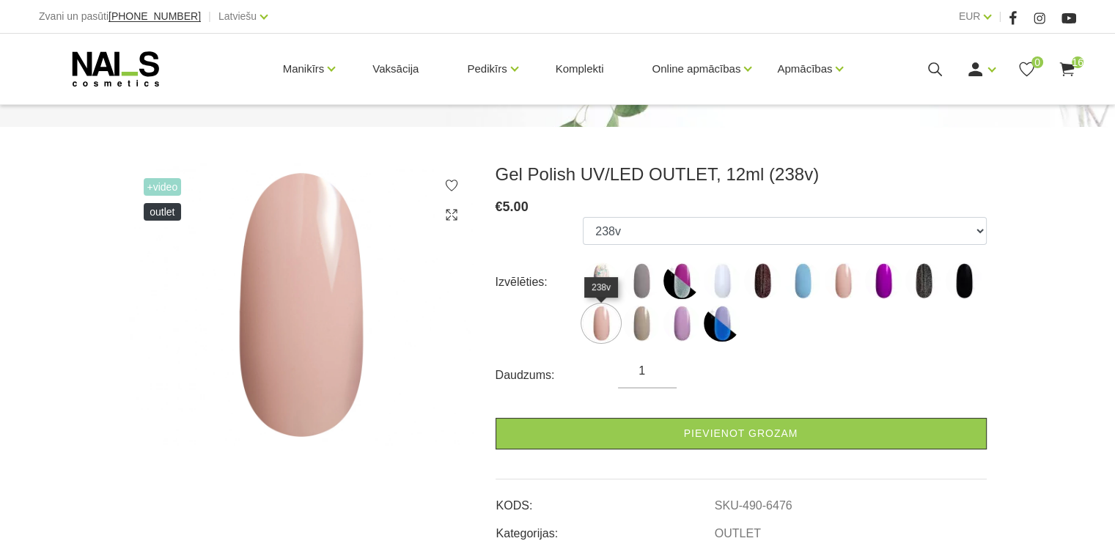
click at [610, 328] on img at bounding box center [601, 323] width 37 height 37
click at [651, 329] on img at bounding box center [641, 323] width 37 height 37
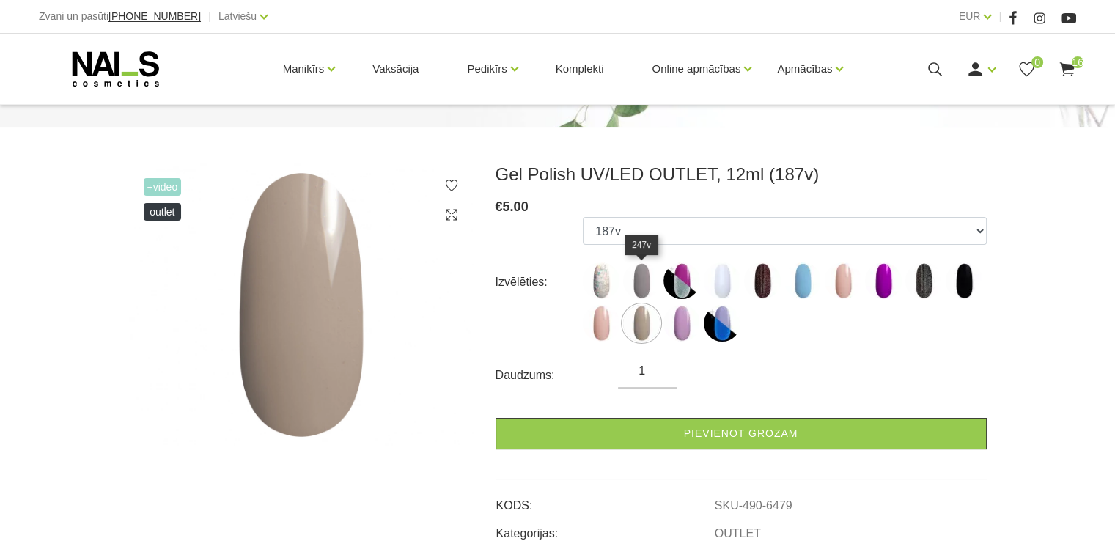
click at [636, 280] on img at bounding box center [641, 280] width 37 height 37
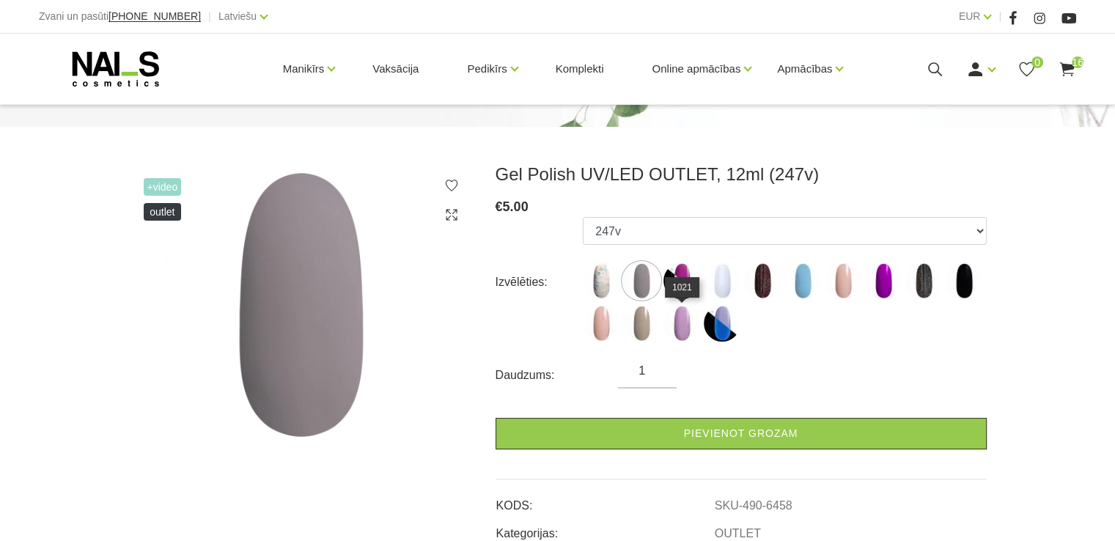
click at [681, 332] on img at bounding box center [682, 323] width 37 height 37
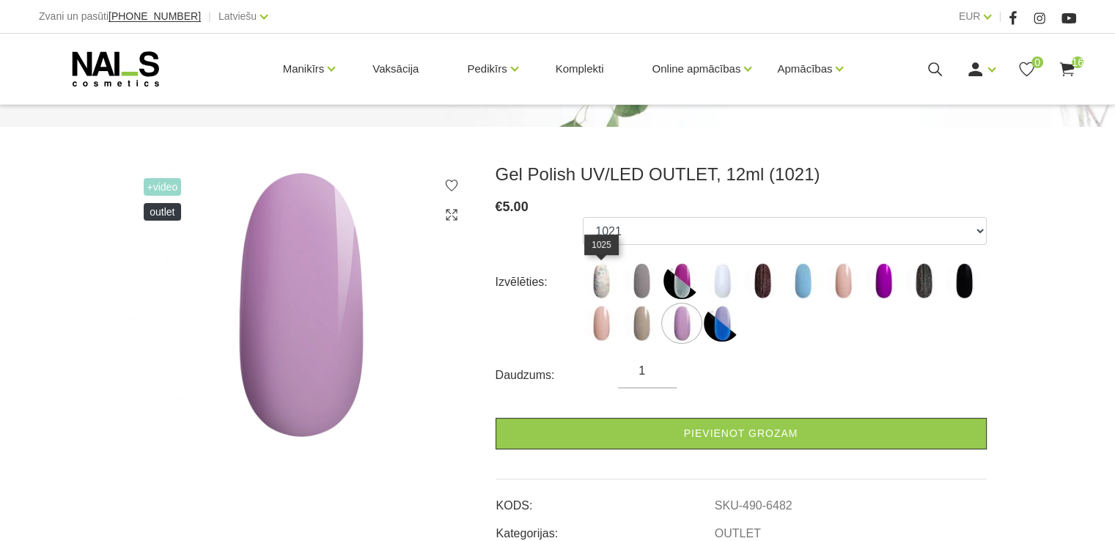
click at [607, 283] on img at bounding box center [601, 280] width 37 height 37
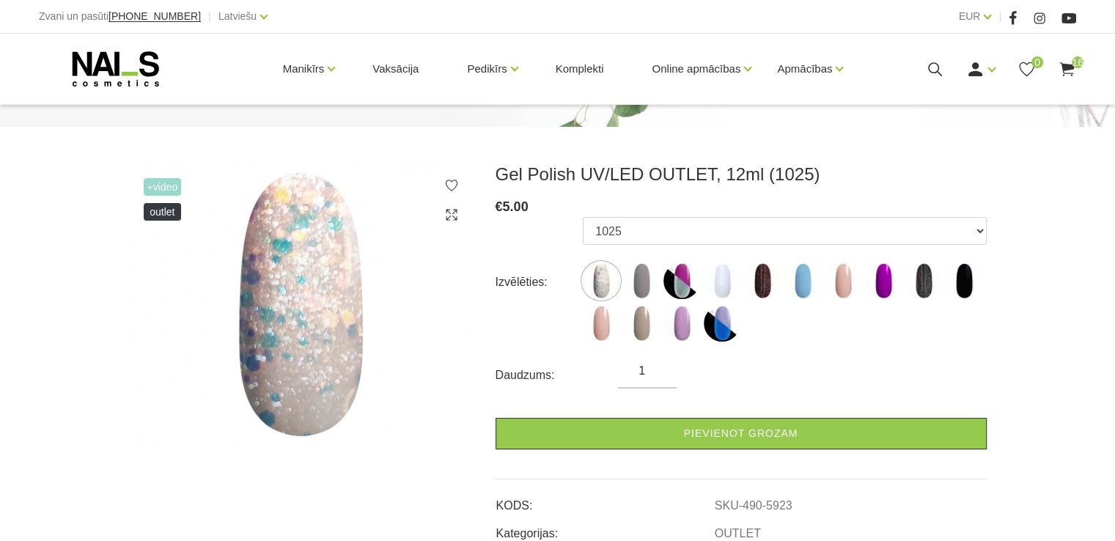
click at [724, 311] on img at bounding box center [722, 323] width 37 height 37
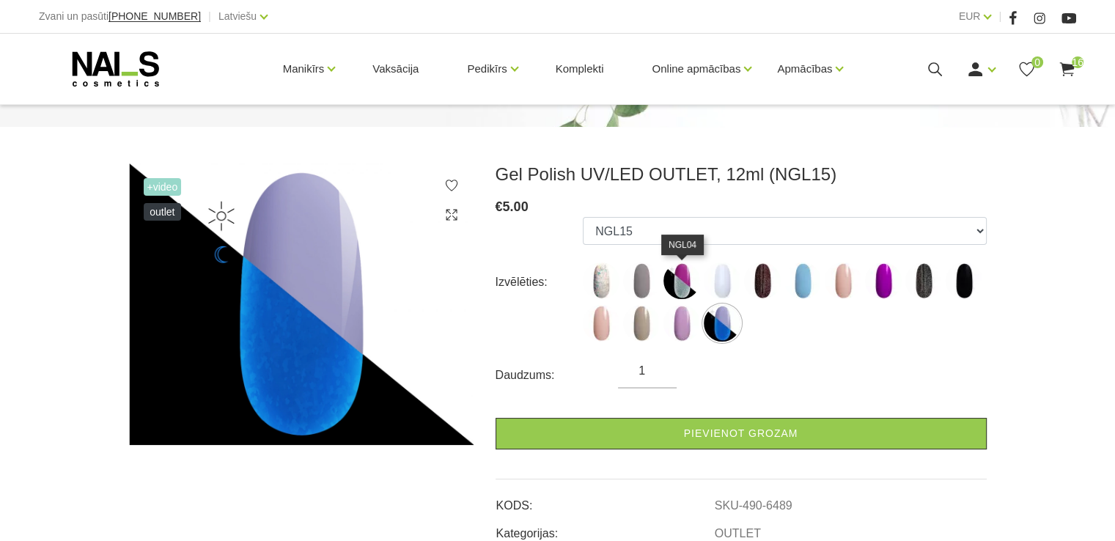
click at [684, 283] on img at bounding box center [682, 280] width 37 height 37
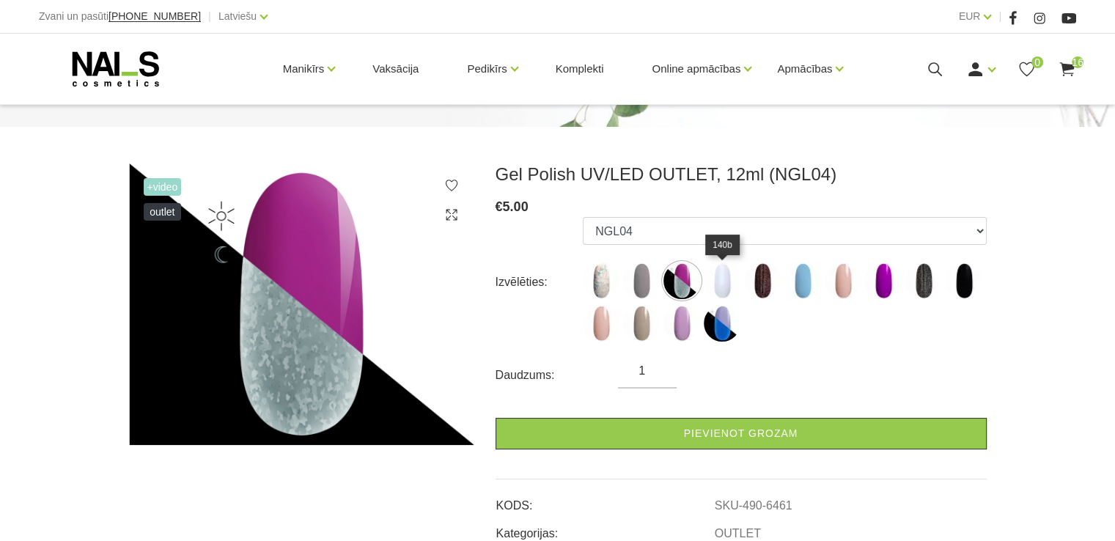
click at [719, 282] on img at bounding box center [722, 280] width 37 height 37
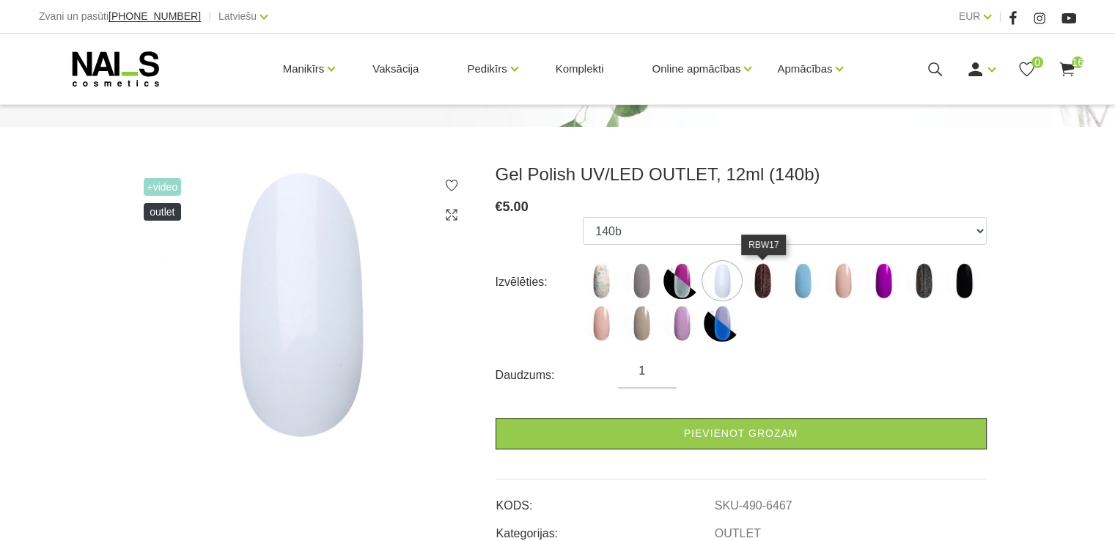
click at [760, 283] on img at bounding box center [762, 280] width 37 height 37
select select "6469"
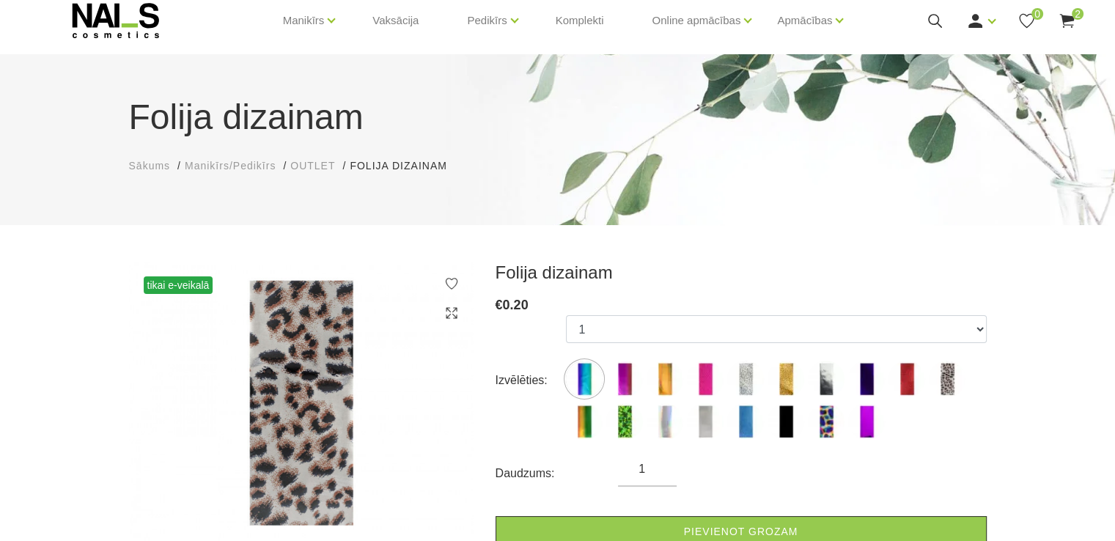
scroll to position [147, 0]
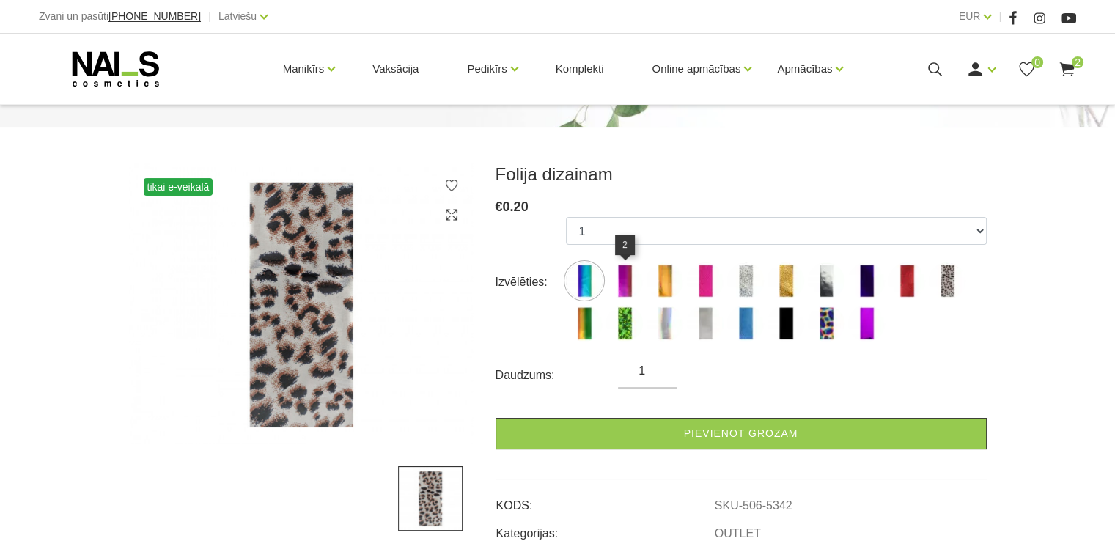
click at [636, 282] on img at bounding box center [624, 280] width 37 height 37
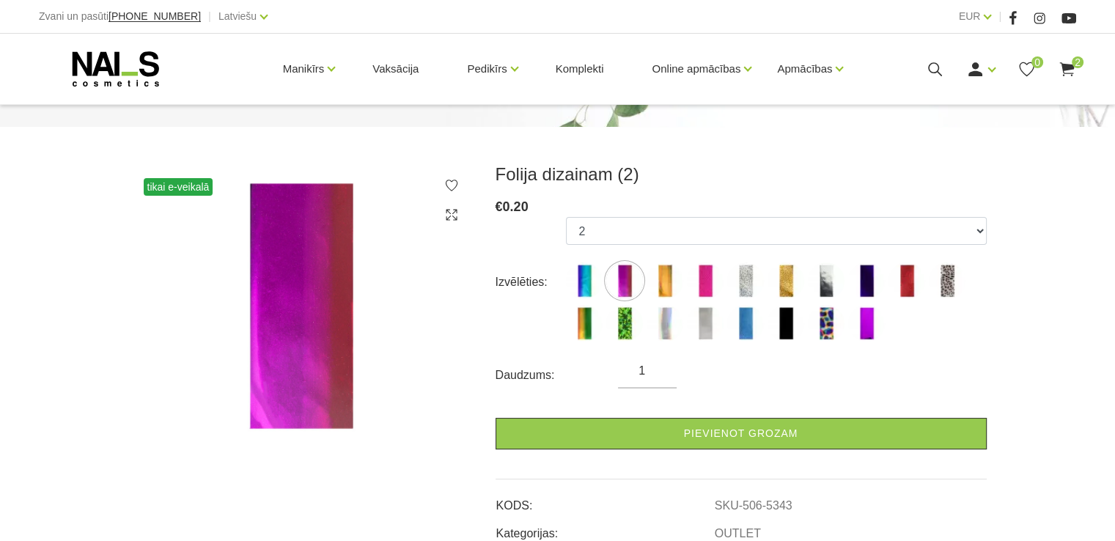
click at [669, 297] on img at bounding box center [665, 280] width 37 height 37
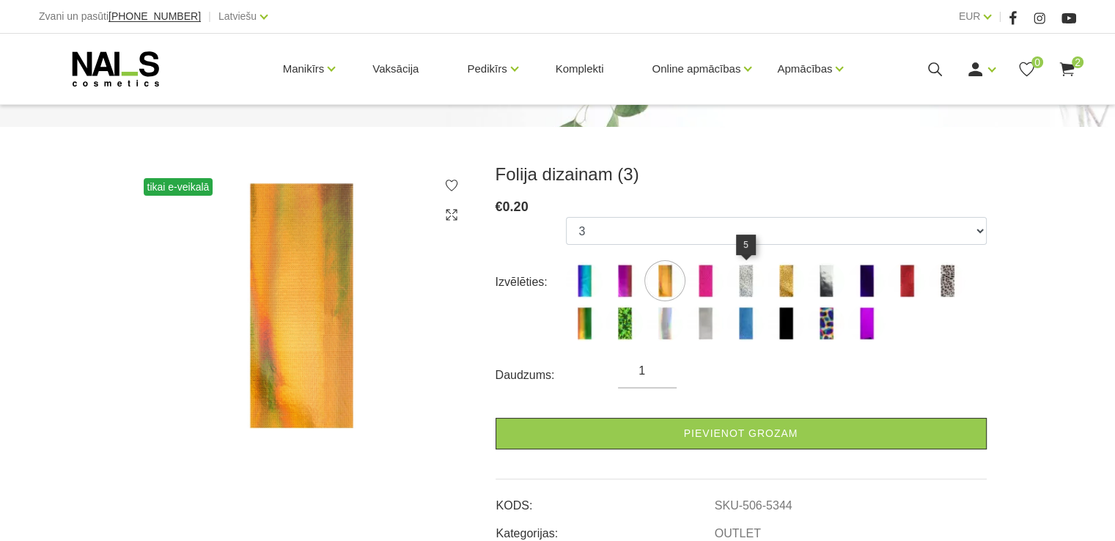
click at [750, 279] on img at bounding box center [745, 280] width 37 height 37
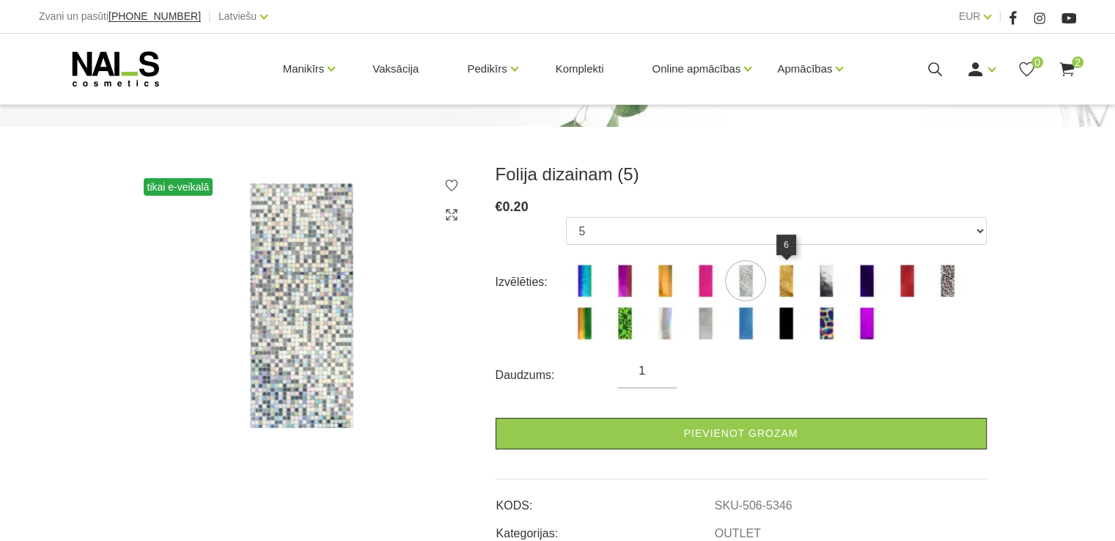
click at [781, 277] on img at bounding box center [786, 280] width 37 height 37
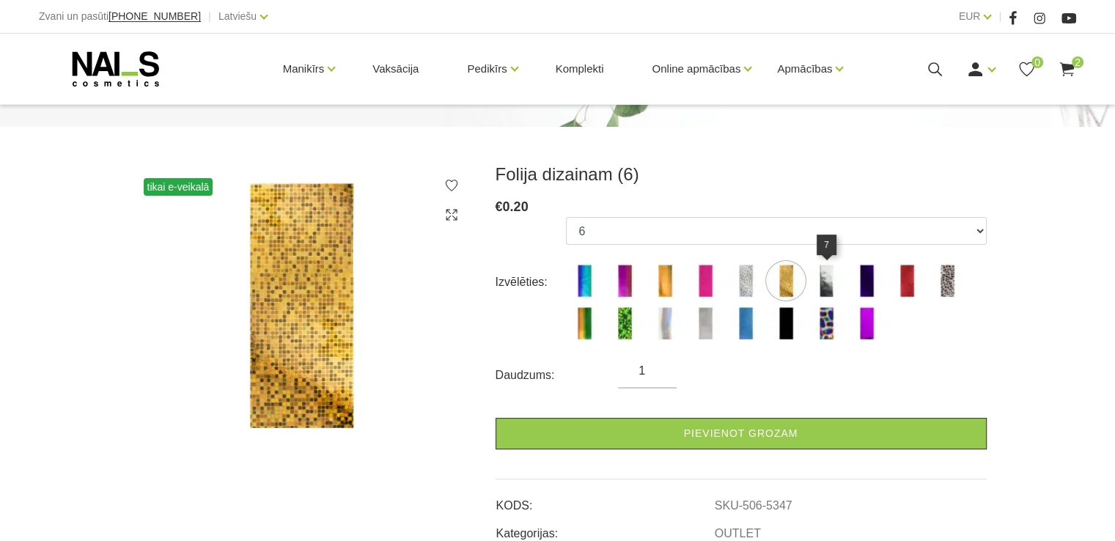
click at [824, 279] on img at bounding box center [826, 280] width 37 height 37
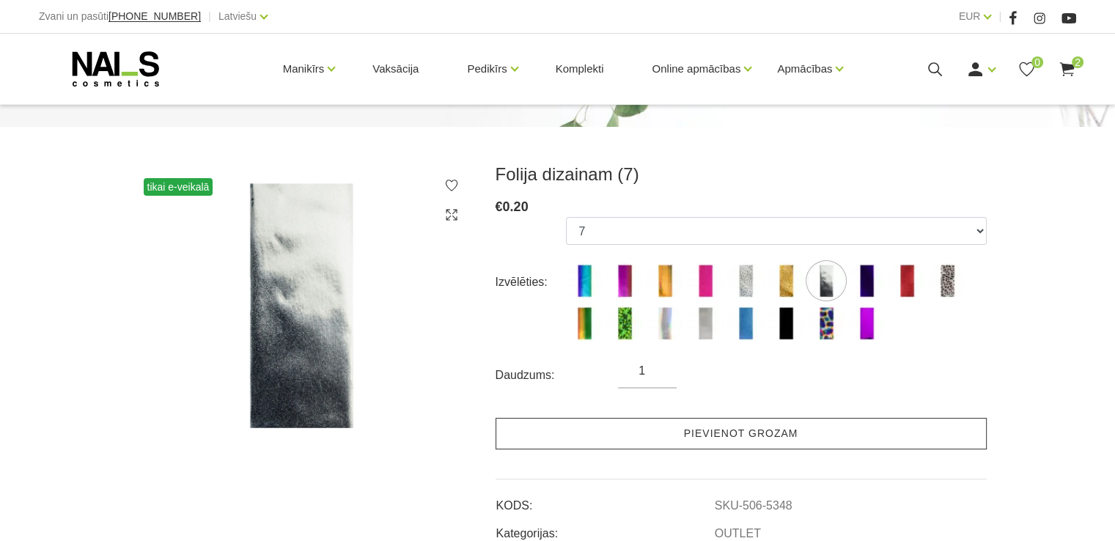
click at [777, 426] on link "Pievienot grozam" at bounding box center [741, 434] width 491 height 32
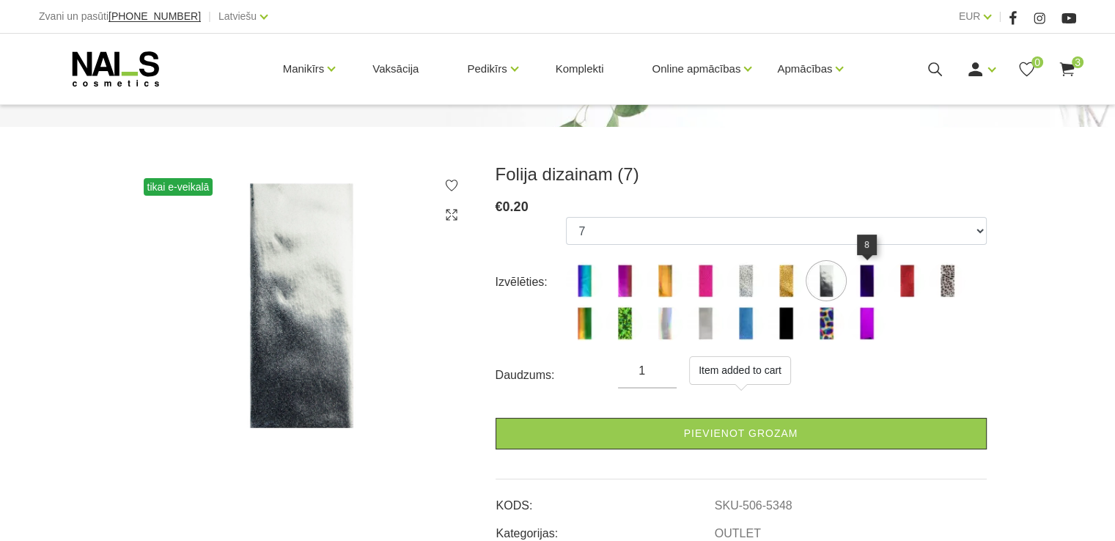
click at [869, 279] on img at bounding box center [866, 280] width 37 height 37
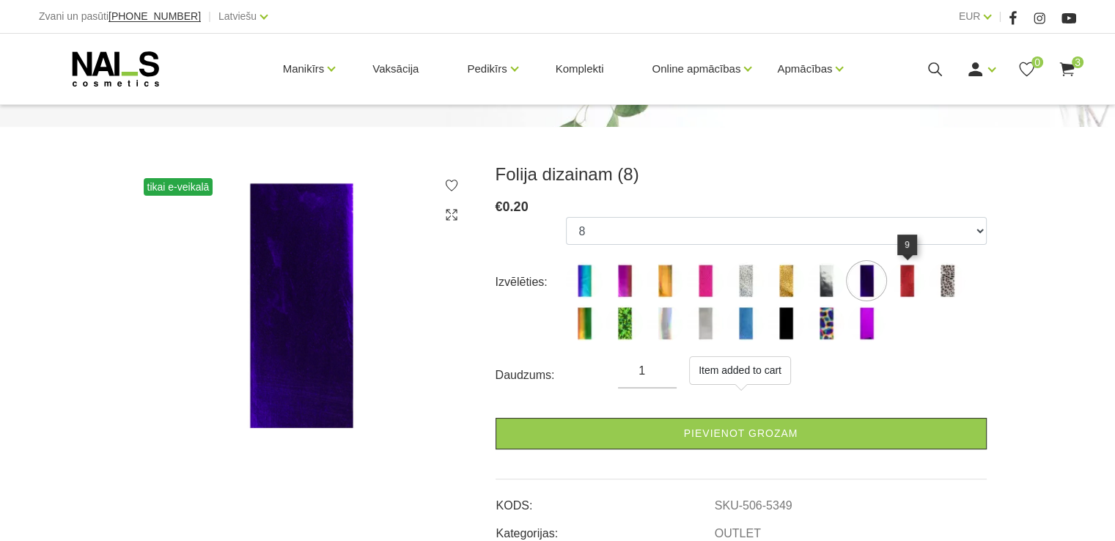
click at [900, 279] on img at bounding box center [907, 280] width 37 height 37
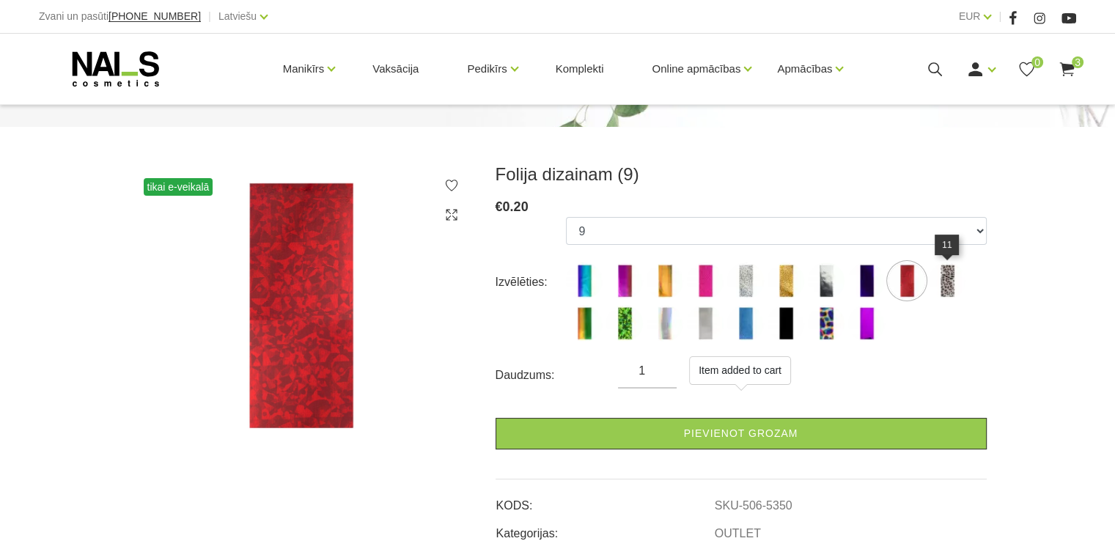
click at [946, 278] on img at bounding box center [947, 280] width 37 height 37
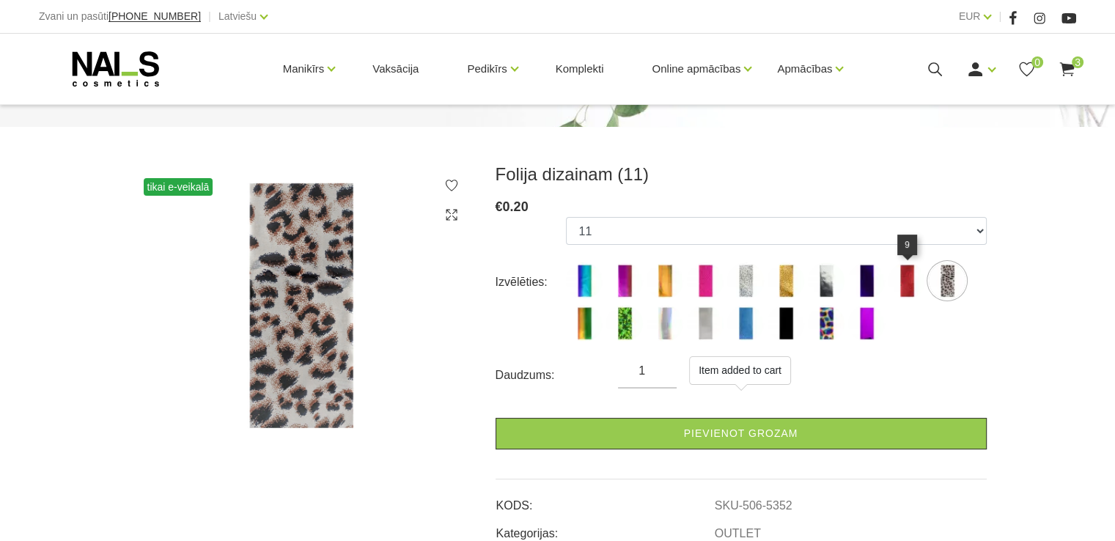
click at [915, 279] on img at bounding box center [907, 280] width 37 height 37
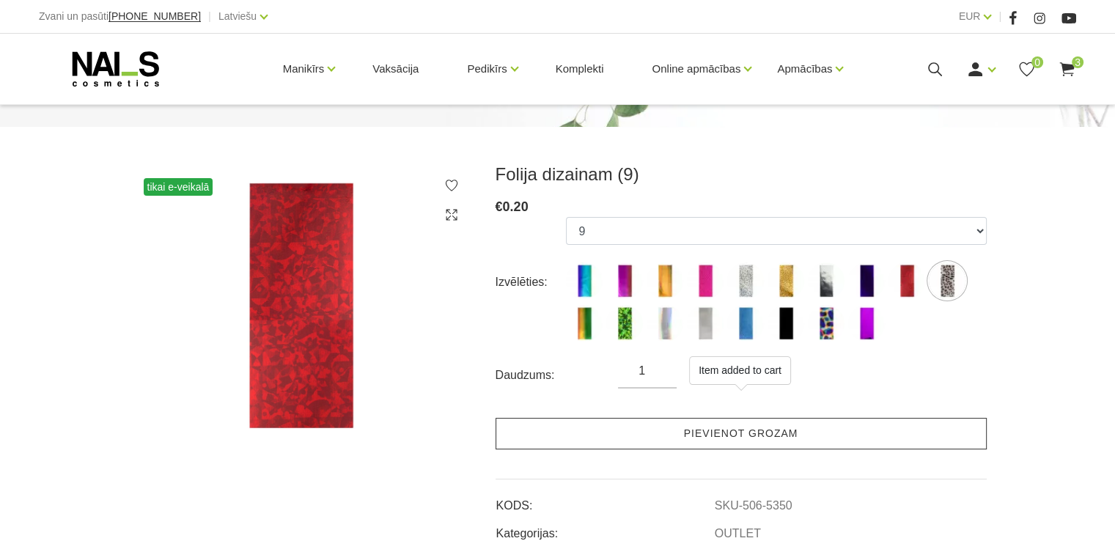
click at [793, 439] on link "Pievienot grozam" at bounding box center [741, 434] width 491 height 32
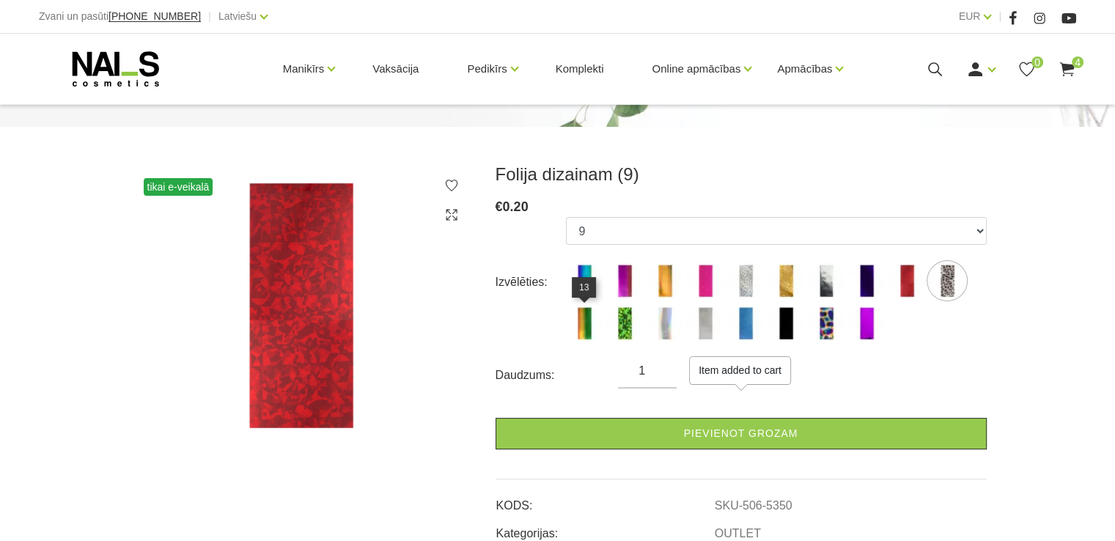
click at [592, 320] on img at bounding box center [584, 323] width 37 height 37
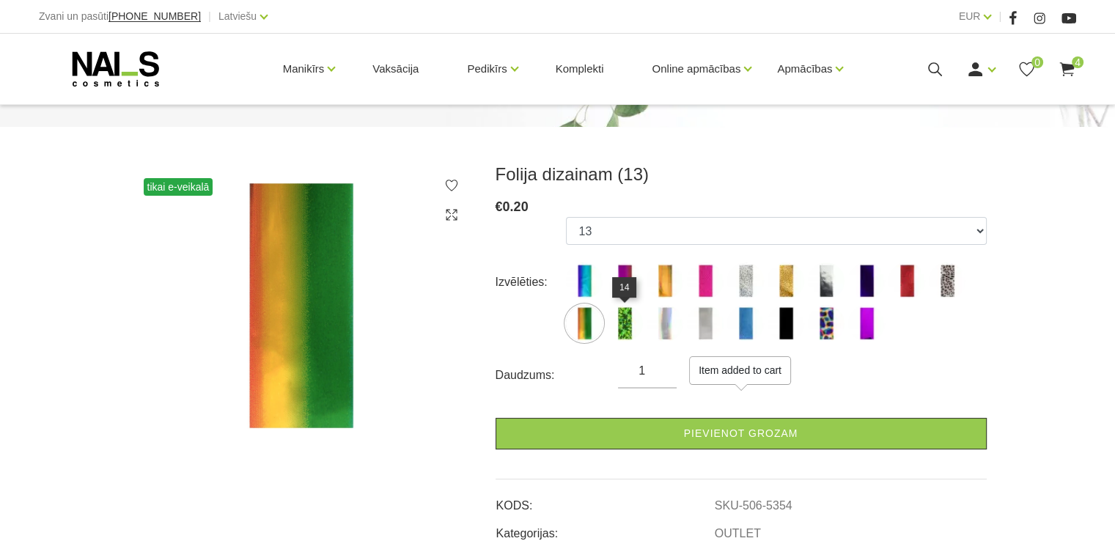
click at [621, 314] on img at bounding box center [624, 323] width 37 height 37
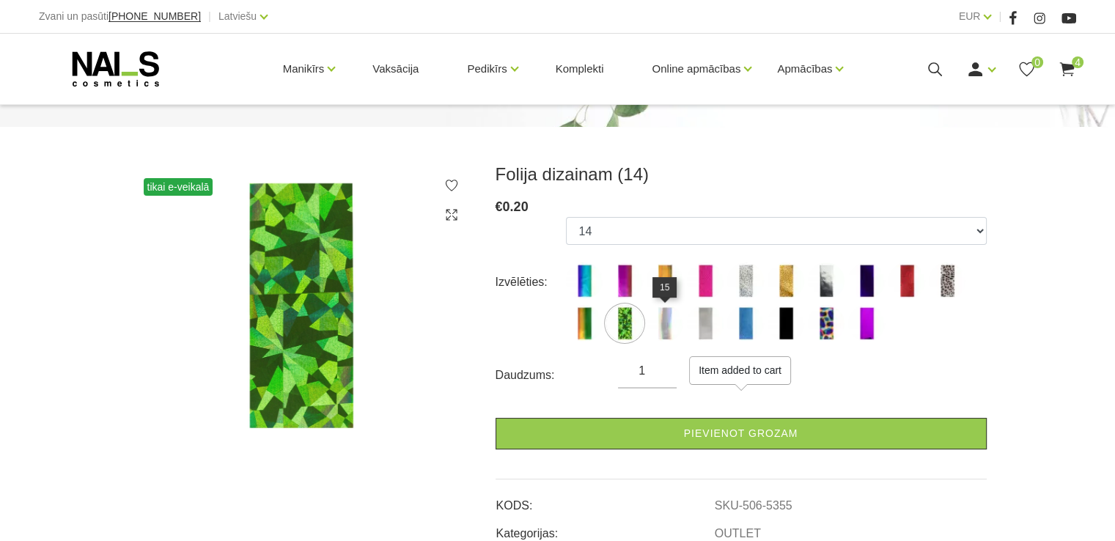
click at [667, 317] on img at bounding box center [665, 323] width 37 height 37
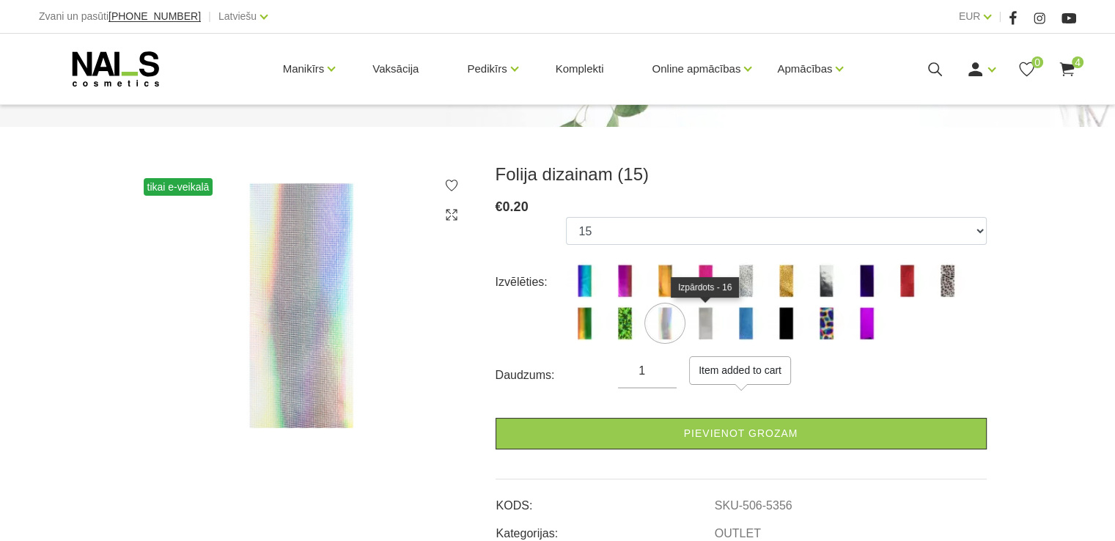
click at [699, 317] on img at bounding box center [705, 323] width 37 height 37
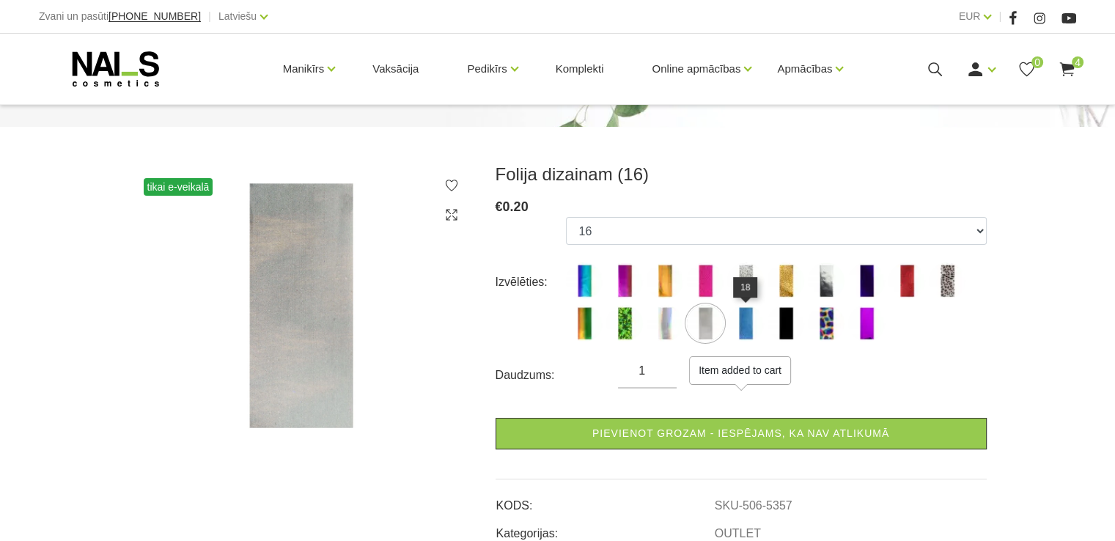
click at [745, 322] on img at bounding box center [745, 323] width 37 height 37
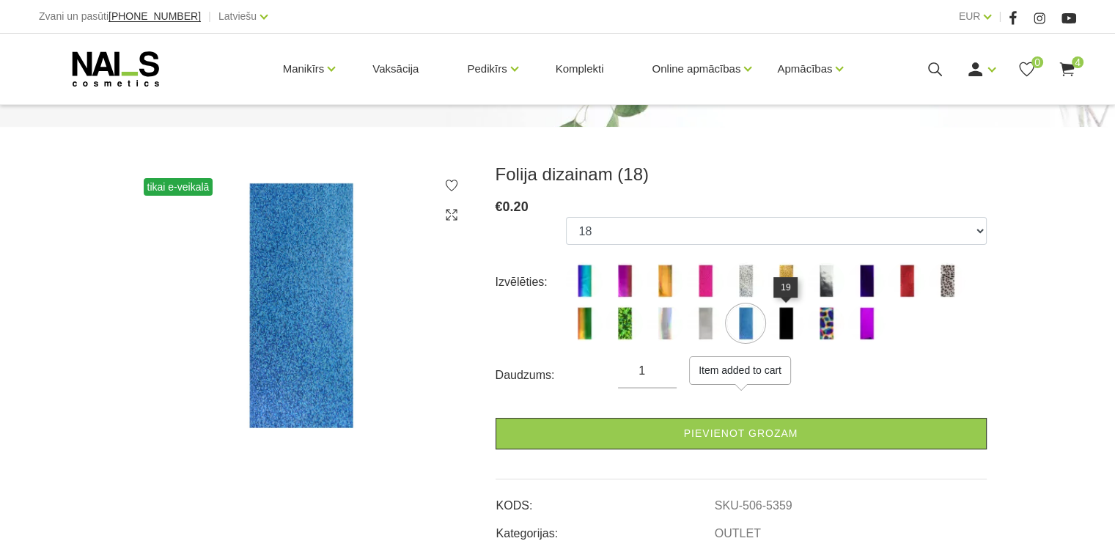
click at [776, 320] on img at bounding box center [786, 323] width 37 height 37
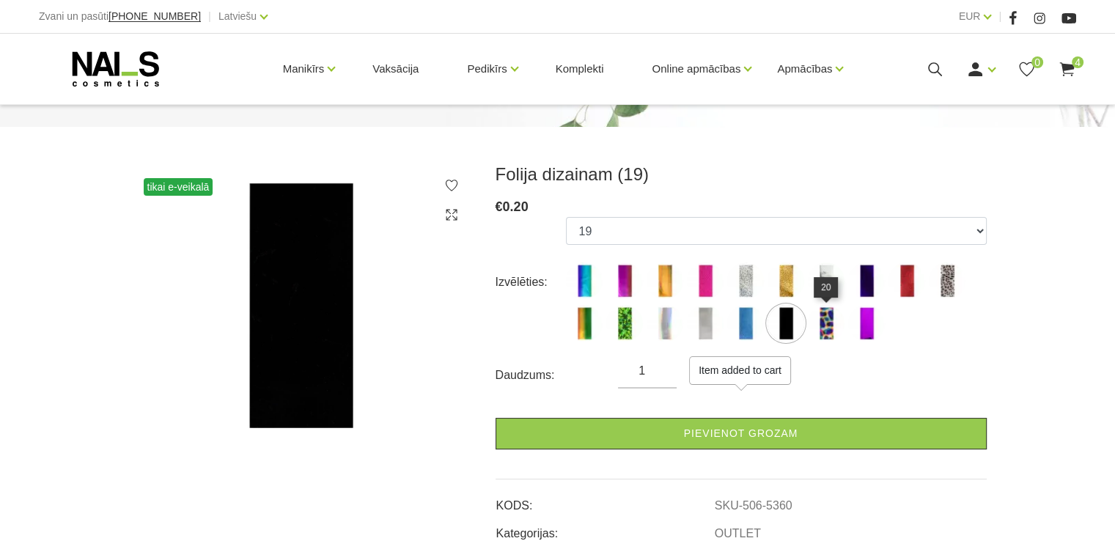
click at [821, 320] on img at bounding box center [826, 323] width 37 height 37
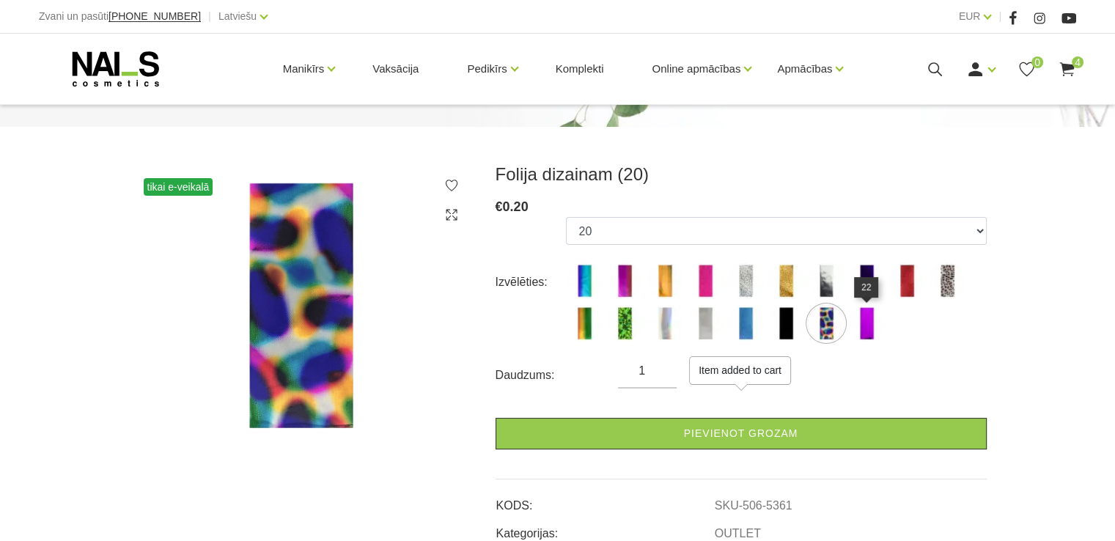
click at [867, 317] on img at bounding box center [866, 323] width 37 height 37
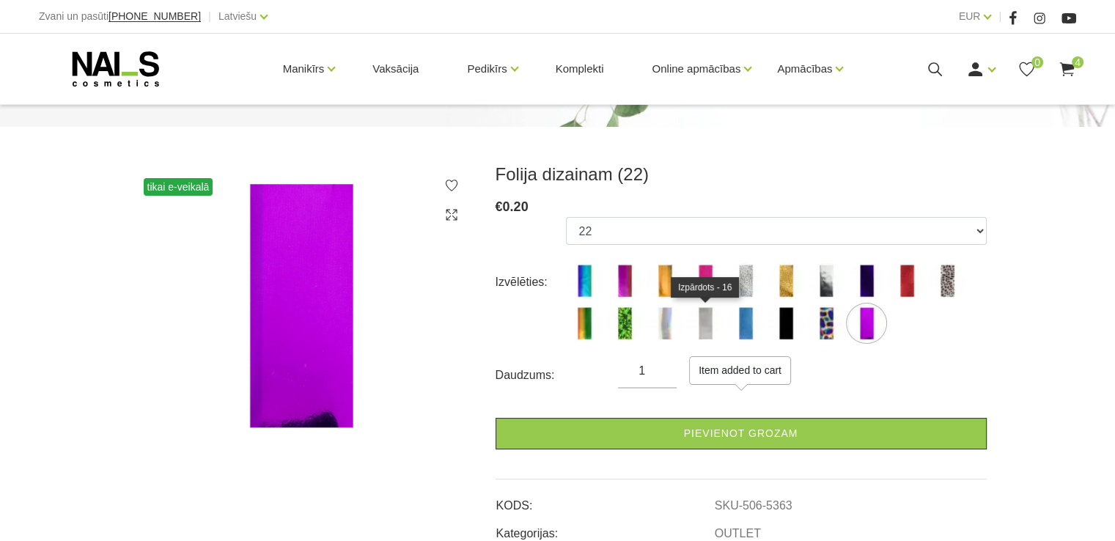
click at [670, 320] on img at bounding box center [665, 323] width 37 height 37
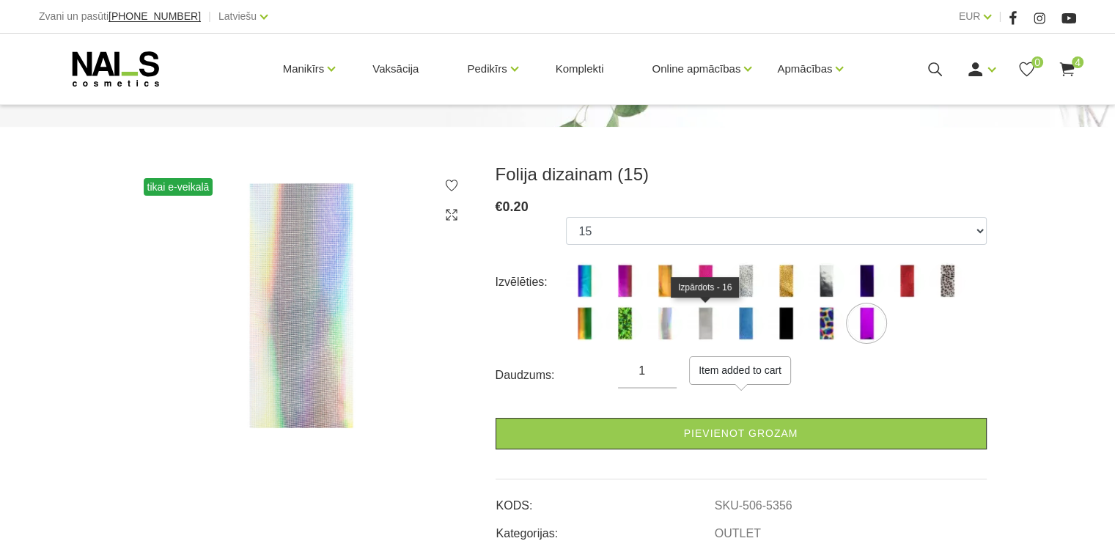
click at [697, 315] on img at bounding box center [705, 323] width 37 height 37
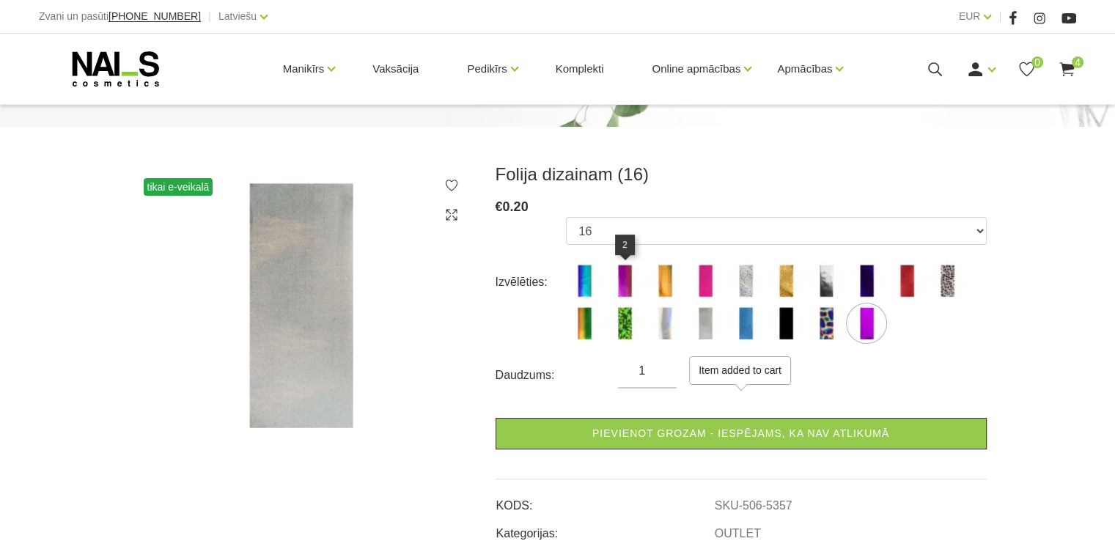
click at [634, 272] on img at bounding box center [624, 280] width 37 height 37
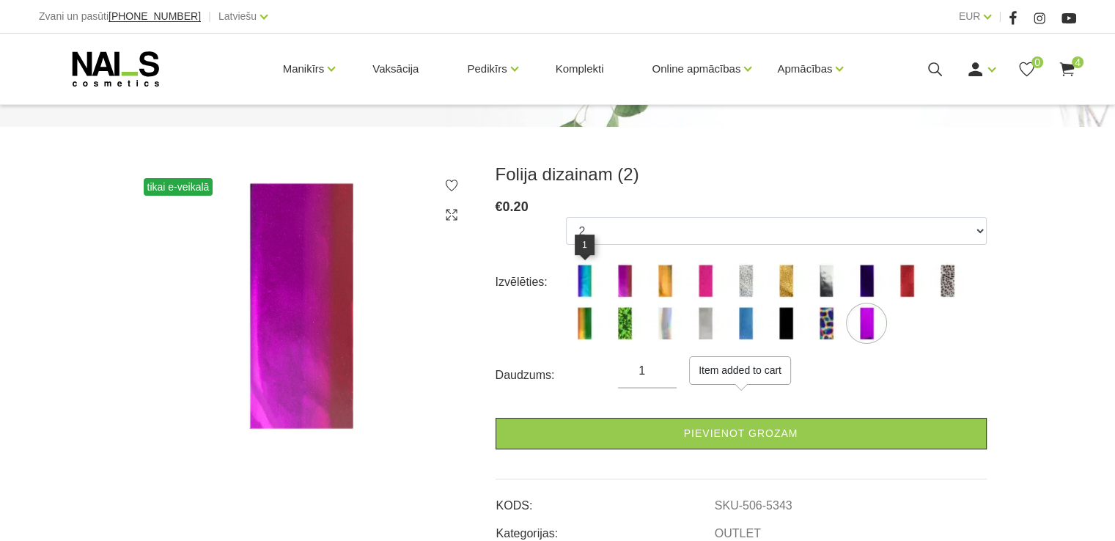
click at [596, 279] on img at bounding box center [584, 280] width 37 height 37
select select "5342"
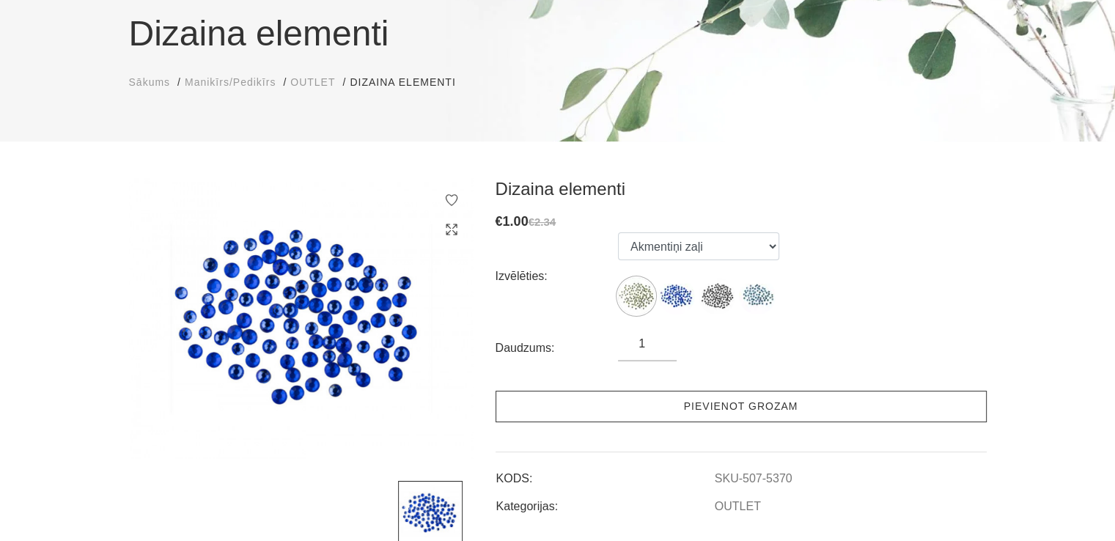
scroll to position [147, 0]
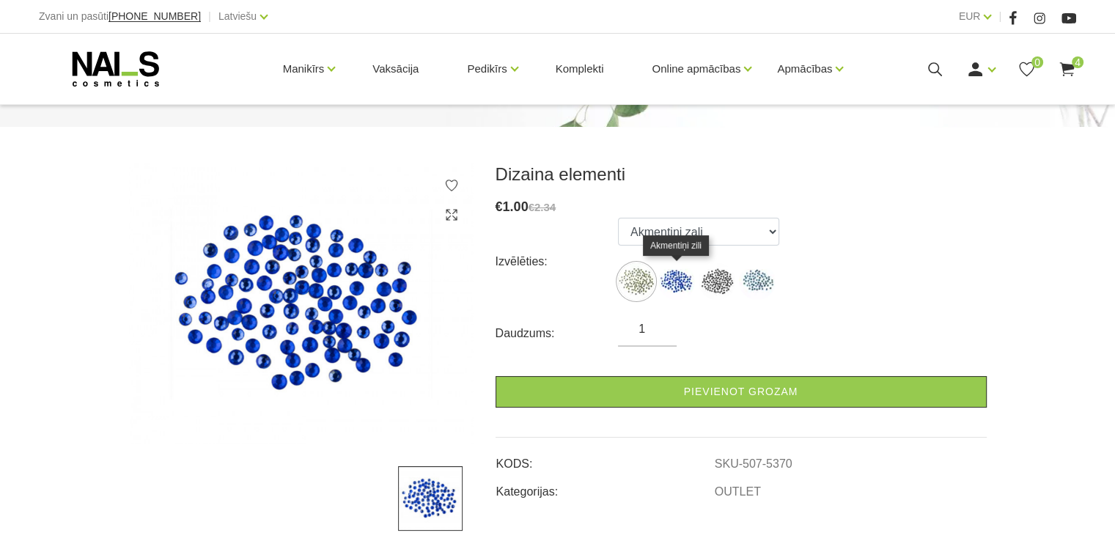
click at [673, 283] on img at bounding box center [676, 281] width 37 height 37
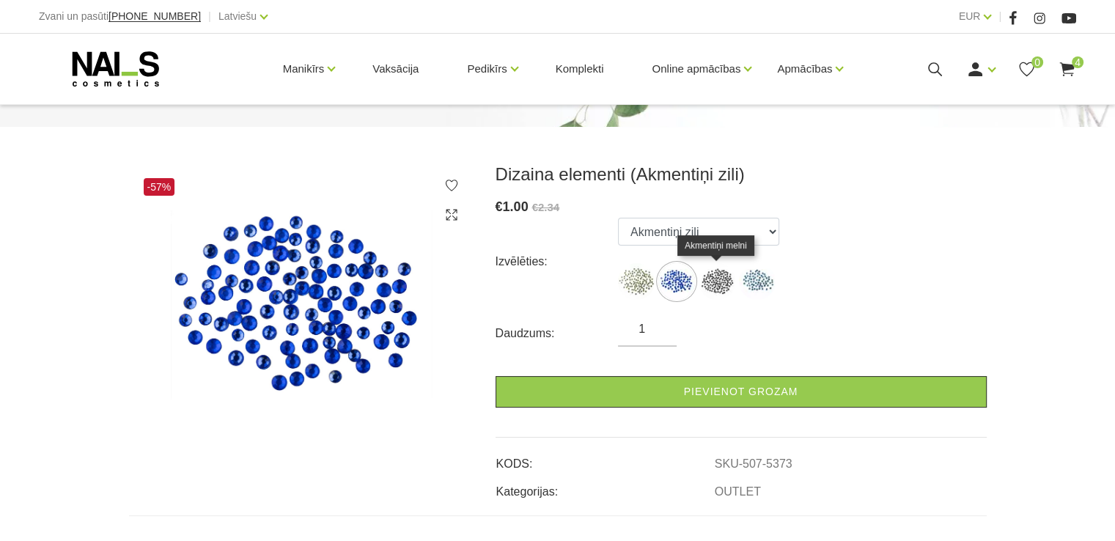
click at [713, 282] on img at bounding box center [717, 281] width 37 height 37
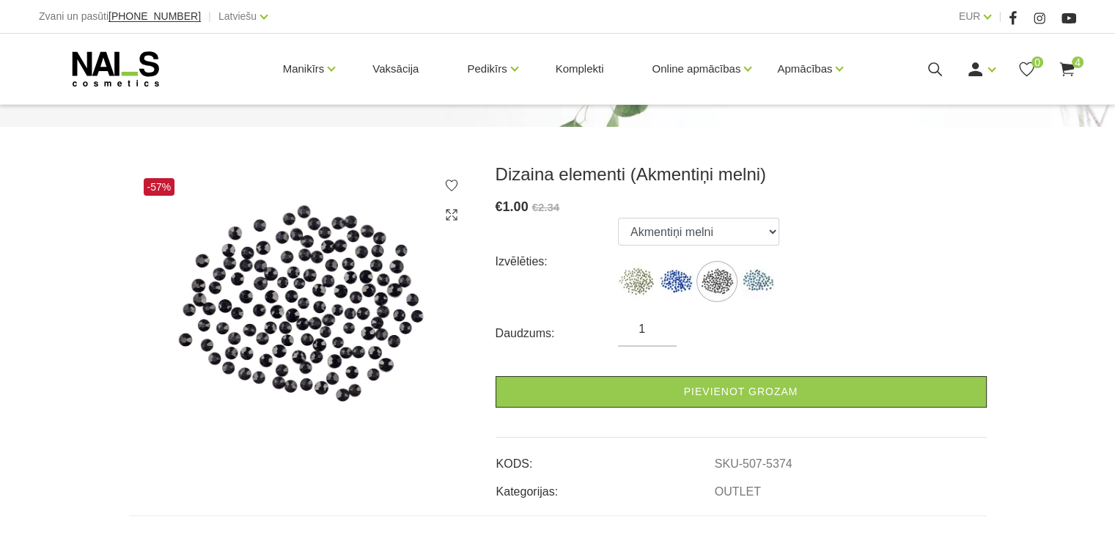
click at [739, 286] on label at bounding box center [757, 281] width 37 height 37
select select "5376"
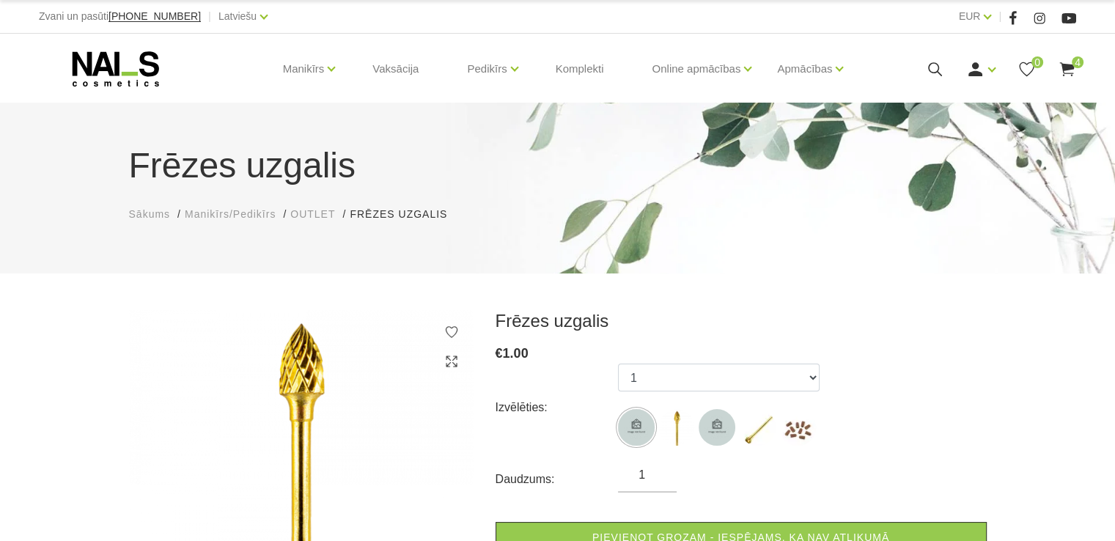
scroll to position [73, 0]
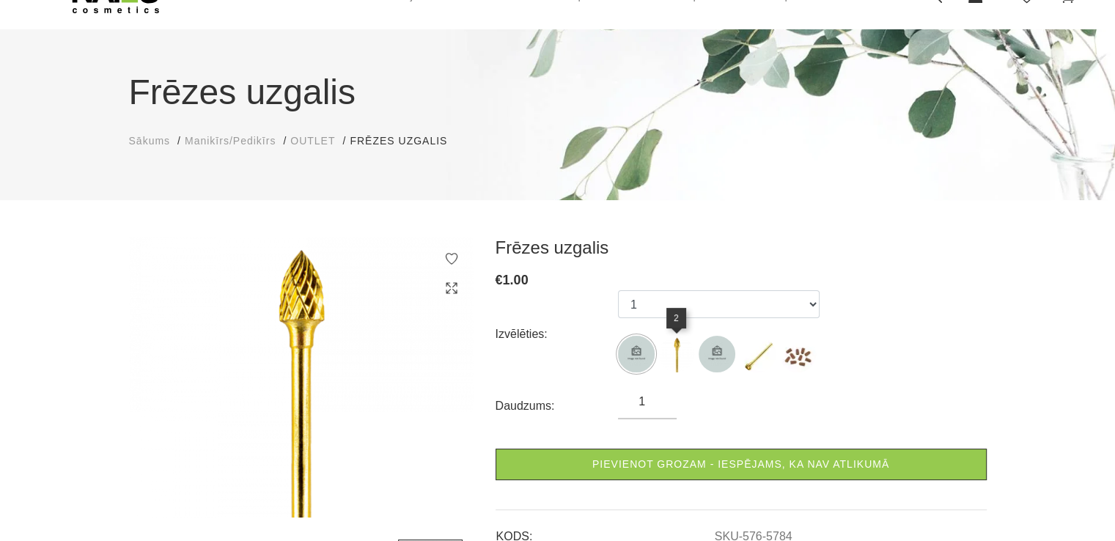
click at [665, 359] on img at bounding box center [676, 354] width 37 height 37
click at [705, 359] on img at bounding box center [717, 354] width 37 height 37
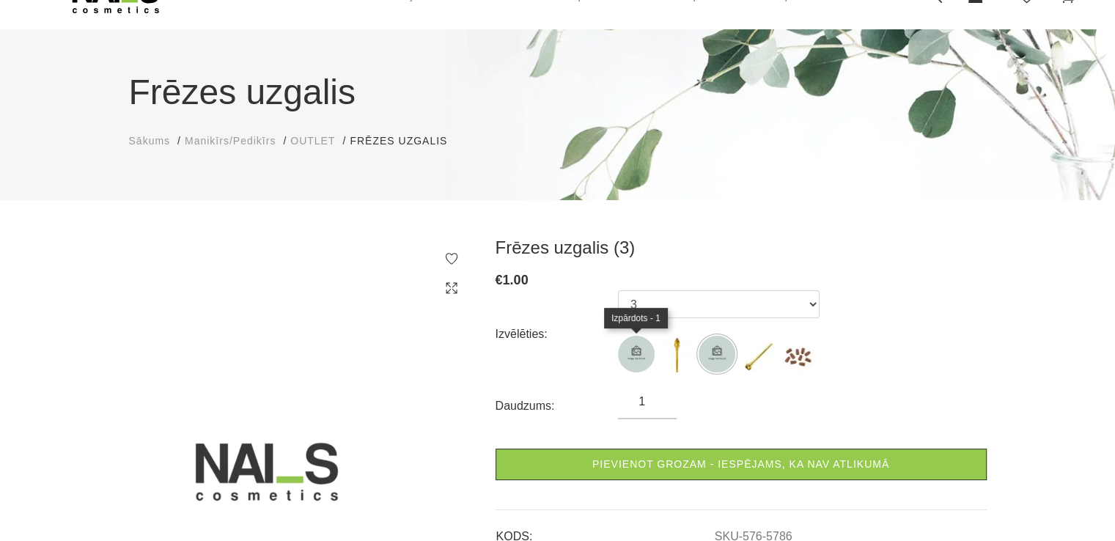
click at [629, 348] on img at bounding box center [636, 354] width 37 height 37
click at [761, 357] on img at bounding box center [757, 354] width 37 height 37
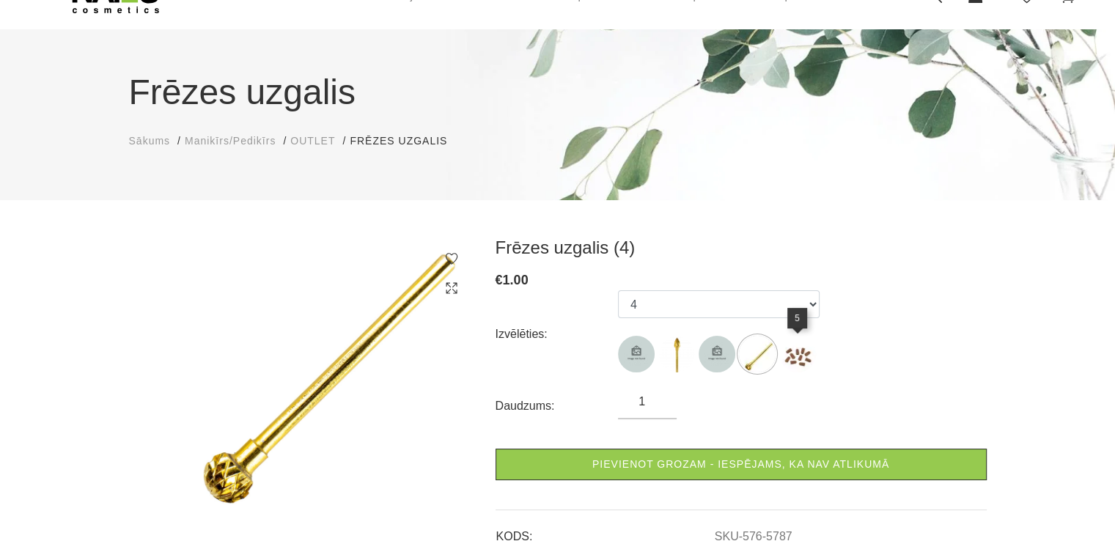
click at [789, 359] on img at bounding box center [797, 354] width 37 height 37
select select "5788"
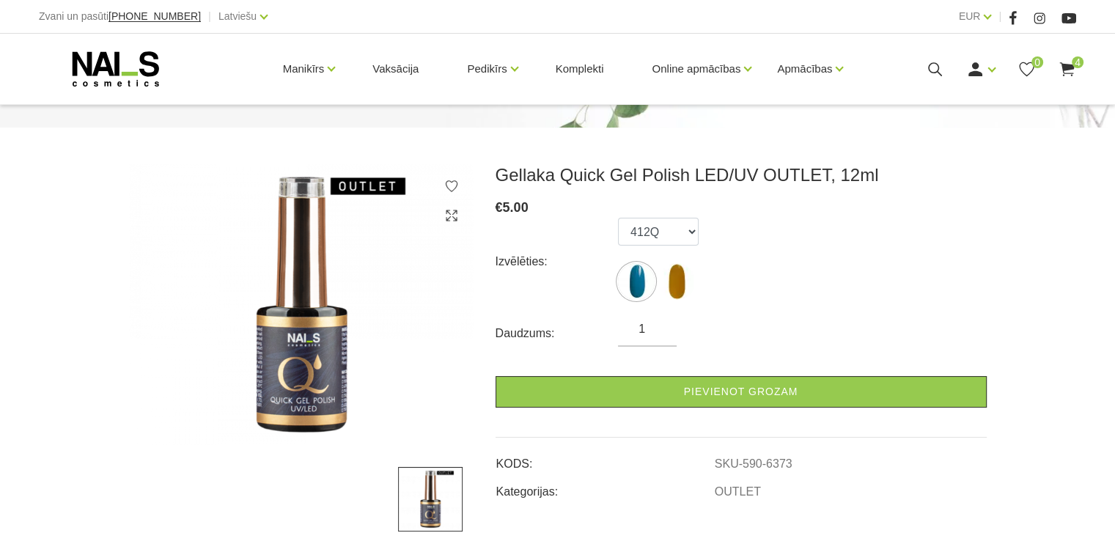
scroll to position [147, 0]
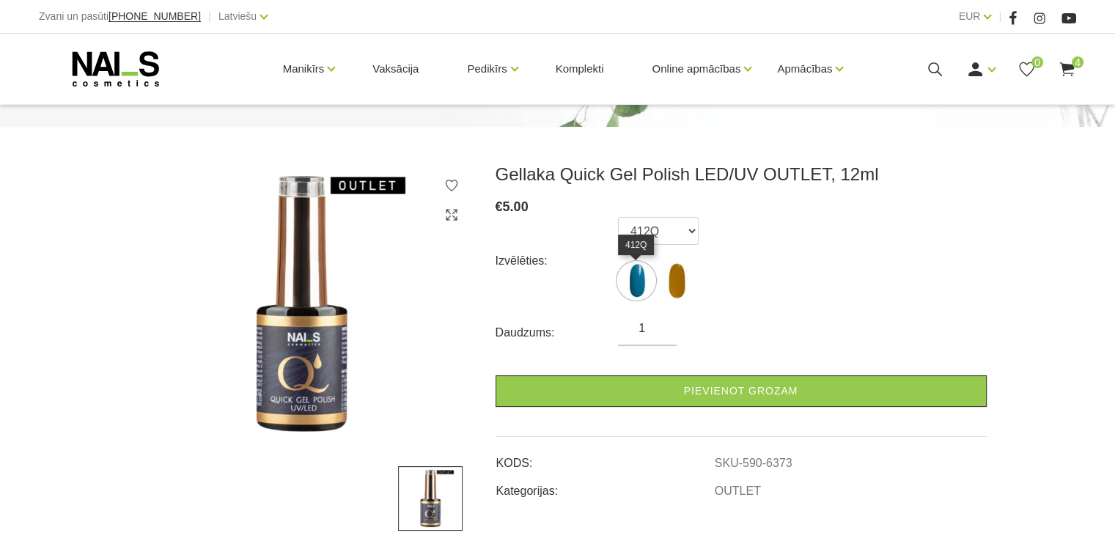
click at [639, 285] on img at bounding box center [636, 280] width 37 height 37
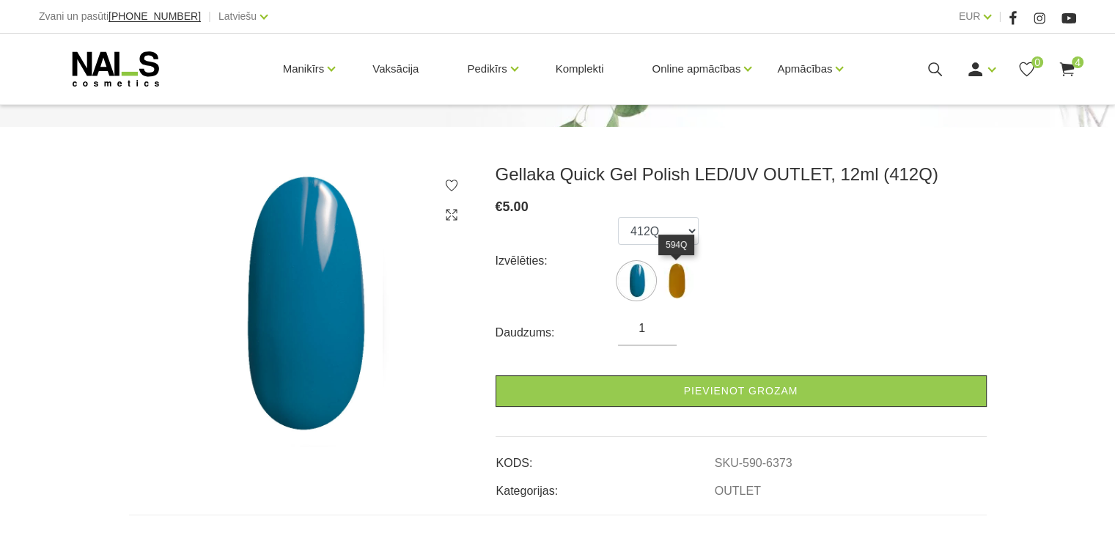
click at [669, 280] on img at bounding box center [676, 280] width 37 height 37
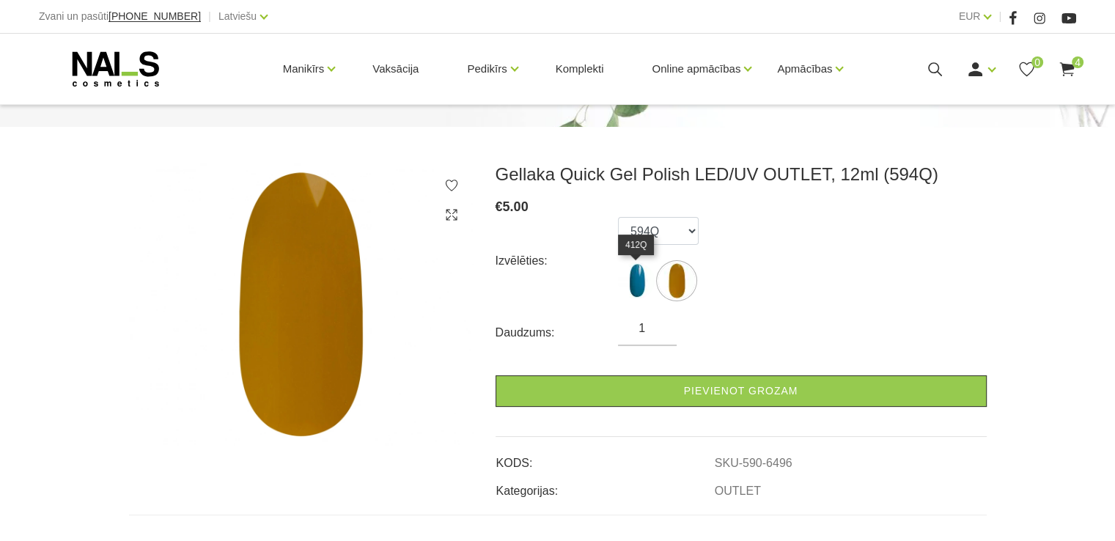
click at [634, 280] on img at bounding box center [636, 280] width 37 height 37
select select "6373"
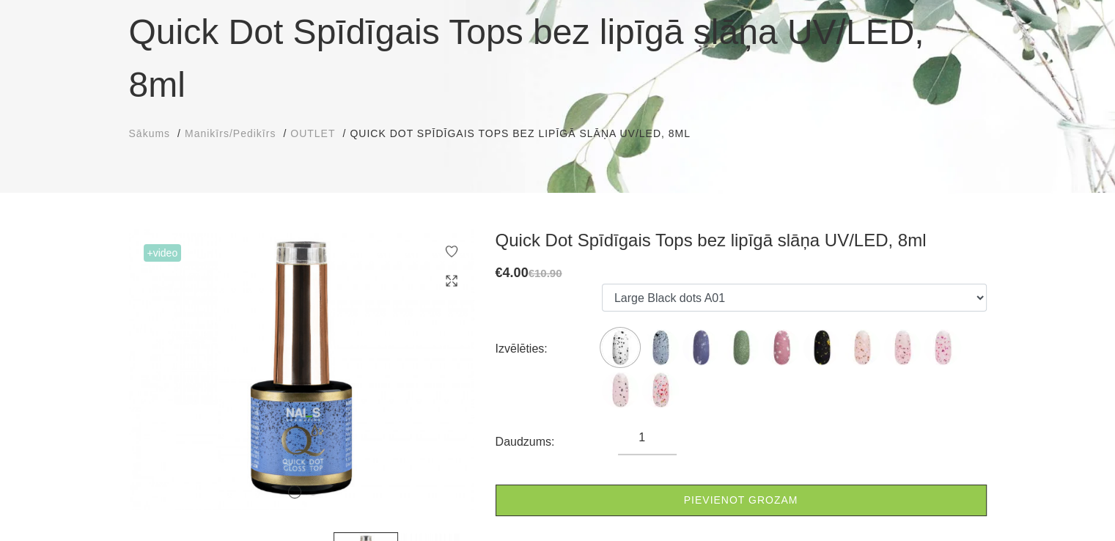
scroll to position [147, 0]
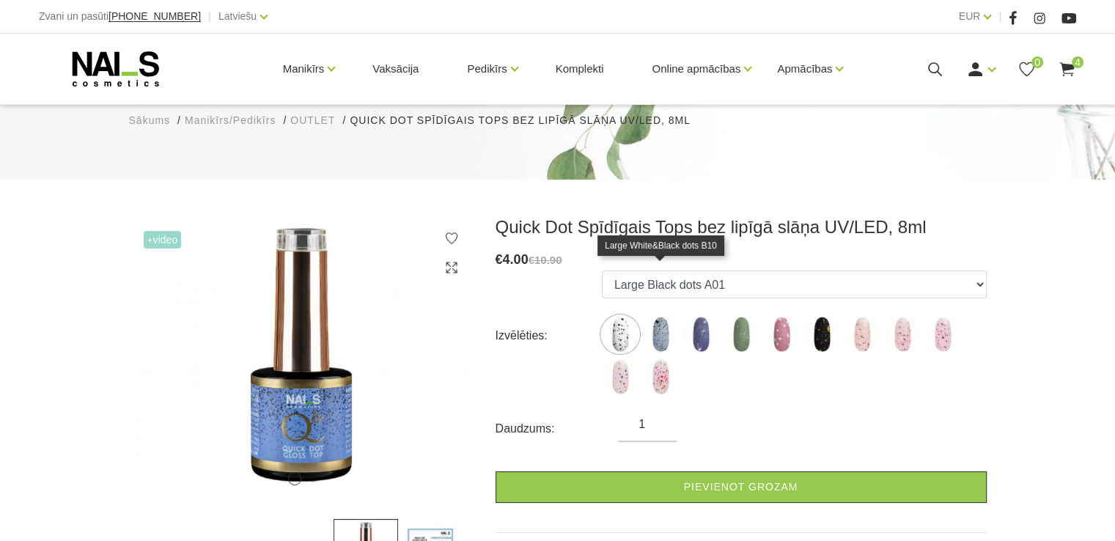
click at [664, 316] on img at bounding box center [660, 334] width 37 height 37
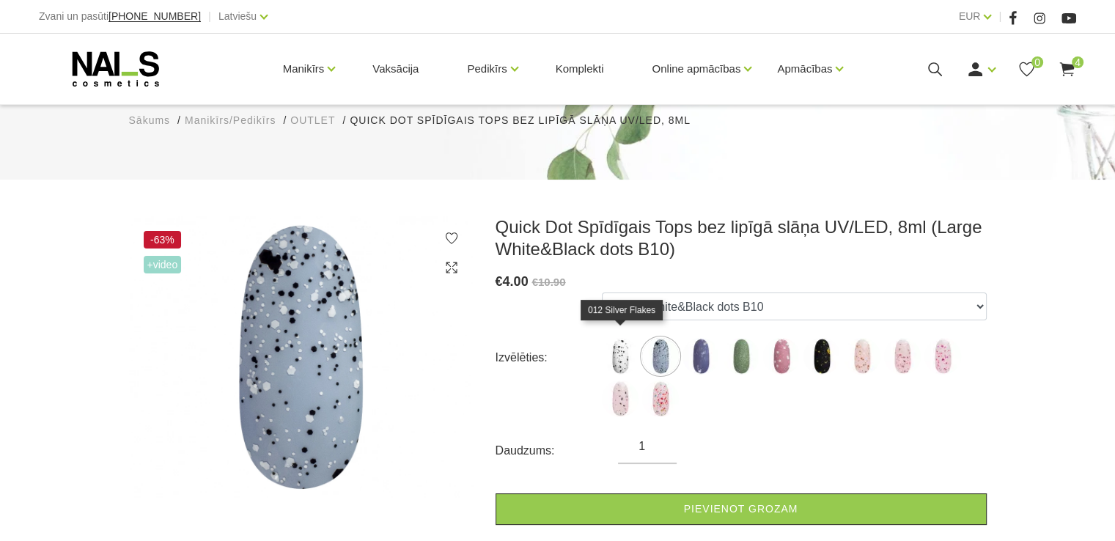
click at [630, 381] on img at bounding box center [620, 399] width 37 height 37
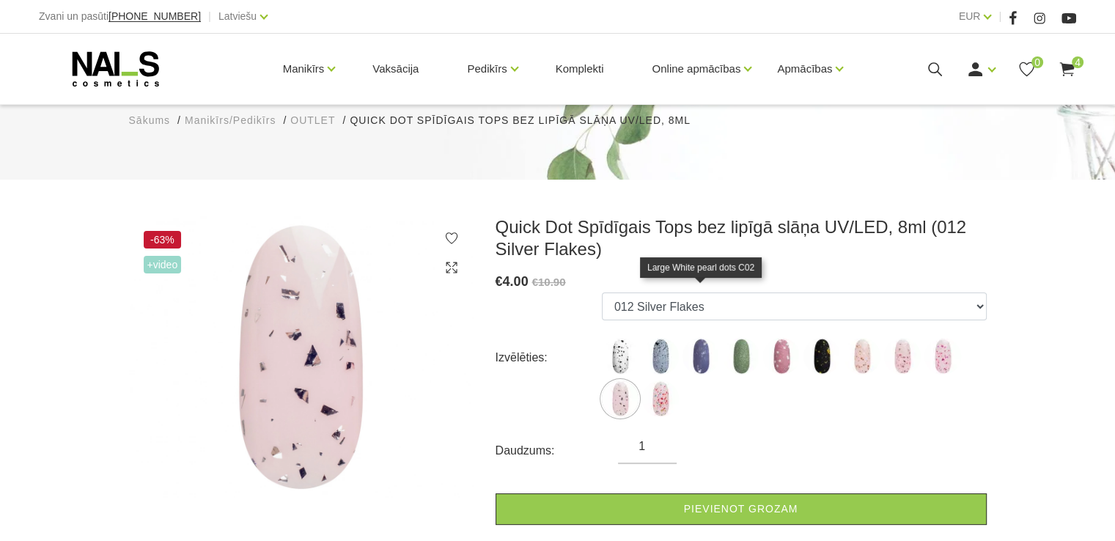
click at [689, 338] on img at bounding box center [701, 356] width 37 height 37
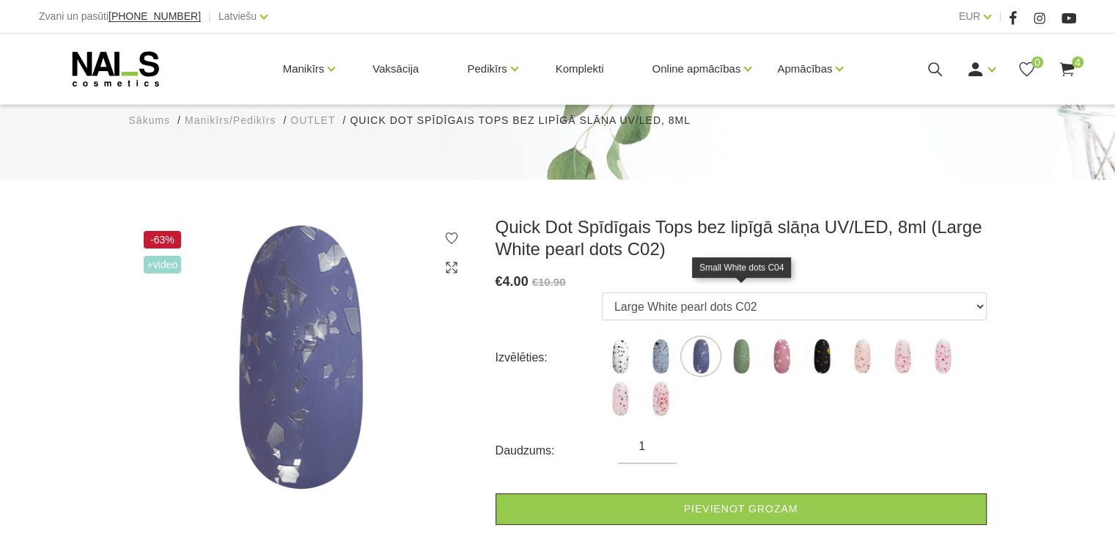
click at [746, 338] on img at bounding box center [741, 356] width 37 height 37
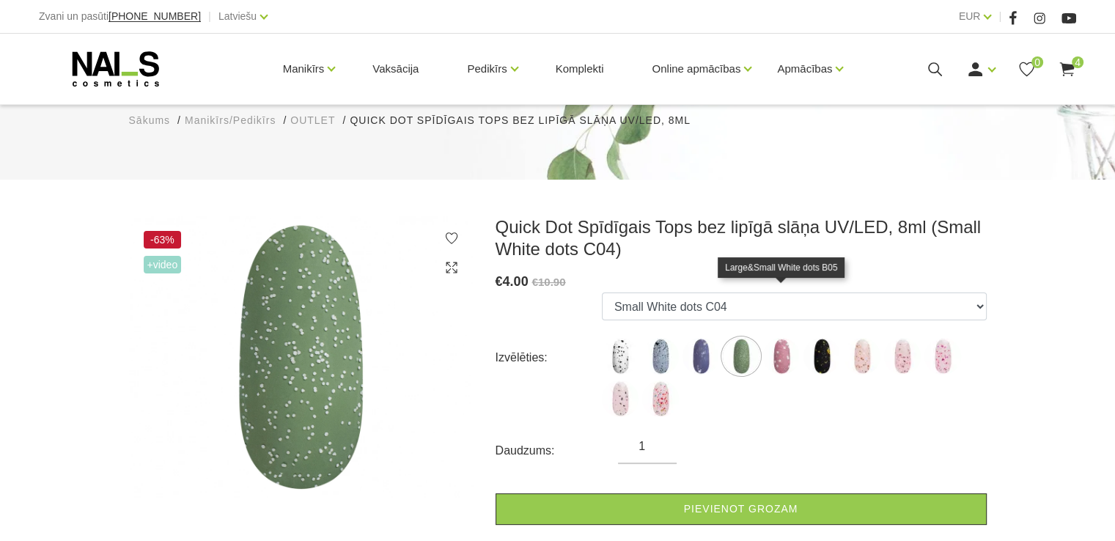
click at [777, 338] on img at bounding box center [781, 356] width 37 height 37
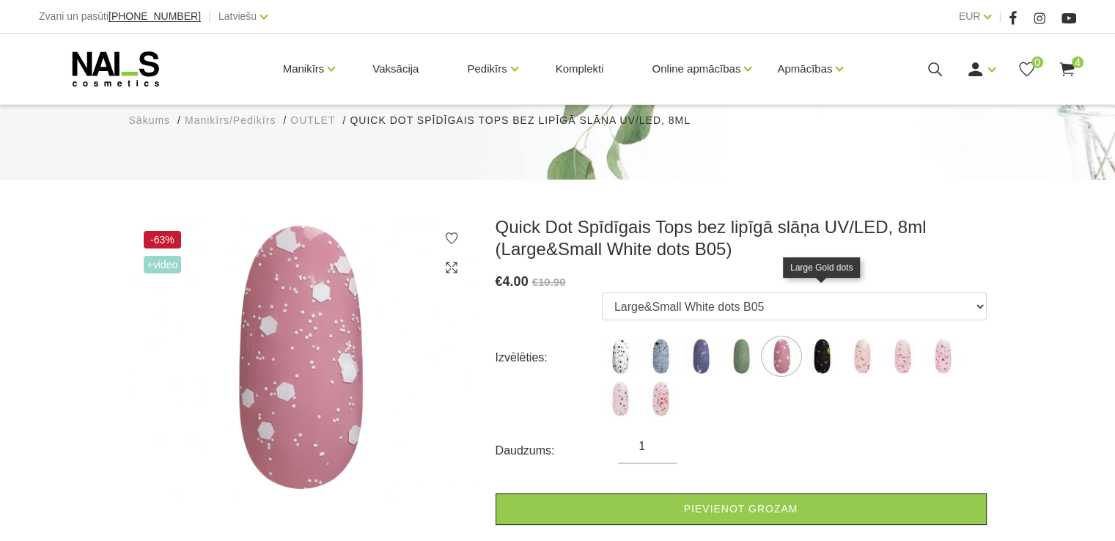
click at [826, 338] on img at bounding box center [822, 356] width 37 height 37
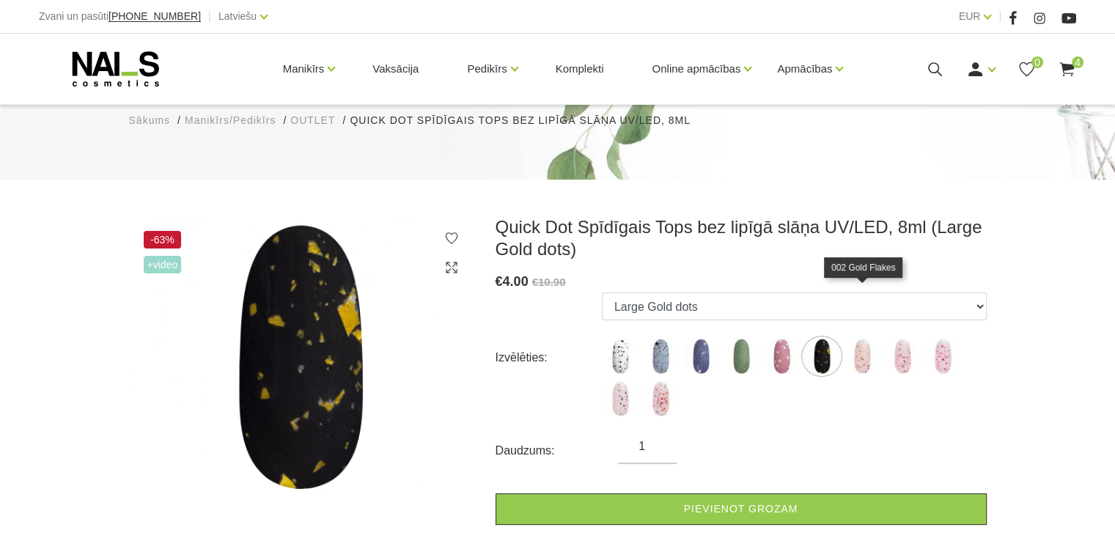
click at [859, 338] on img at bounding box center [862, 356] width 37 height 37
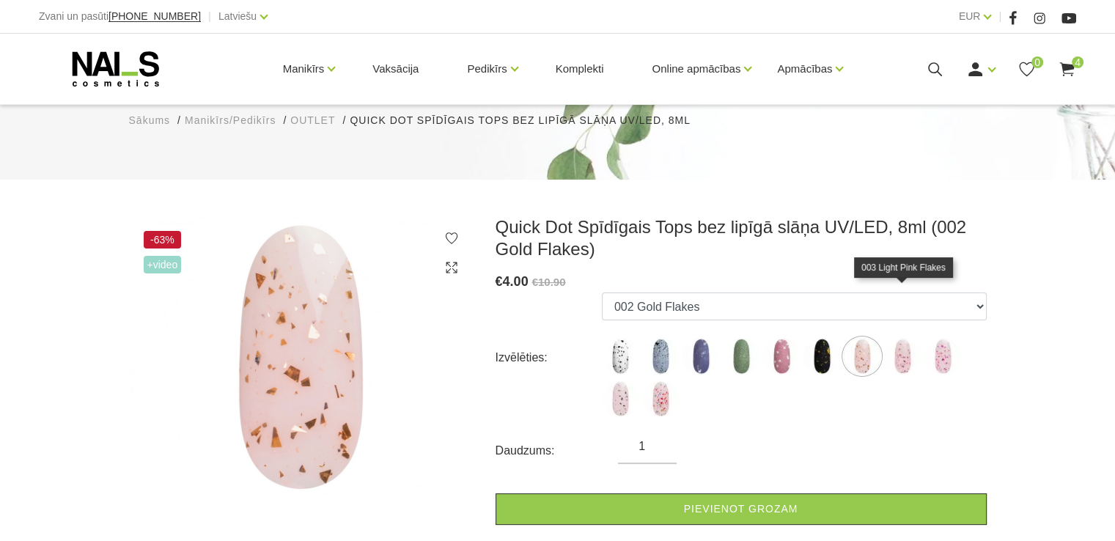
click at [906, 338] on img at bounding box center [902, 356] width 37 height 37
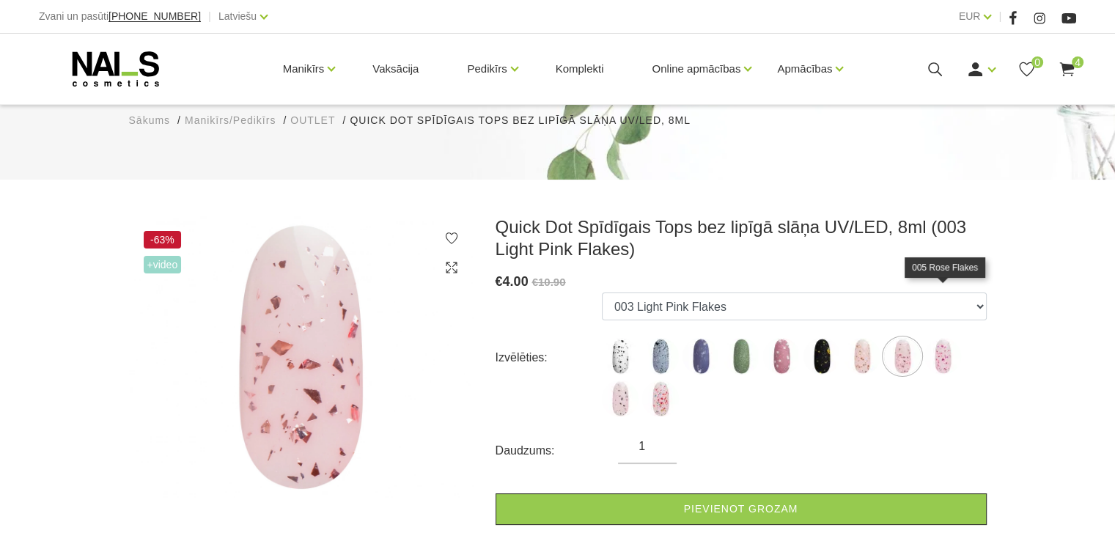
click at [941, 338] on img at bounding box center [943, 356] width 37 height 37
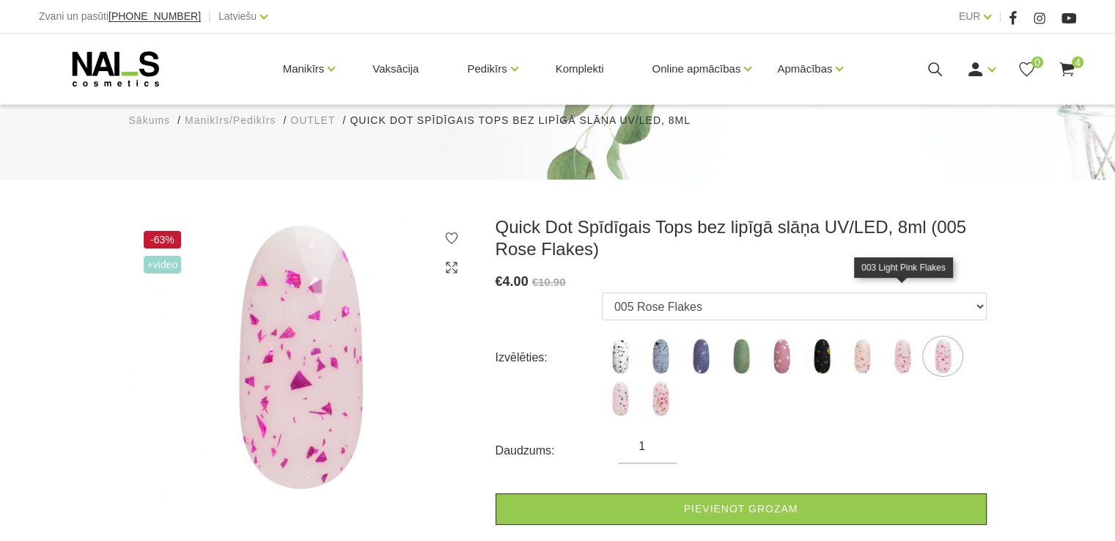
click at [895, 338] on img at bounding box center [902, 356] width 37 height 37
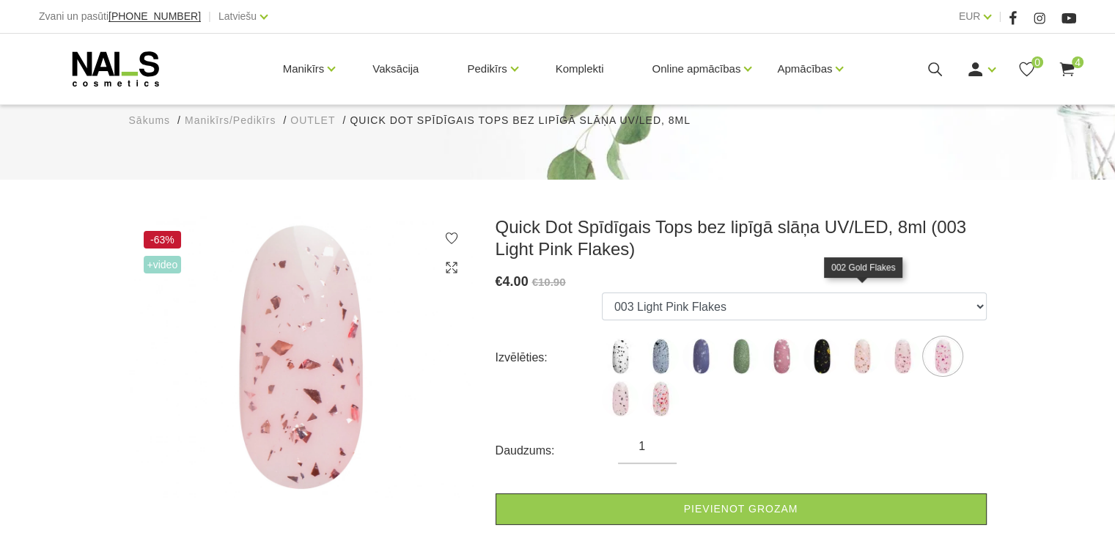
click at [862, 338] on img at bounding box center [862, 356] width 37 height 37
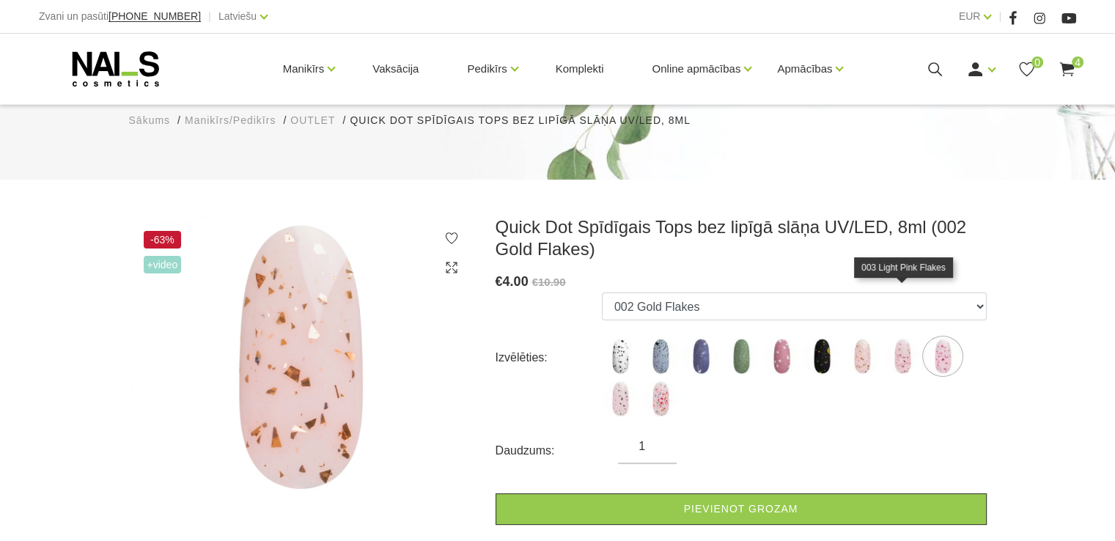
click at [891, 338] on img at bounding box center [902, 356] width 37 height 37
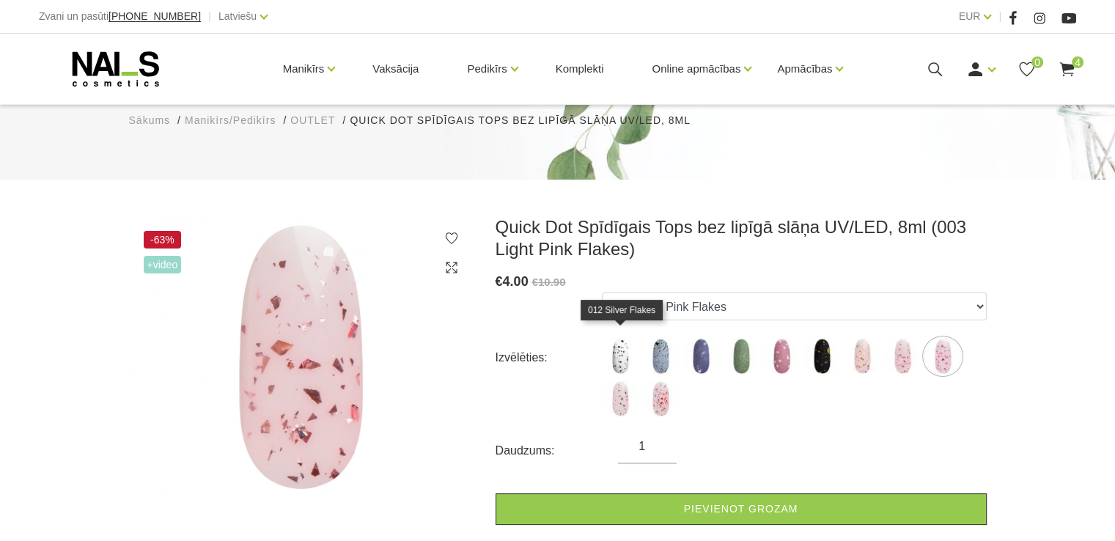
click at [623, 381] on img at bounding box center [620, 399] width 37 height 37
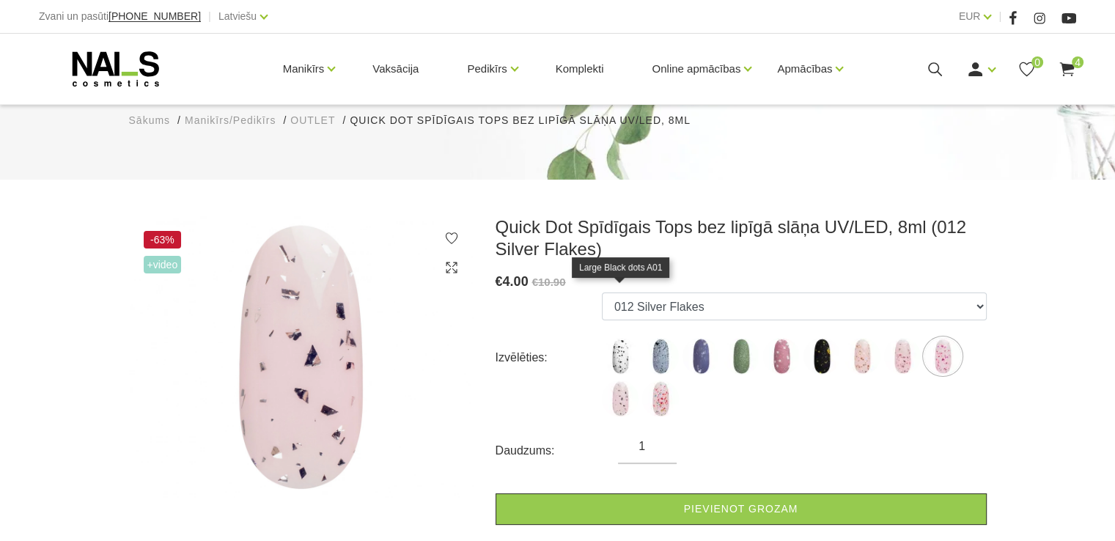
click at [636, 338] on img at bounding box center [620, 356] width 37 height 37
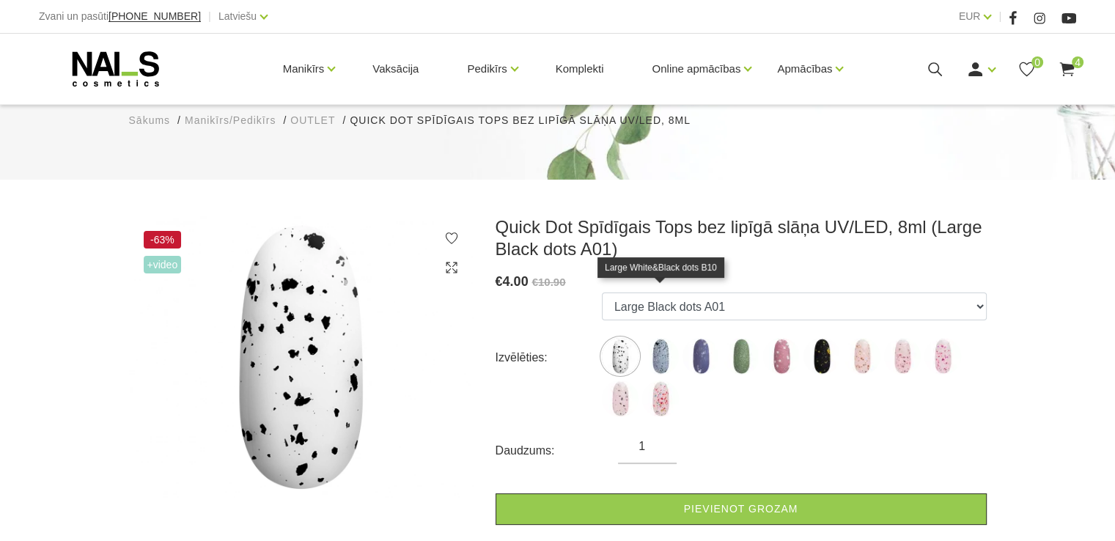
click at [672, 338] on img at bounding box center [660, 356] width 37 height 37
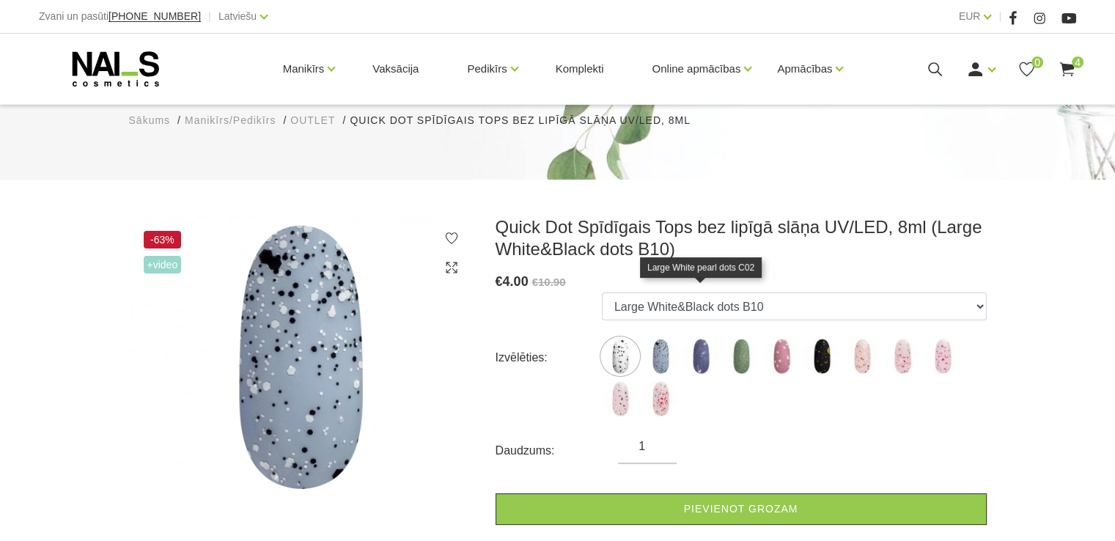
click at [697, 338] on img at bounding box center [701, 356] width 37 height 37
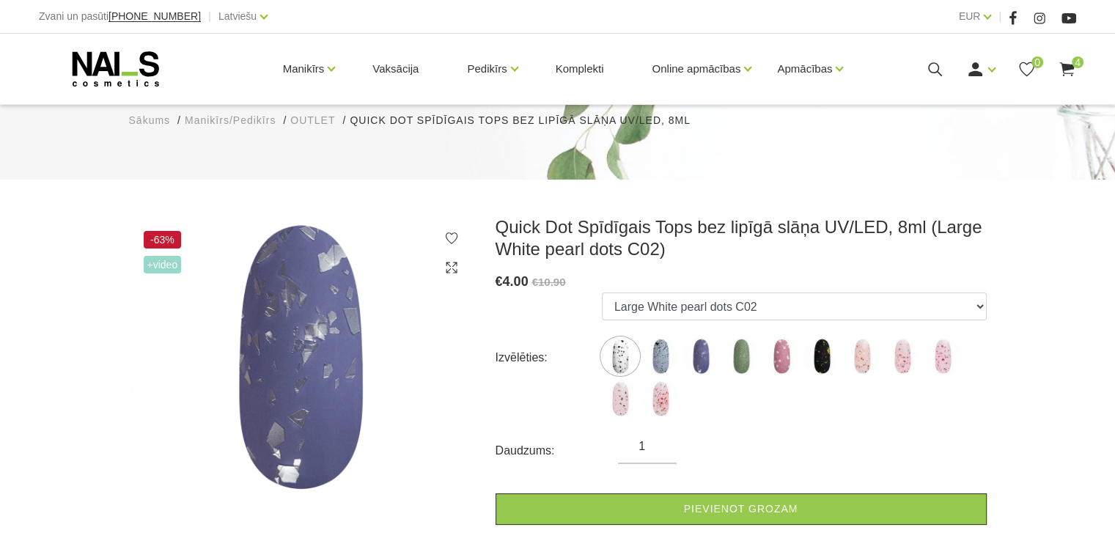
click at [634, 338] on img at bounding box center [620, 356] width 37 height 37
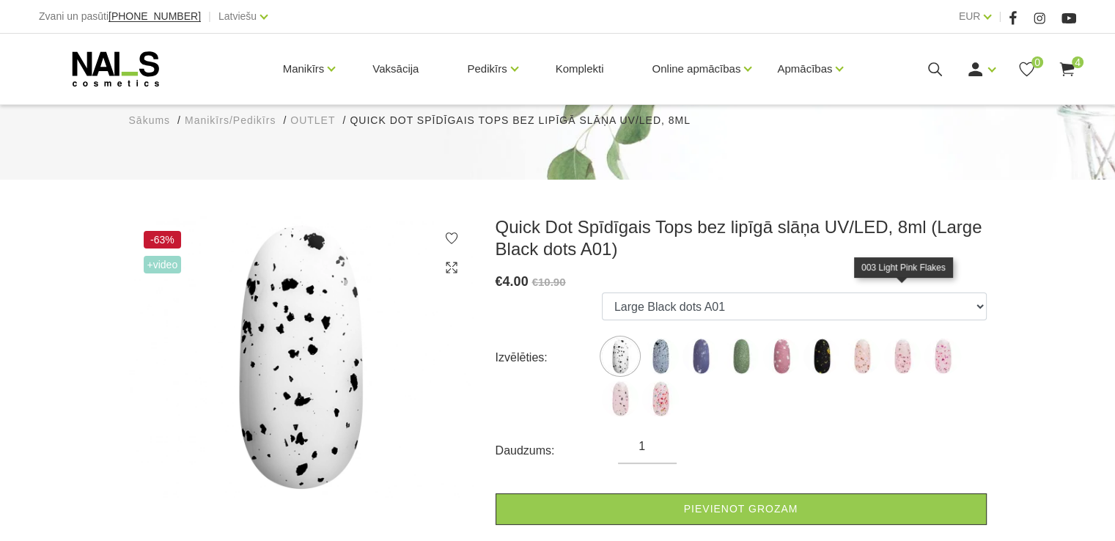
click at [892, 338] on img at bounding box center [902, 356] width 37 height 37
select select "5866"
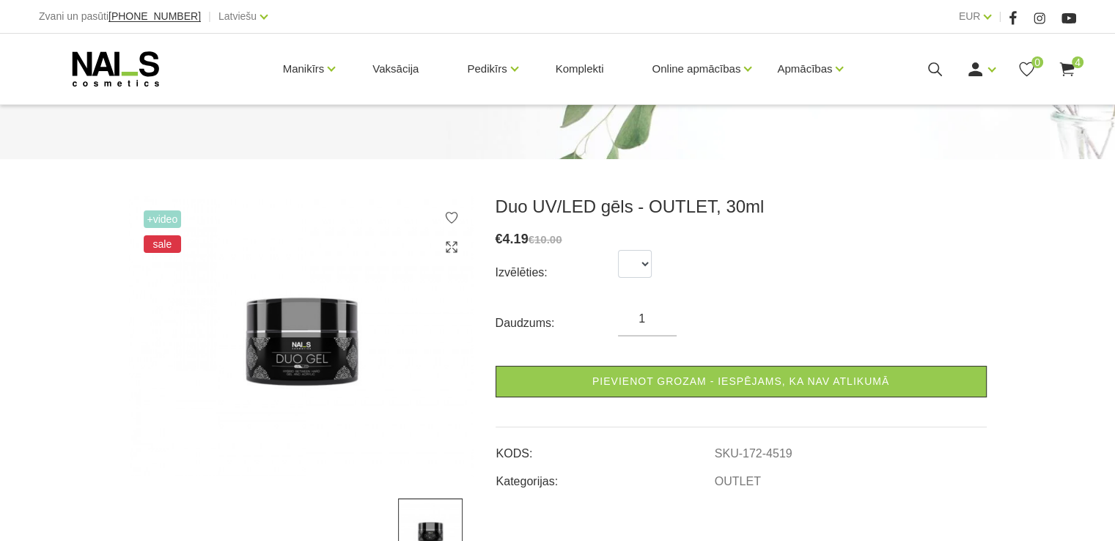
scroll to position [147, 0]
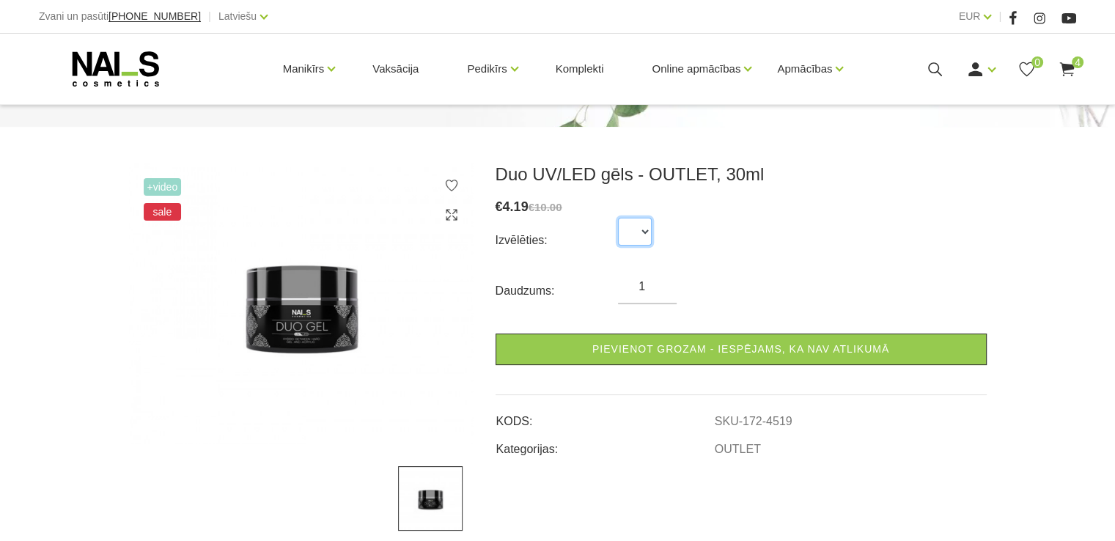
click at [644, 232] on select at bounding box center [635, 232] width 34 height 28
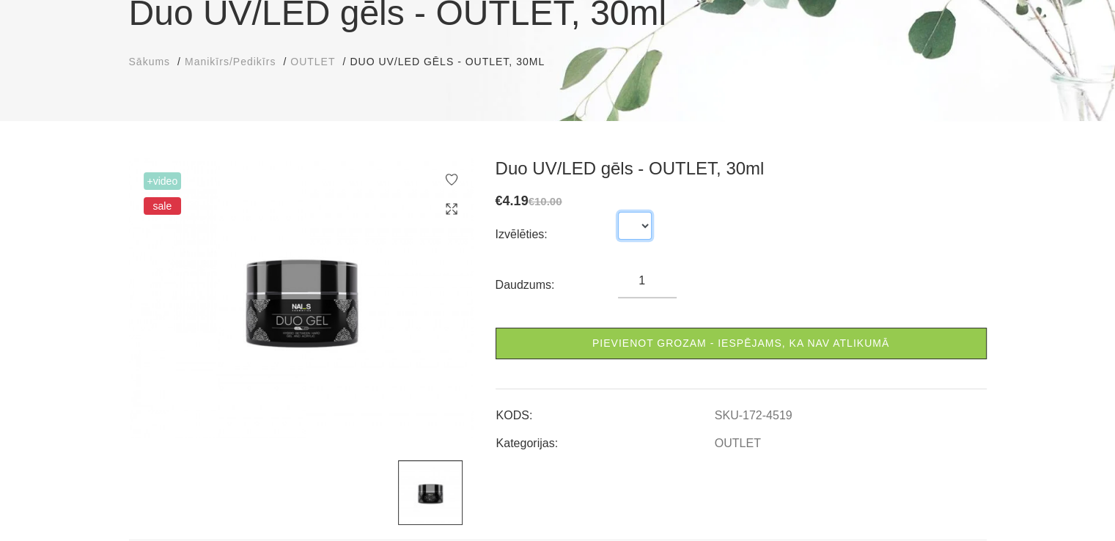
scroll to position [73, 0]
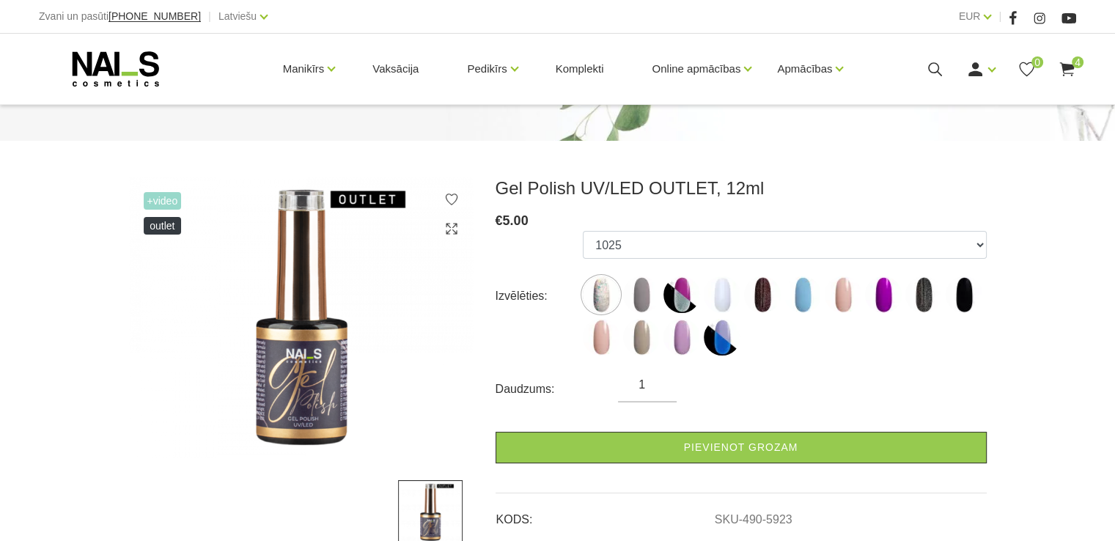
scroll to position [220, 0]
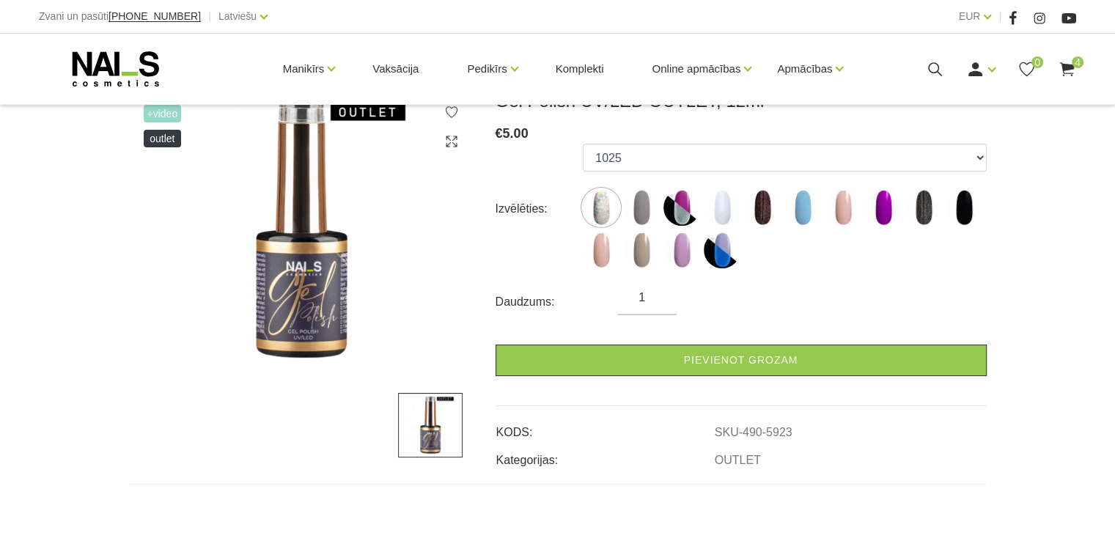
click at [793, 208] on img at bounding box center [803, 207] width 37 height 37
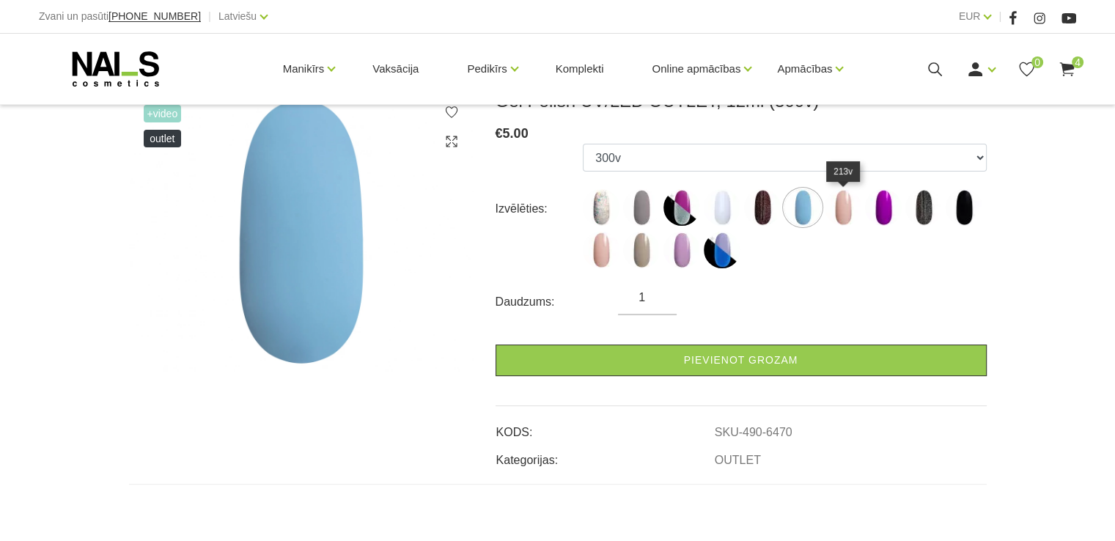
click at [841, 208] on img at bounding box center [843, 207] width 37 height 37
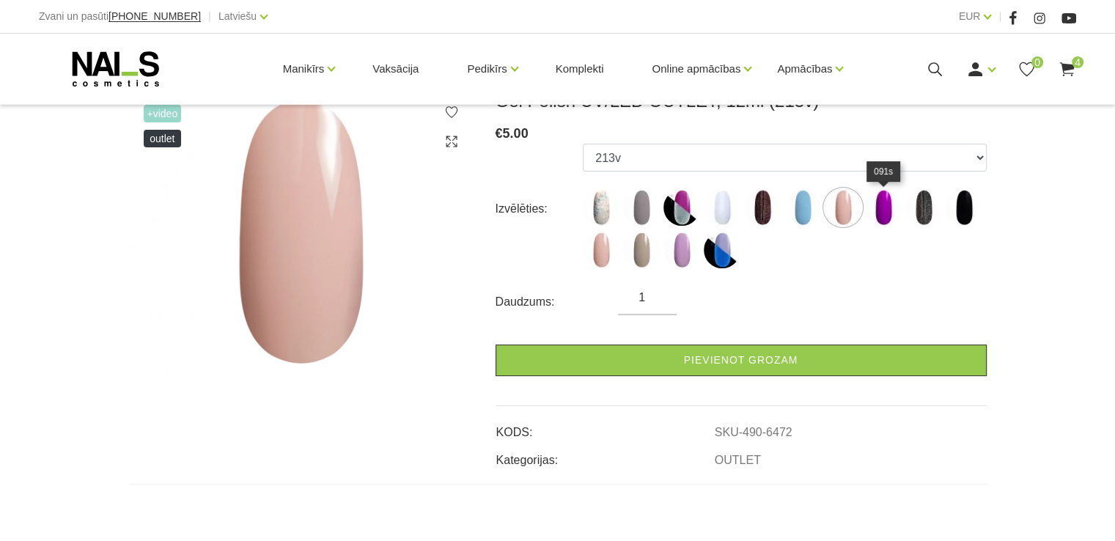
click at [881, 195] on img at bounding box center [883, 207] width 37 height 37
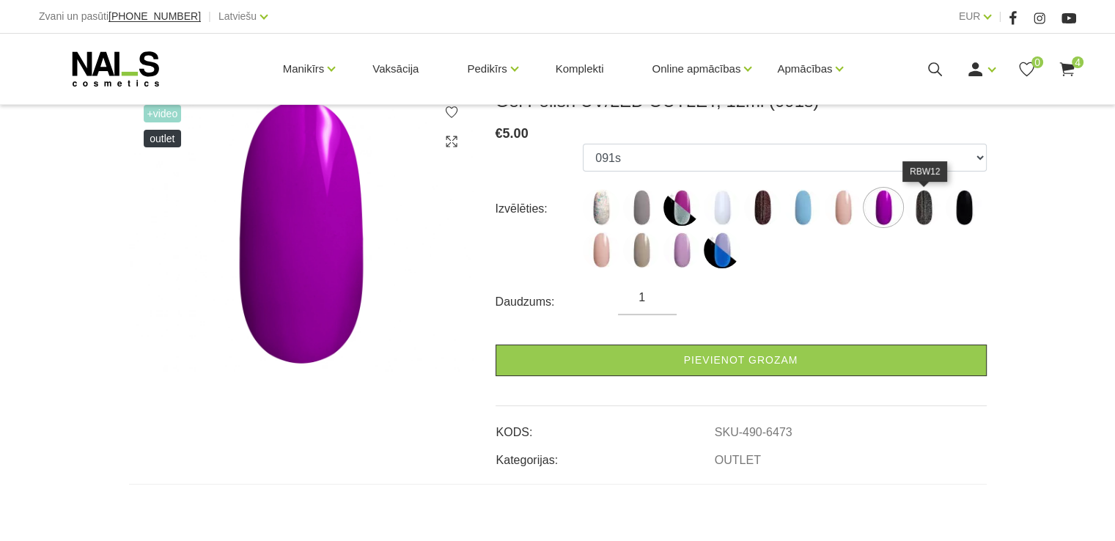
click at [916, 207] on img at bounding box center [924, 207] width 37 height 37
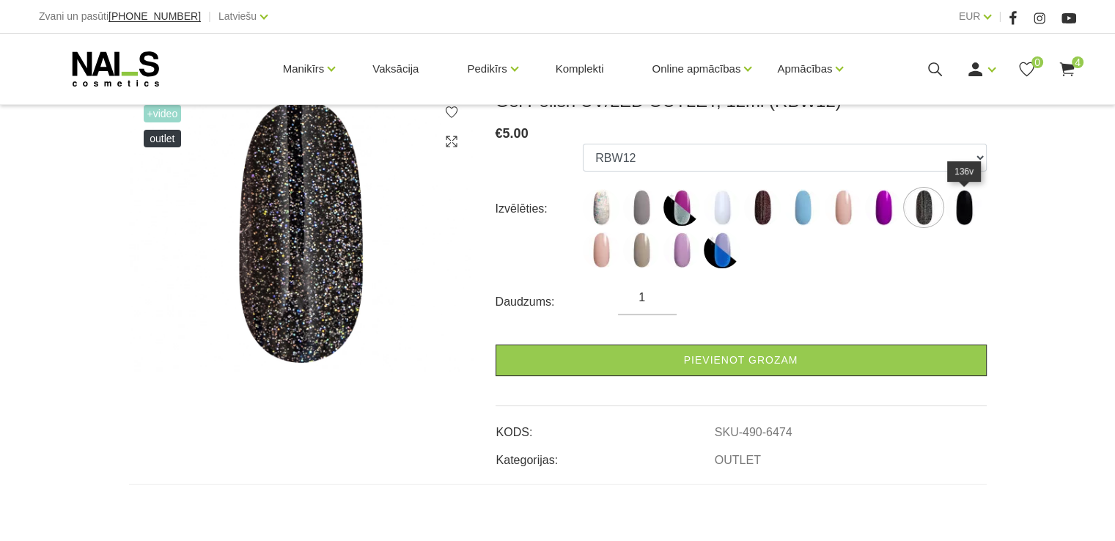
click at [972, 218] on img at bounding box center [964, 207] width 37 height 37
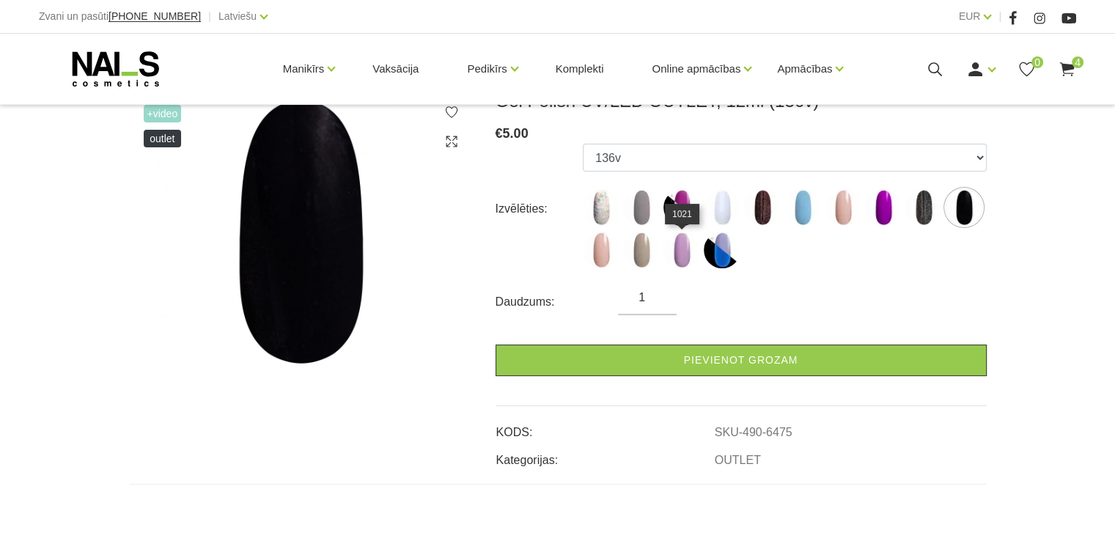
click at [686, 253] on img at bounding box center [682, 250] width 37 height 37
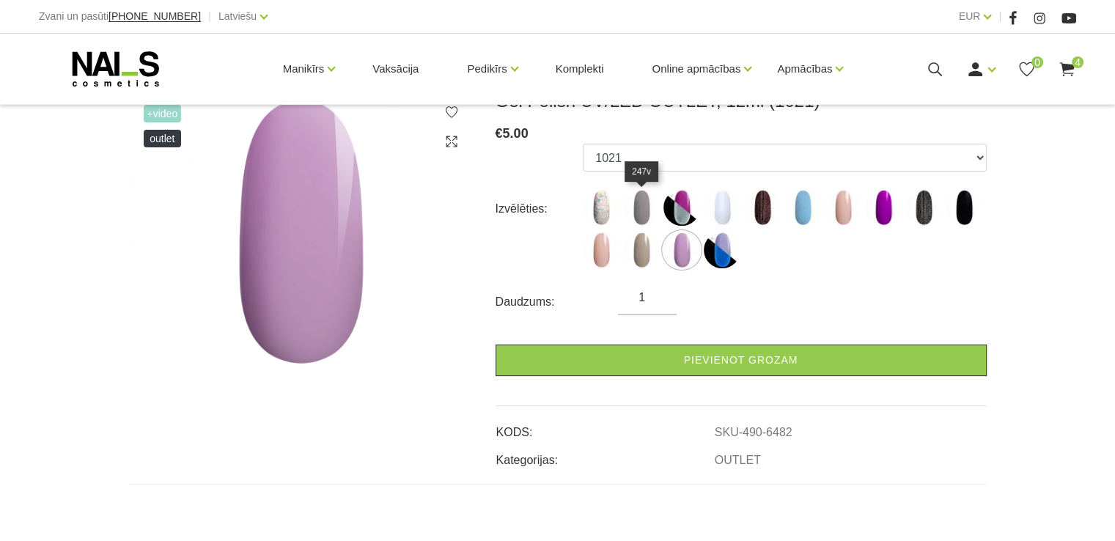
click at [640, 206] on img at bounding box center [641, 207] width 37 height 37
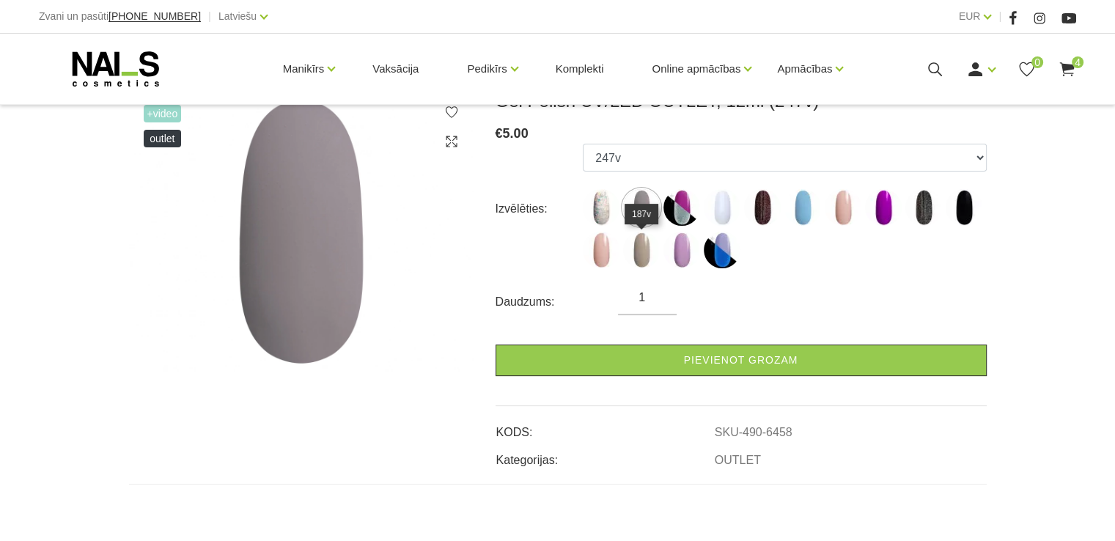
click at [639, 251] on img at bounding box center [641, 250] width 37 height 37
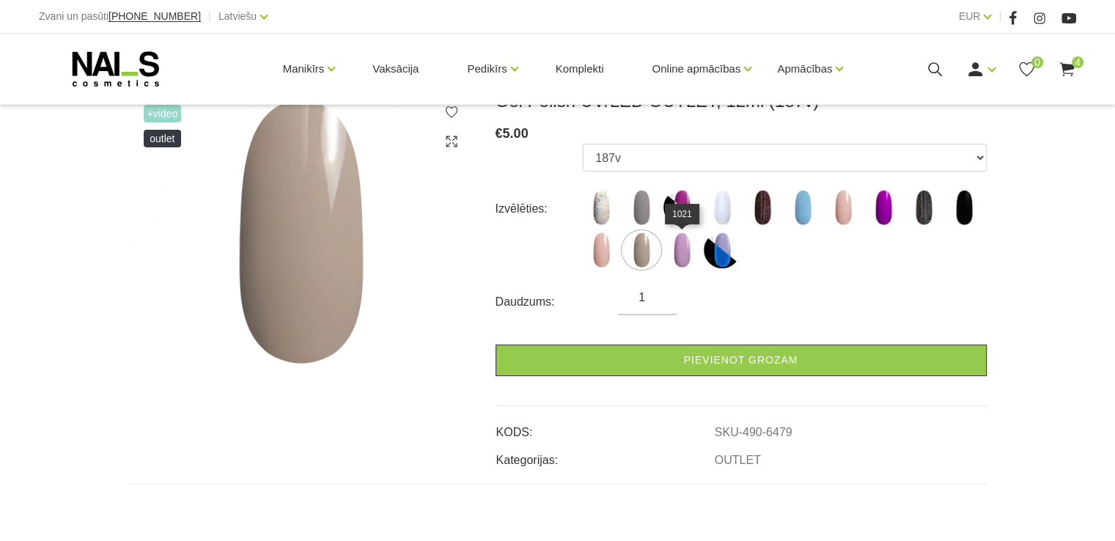
click at [676, 254] on img at bounding box center [682, 250] width 37 height 37
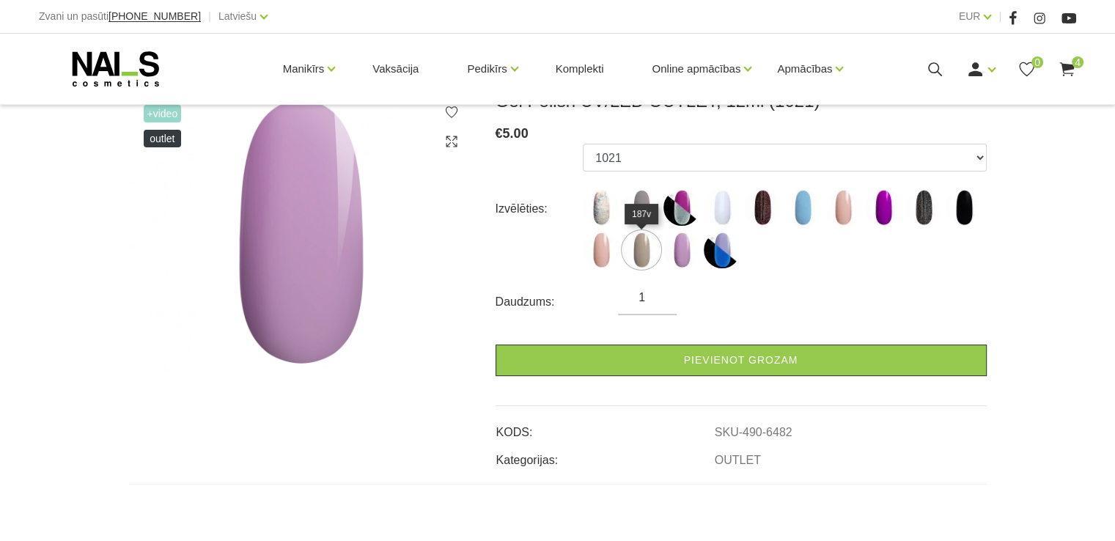
click at [651, 253] on img at bounding box center [641, 250] width 37 height 37
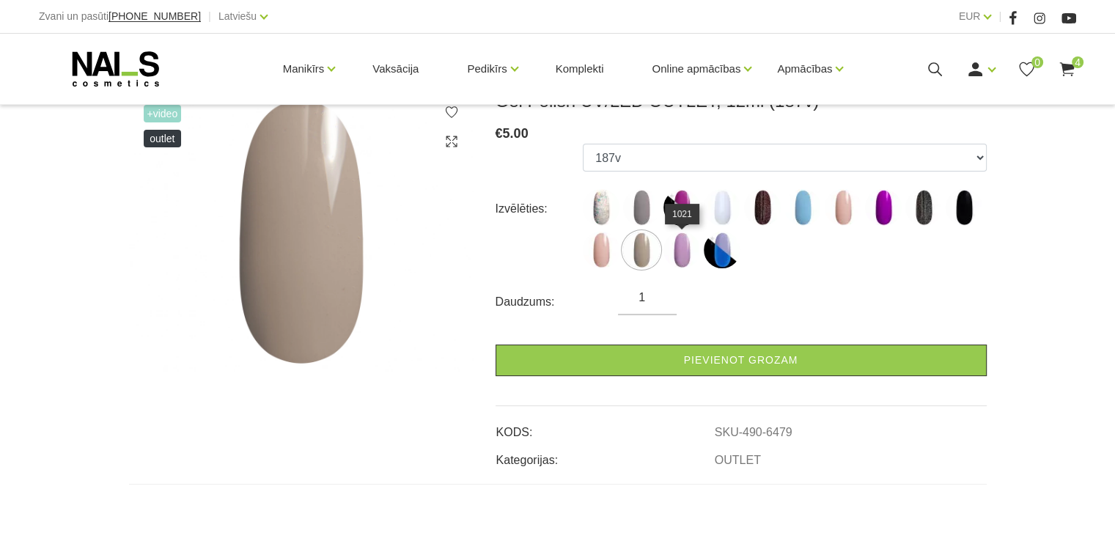
click at [690, 246] on img at bounding box center [682, 250] width 37 height 37
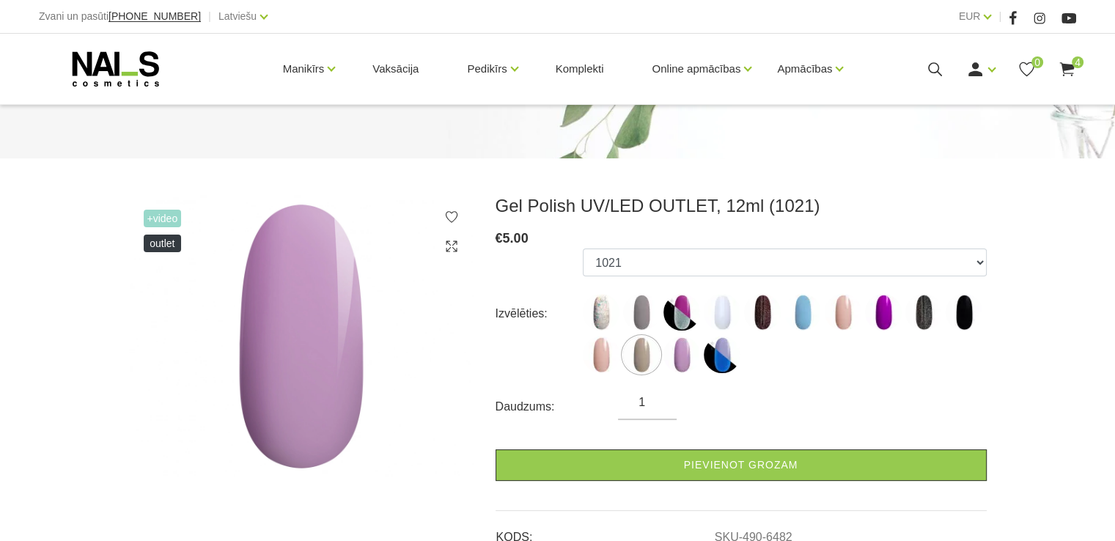
scroll to position [147, 0]
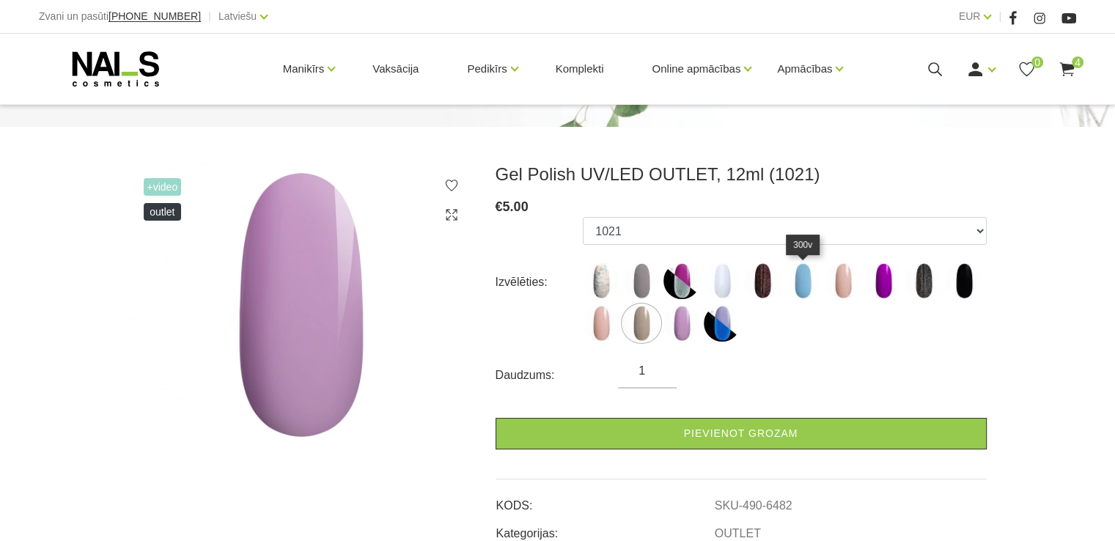
click at [809, 290] on img at bounding box center [803, 280] width 37 height 37
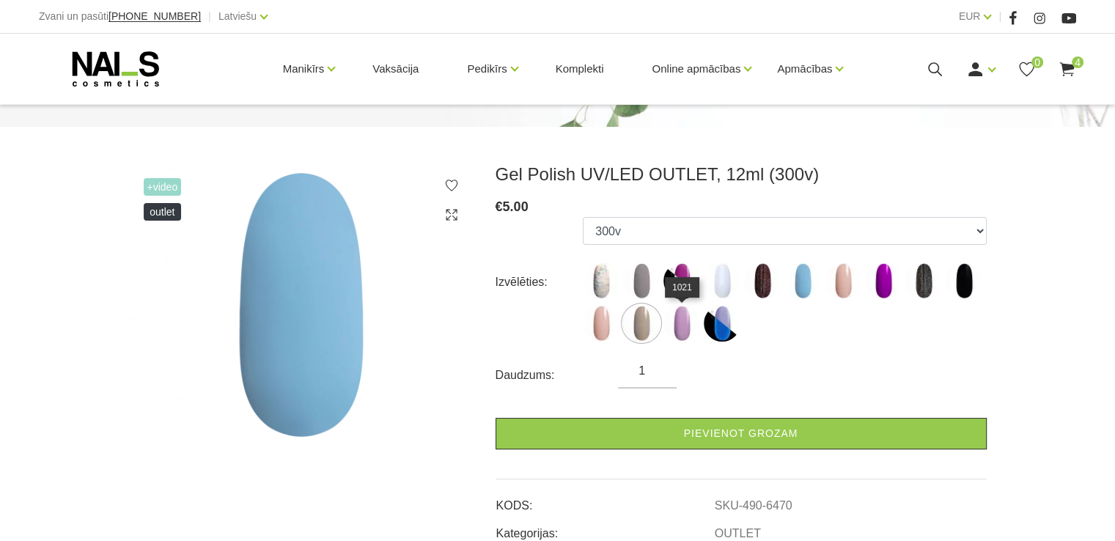
click at [689, 324] on img at bounding box center [682, 323] width 37 height 37
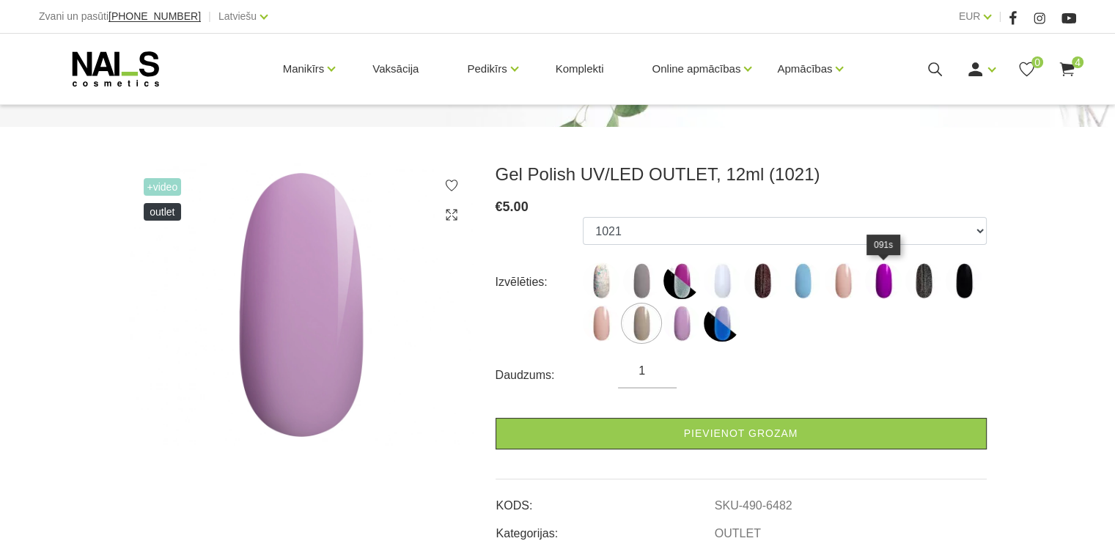
click at [882, 282] on img at bounding box center [883, 280] width 37 height 37
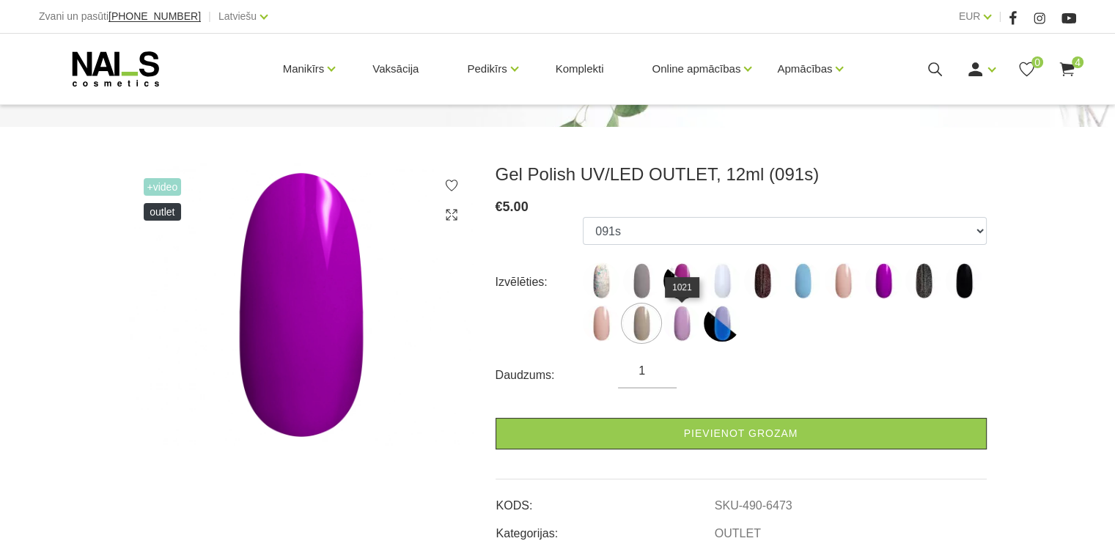
click at [675, 316] on img at bounding box center [682, 323] width 37 height 37
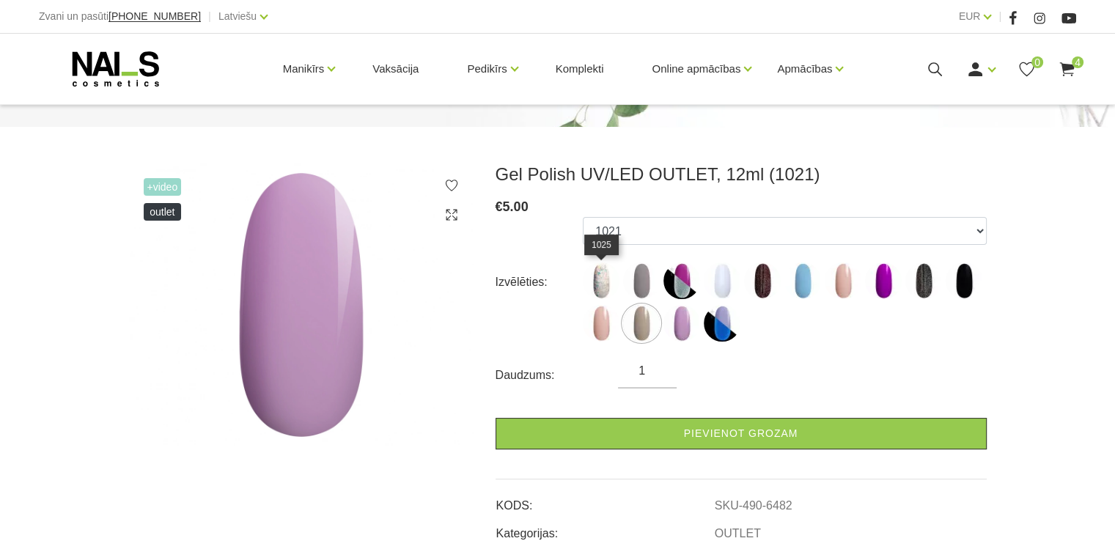
click at [607, 290] on img at bounding box center [601, 280] width 37 height 37
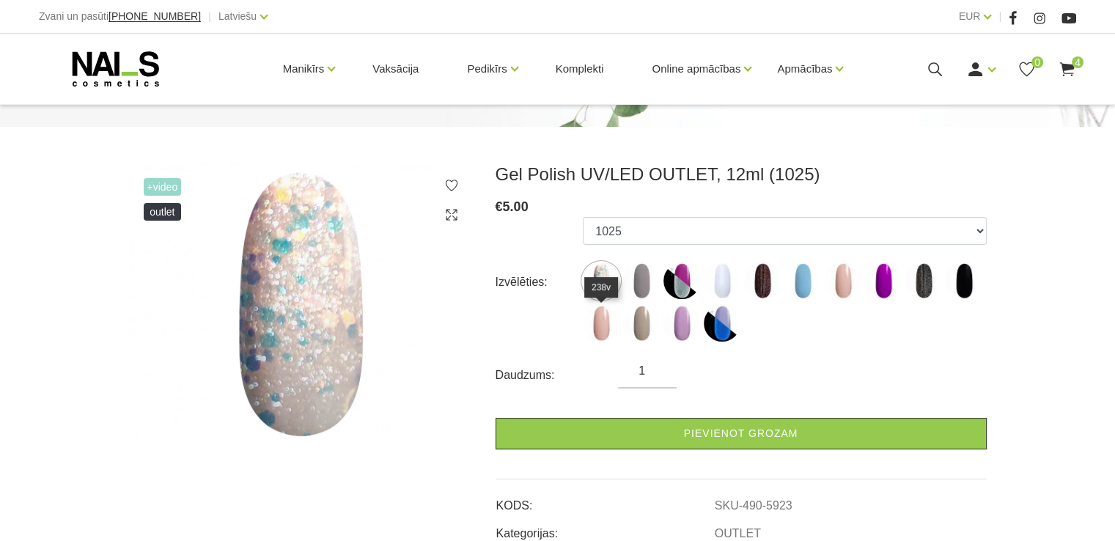
click at [600, 320] on img at bounding box center [601, 323] width 37 height 37
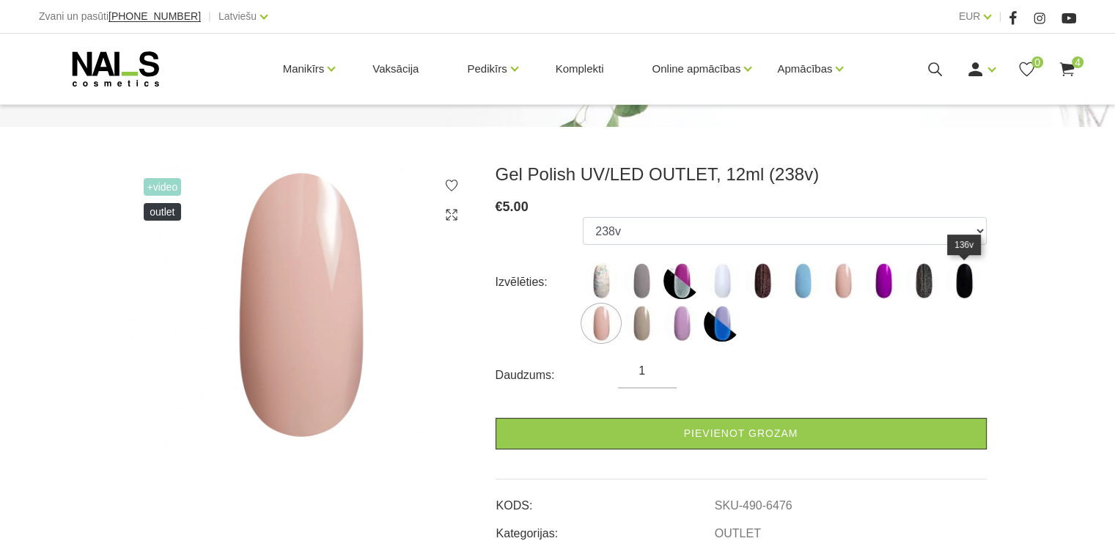
click at [958, 281] on img at bounding box center [964, 280] width 37 height 37
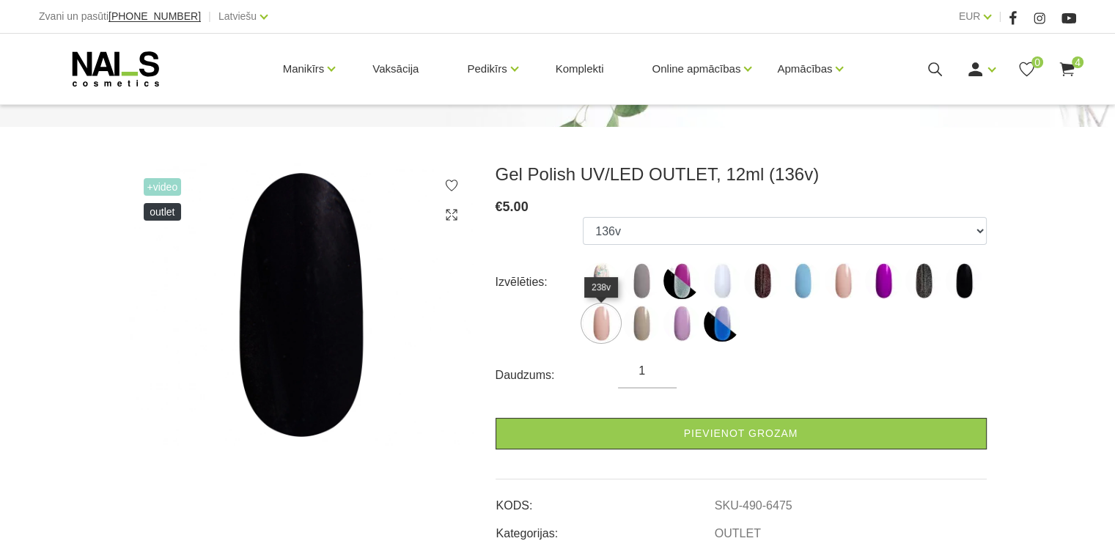
click at [598, 317] on img at bounding box center [601, 323] width 37 height 37
select select "6476"
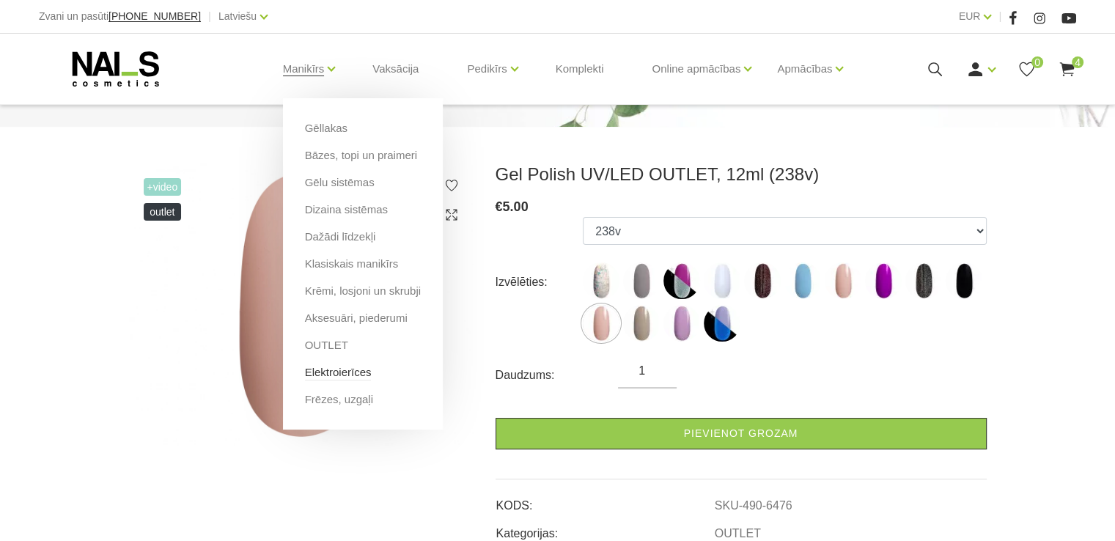
click at [340, 373] on link "Elektroierīces" at bounding box center [338, 372] width 67 height 16
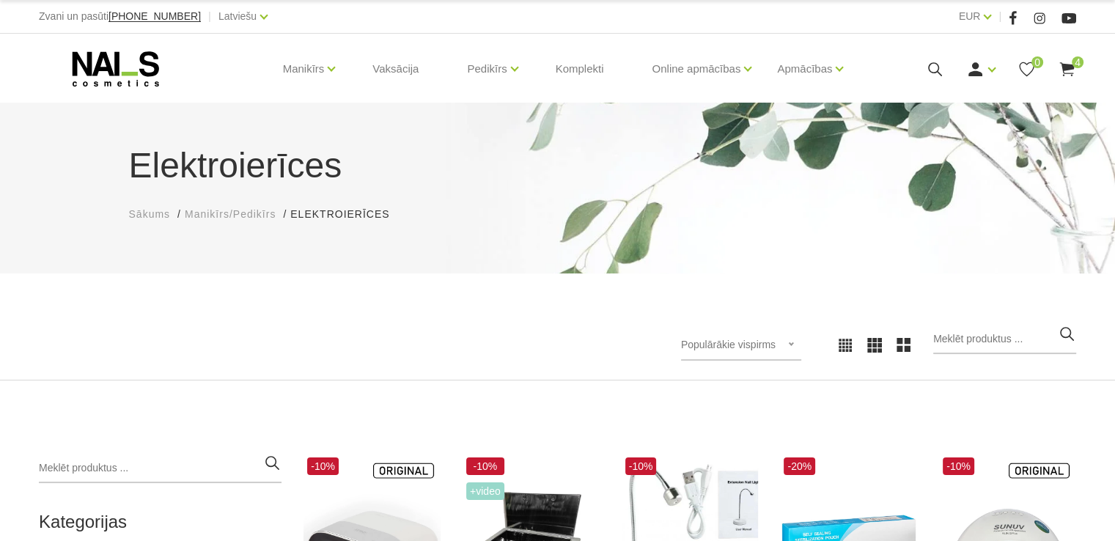
click at [317, 74] on link "Manikīrs" at bounding box center [304, 69] width 42 height 59
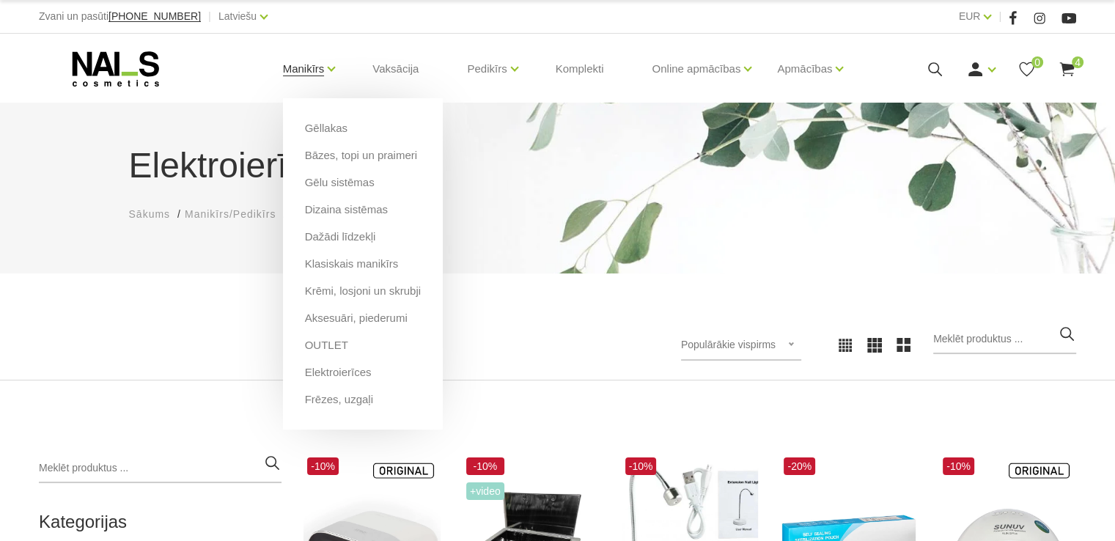
click at [290, 62] on link "Manikīrs" at bounding box center [304, 69] width 42 height 59
click at [326, 403] on link "Frēzes, uzgaļi" at bounding box center [339, 400] width 68 height 16
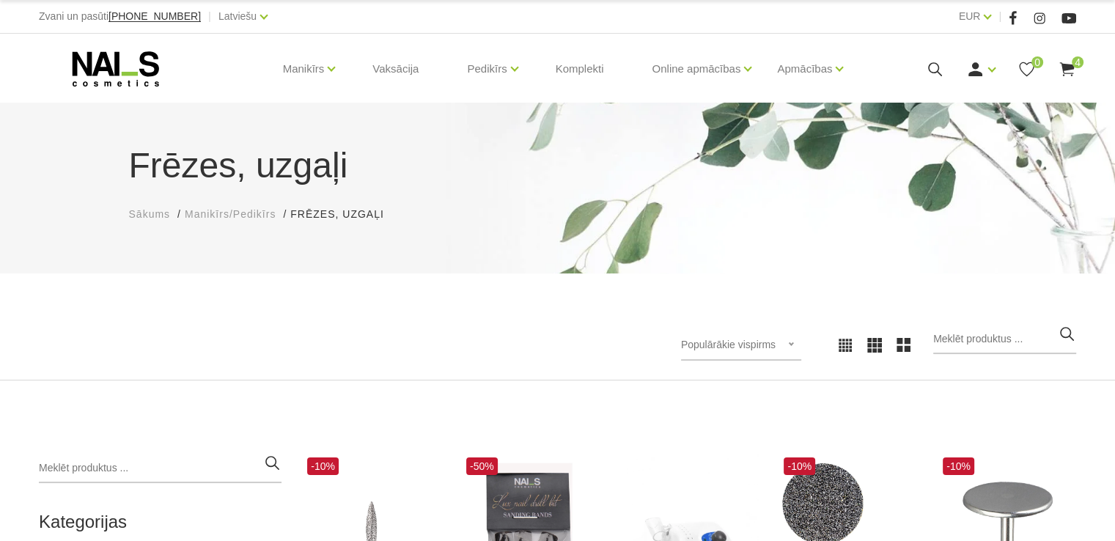
click at [1065, 66] on use at bounding box center [1066, 69] width 15 height 14
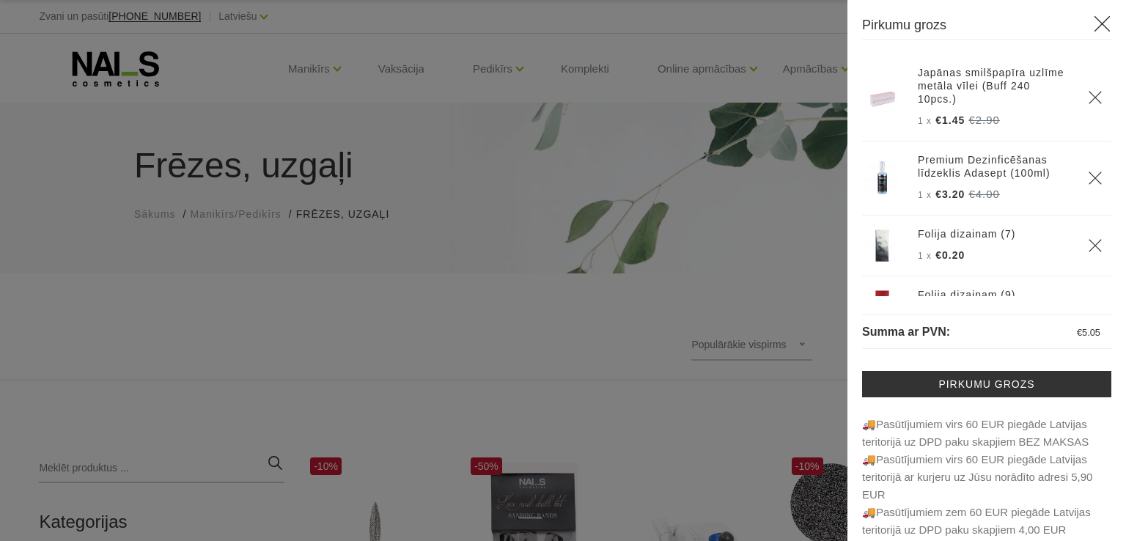
click at [447, 4] on div at bounding box center [563, 270] width 1126 height 541
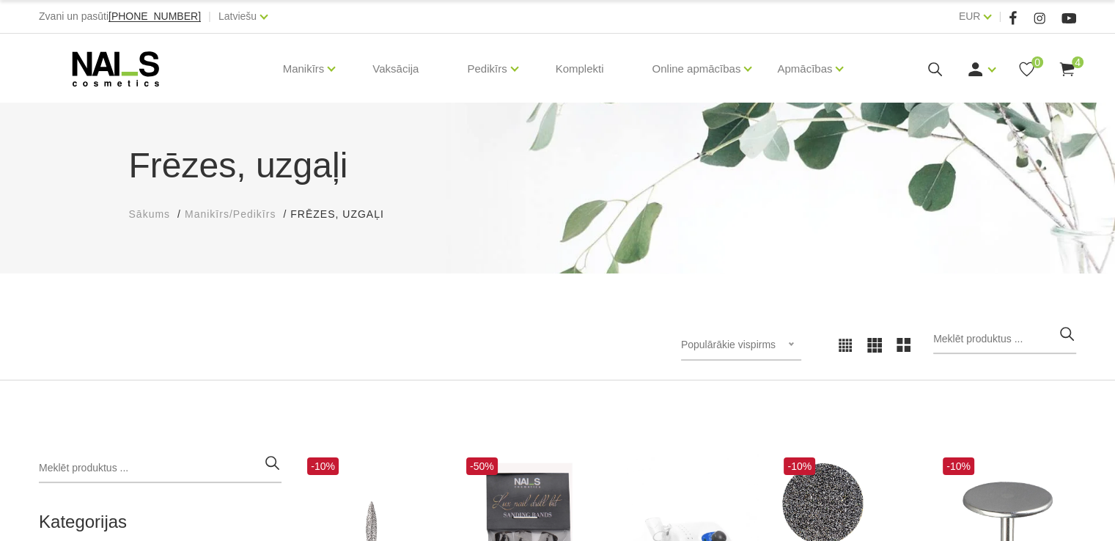
click at [364, 19] on div "Zvani un pasūti [PHONE_NUMBER] | Latviešu Latviešu Russian English" at bounding box center [298, 16] width 518 height 18
click at [1069, 70] on icon at bounding box center [1067, 69] width 18 height 18
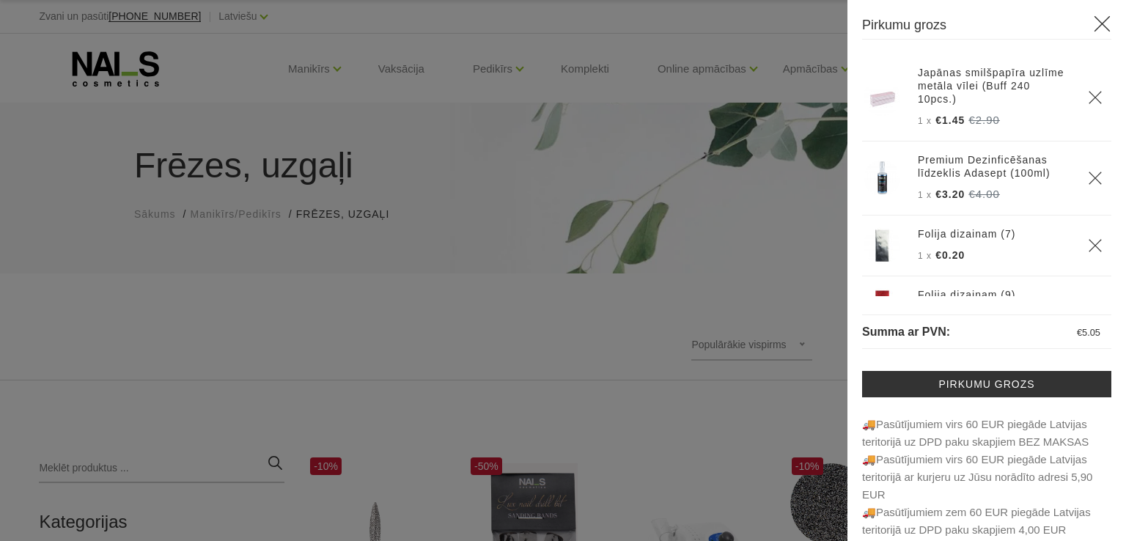
click at [742, 26] on div at bounding box center [563, 270] width 1126 height 541
